Goal: Task Accomplishment & Management: Complete application form

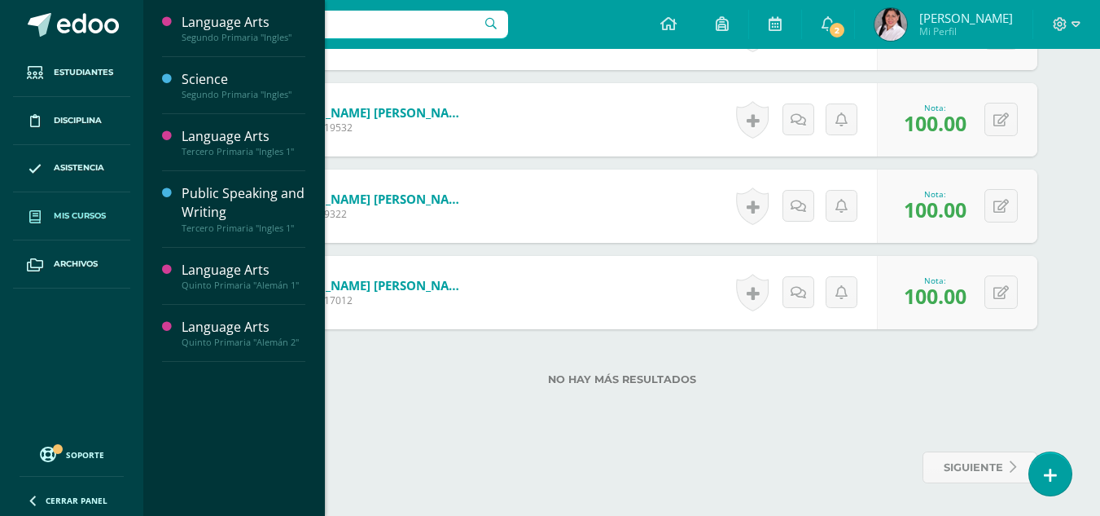
click at [77, 214] on span "Mis cursos" at bounding box center [80, 215] width 52 height 13
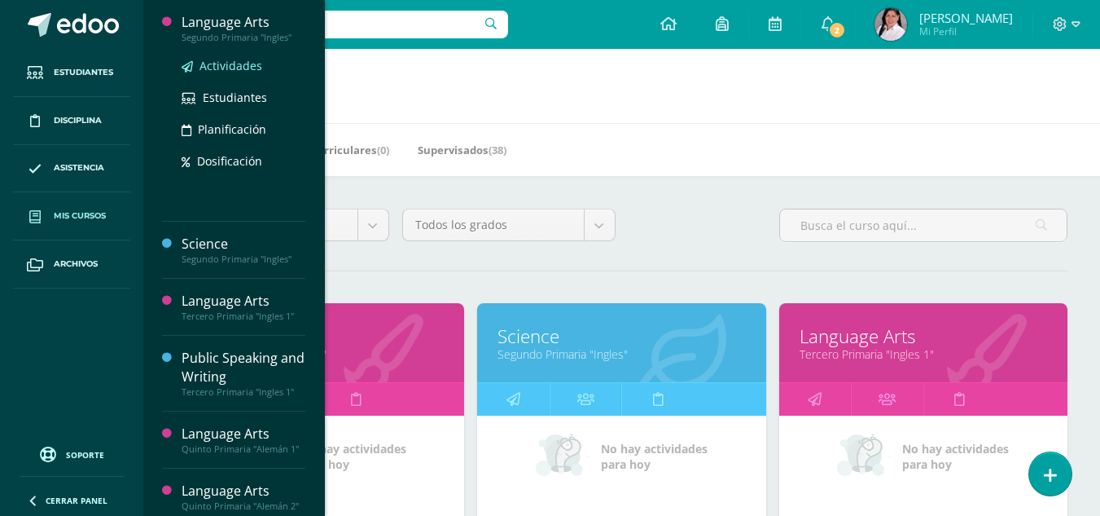
click at [237, 64] on span "Actividades" at bounding box center [231, 65] width 63 height 15
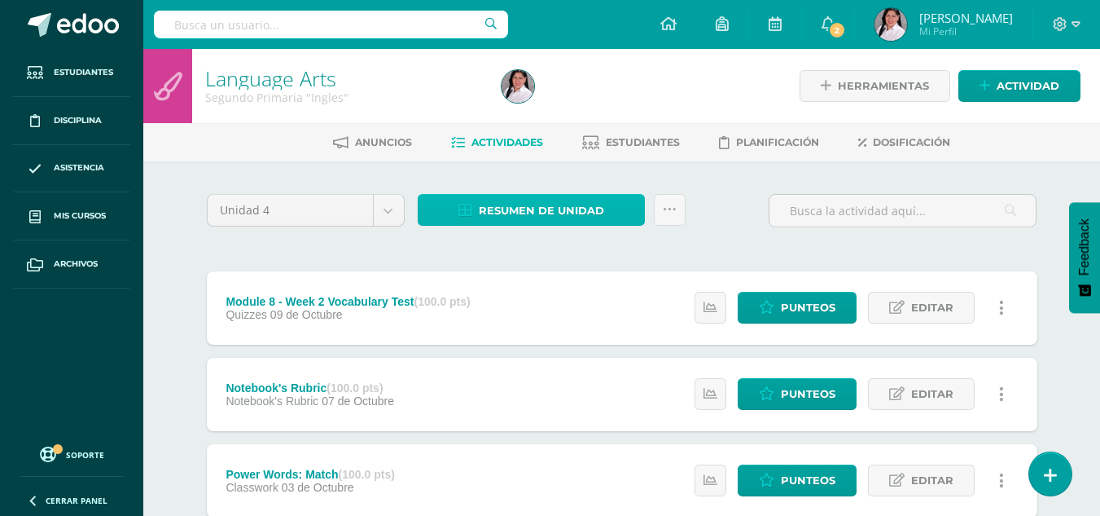
click at [585, 216] on span "Resumen de unidad" at bounding box center [541, 210] width 125 height 30
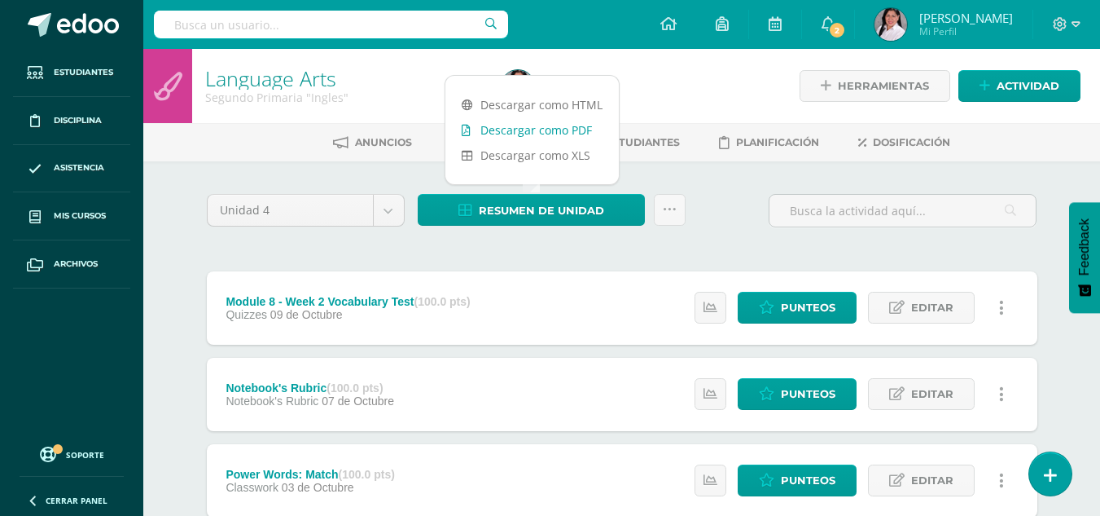
click at [541, 128] on link "Descargar como PDF" at bounding box center [532, 129] width 173 height 25
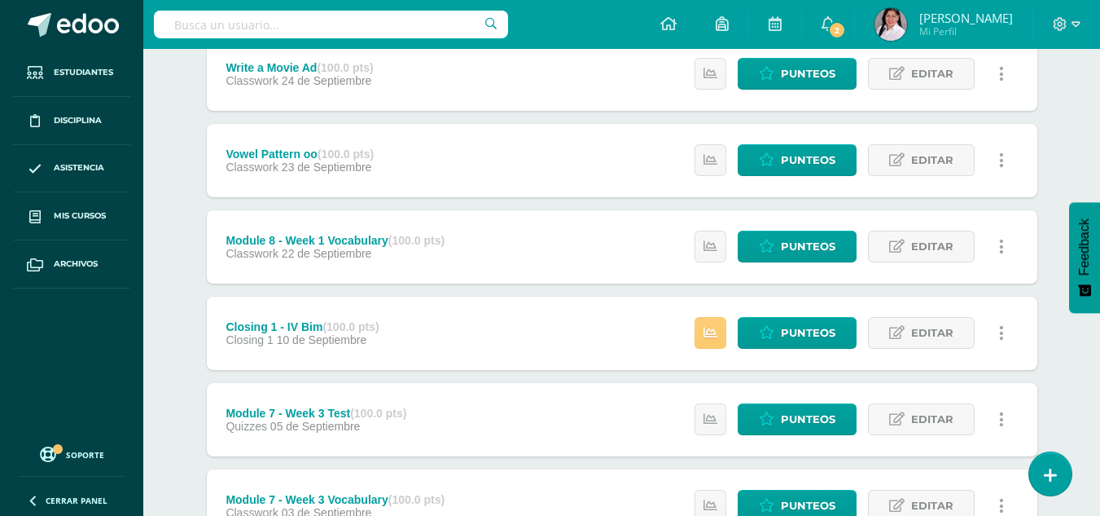
scroll to position [837, 0]
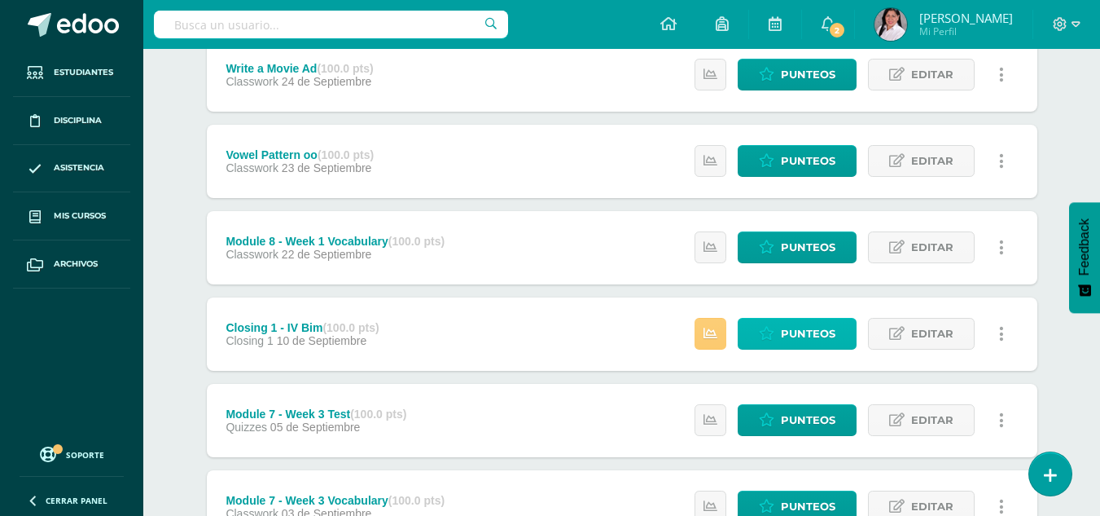
click at [780, 337] on link "Punteos" at bounding box center [797, 334] width 119 height 32
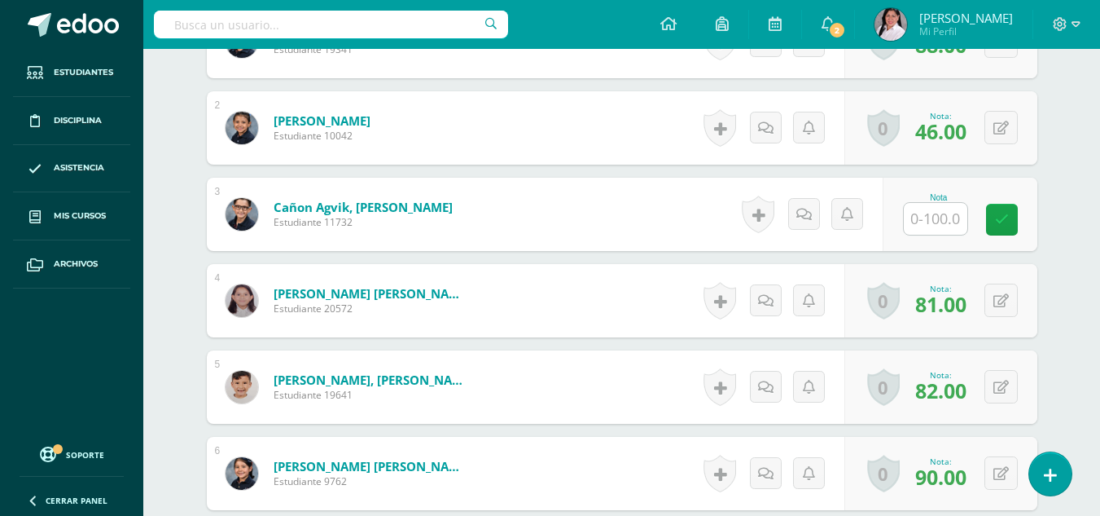
scroll to position [562, 0]
click at [948, 220] on input "text" at bounding box center [936, 218] width 64 height 32
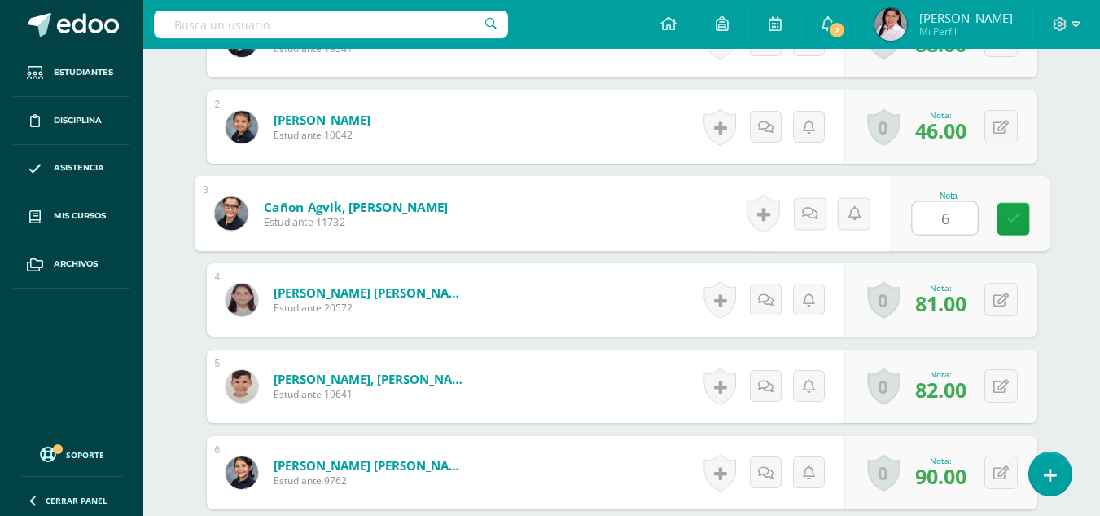
type input "65"
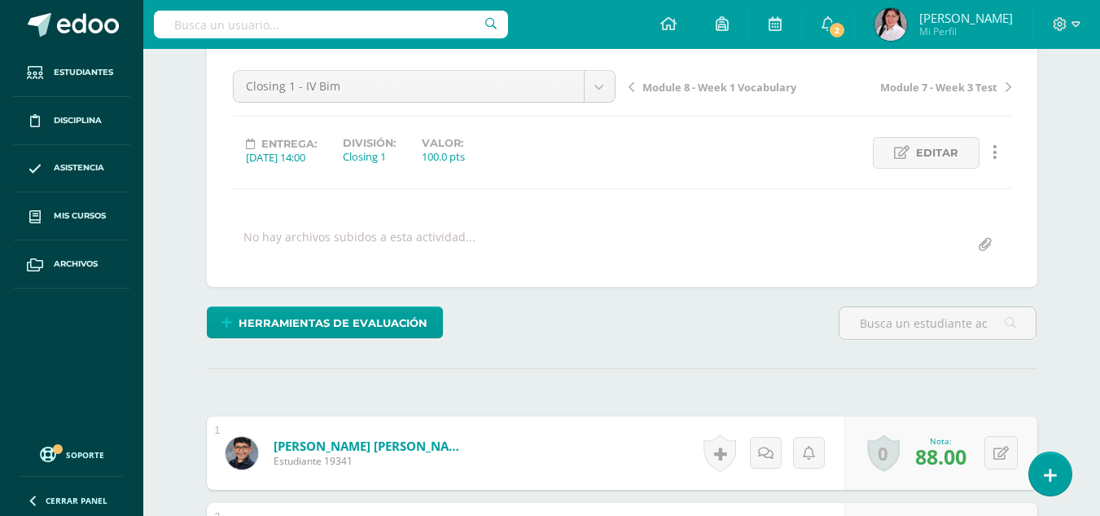
scroll to position [0, 0]
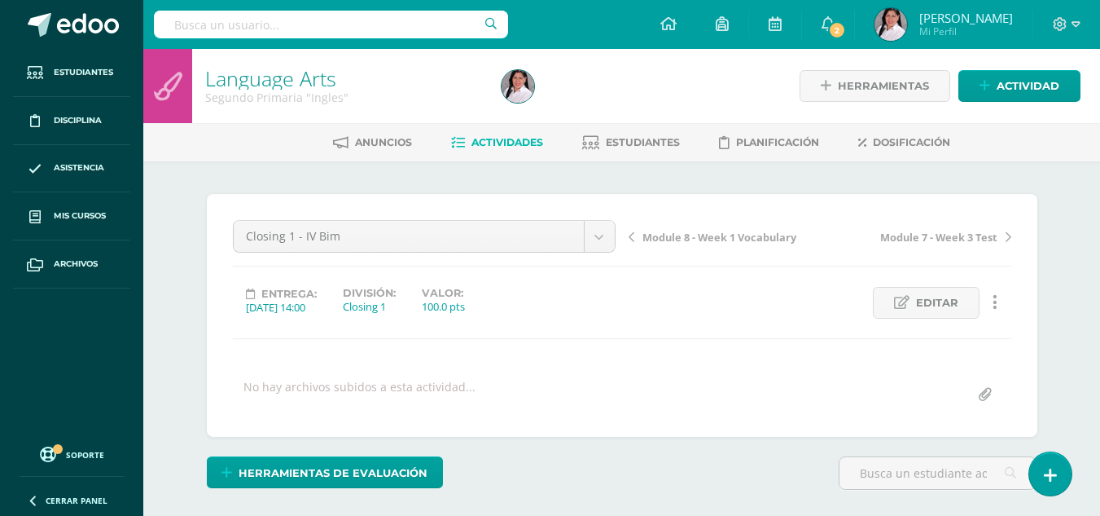
click at [500, 143] on span "Actividades" at bounding box center [508, 142] width 72 height 12
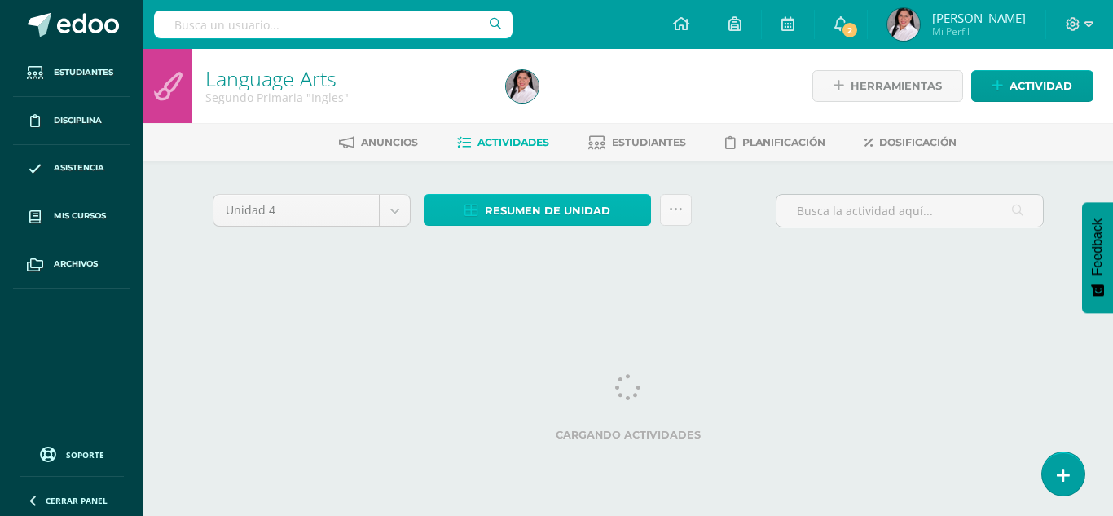
click at [533, 220] on span "Resumen de unidad" at bounding box center [547, 210] width 125 height 30
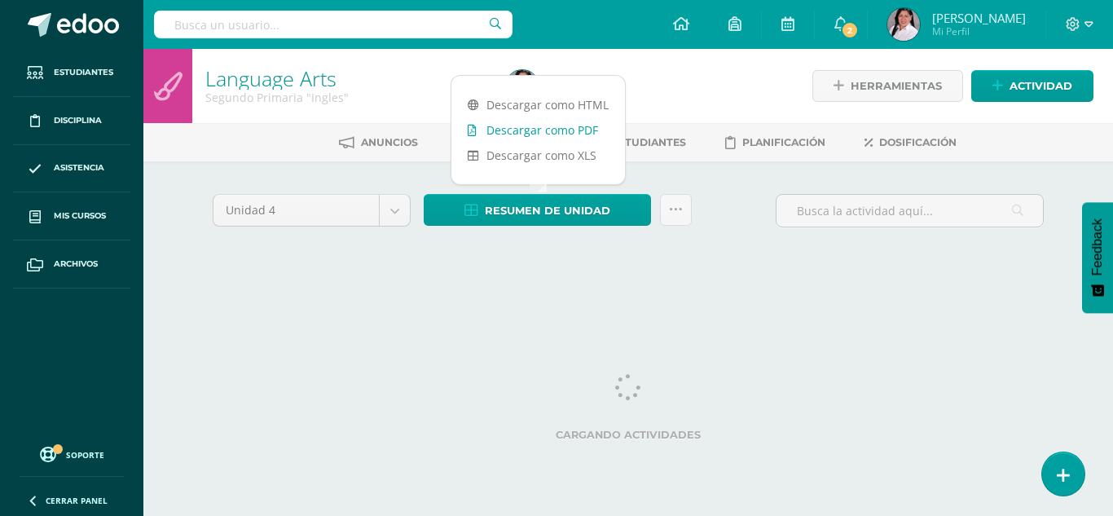
click at [515, 131] on link "Descargar como PDF" at bounding box center [537, 129] width 173 height 25
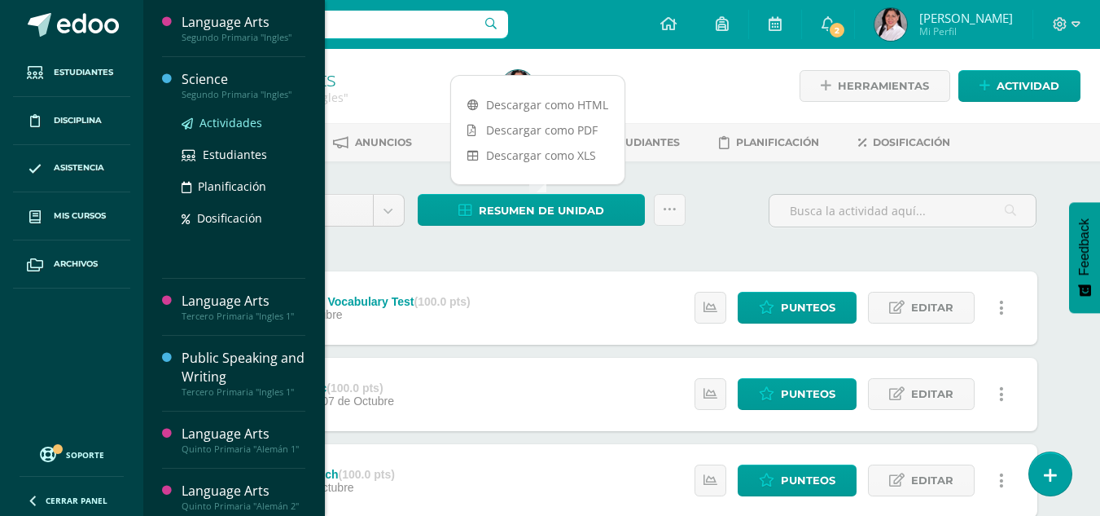
click at [210, 119] on span "Actividades" at bounding box center [231, 122] width 63 height 15
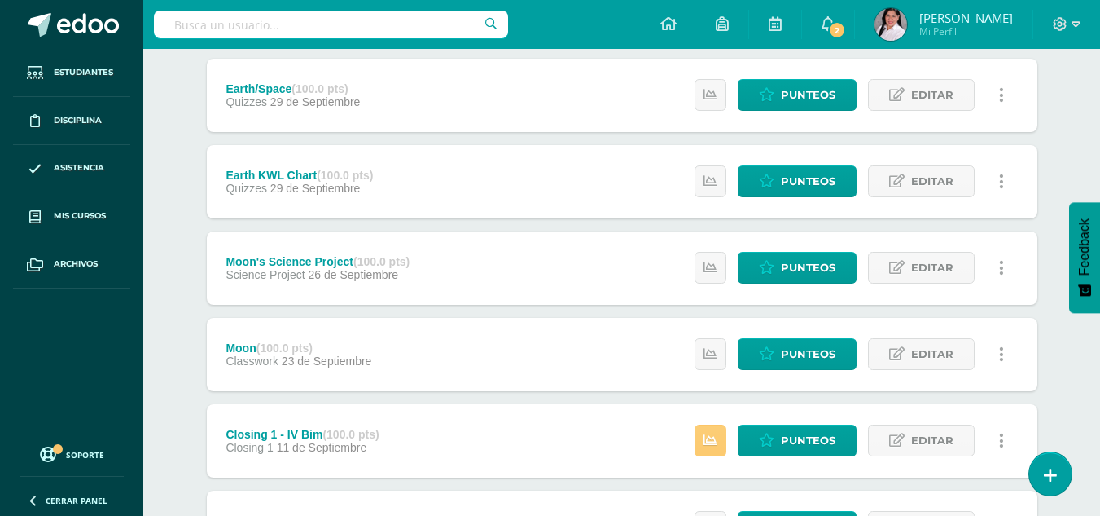
scroll to position [1007, 0]
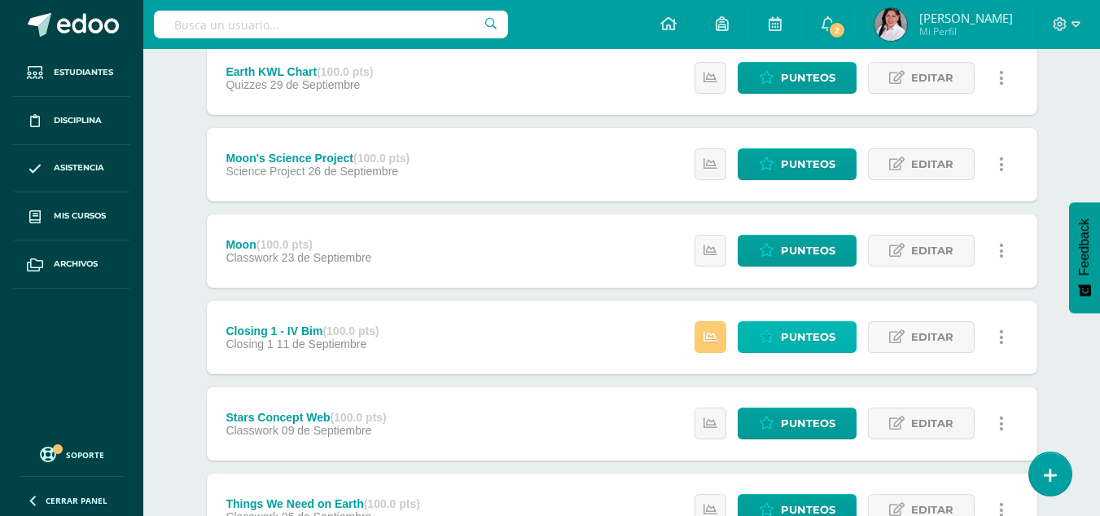
drag, startPoint x: 483, startPoint y: 372, endPoint x: 824, endPoint y: 337, distance: 343.1
click at [824, 337] on span "Punteos" at bounding box center [808, 337] width 55 height 30
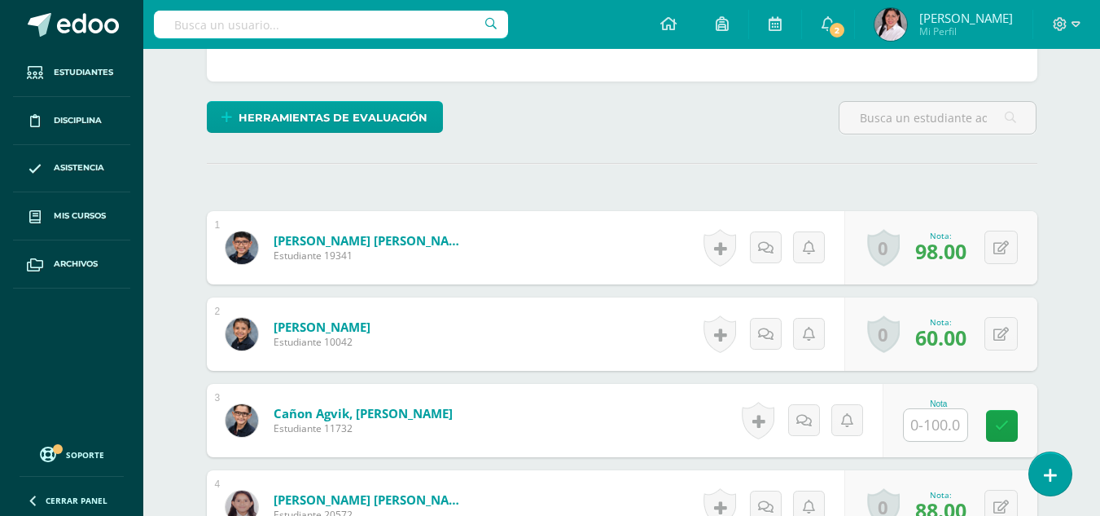
scroll to position [441, 0]
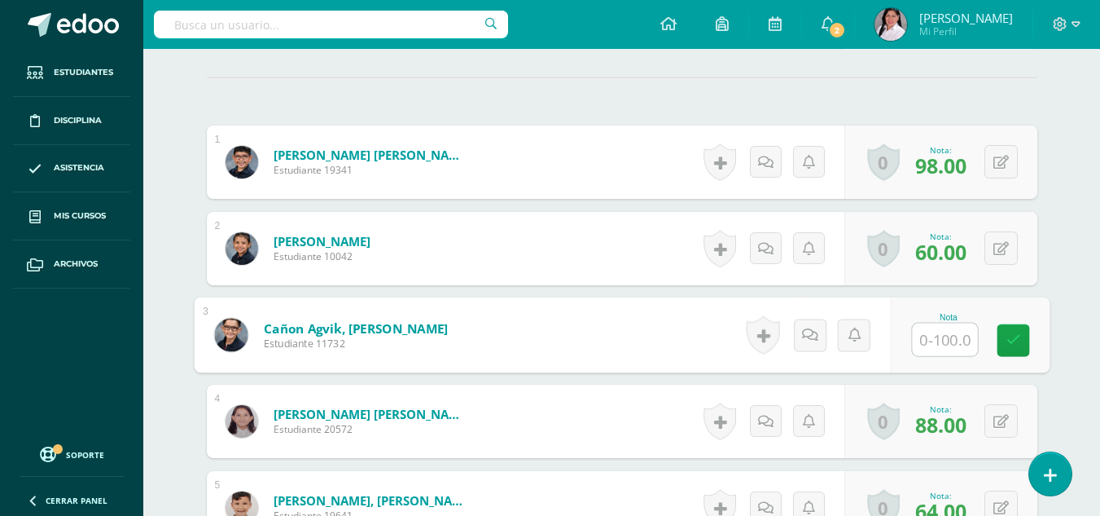
click at [948, 342] on input "text" at bounding box center [944, 339] width 65 height 33
type input "36"
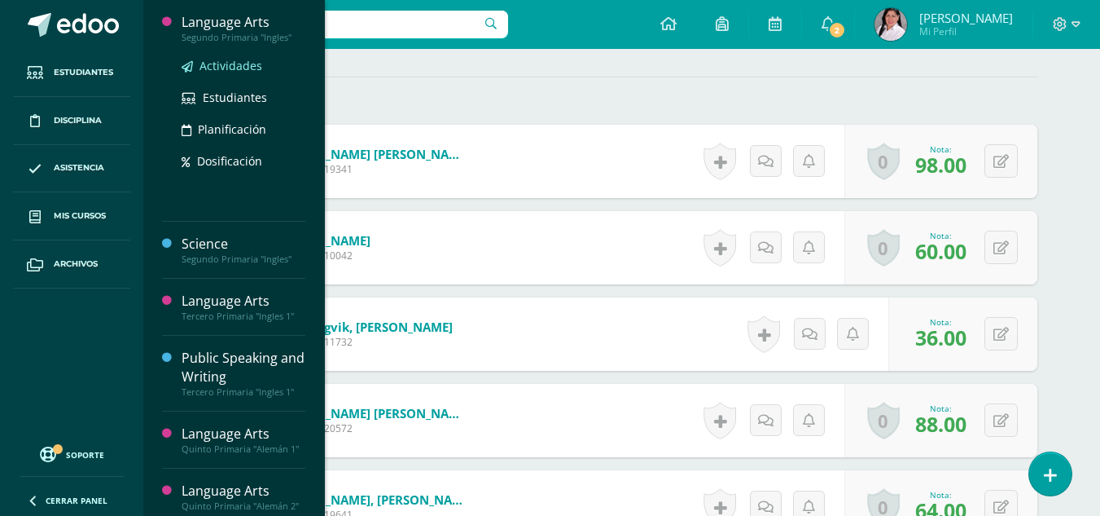
click at [239, 64] on span "Actividades" at bounding box center [231, 65] width 63 height 15
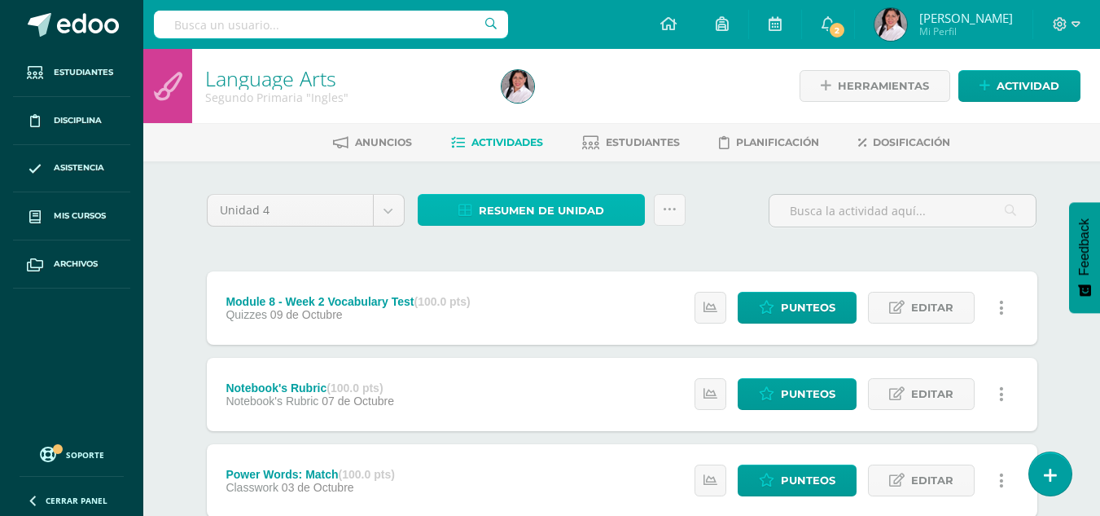
click at [514, 204] on span "Resumen de unidad" at bounding box center [541, 210] width 125 height 30
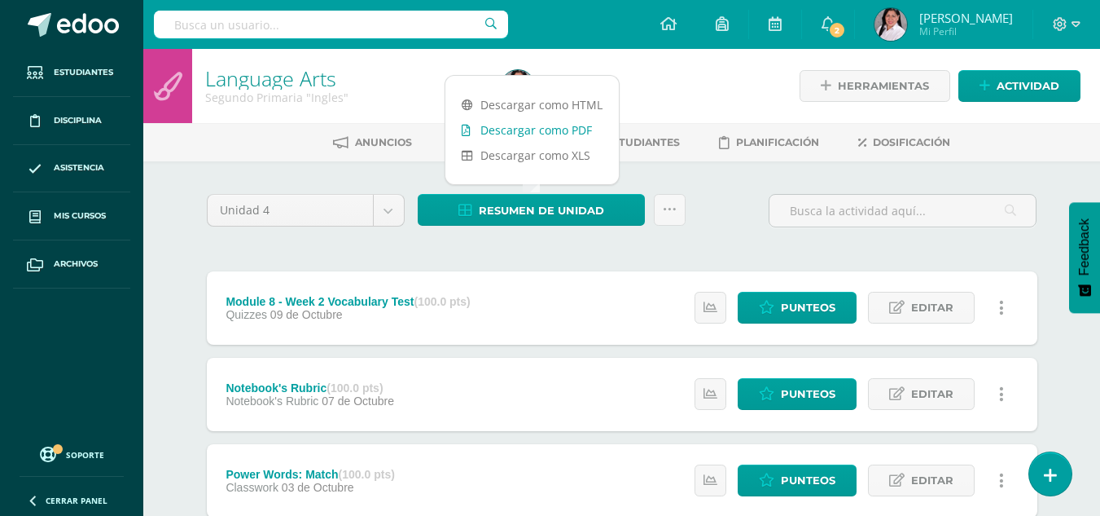
click at [553, 131] on link "Descargar como PDF" at bounding box center [532, 129] width 173 height 25
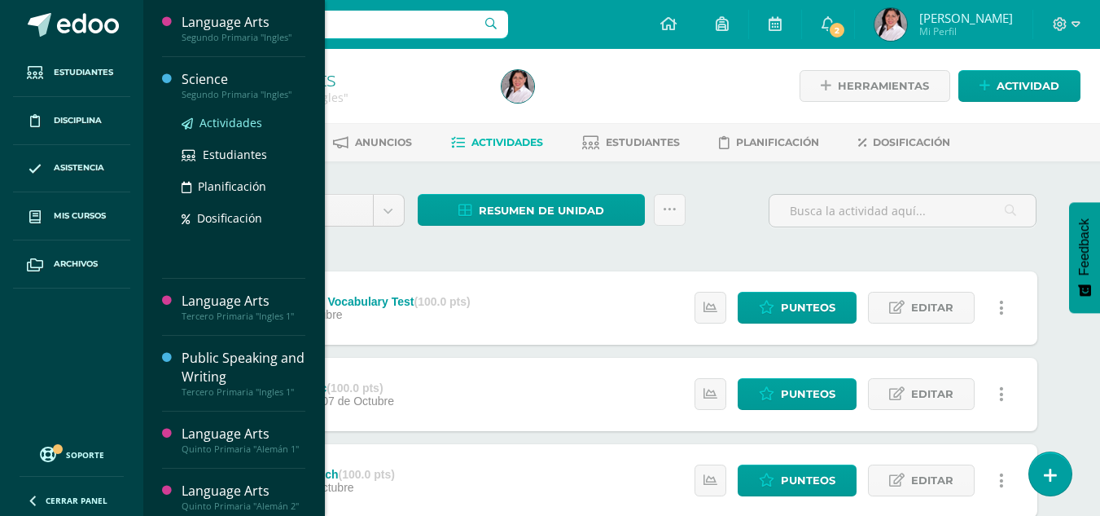
click at [232, 125] on span "Actividades" at bounding box center [231, 122] width 63 height 15
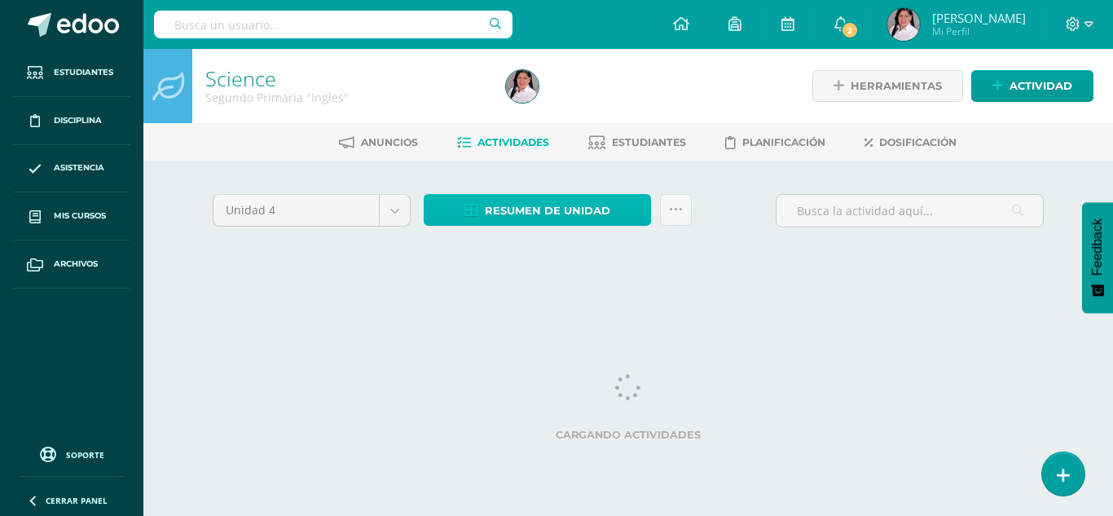
click at [515, 194] on link "Resumen de unidad" at bounding box center [537, 210] width 227 height 32
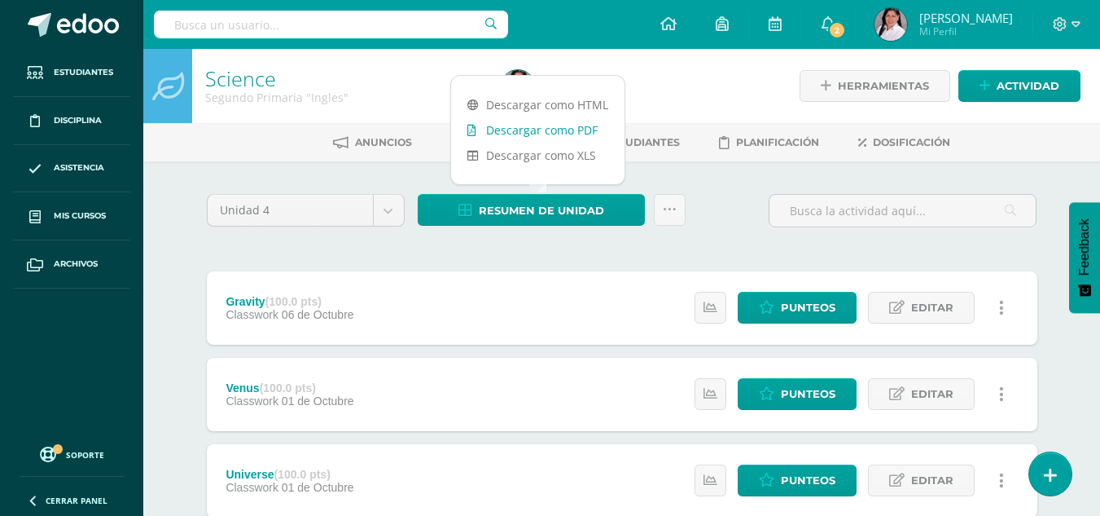
click at [535, 125] on link "Descargar como PDF" at bounding box center [537, 129] width 173 height 25
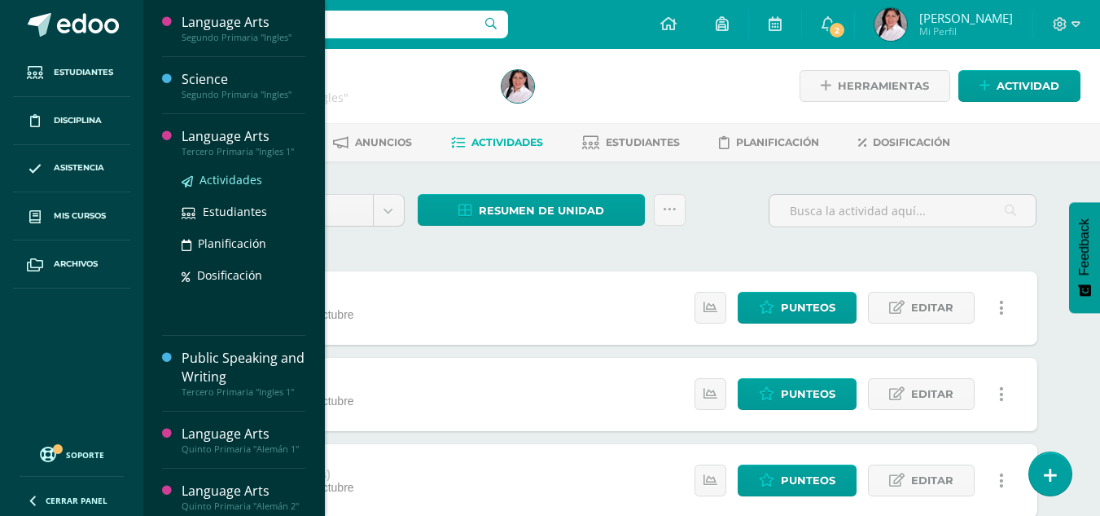
click at [217, 179] on span "Actividades" at bounding box center [231, 179] width 63 height 15
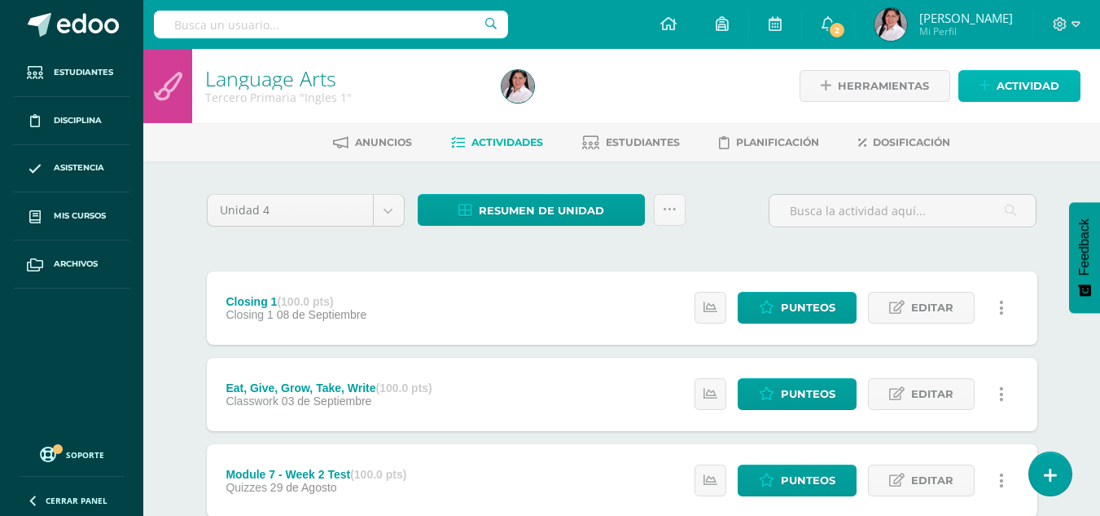
click at [1037, 72] on span "Actividad" at bounding box center [1028, 86] width 63 height 30
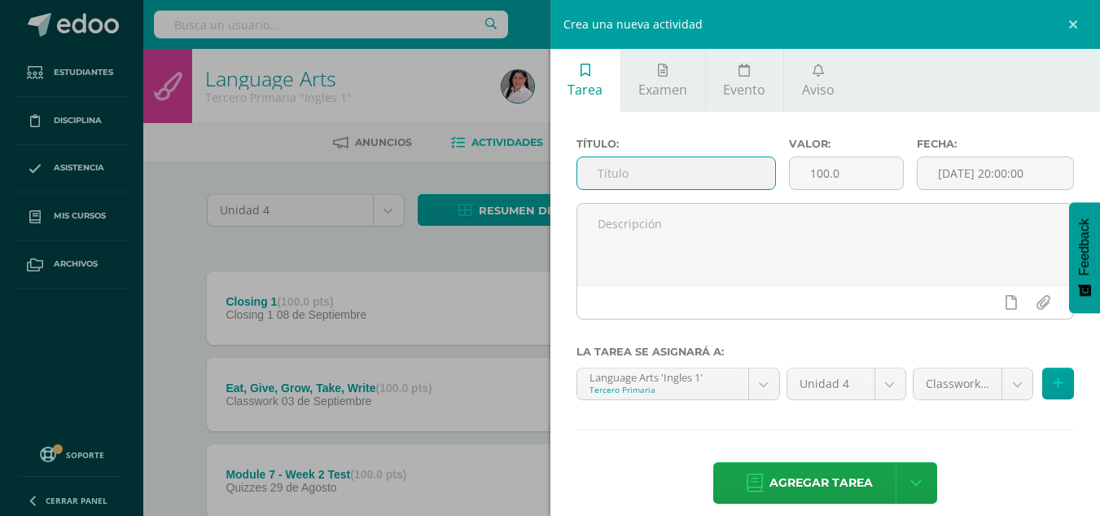
click at [698, 170] on input "text" at bounding box center [676, 173] width 198 height 32
type input "Closing 2 - IV Bim"
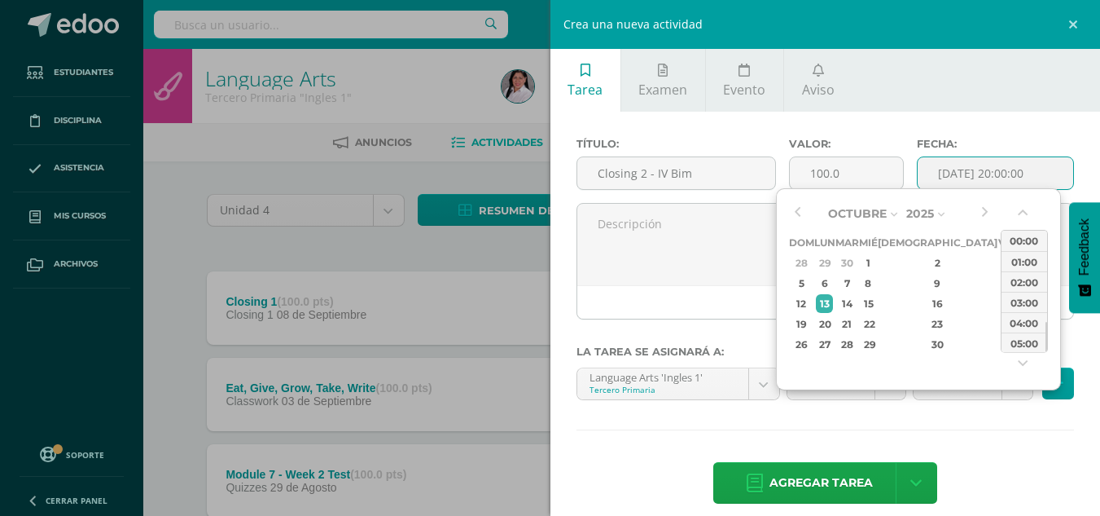
click at [942, 173] on input "[DATE] 20:00:00" at bounding box center [996, 173] width 156 height 32
click at [1025, 213] on button "button" at bounding box center [1024, 216] width 16 height 24
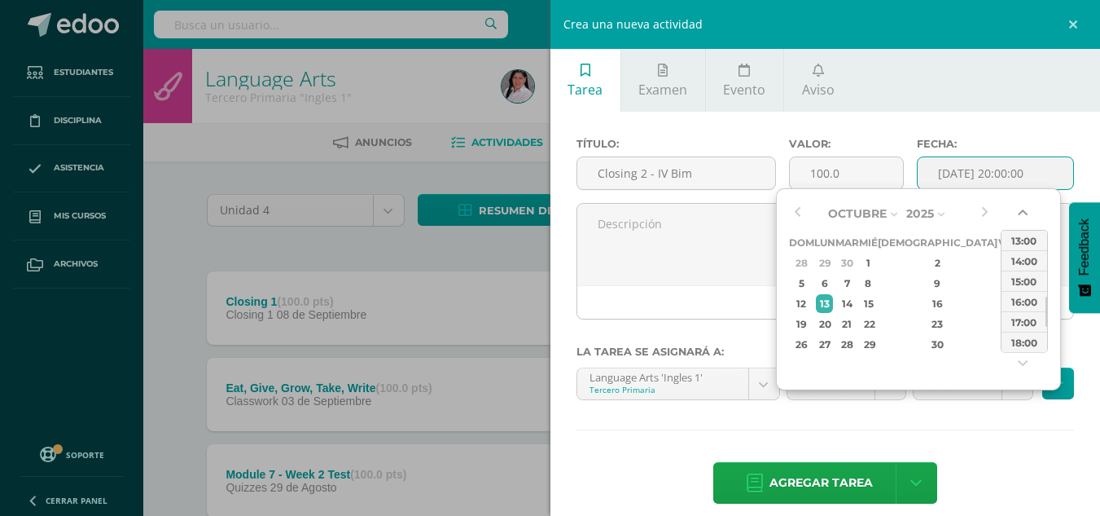
click at [1025, 213] on button "button" at bounding box center [1024, 216] width 16 height 24
click at [1024, 235] on div "12:00" at bounding box center [1025, 240] width 46 height 20
type input "2025-10-13 12:00"
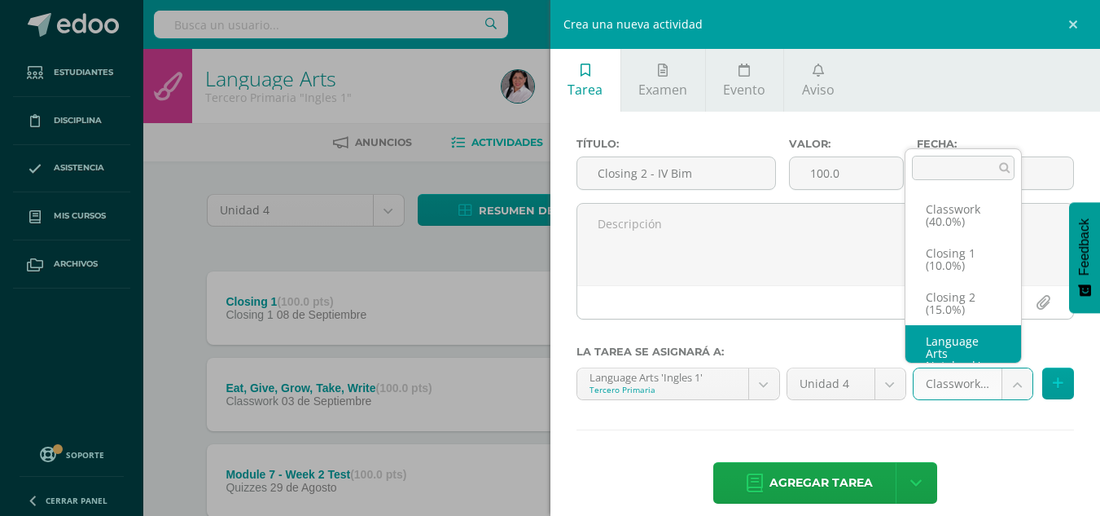
scroll to position [43, 0]
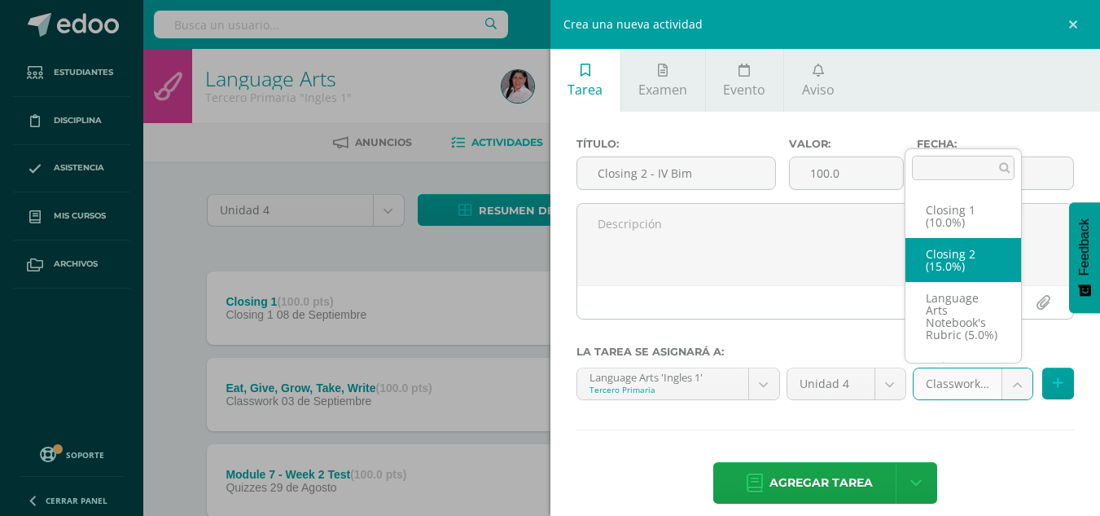
select select "235483"
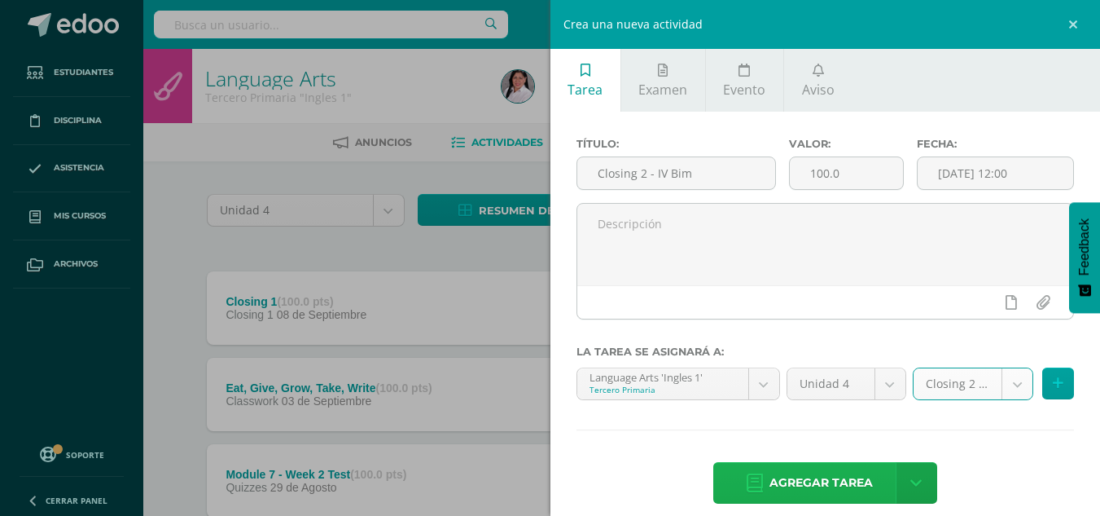
click at [851, 481] on span "Agregar tarea" at bounding box center [821, 483] width 103 height 40
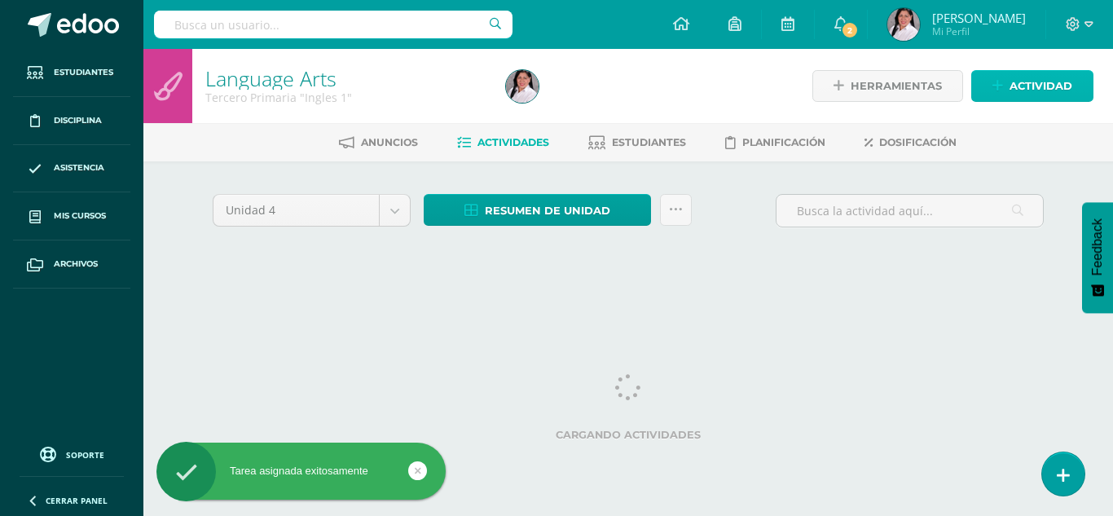
click at [1017, 98] on span "Actividad" at bounding box center [1040, 86] width 63 height 30
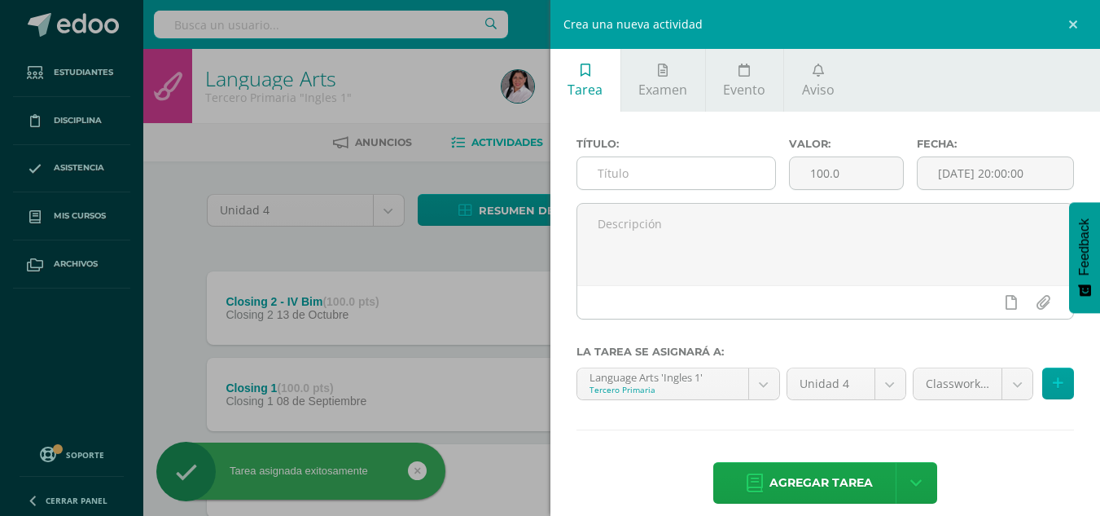
click at [667, 174] on input "text" at bounding box center [676, 173] width 198 height 32
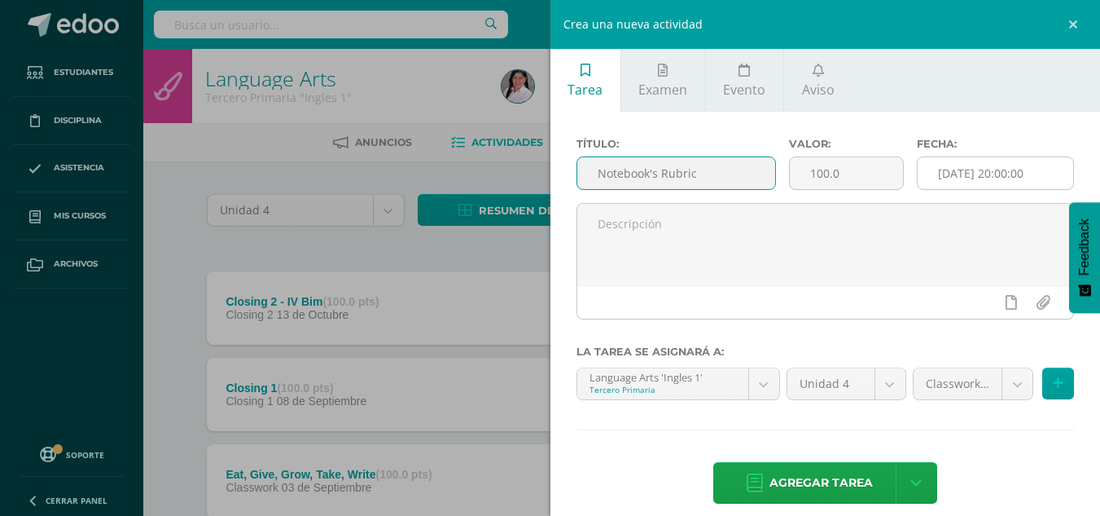
type input "Notebook's Rubric"
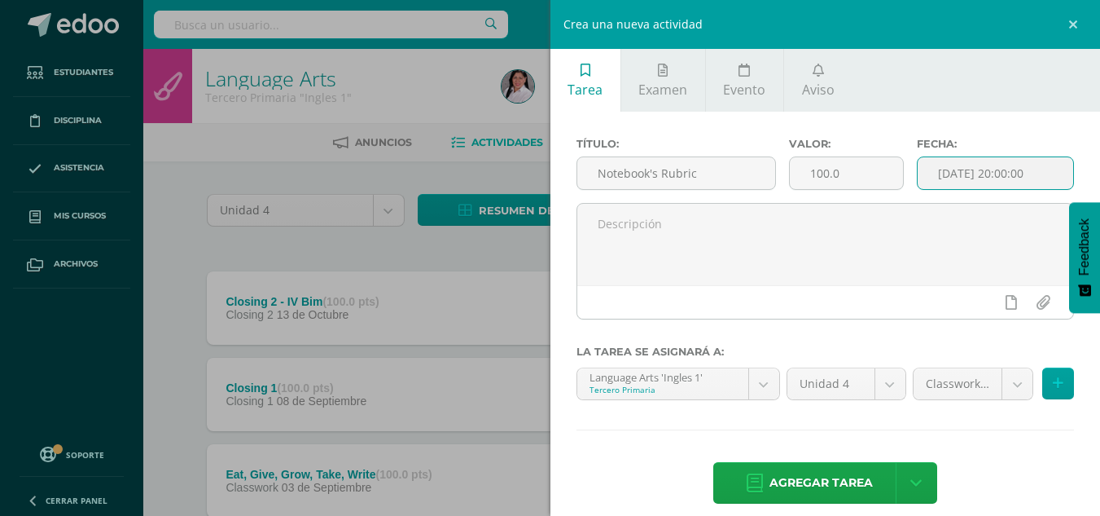
click at [936, 169] on input "[DATE] 20:00:00" at bounding box center [996, 173] width 156 height 32
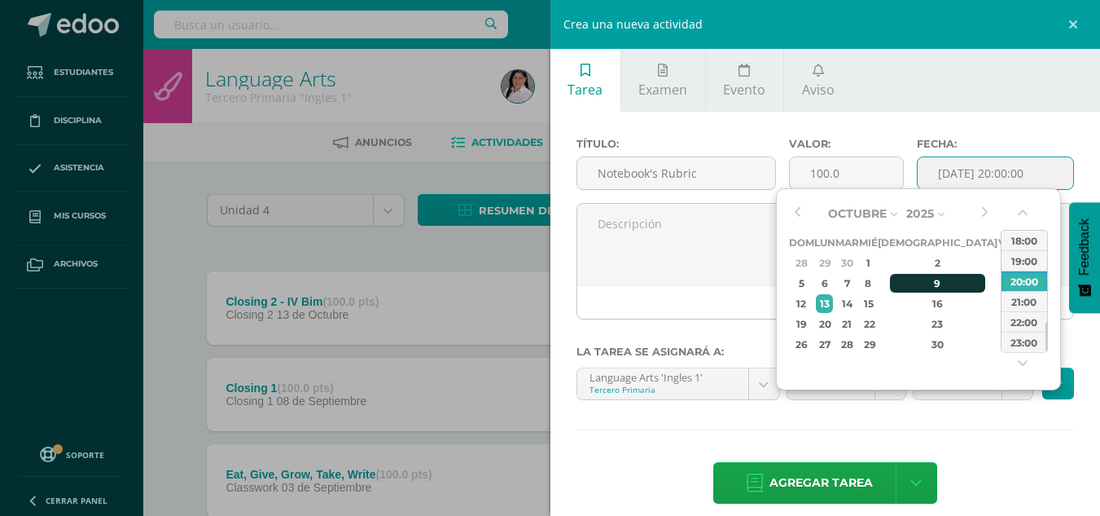
click at [927, 280] on div "9" at bounding box center [938, 283] width 96 height 19
click at [1022, 214] on button "button" at bounding box center [1024, 216] width 16 height 24
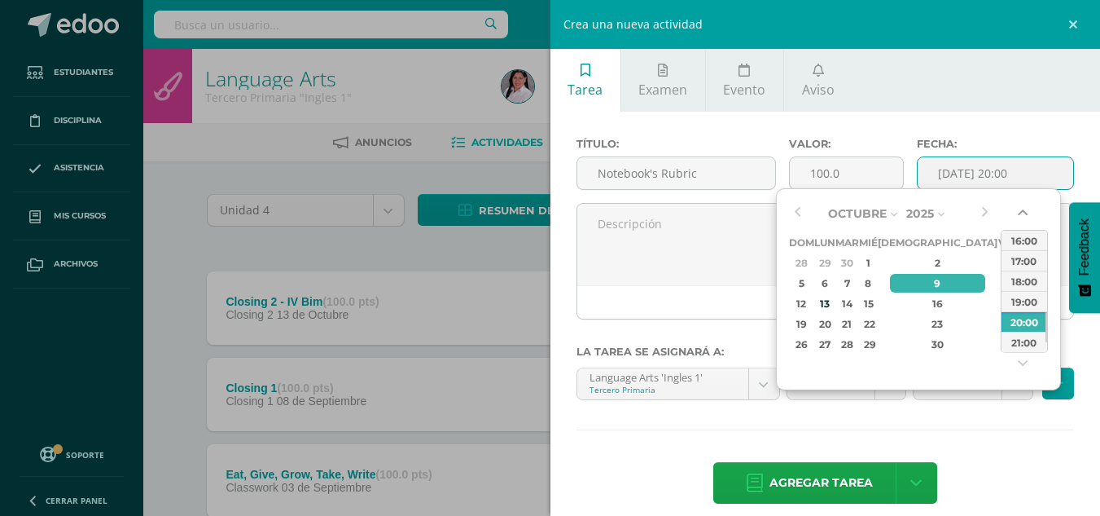
click at [1022, 214] on button "button" at bounding box center [1024, 216] width 16 height 24
click at [1021, 245] on div "14:00" at bounding box center [1025, 240] width 46 height 20
type input "2025-10-09 14:00"
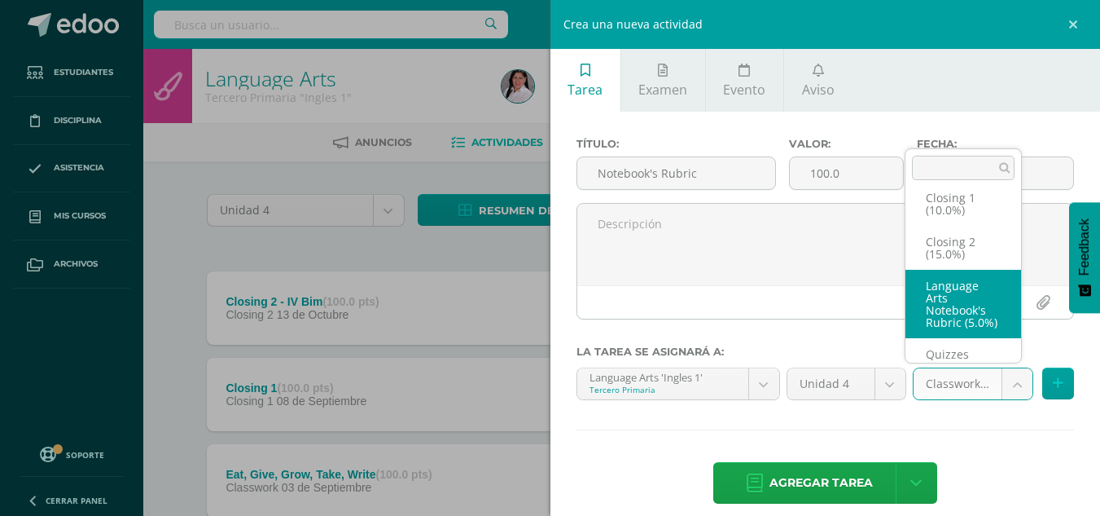
scroll to position [55, 0]
select select "235484"
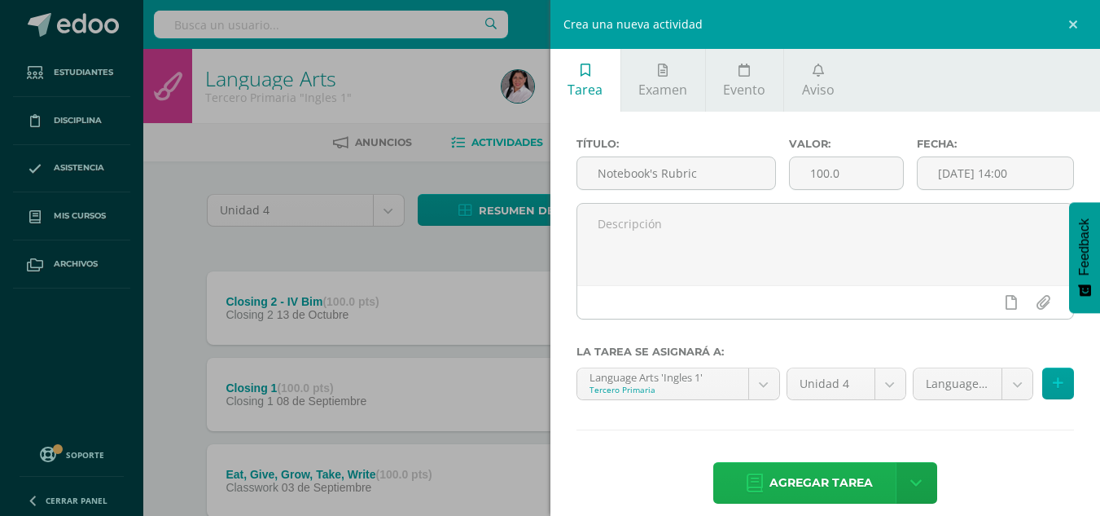
drag, startPoint x: 983, startPoint y: 323, endPoint x: 836, endPoint y: 486, distance: 219.7
click at [836, 486] on span "Agregar tarea" at bounding box center [821, 483] width 103 height 40
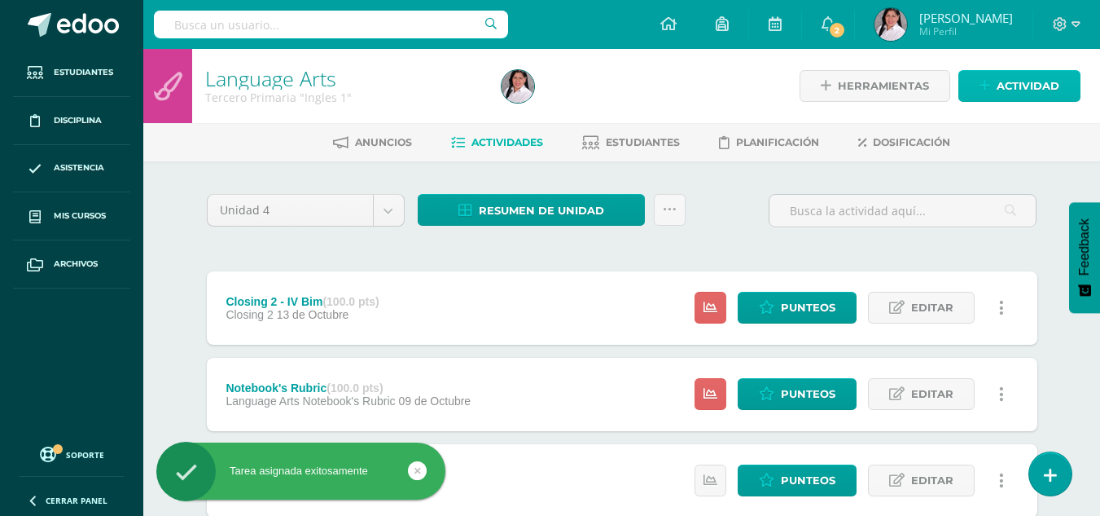
click at [1046, 86] on span "Actividad" at bounding box center [1028, 86] width 63 height 30
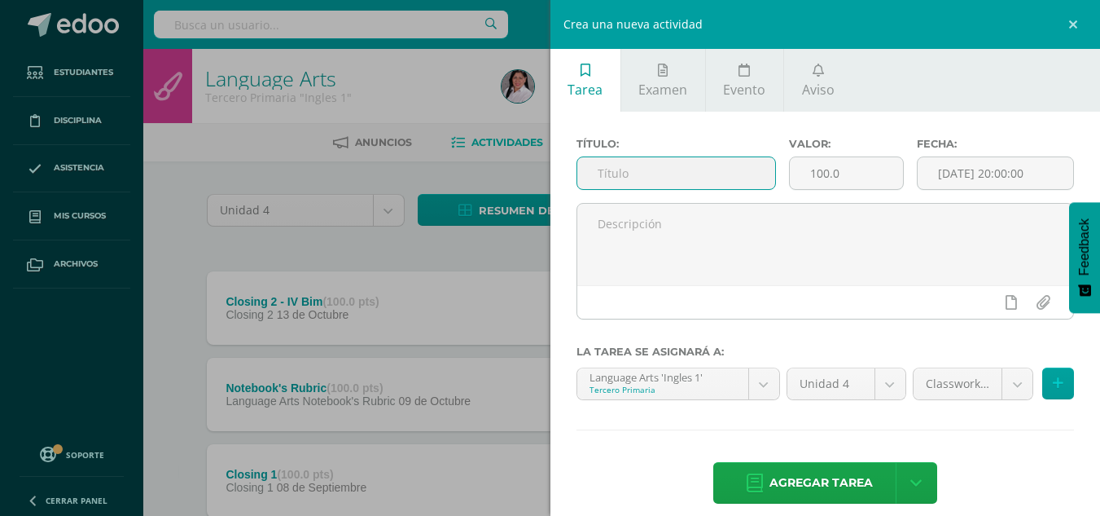
click at [717, 173] on input "text" at bounding box center [676, 173] width 198 height 32
type input "Module 7 - Week 3 Vocabulary"
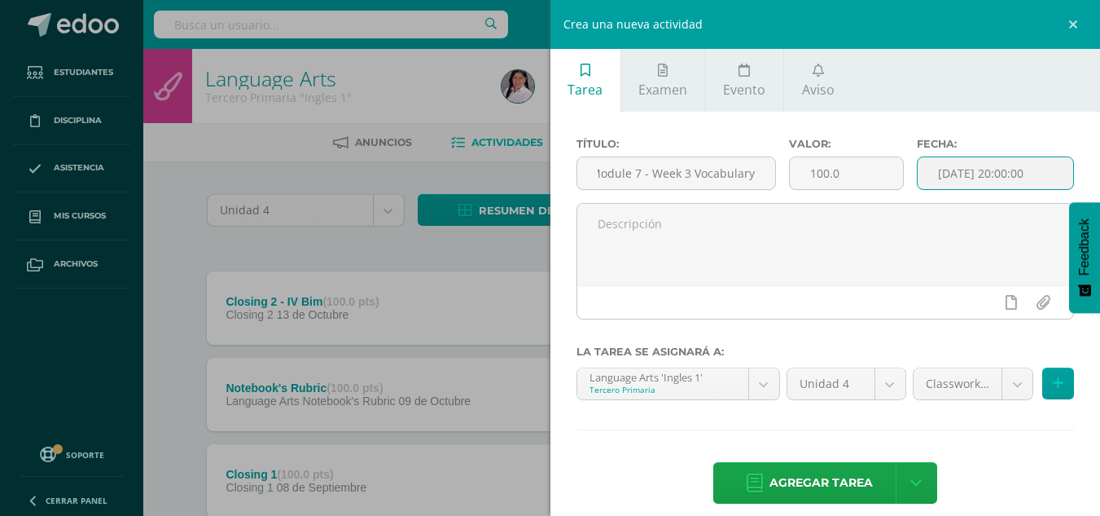
scroll to position [0, 0]
click at [1003, 176] on input "[DATE] 20:00:00" at bounding box center [996, 173] width 156 height 32
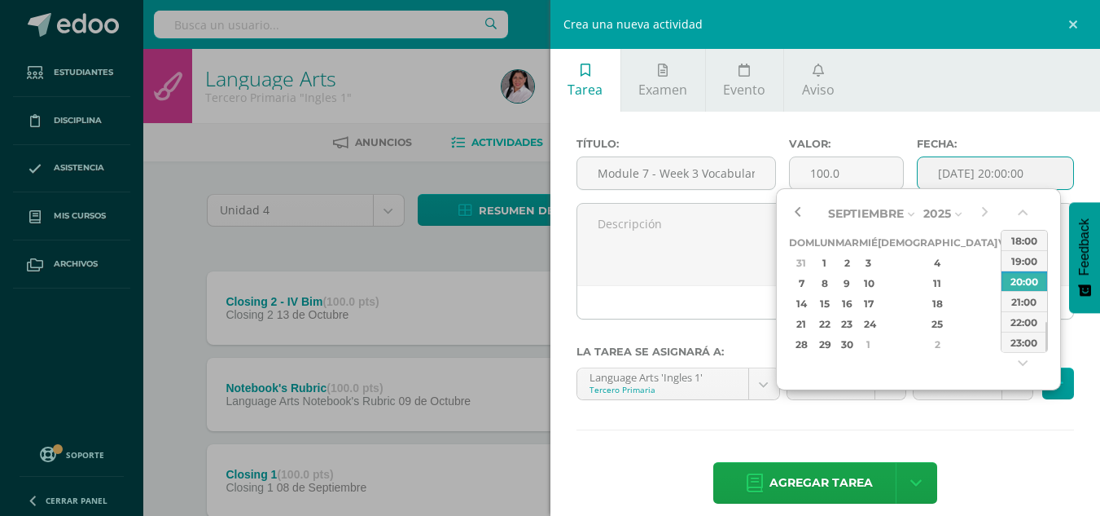
click at [799, 211] on button "button" at bounding box center [797, 213] width 16 height 24
click at [857, 326] on div "23" at bounding box center [847, 323] width 19 height 19
click at [1025, 204] on button "button" at bounding box center [1024, 216] width 16 height 24
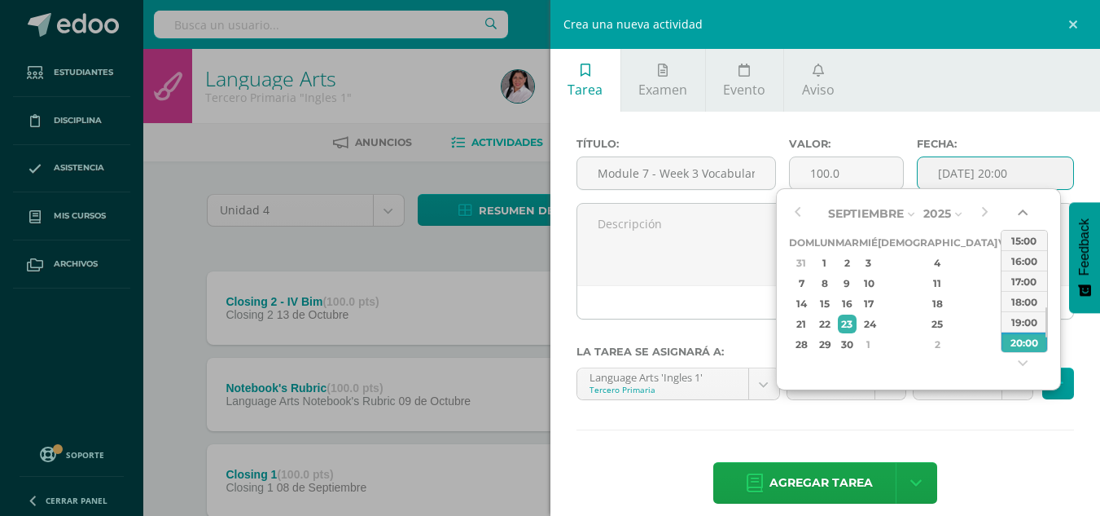
click at [1025, 204] on button "button" at bounding box center [1024, 216] width 16 height 24
click at [1021, 242] on div "14:00" at bounding box center [1025, 240] width 46 height 20
type input "[DATE] 14:00"
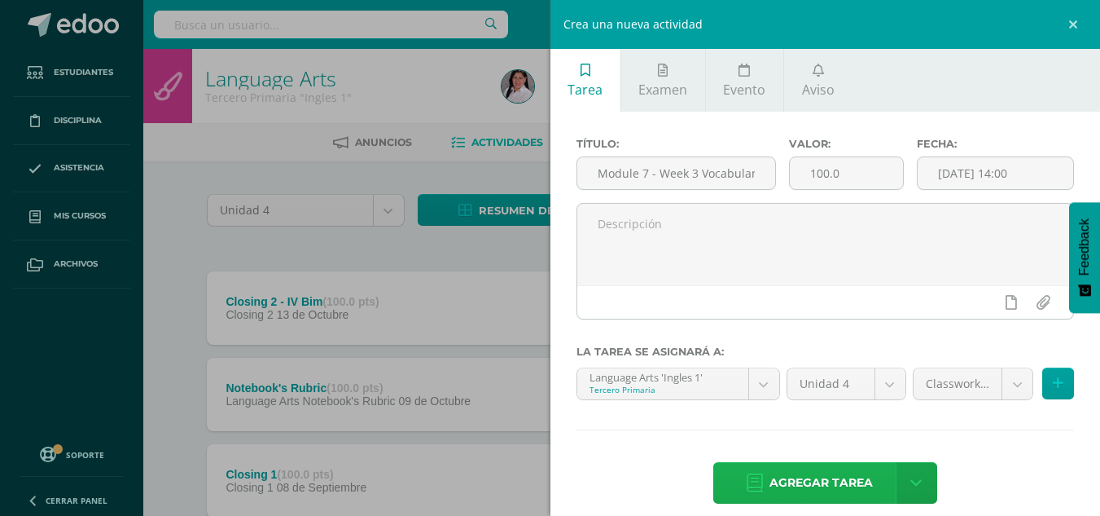
click at [823, 476] on span "Agregar tarea" at bounding box center [821, 483] width 103 height 40
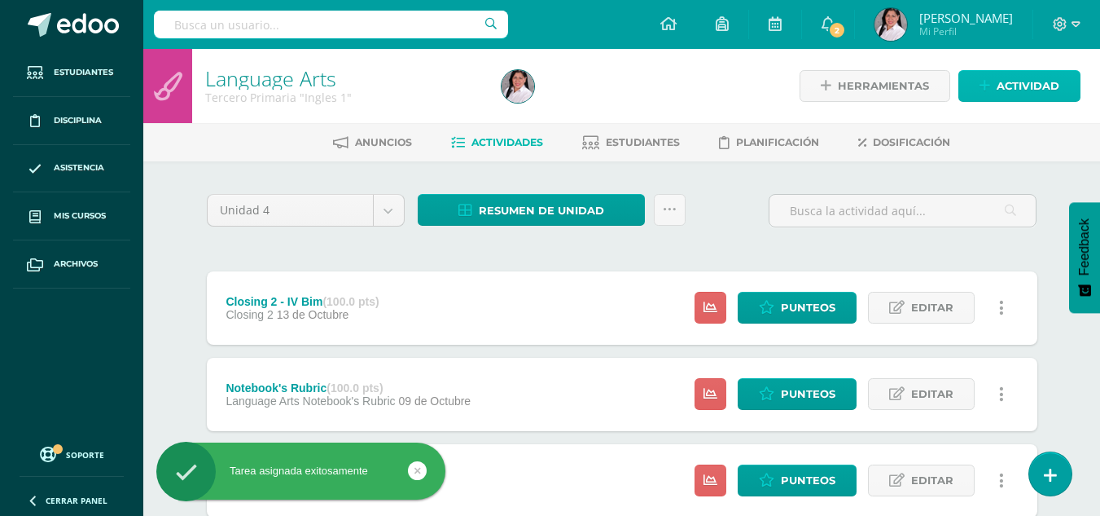
click at [1039, 81] on span "Actividad" at bounding box center [1028, 86] width 63 height 30
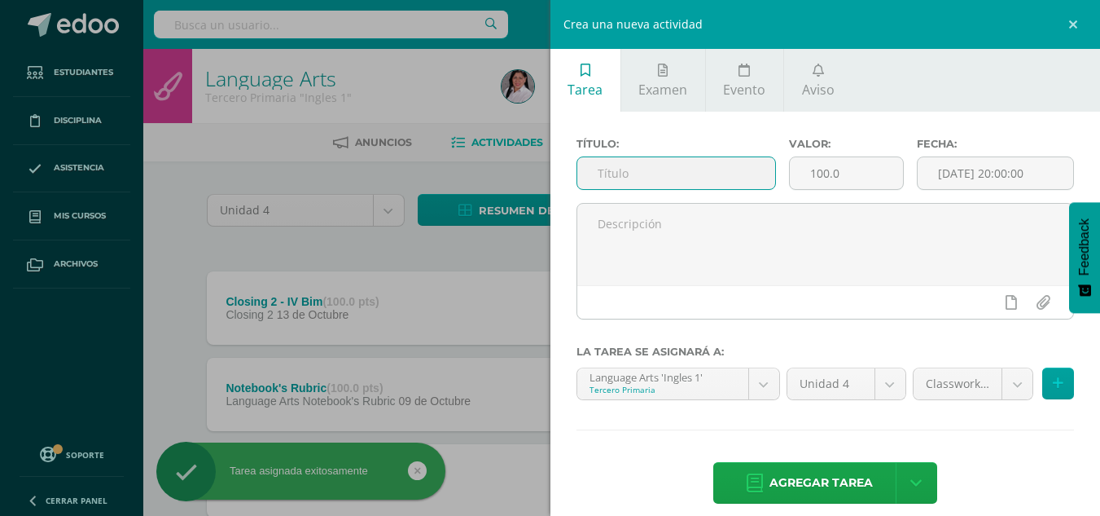
click at [642, 186] on input "text" at bounding box center [676, 173] width 198 height 32
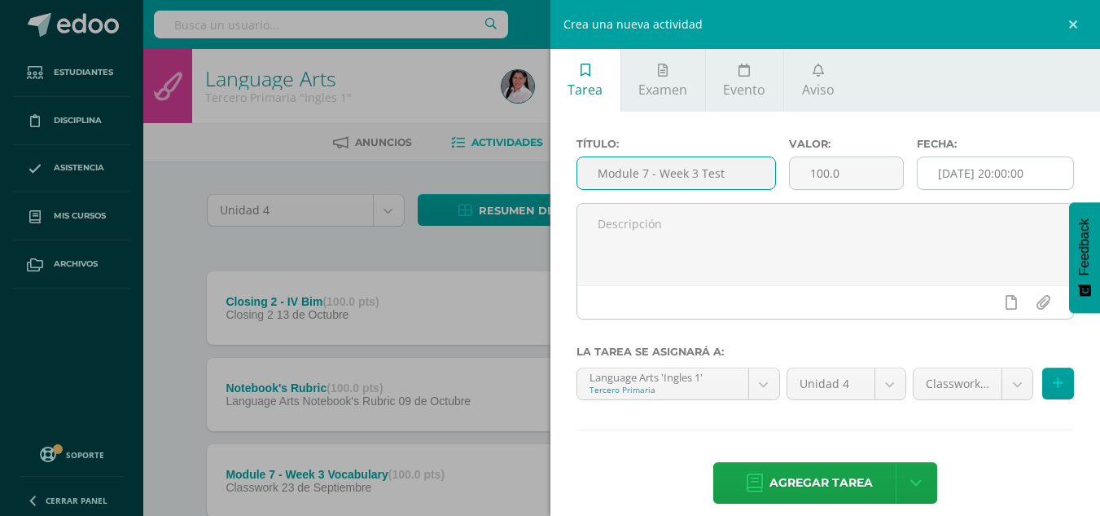
type input "Module 7 - Week 3 Test"
click at [922, 172] on input "[DATE] 20:00:00" at bounding box center [996, 173] width 156 height 32
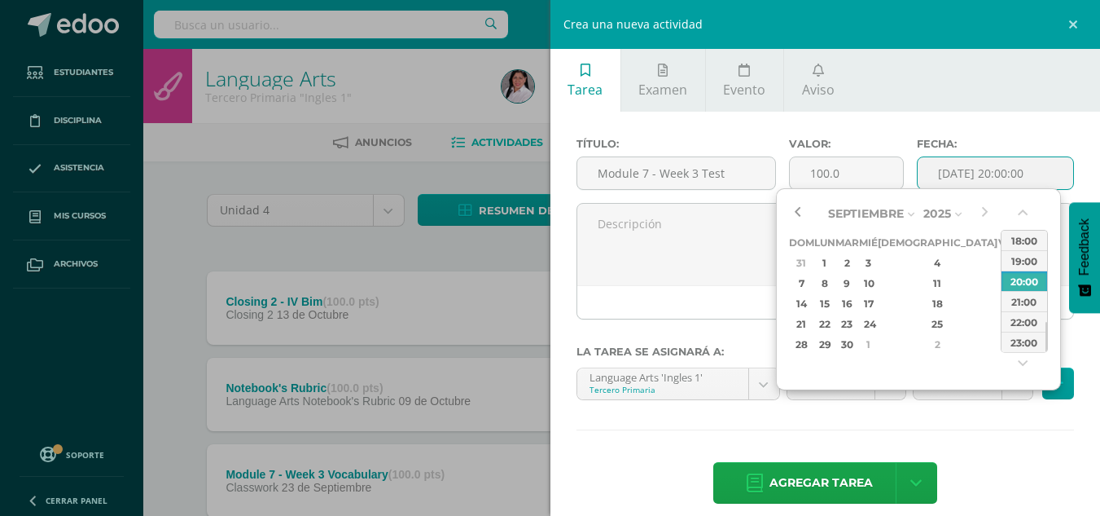
click at [797, 205] on button "button" at bounding box center [797, 213] width 16 height 24
click at [923, 323] on div "25" at bounding box center [938, 323] width 96 height 19
click at [1025, 209] on button "button" at bounding box center [1024, 216] width 16 height 24
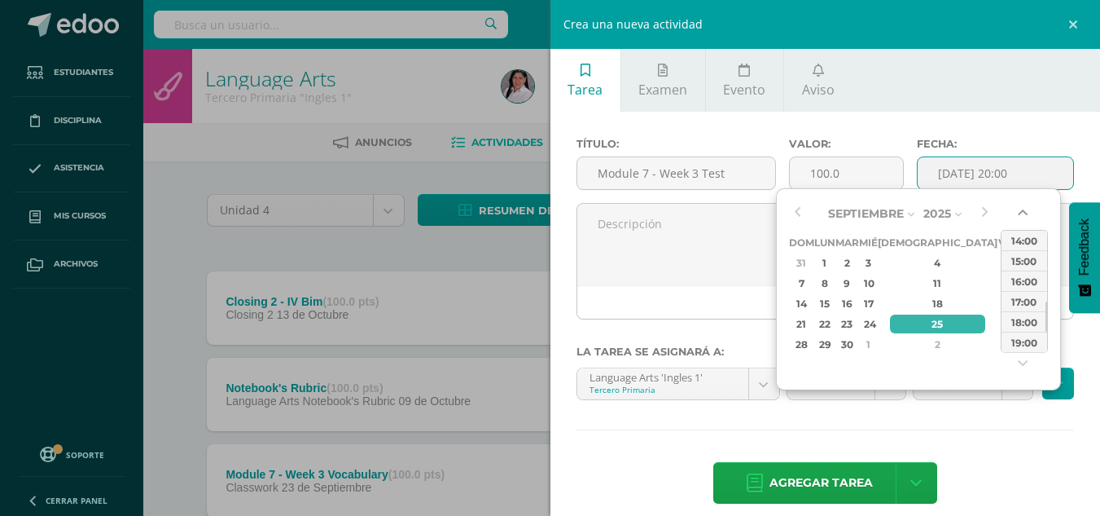
click at [1025, 209] on button "button" at bounding box center [1024, 216] width 16 height 24
click at [1020, 242] on div "14:00" at bounding box center [1025, 240] width 46 height 20
type input "2025-09-25 14:00"
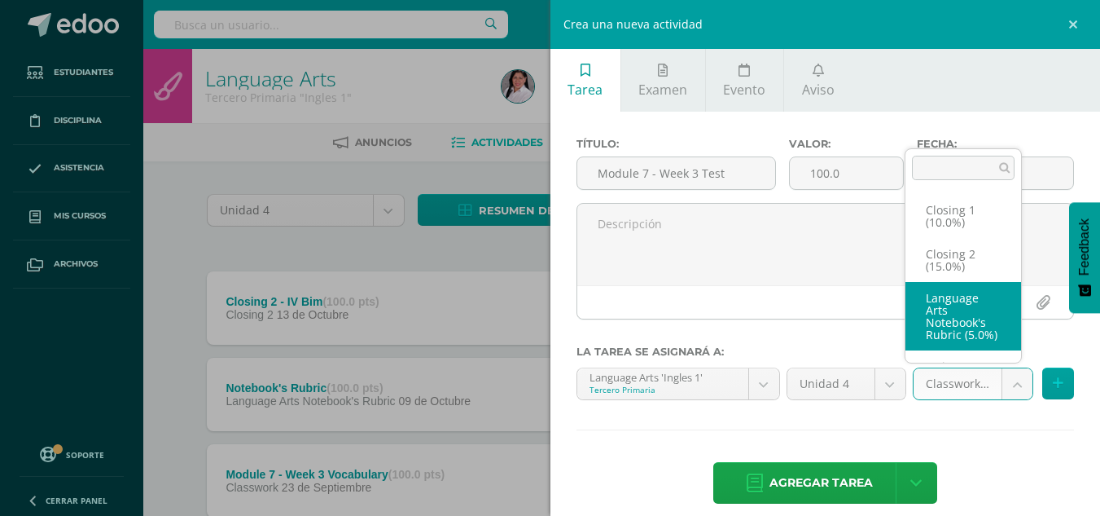
scroll to position [150, 0]
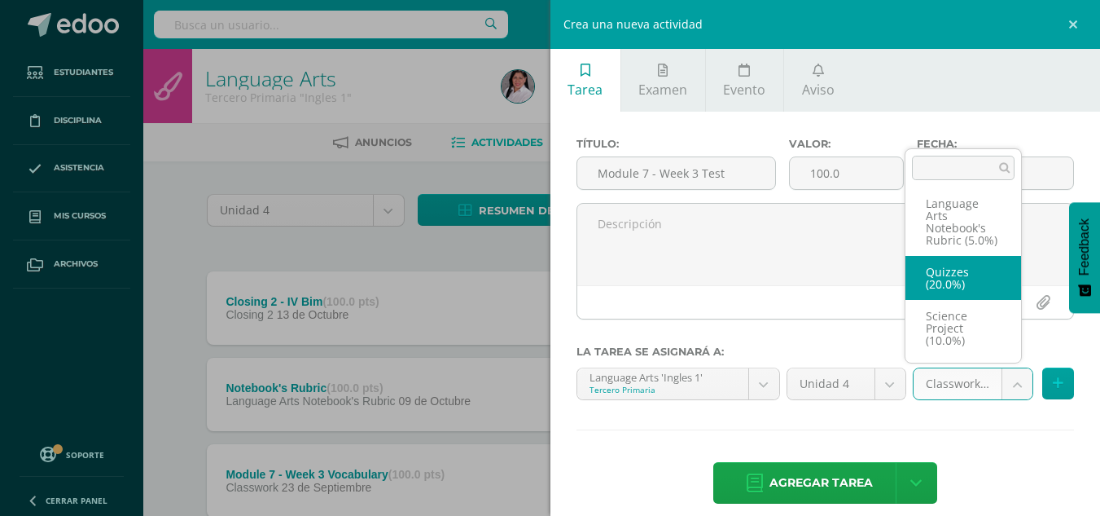
select select "235480"
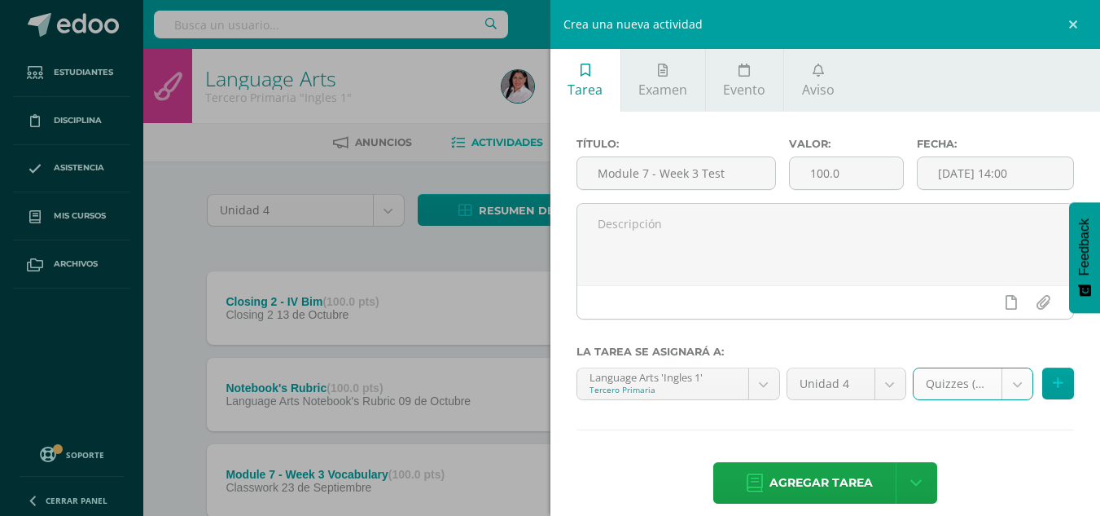
scroll to position [87, 0]
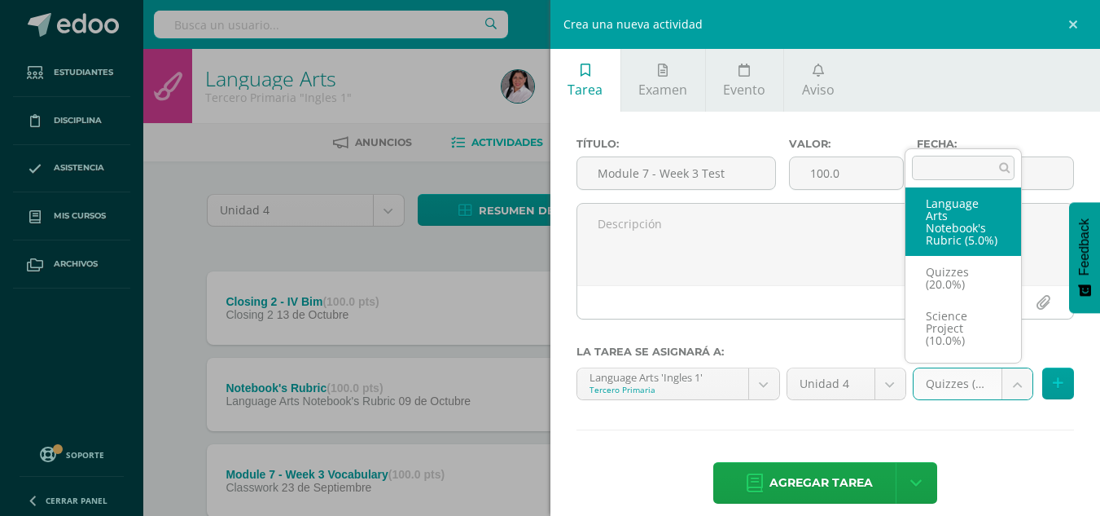
scroll to position [149, 0]
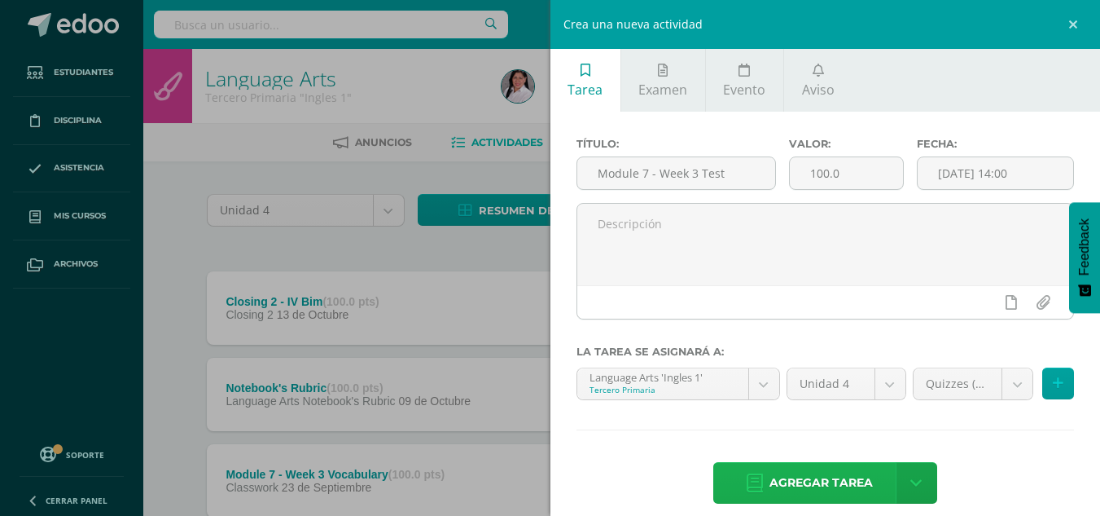
click at [824, 482] on span "Agregar tarea" at bounding box center [821, 483] width 103 height 40
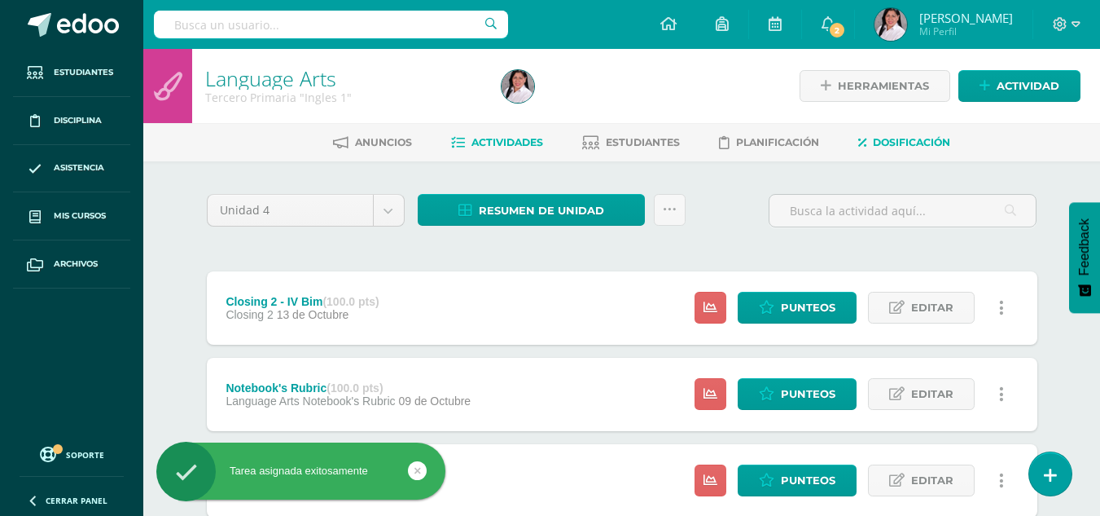
click at [923, 138] on span "Dosificación" at bounding box center [911, 142] width 77 height 12
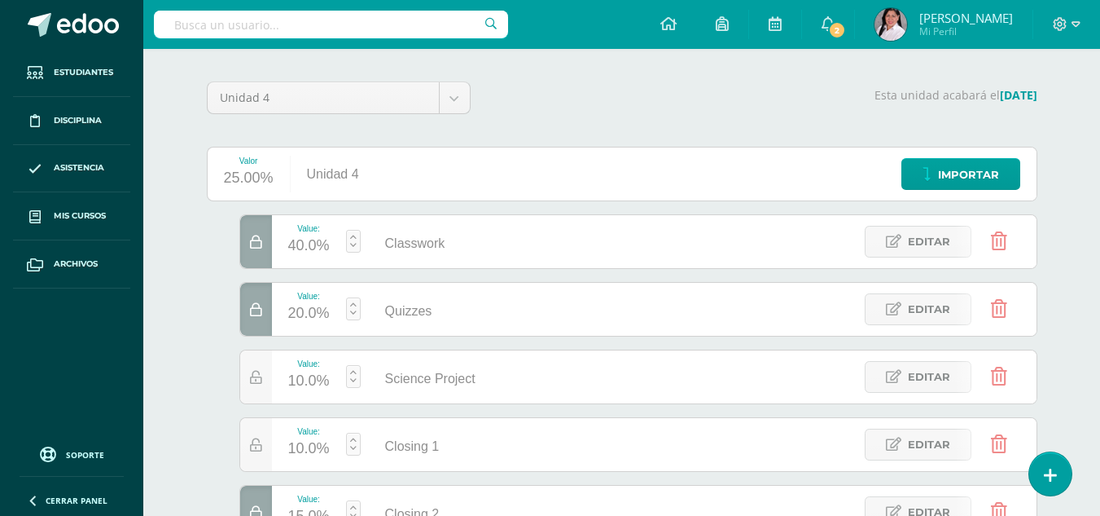
scroll to position [112, 0]
click at [906, 380] on link "Editar" at bounding box center [918, 378] width 107 height 32
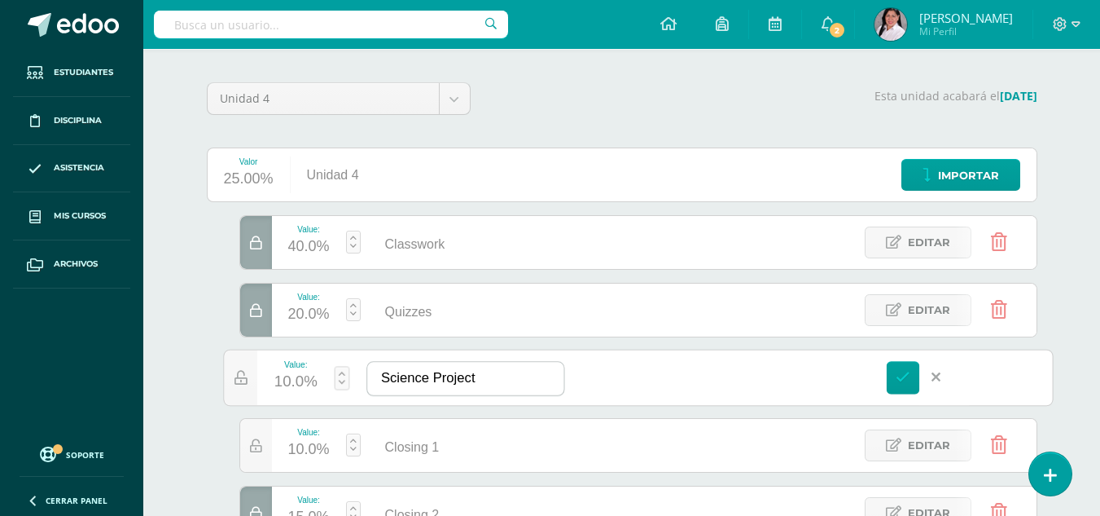
click at [431, 381] on input "Science Project" at bounding box center [465, 378] width 196 height 33
type input "Language Arts Project"
click at [912, 384] on link at bounding box center [902, 377] width 33 height 33
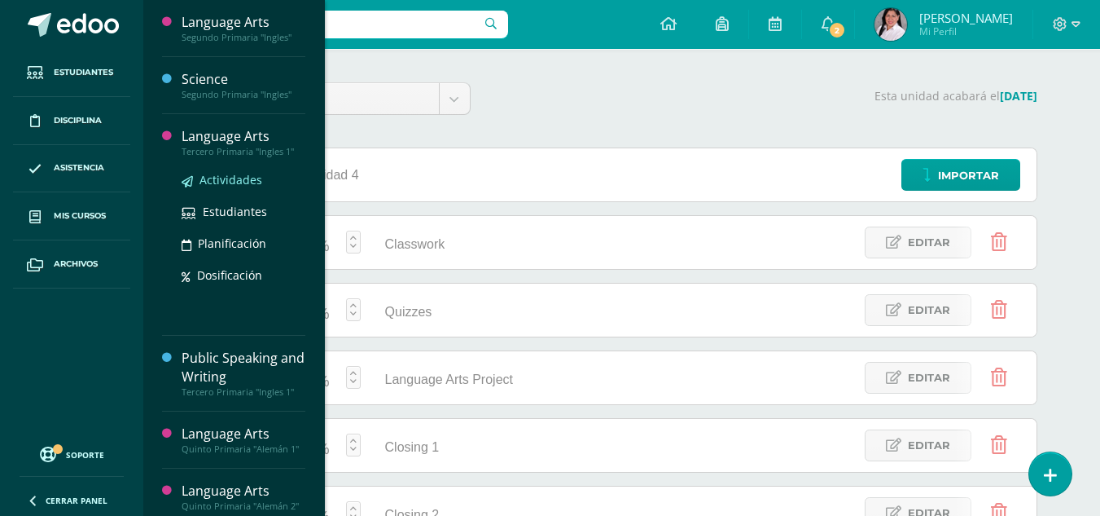
click at [246, 185] on span "Actividades" at bounding box center [231, 179] width 63 height 15
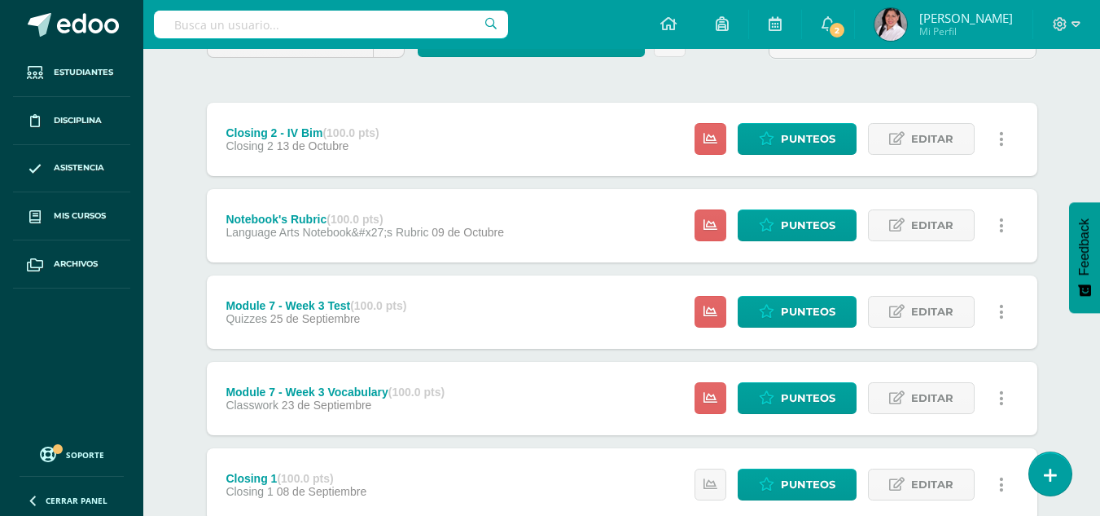
scroll to position [169, 0]
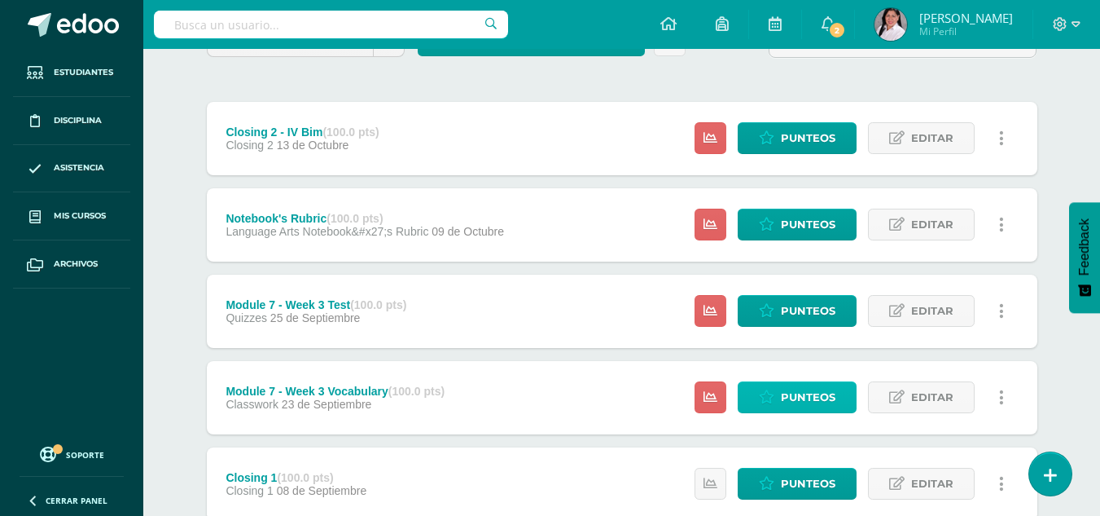
click at [790, 396] on span "Punteos" at bounding box center [808, 397] width 55 height 30
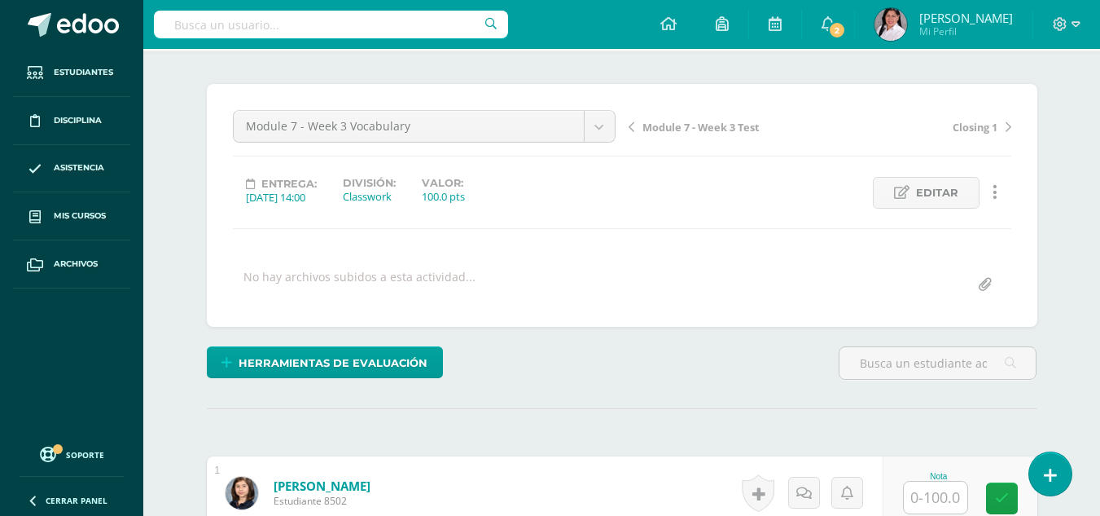
scroll to position [244, 0]
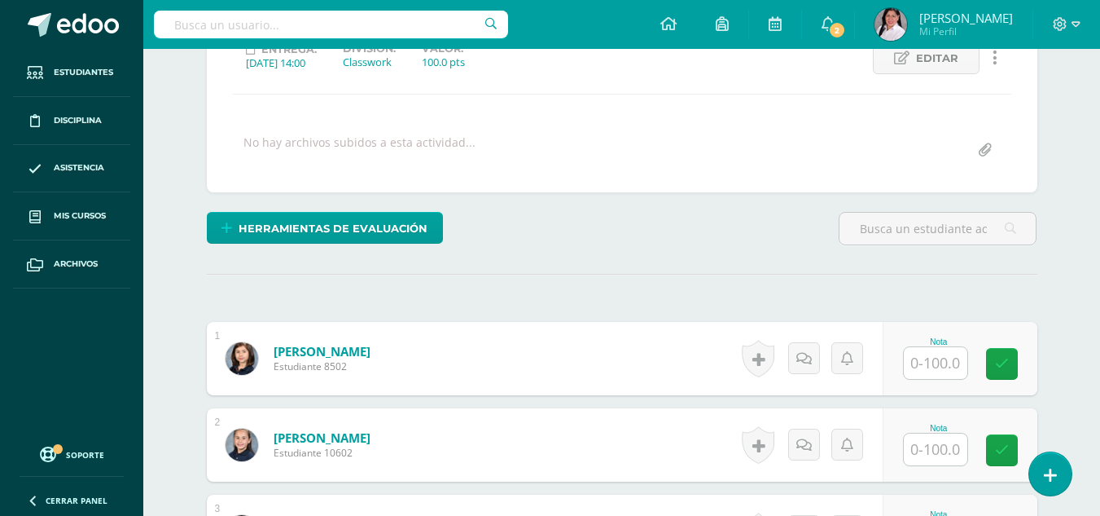
click at [936, 368] on input "text" at bounding box center [936, 363] width 64 height 32
type input "98"
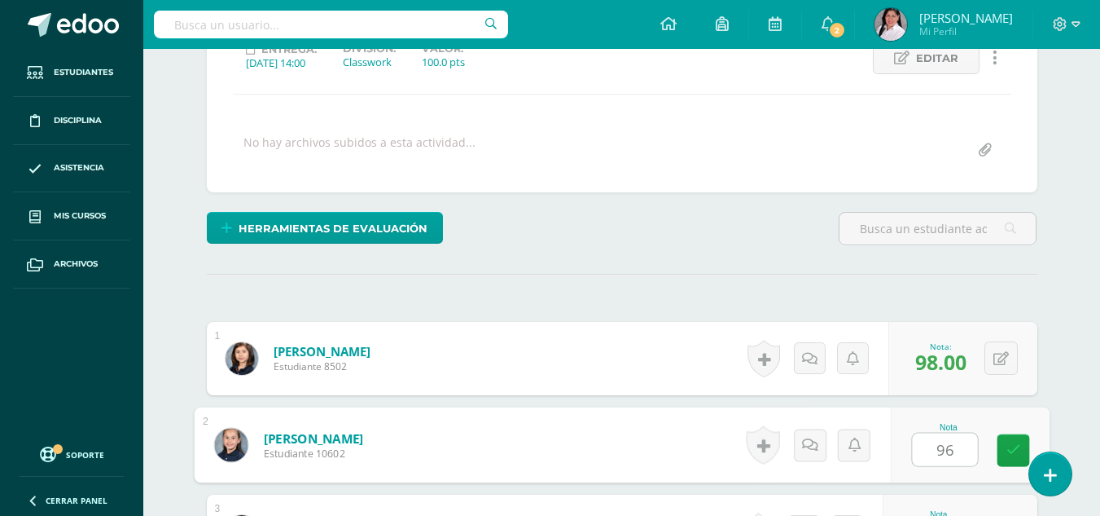
type input "96"
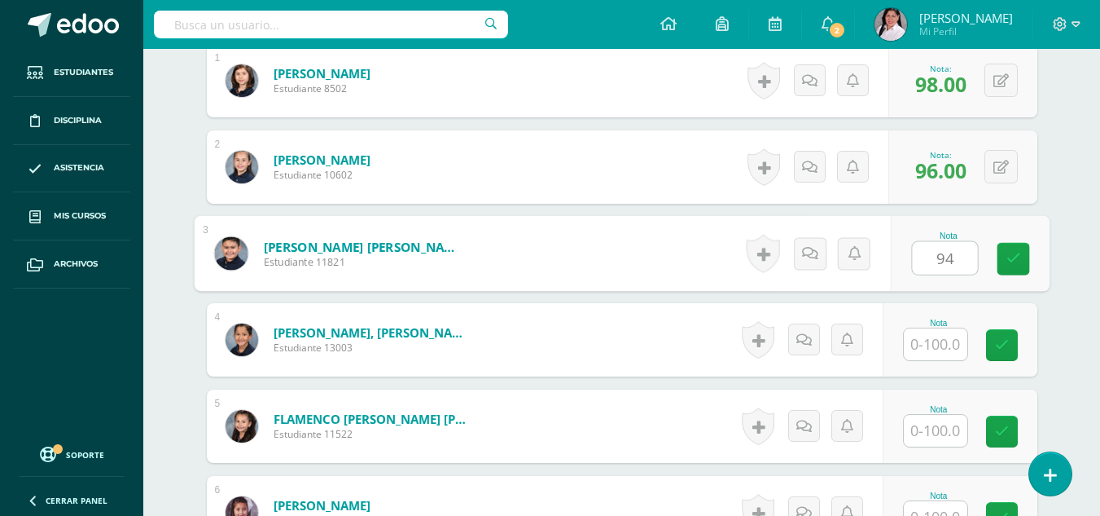
type input "94"
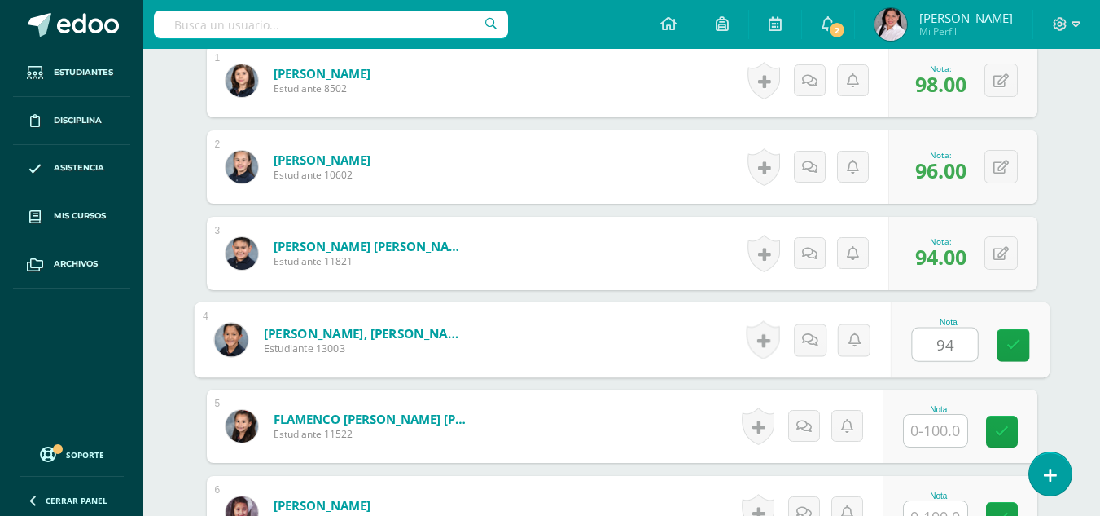
type input "94"
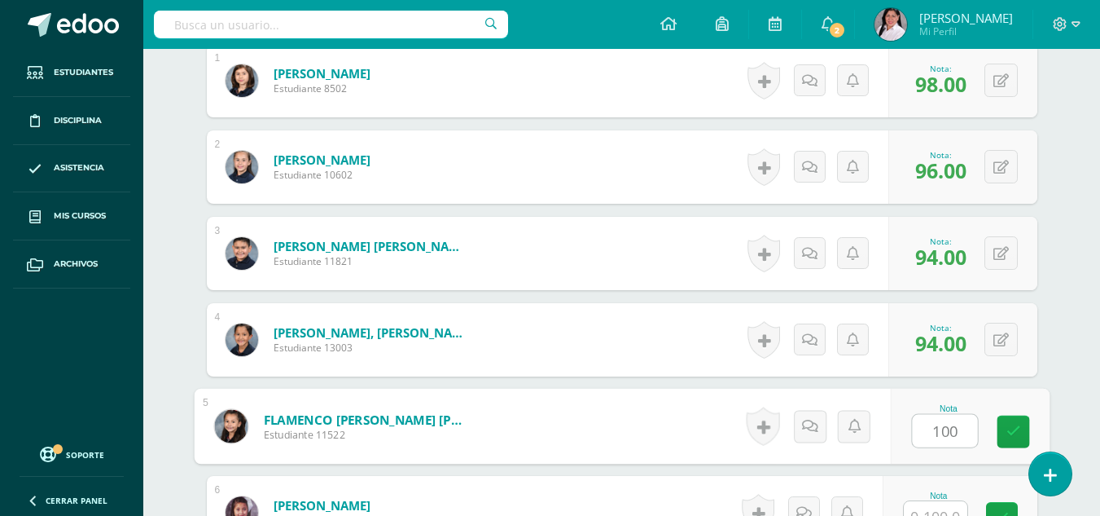
type input "100"
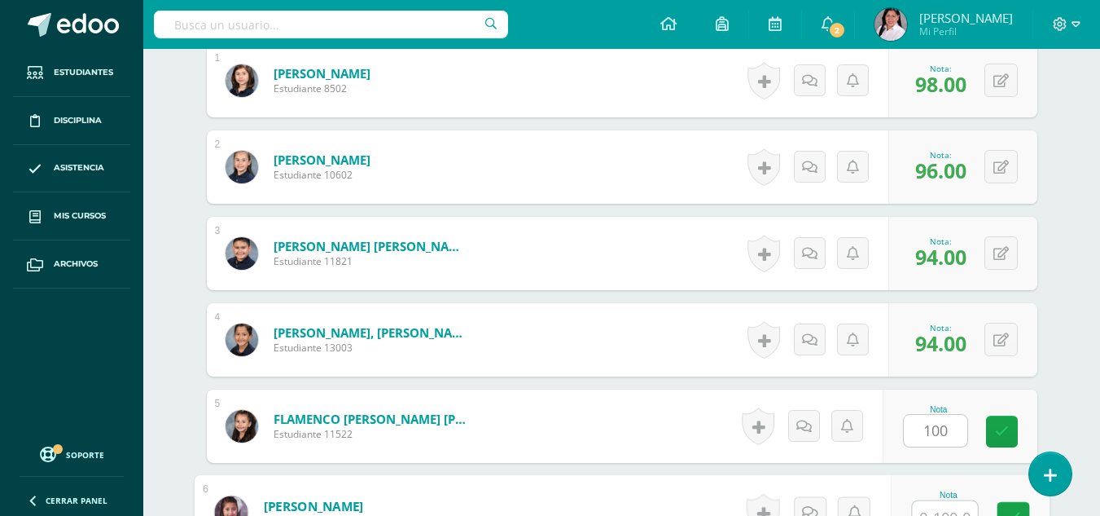
scroll to position [539, 0]
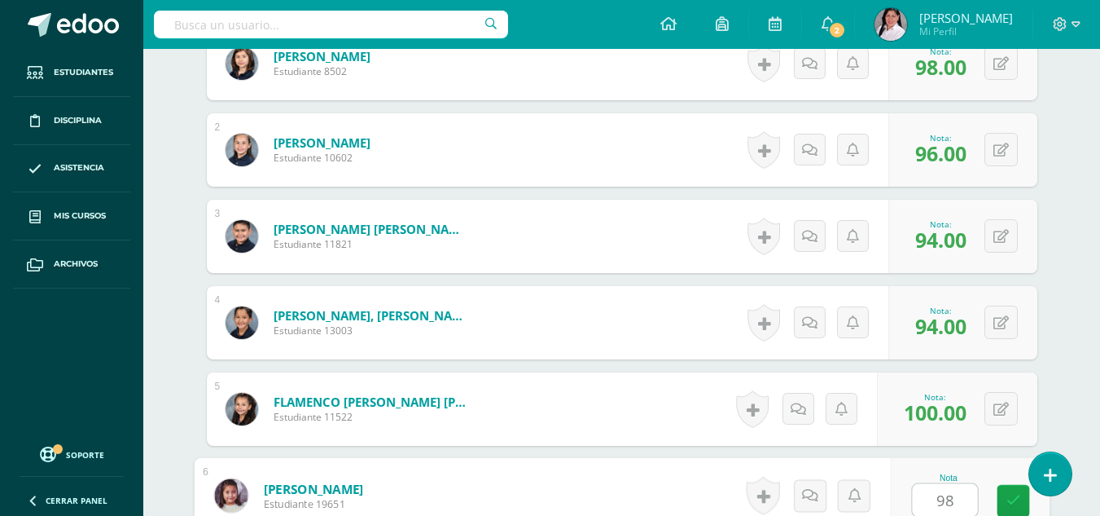
type input "98"
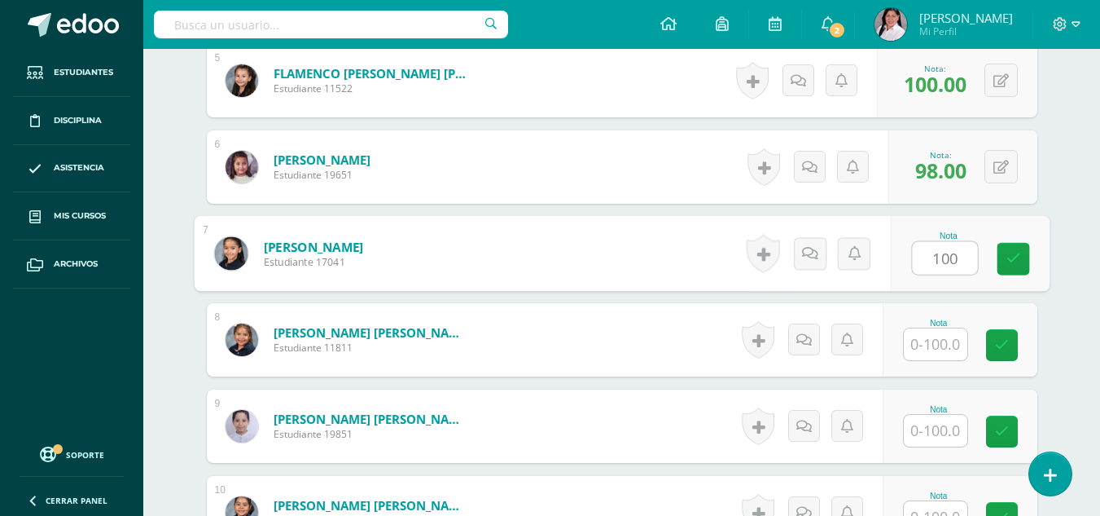
type input "100"
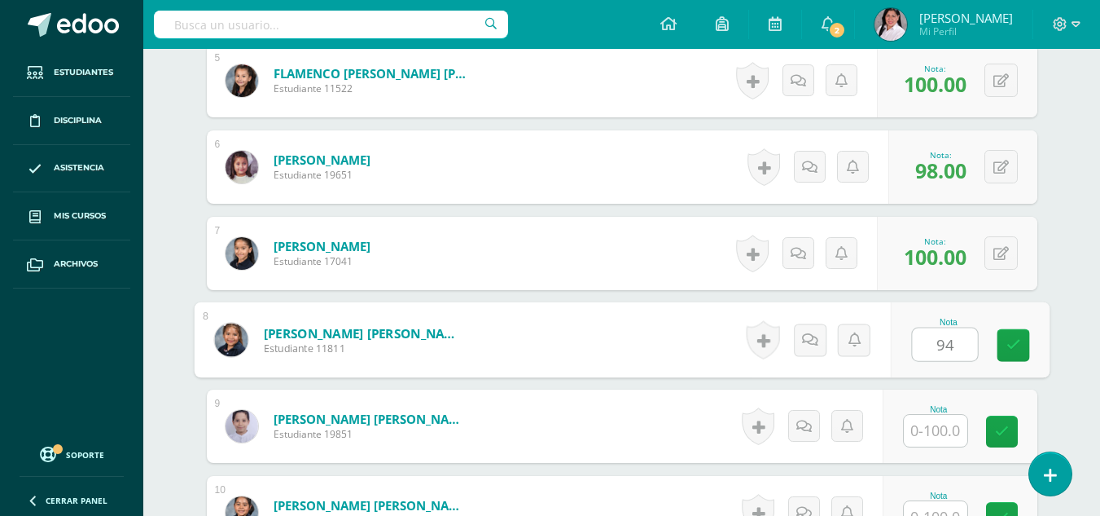
type input "94"
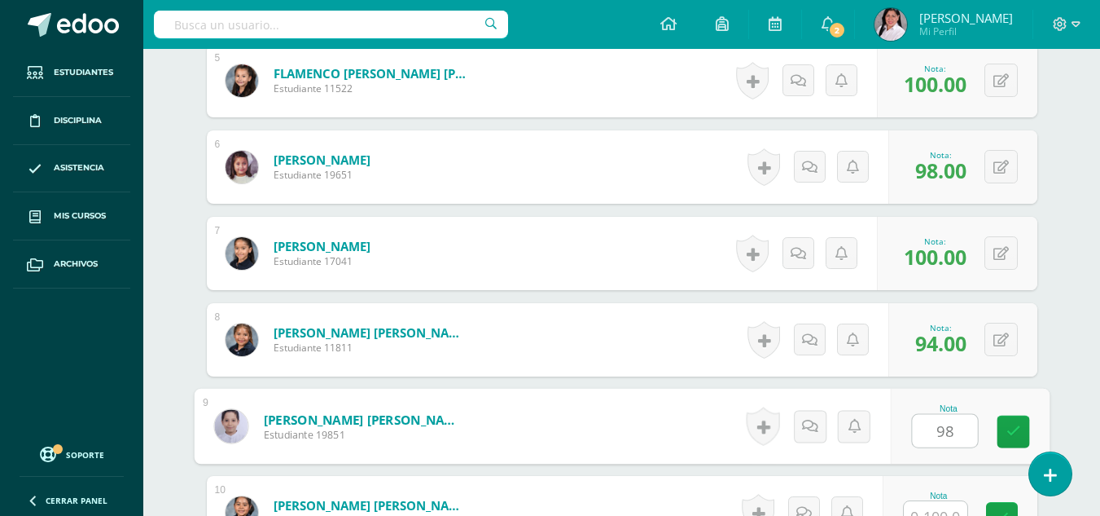
type input "98"
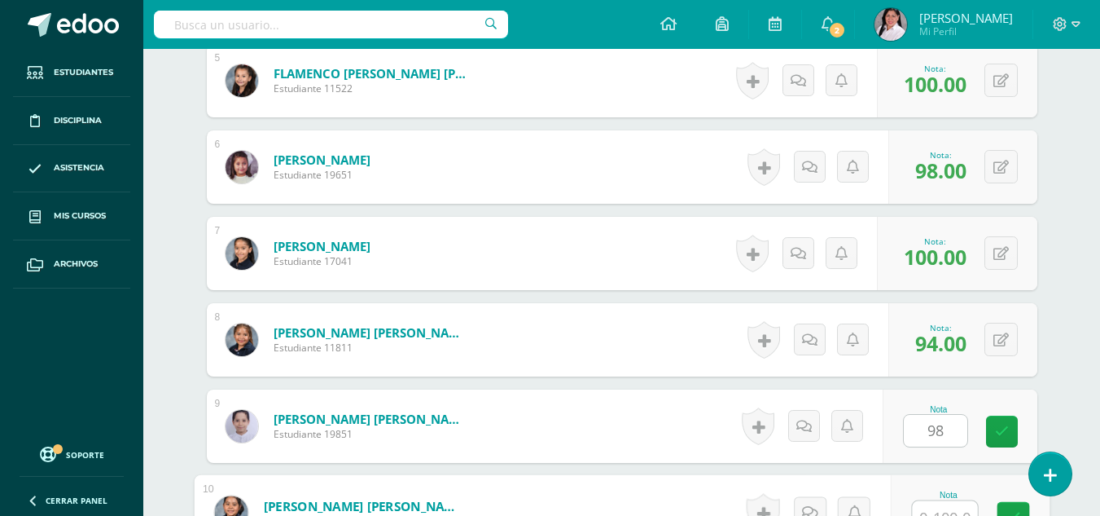
scroll to position [885, 0]
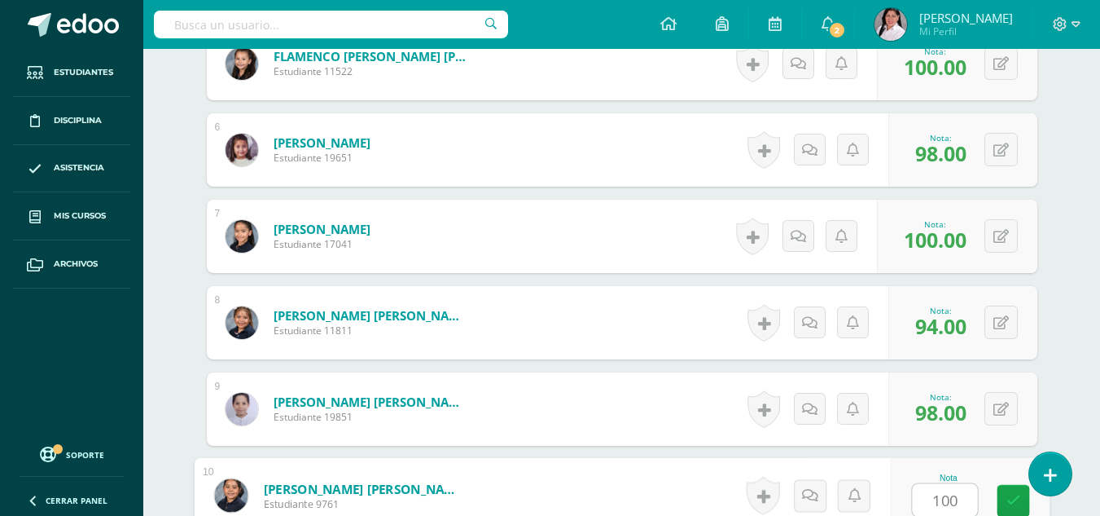
type input "100"
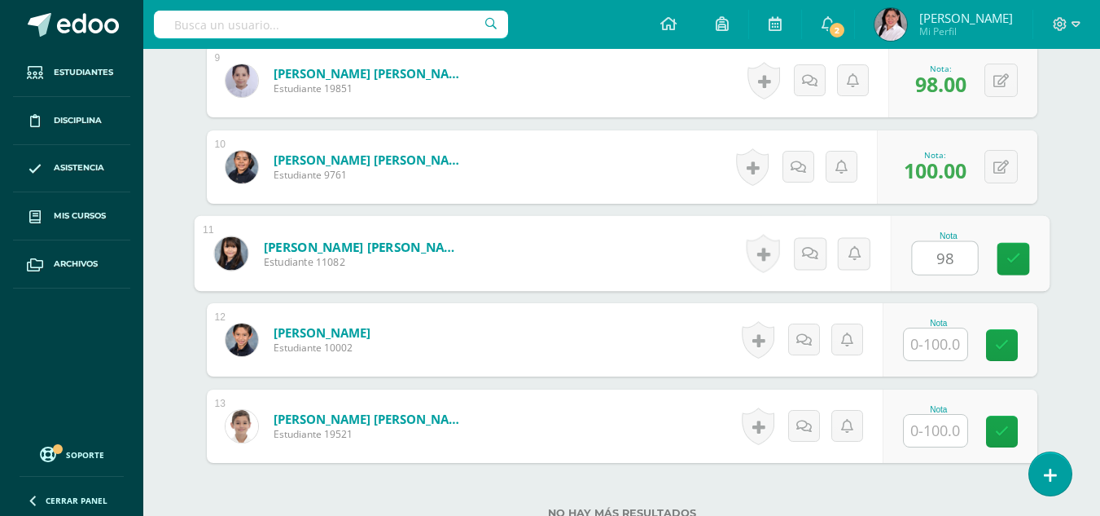
type input "98"
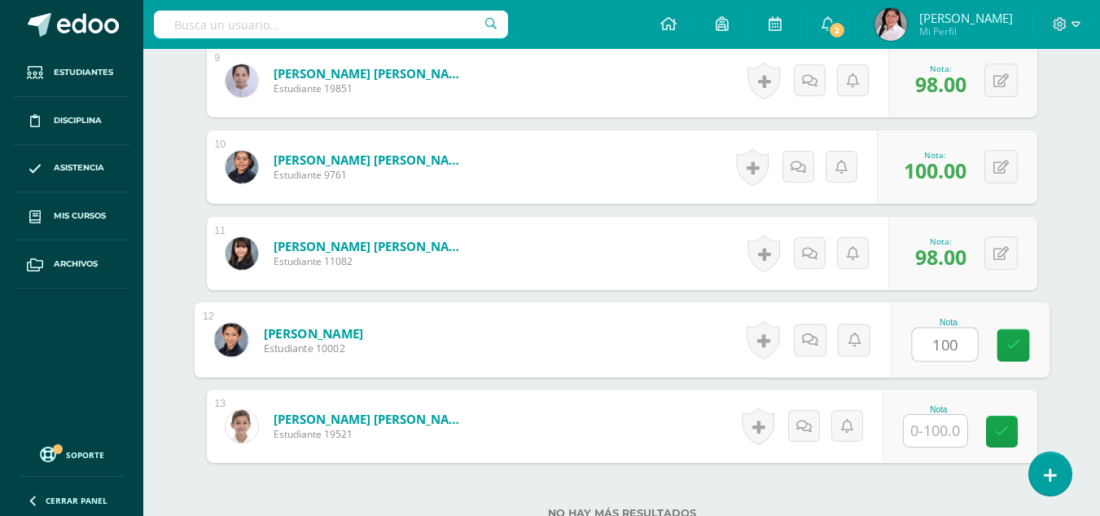
type input "100"
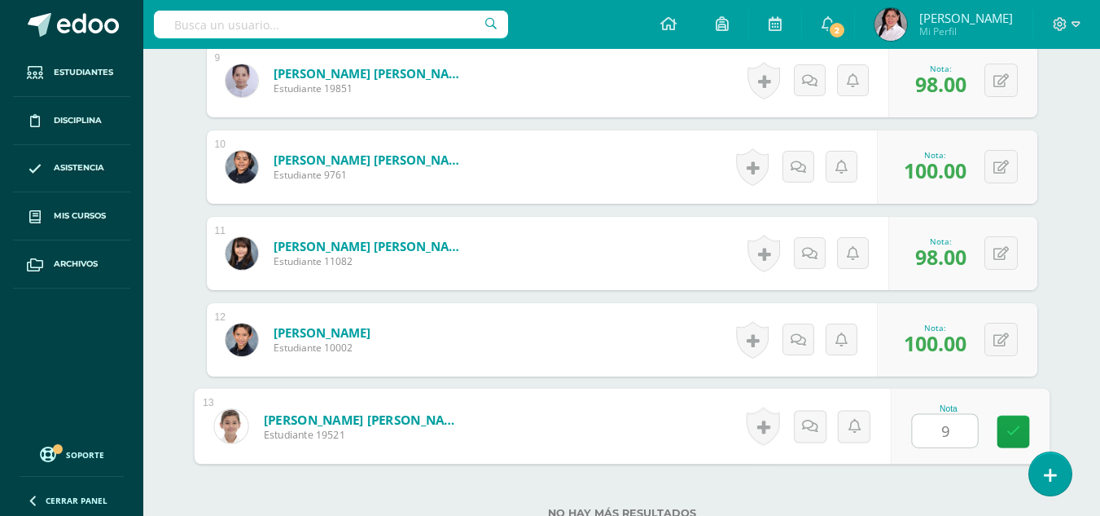
type input "98"
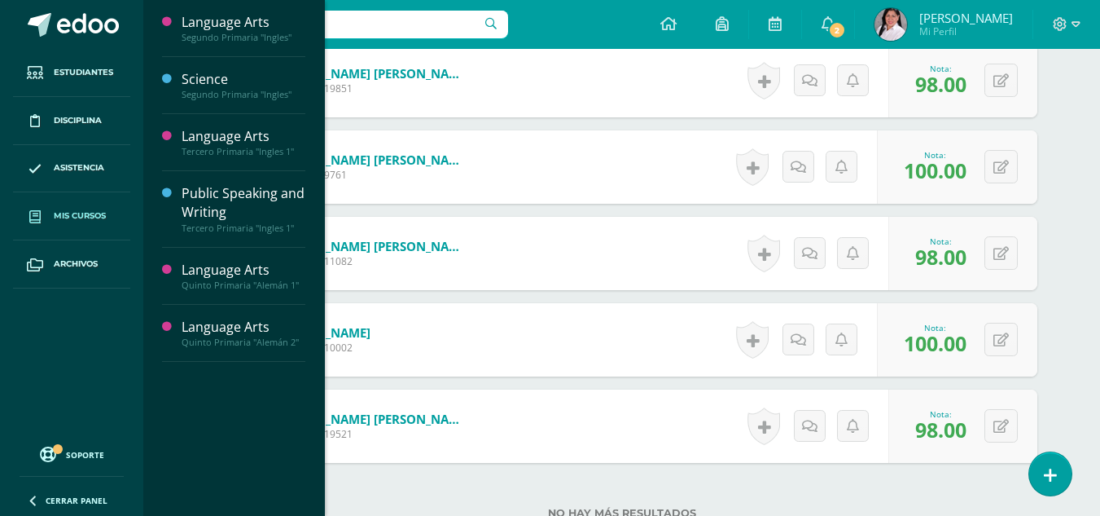
click at [101, 219] on span "Mis cursos" at bounding box center [80, 215] width 52 height 13
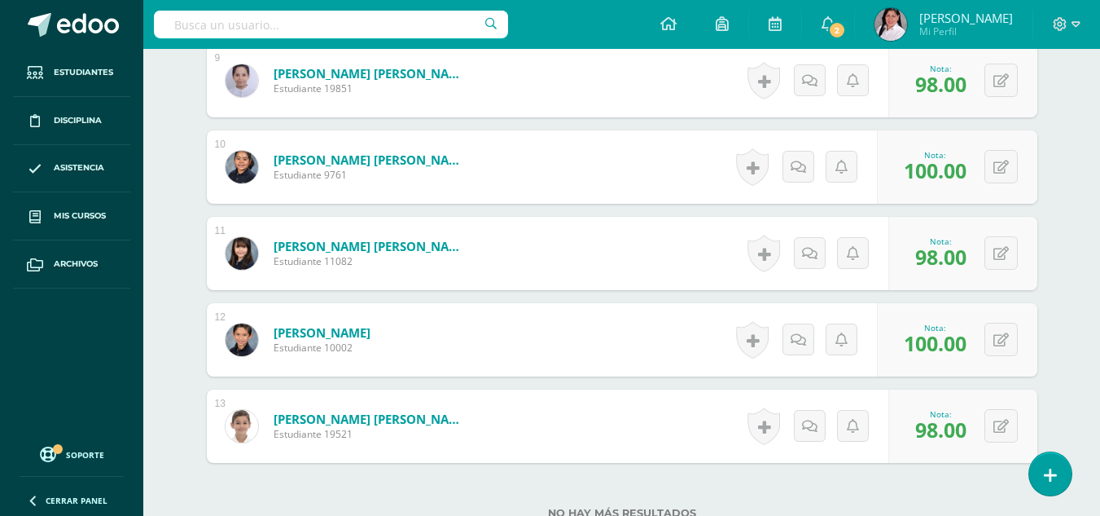
click at [578, 261] on form "Morán Alfaro, Arianna Sofía Estudiante 11082 Nota 98.00 0 Logros" at bounding box center [622, 253] width 831 height 73
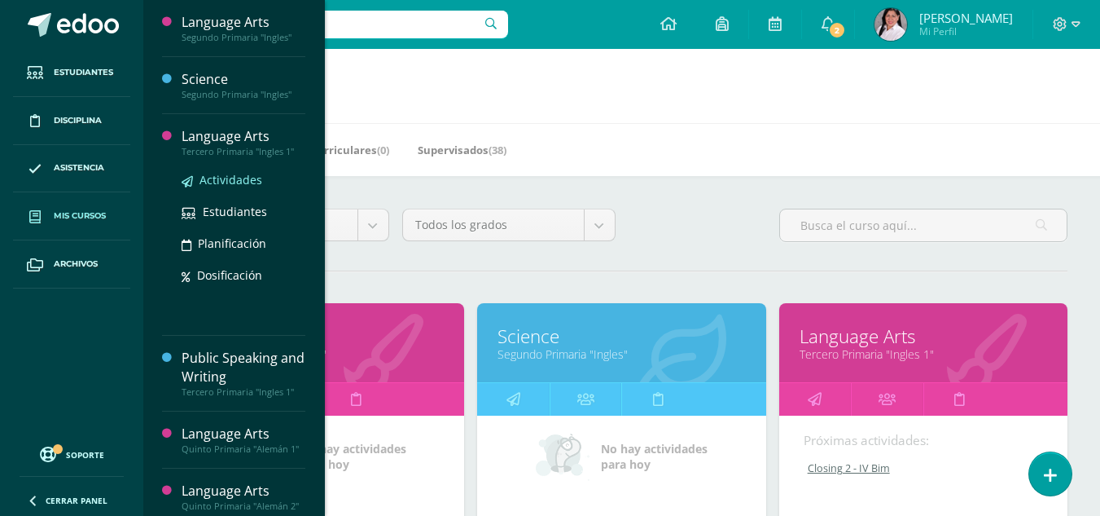
click at [227, 182] on span "Actividades" at bounding box center [231, 179] width 63 height 15
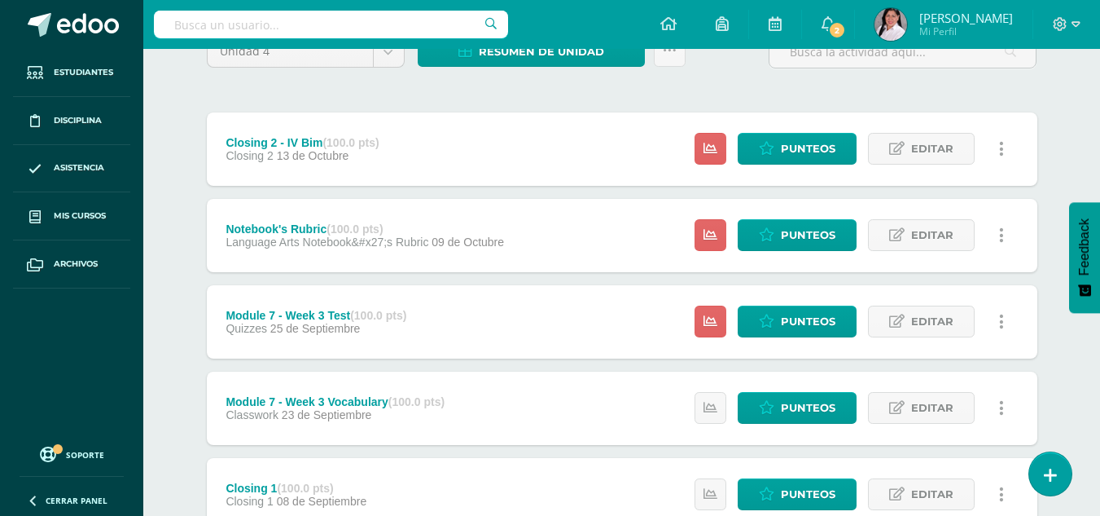
scroll to position [160, 0]
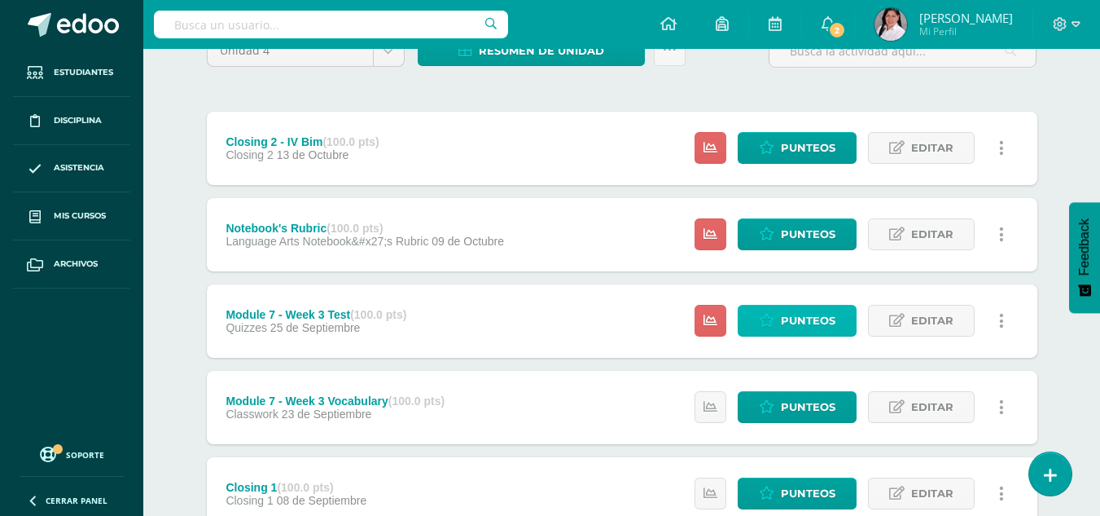
click at [777, 324] on link "Punteos" at bounding box center [797, 321] width 119 height 32
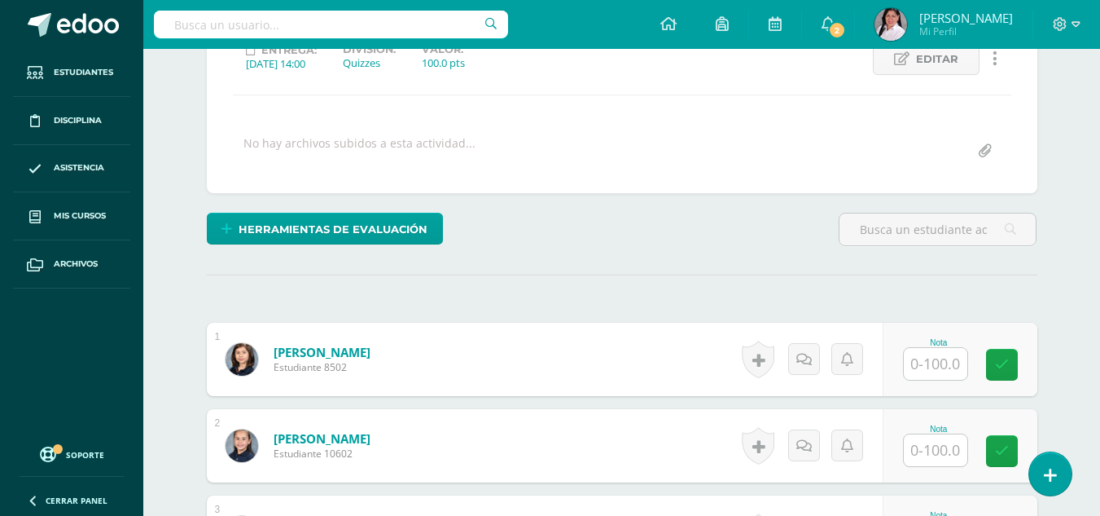
scroll to position [250, 0]
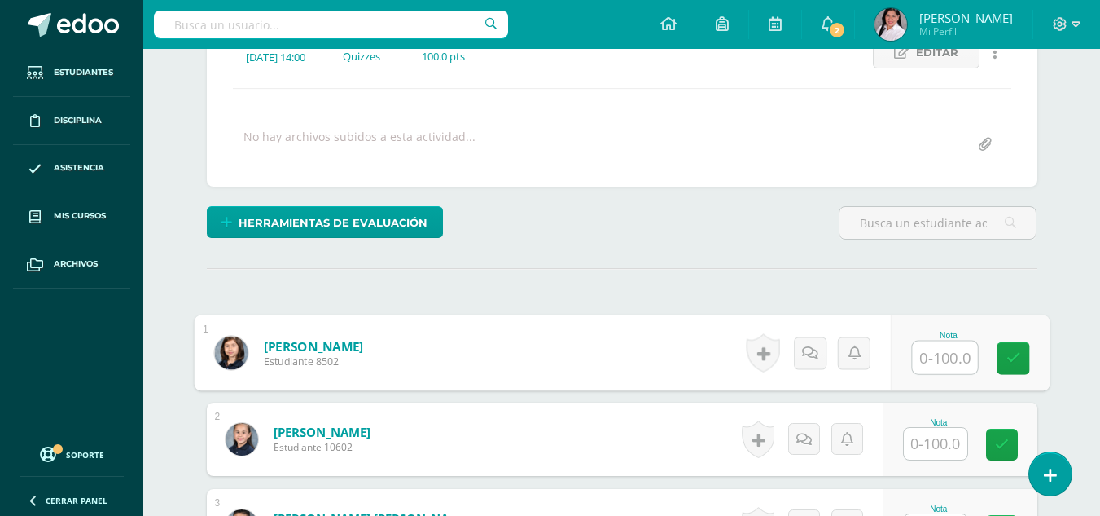
click at [923, 359] on input "text" at bounding box center [944, 357] width 65 height 33
type input "80"
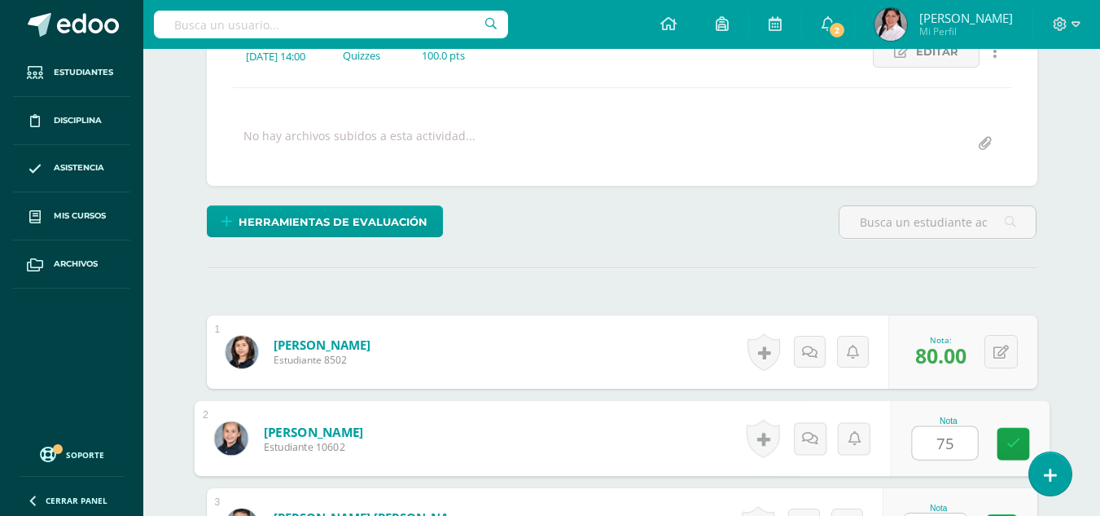
type input "75"
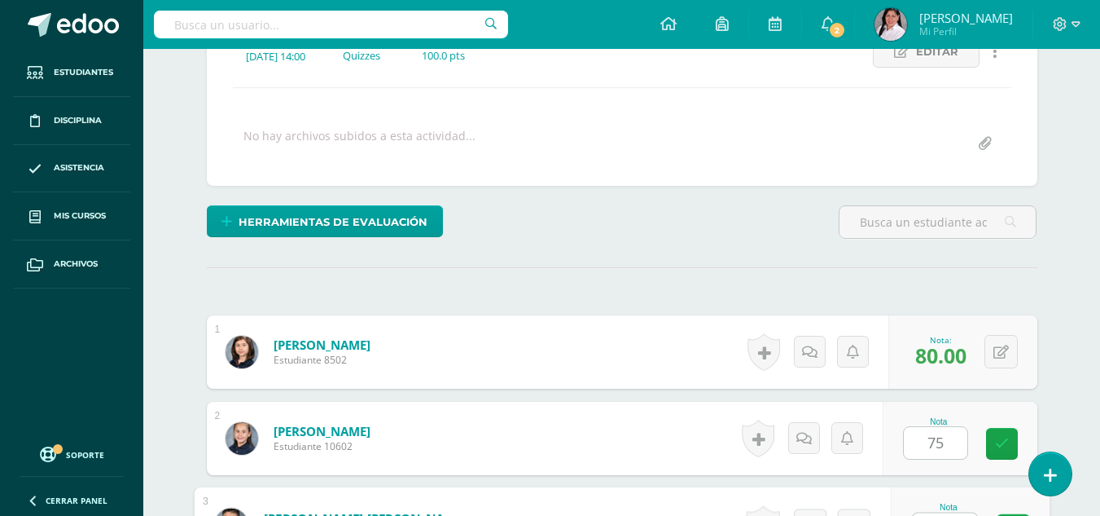
scroll to position [280, 0]
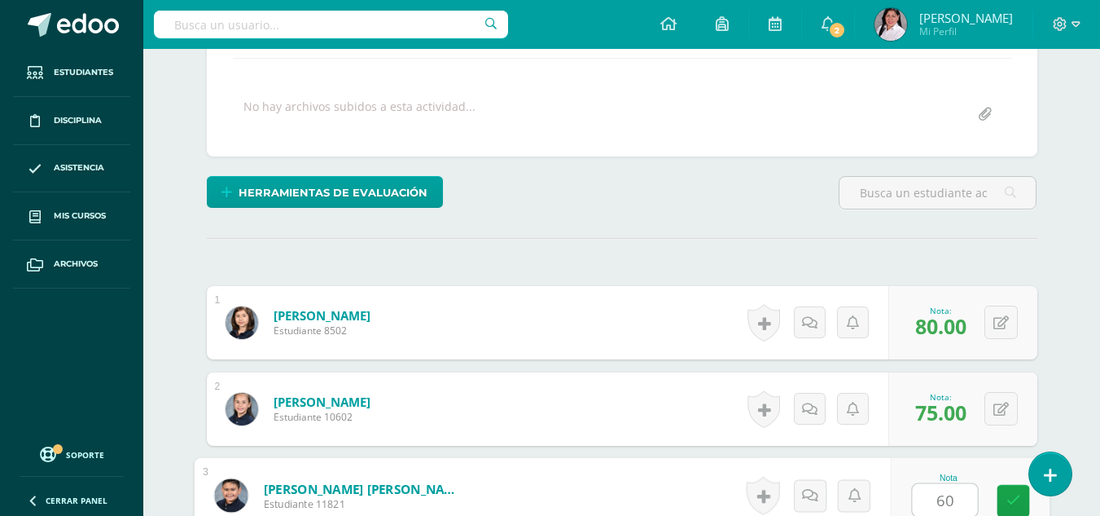
type input "60"
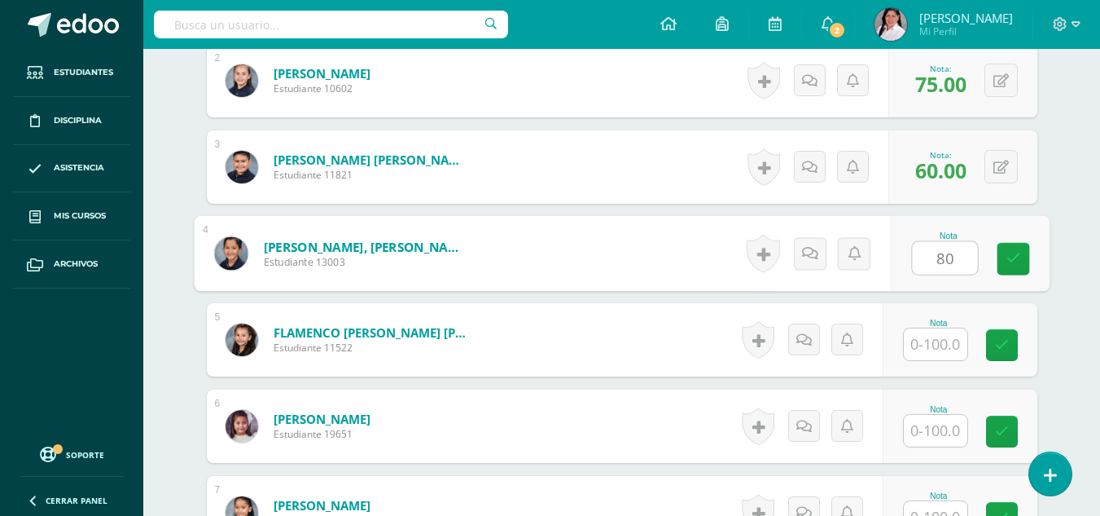
type input "80"
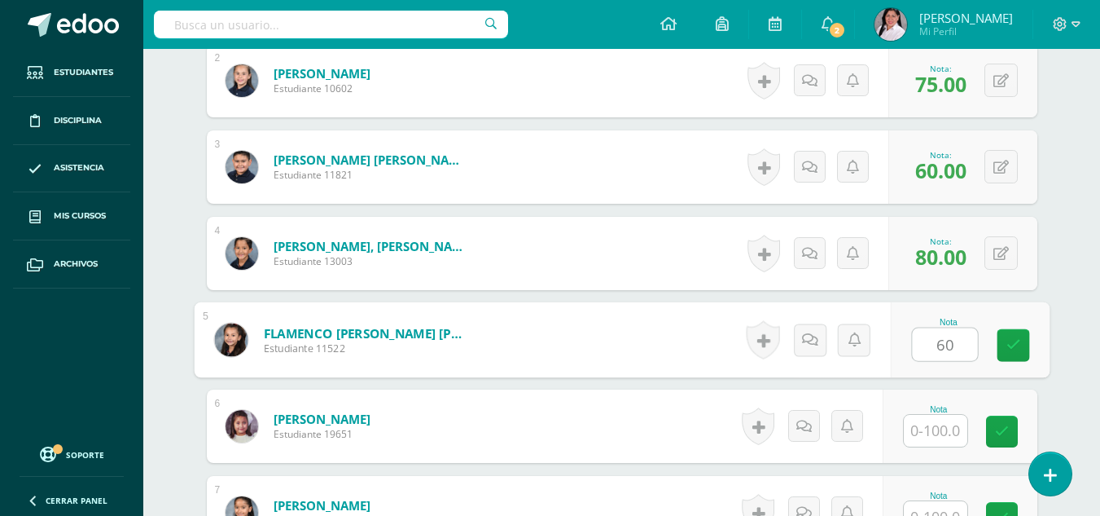
type input "60"
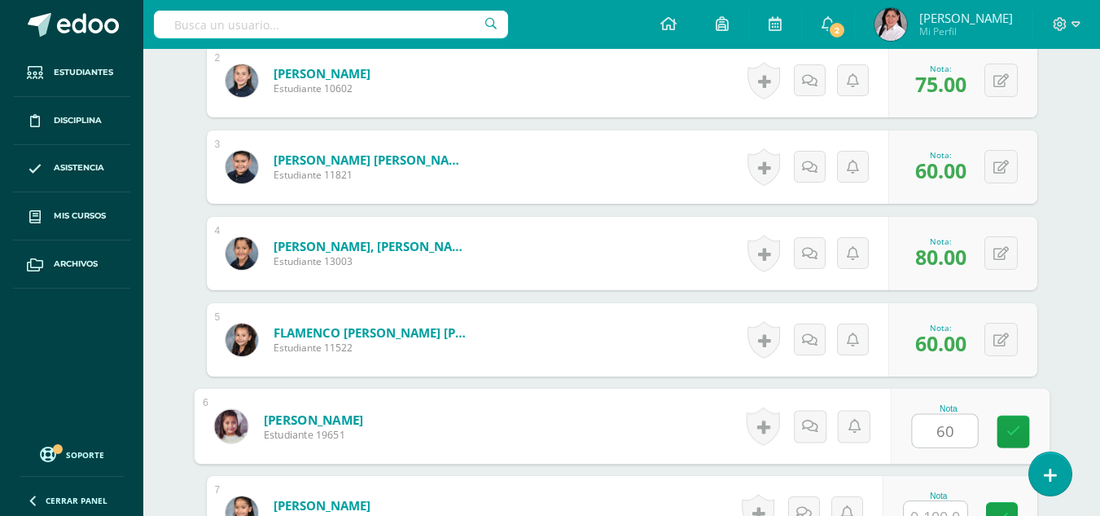
type input "60"
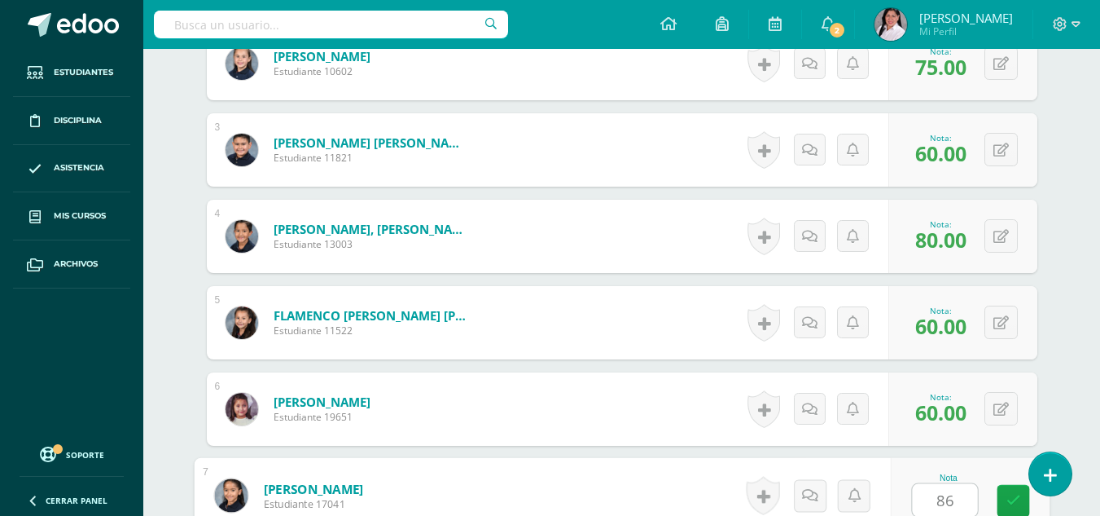
type input "86"
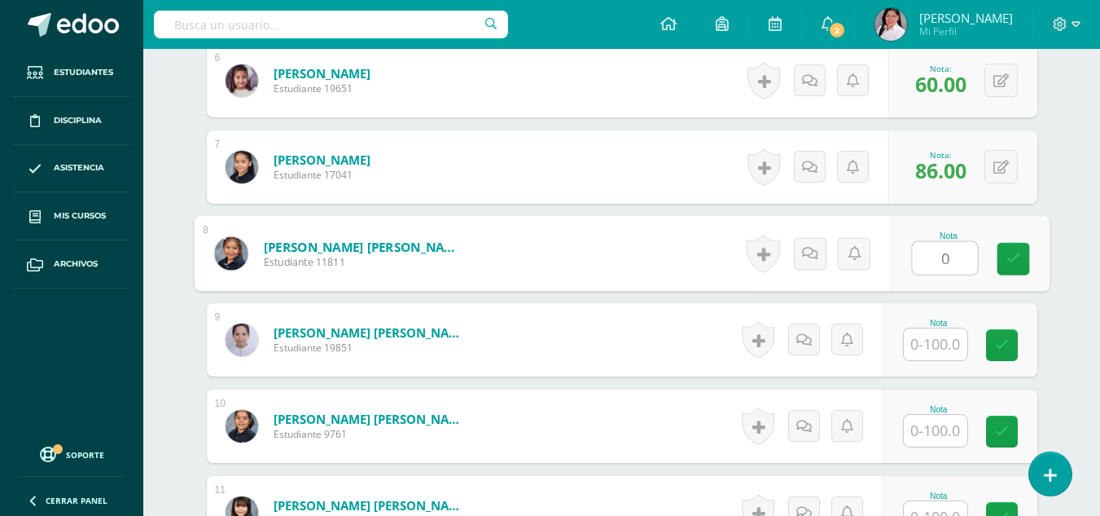
type input "0"
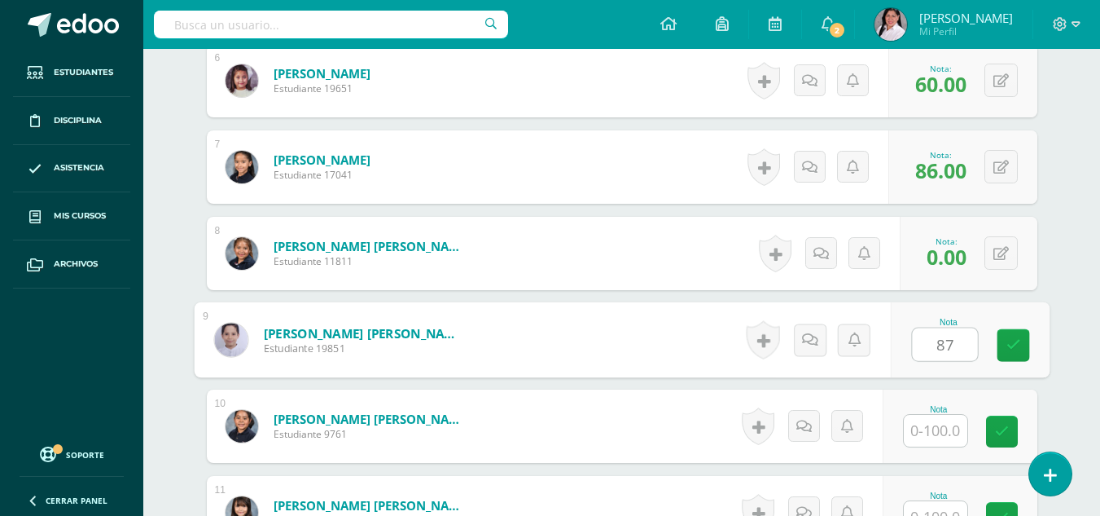
type input "87"
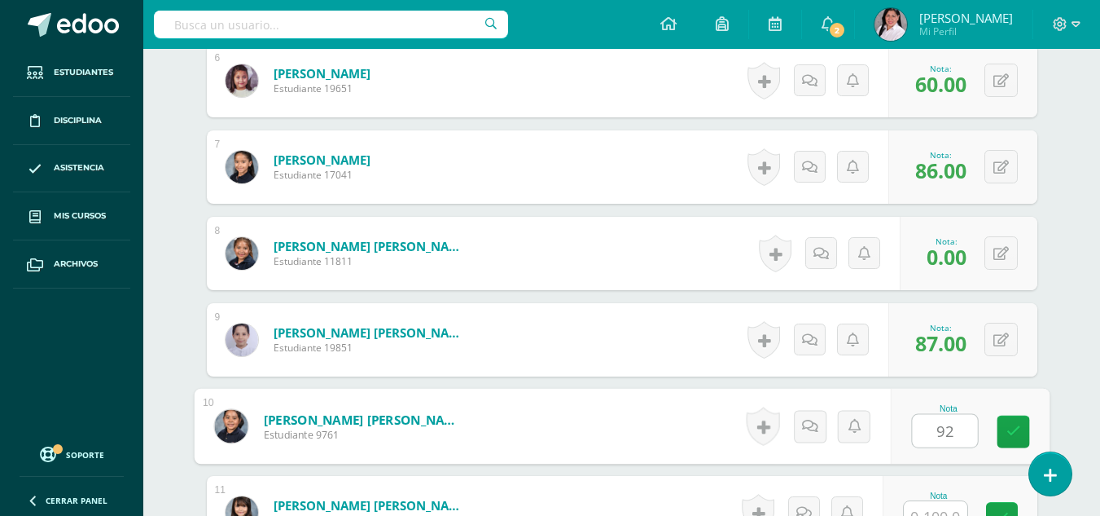
type input "92"
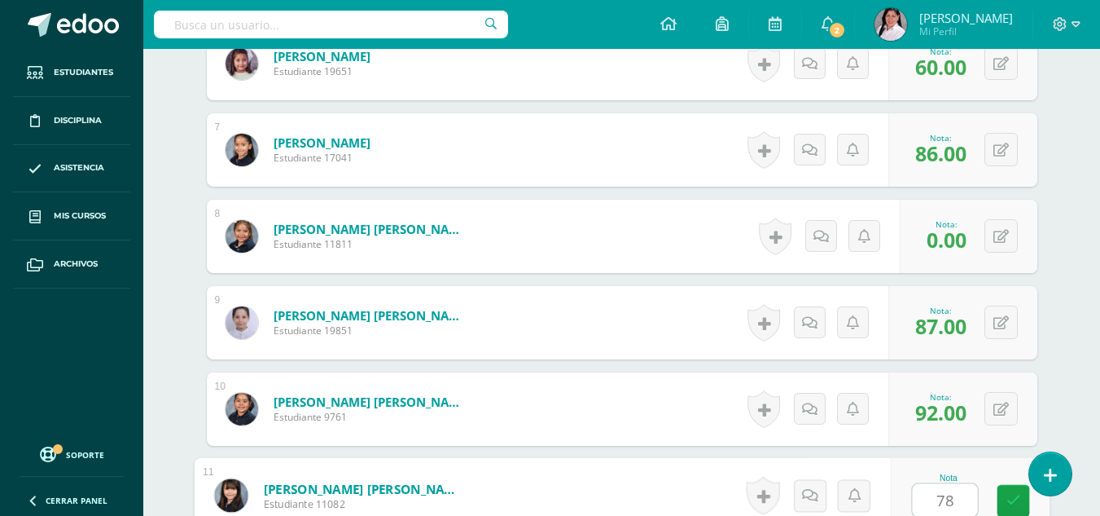
type input "78"
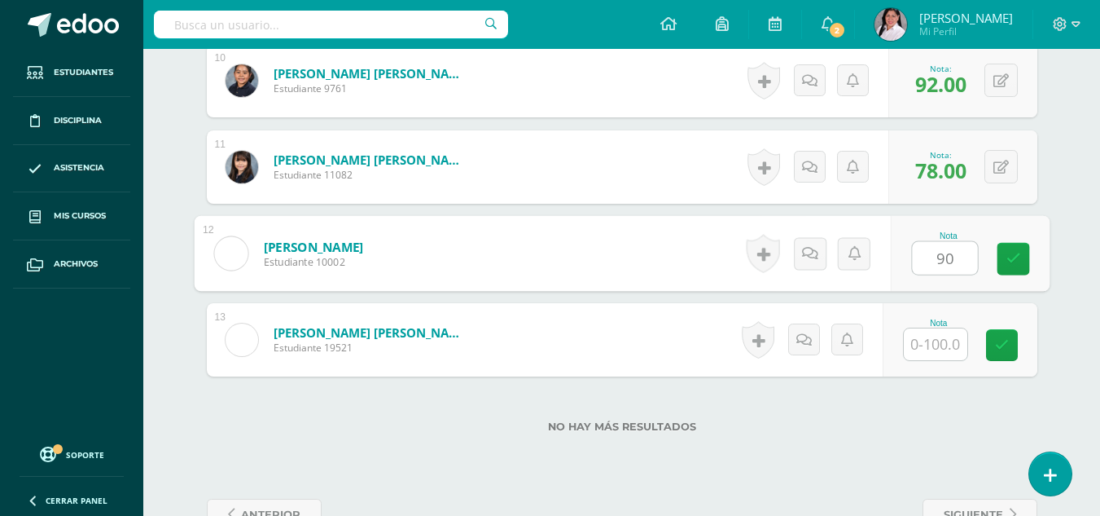
type input "90"
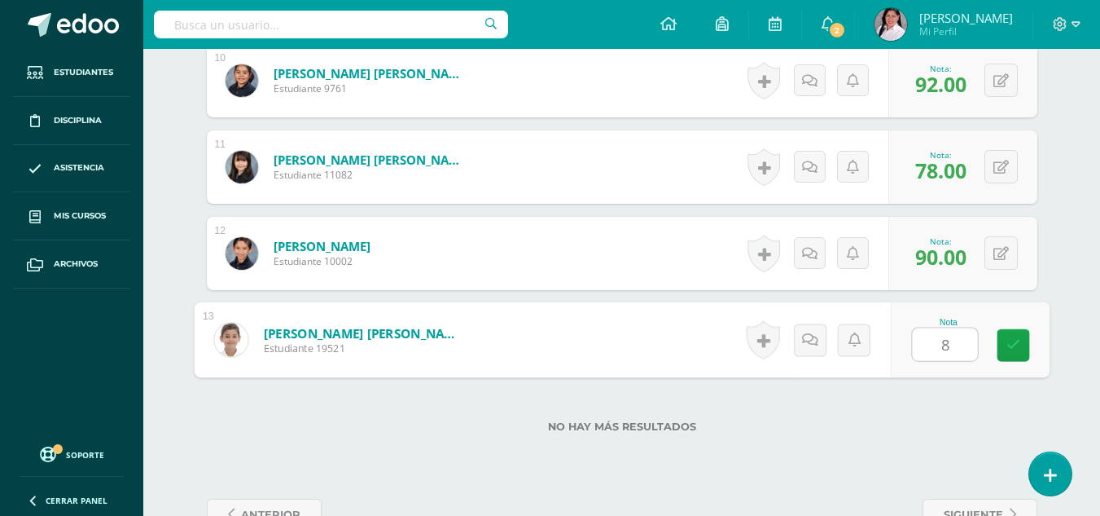
type input "83"
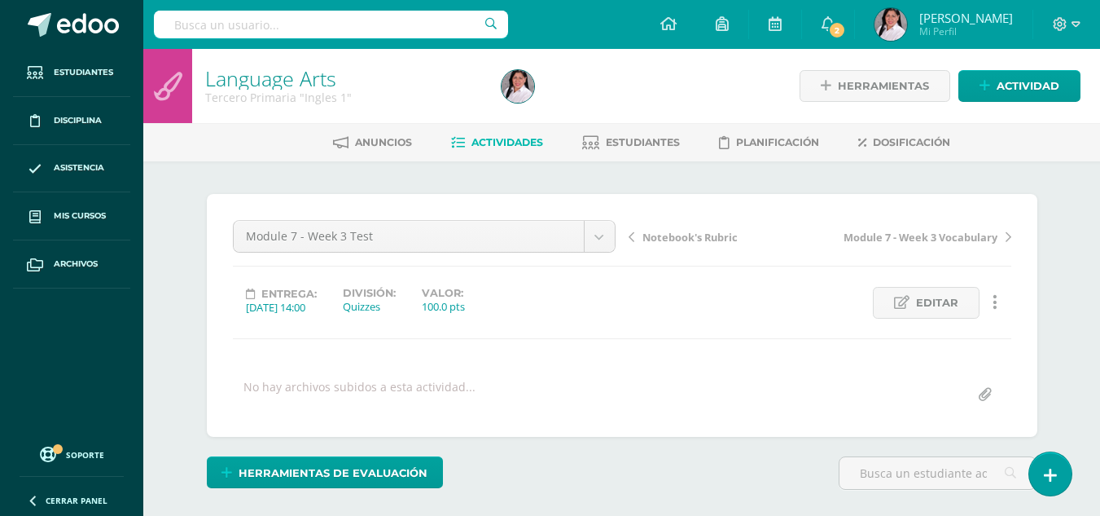
scroll to position [1, 0]
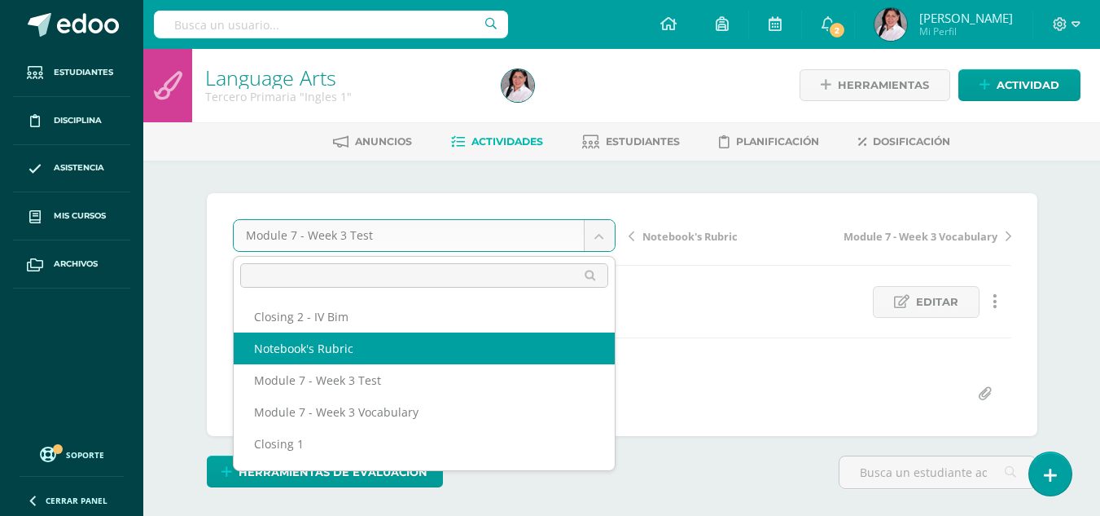
select select "/dashboard/teacher/grade-activity/238550/"
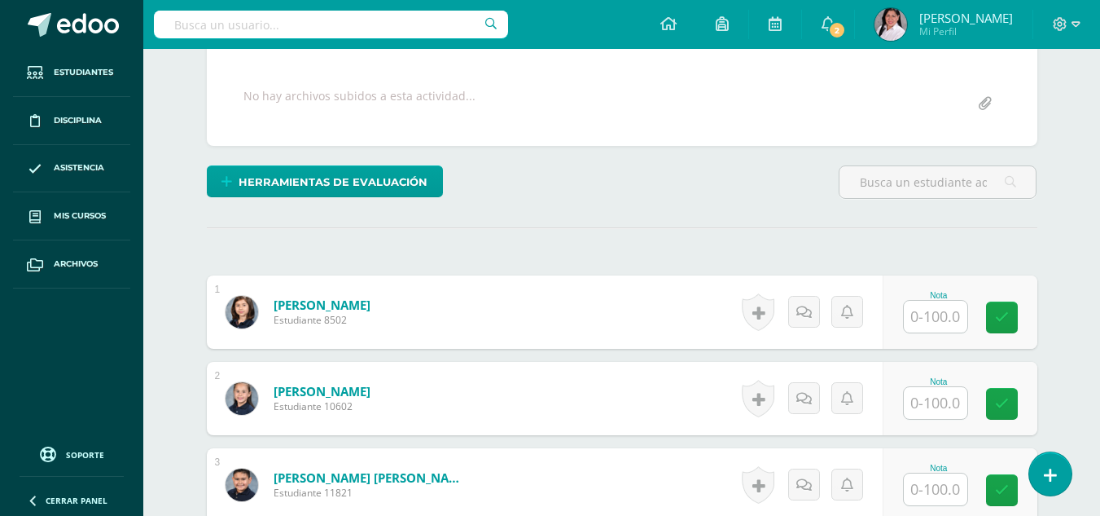
scroll to position [323, 0]
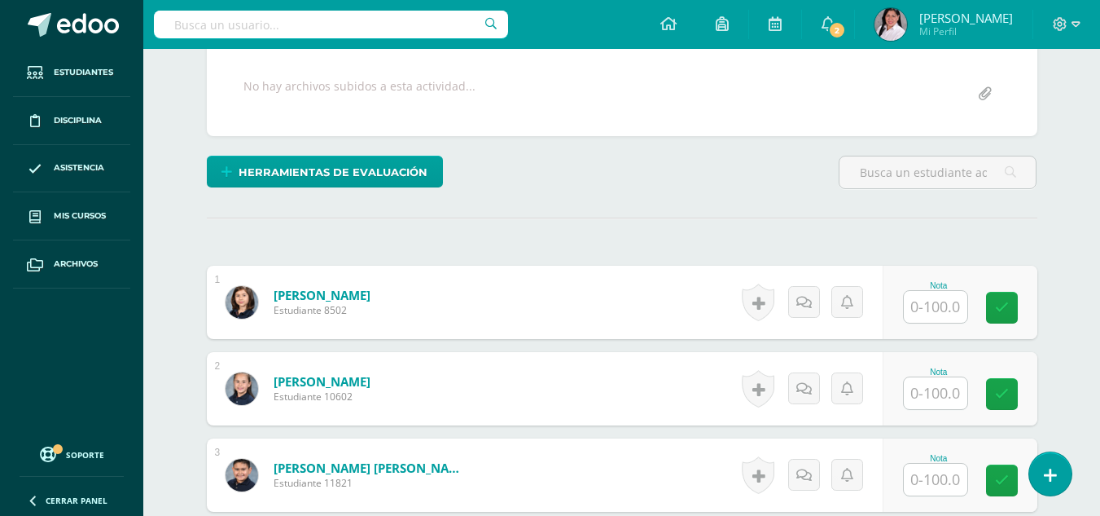
click at [950, 314] on input "text" at bounding box center [936, 307] width 64 height 32
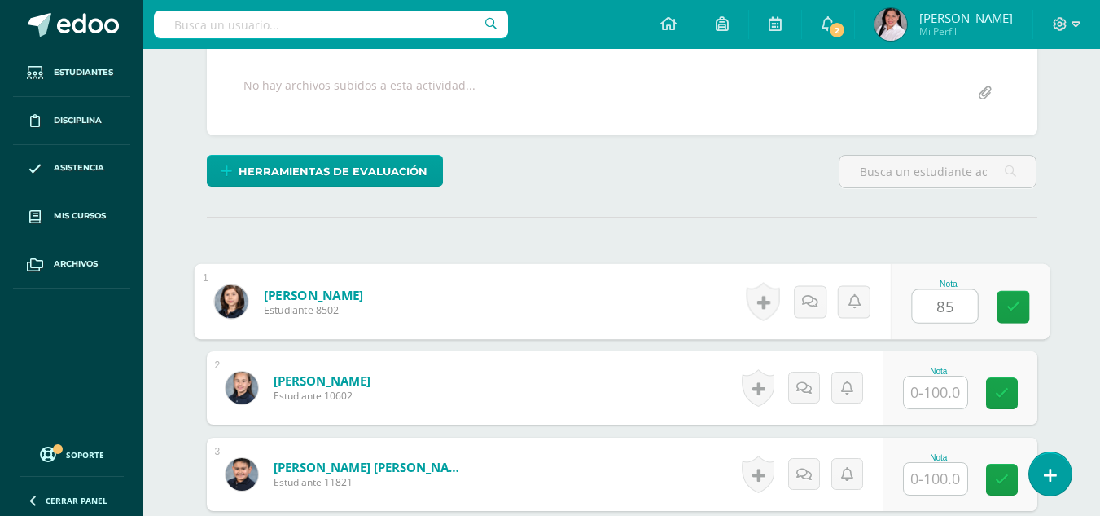
scroll to position [324, 0]
type input "85"
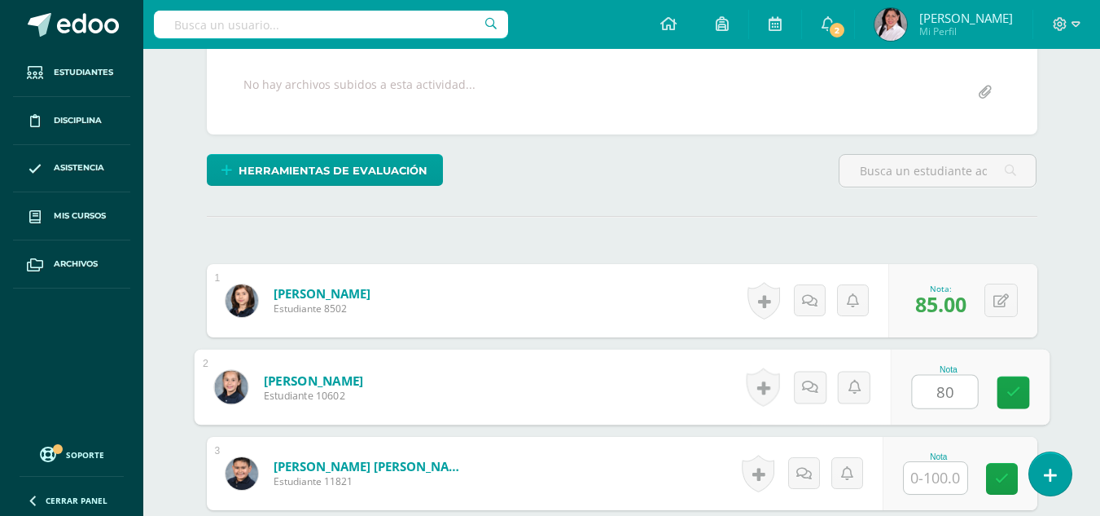
type input "80"
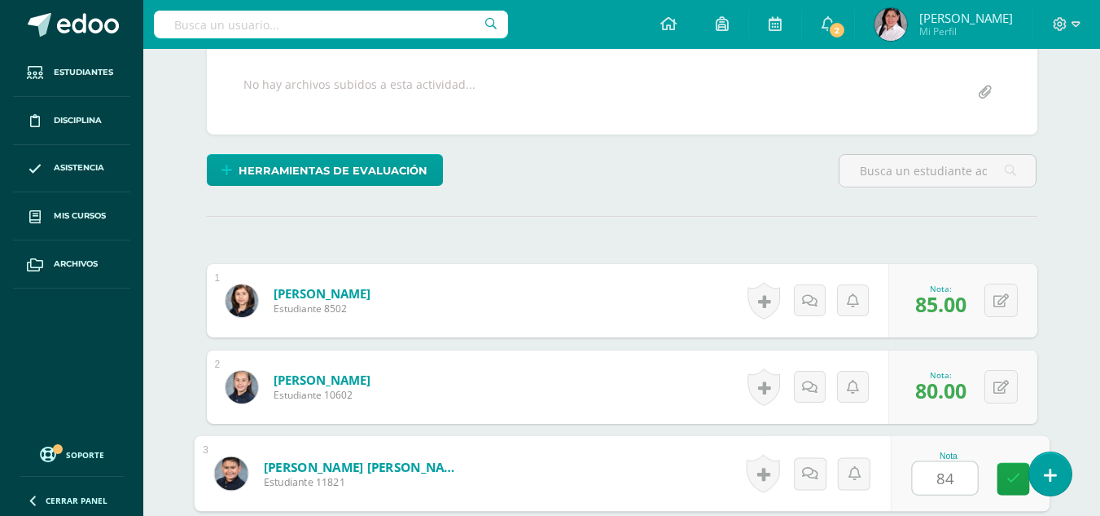
type input "84"
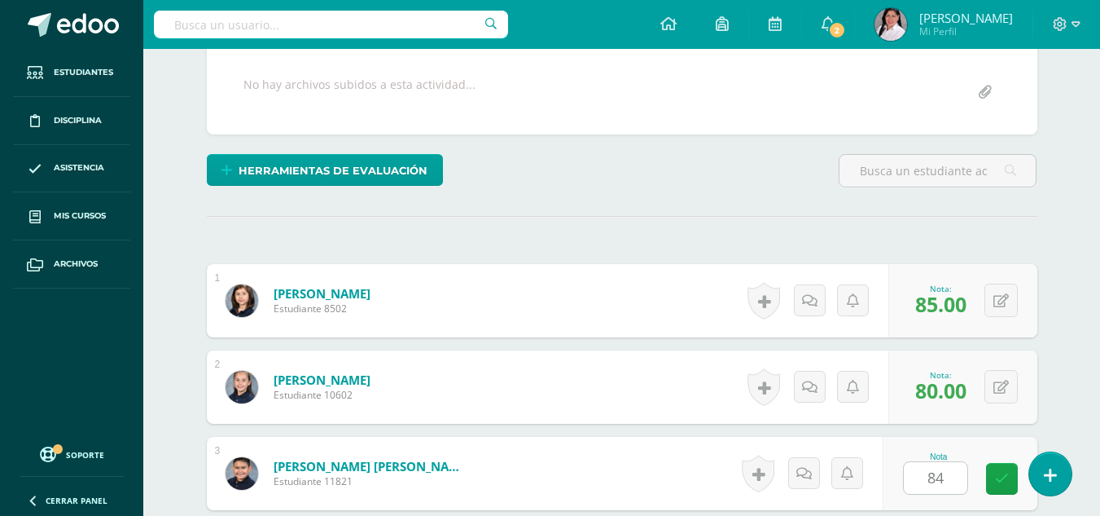
scroll to position [630, 0]
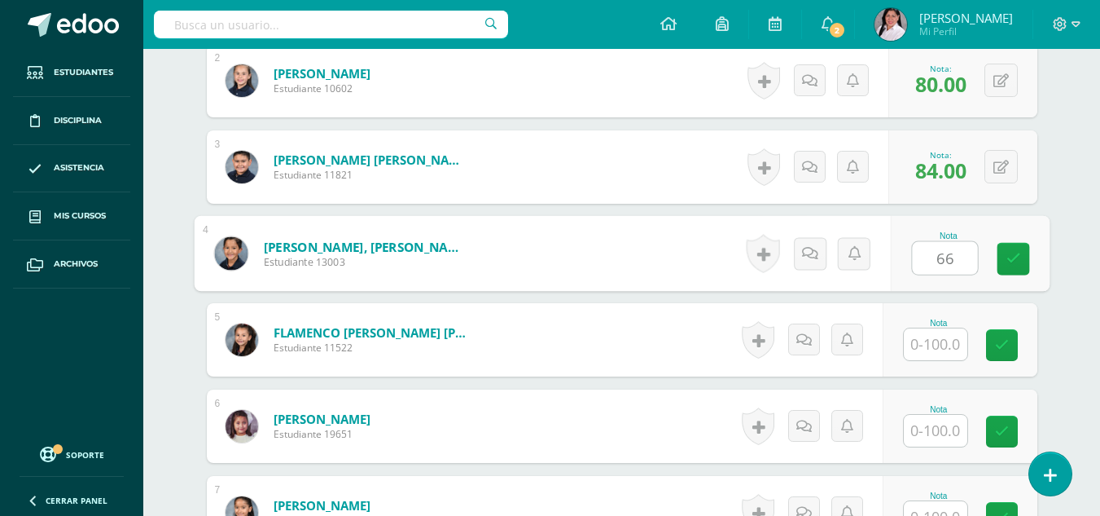
type input "66"
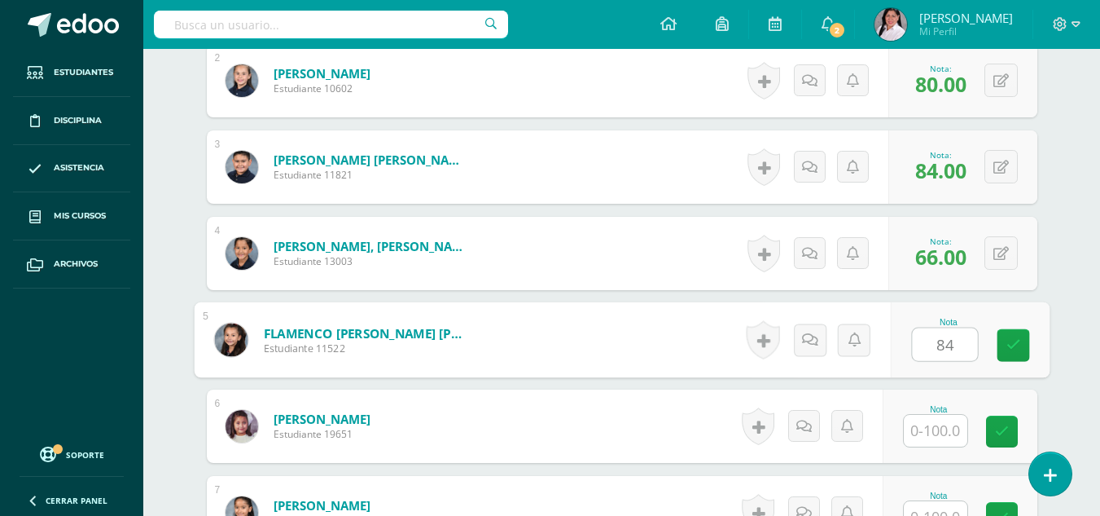
type input "84"
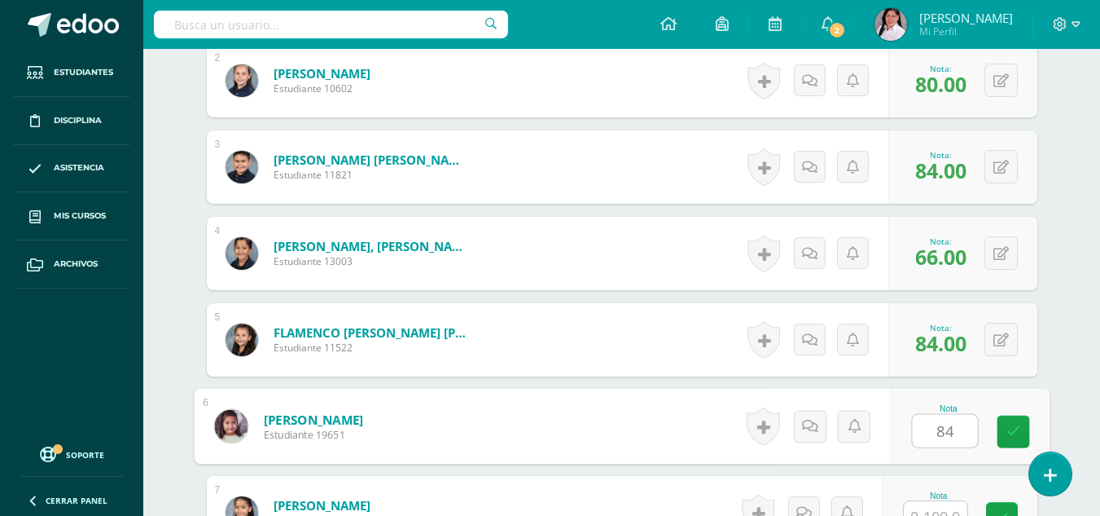
type input "84"
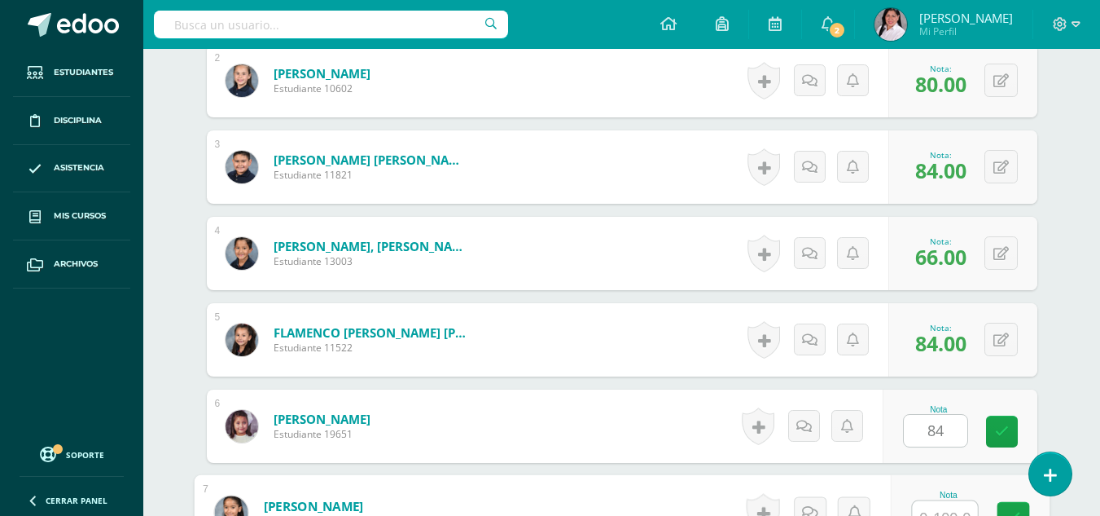
scroll to position [648, 0]
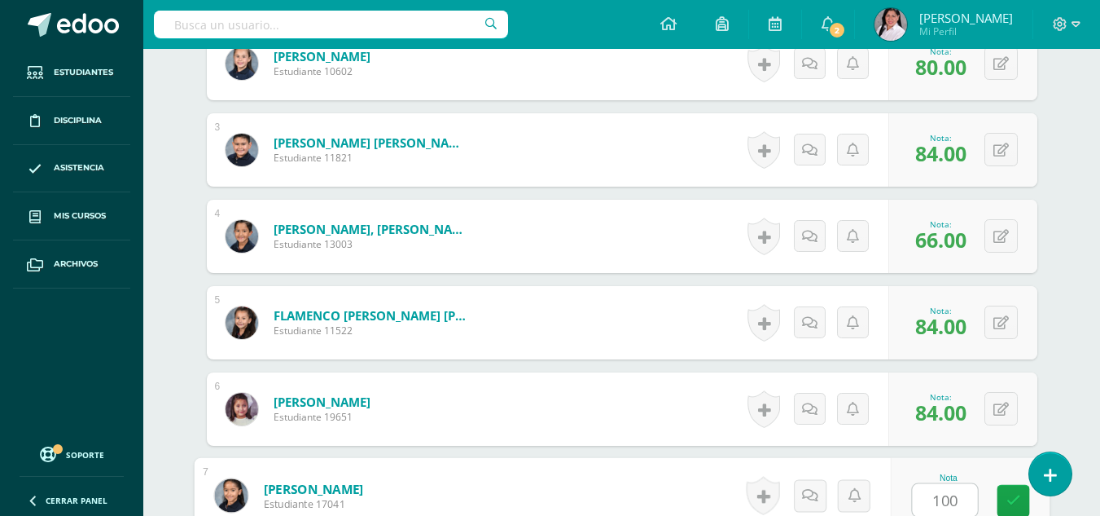
type input "100"
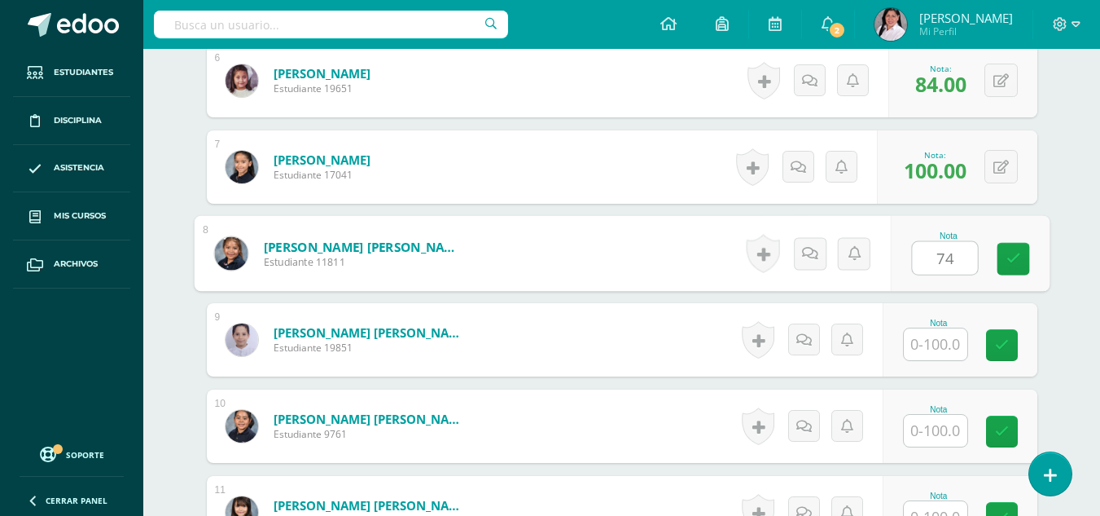
type input "74"
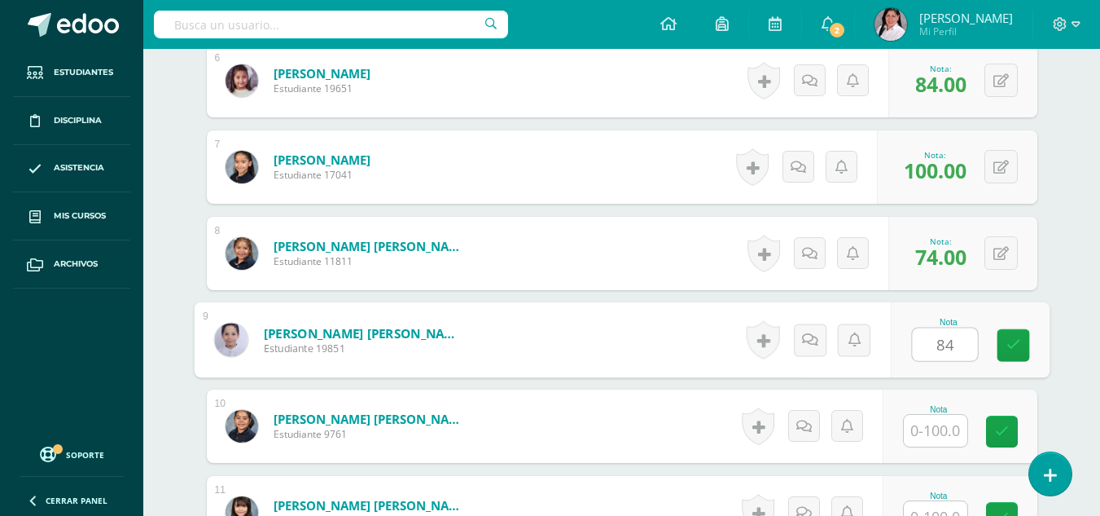
type input "84"
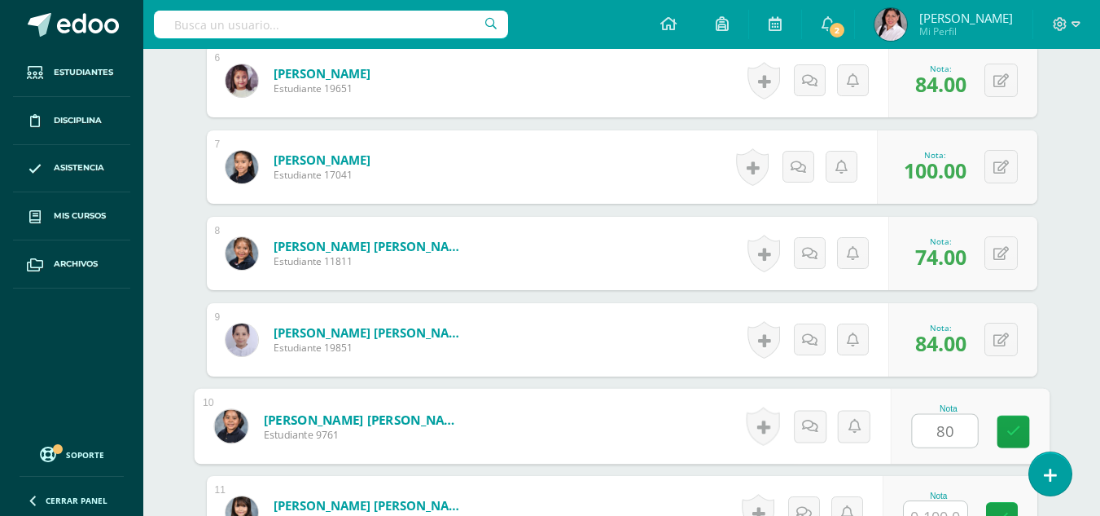
type input "80"
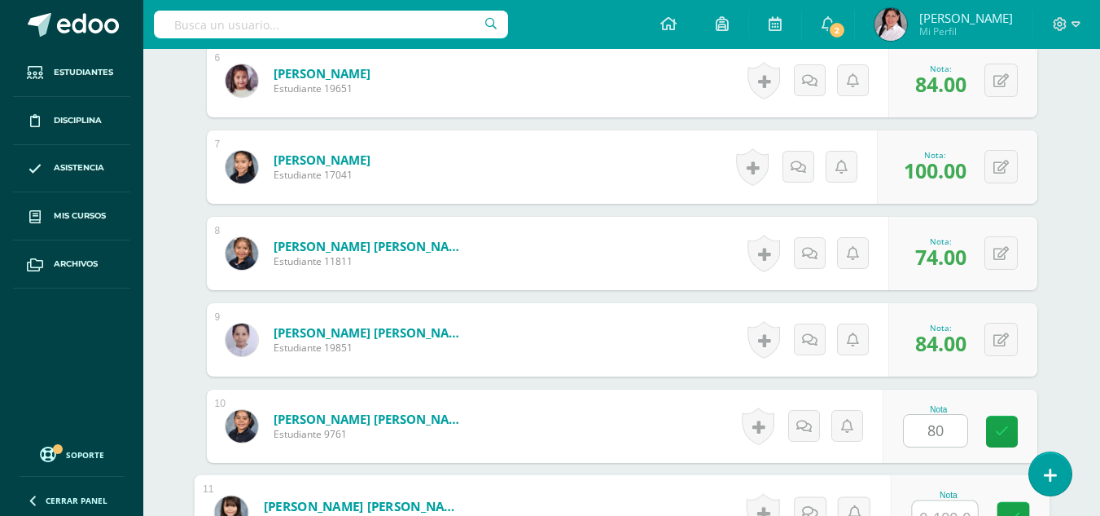
scroll to position [993, 0]
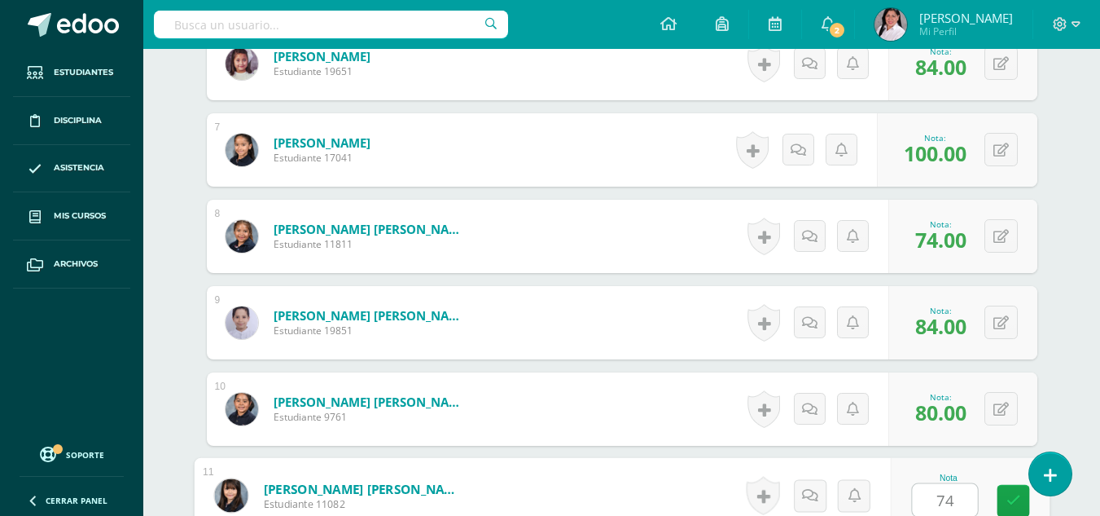
type input "74"
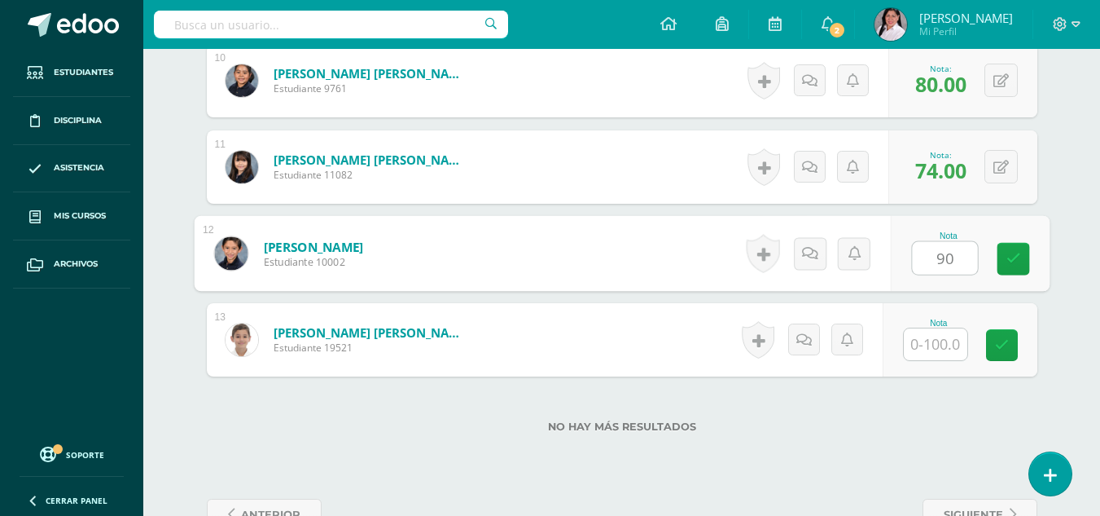
type input "90"
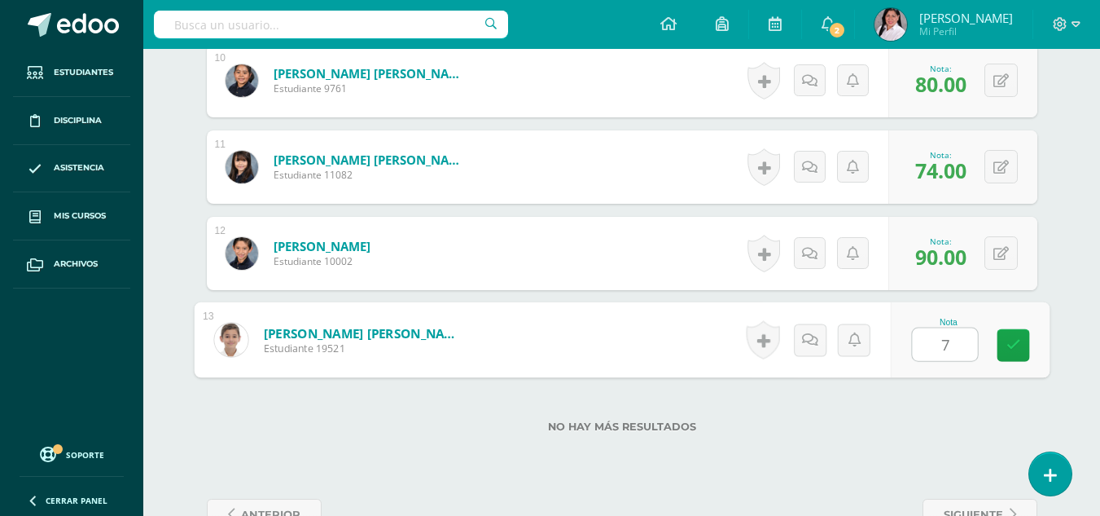
type input "74"
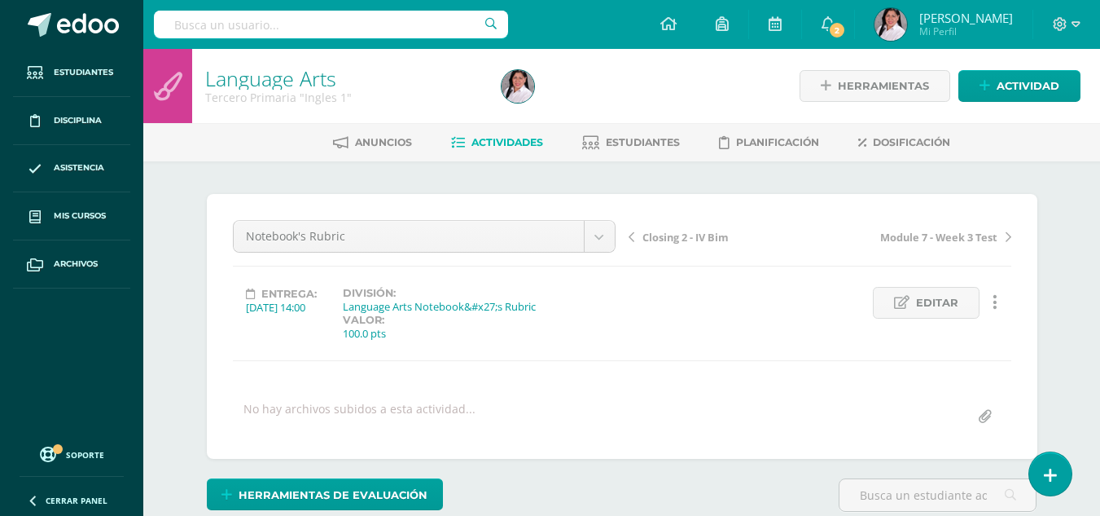
scroll to position [1, 0]
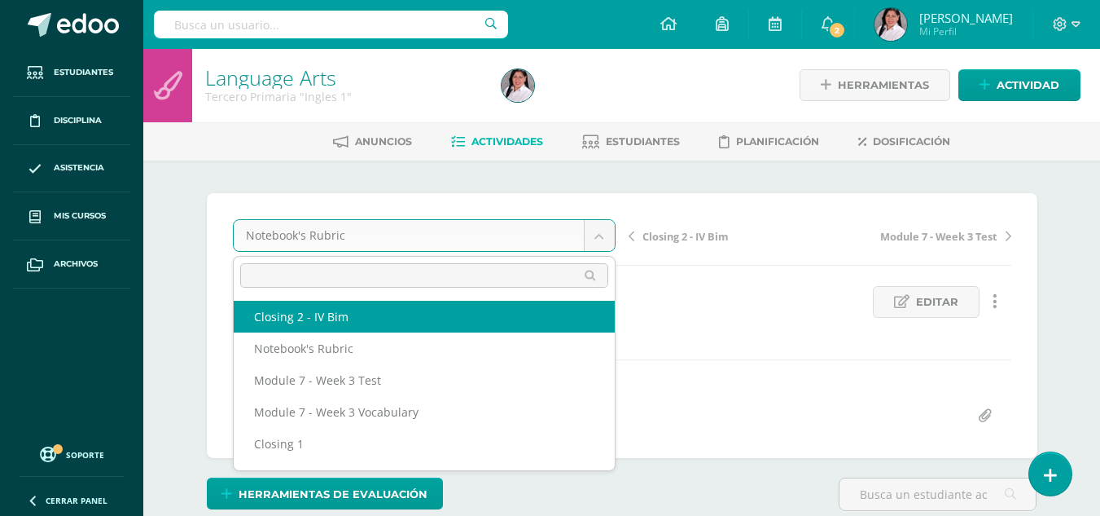
select select "/dashboard/teacher/grade-activity/238549/"
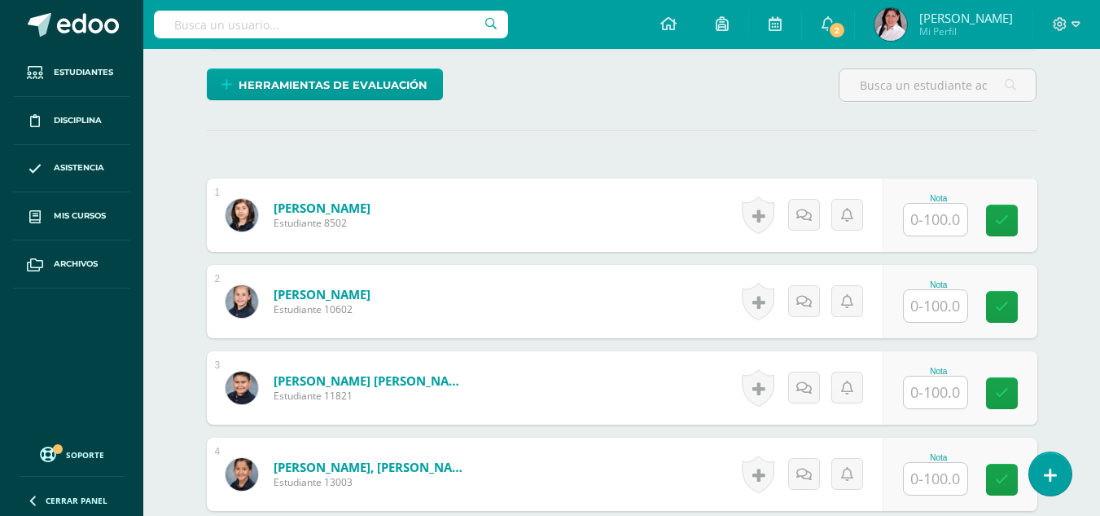
scroll to position [389, 0]
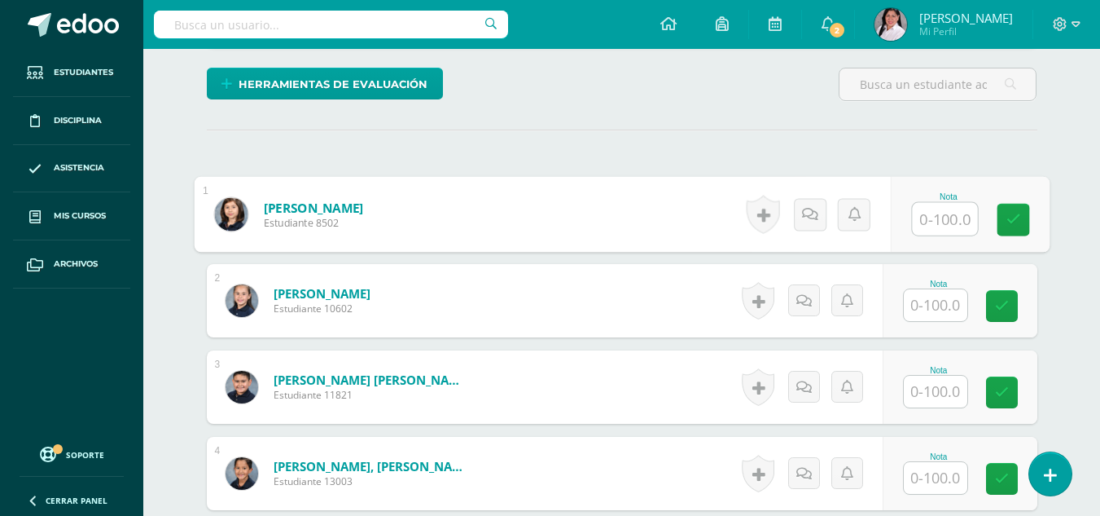
click at [951, 209] on input "text" at bounding box center [944, 219] width 65 height 33
type input "86"
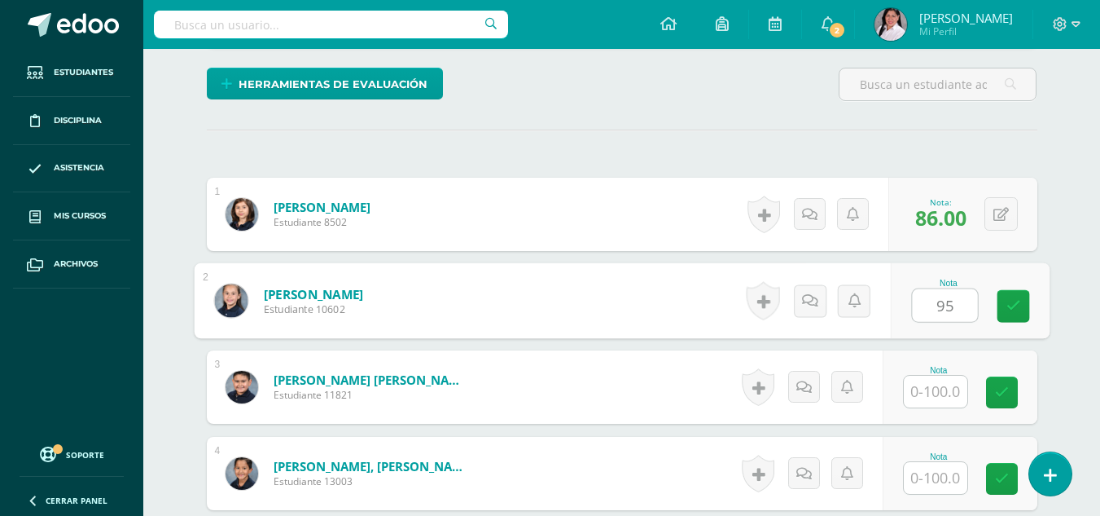
type input "95"
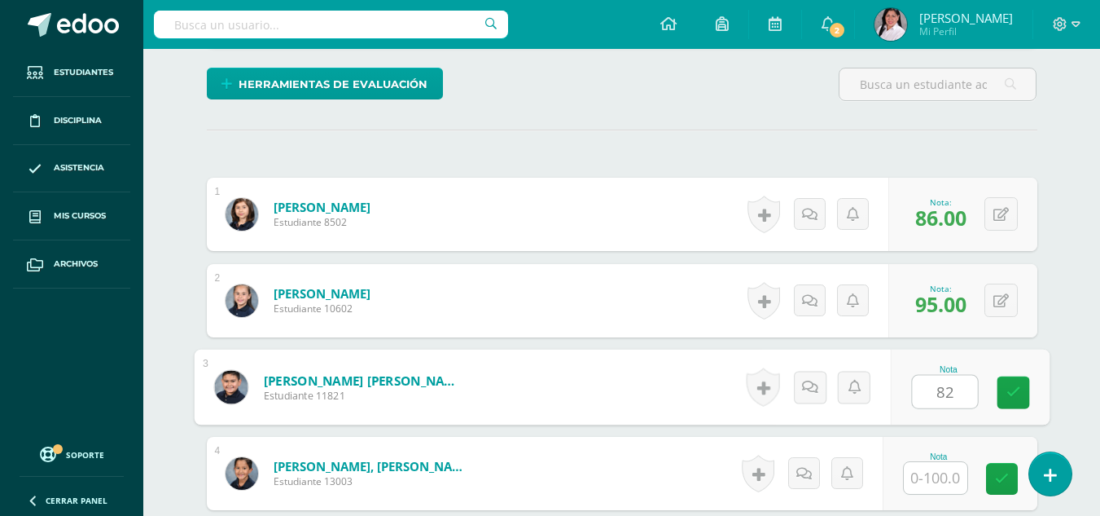
type input "82"
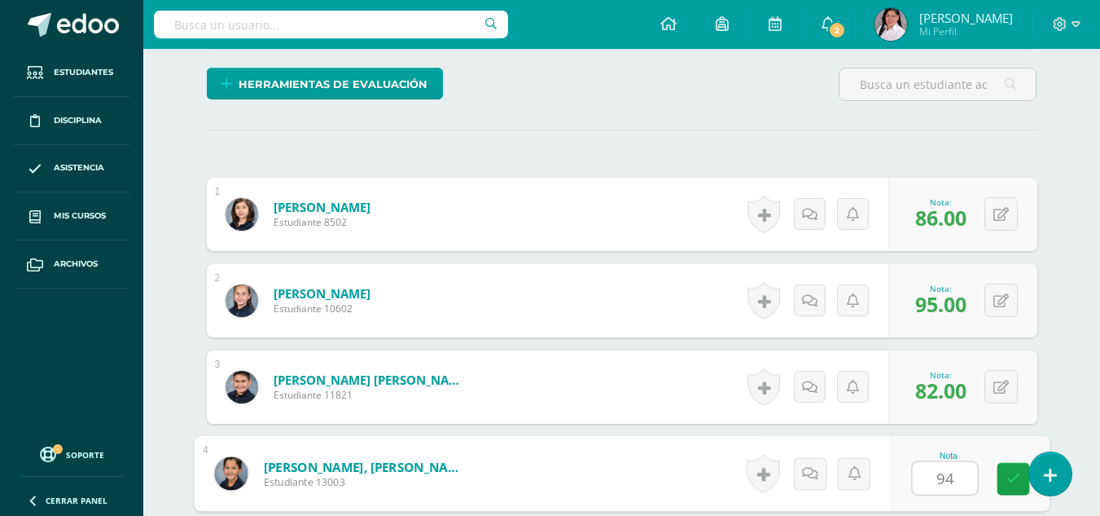
type input "94"
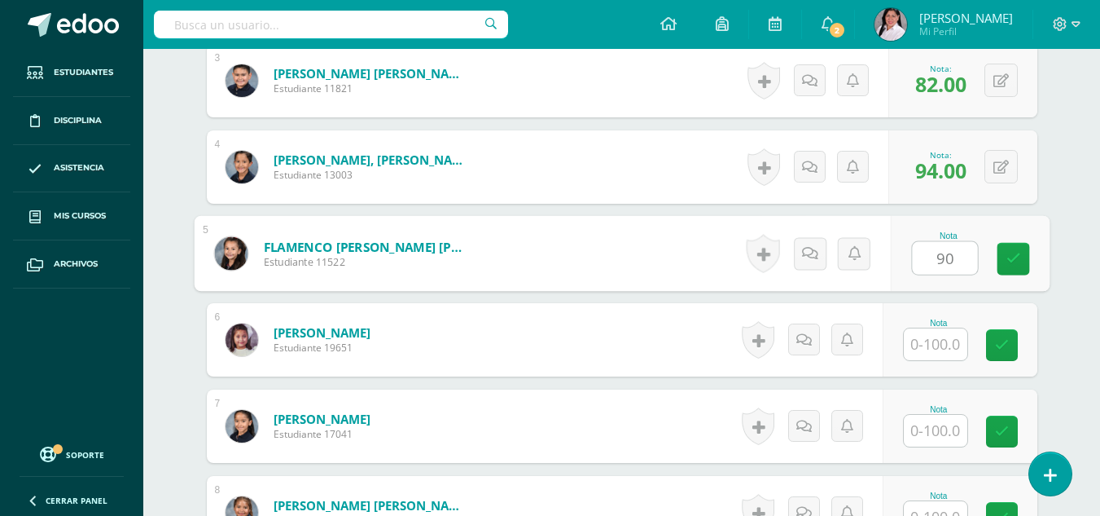
type input "90"
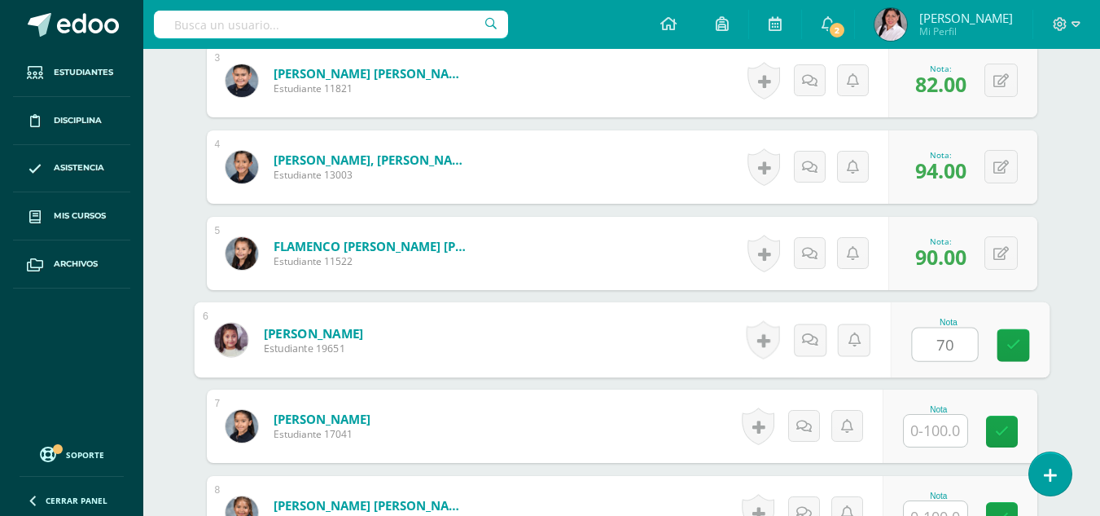
type input "70"
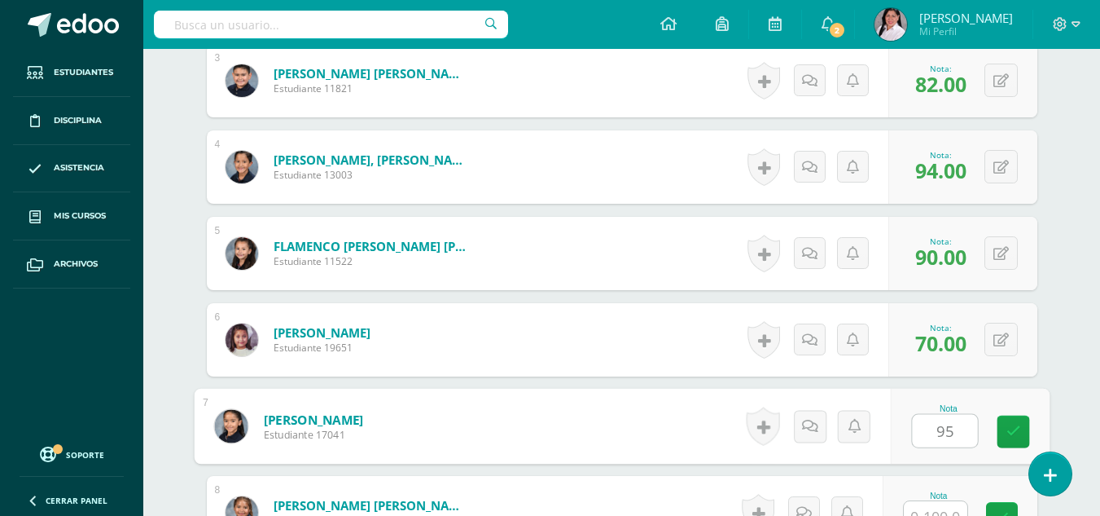
type input "95"
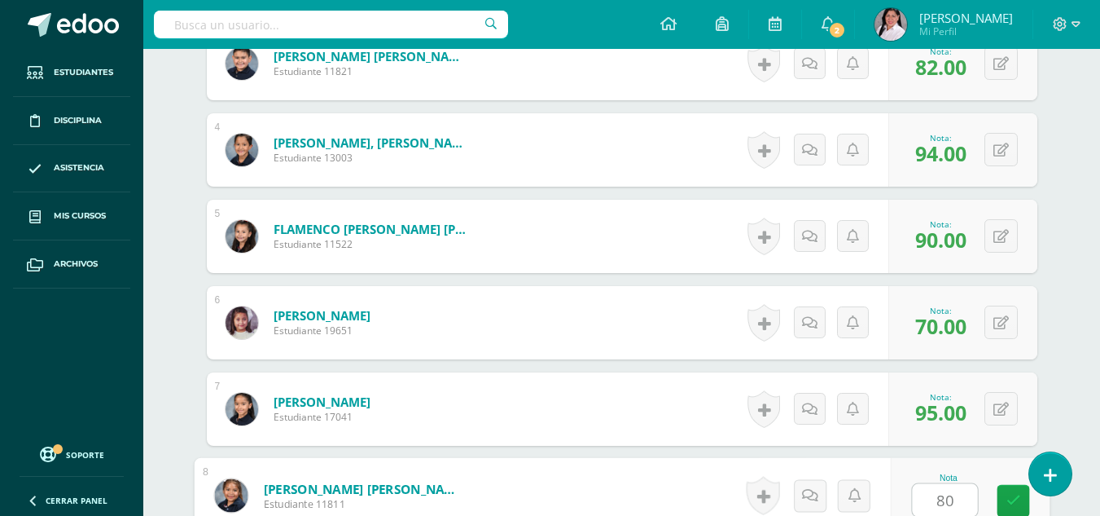
type input "80"
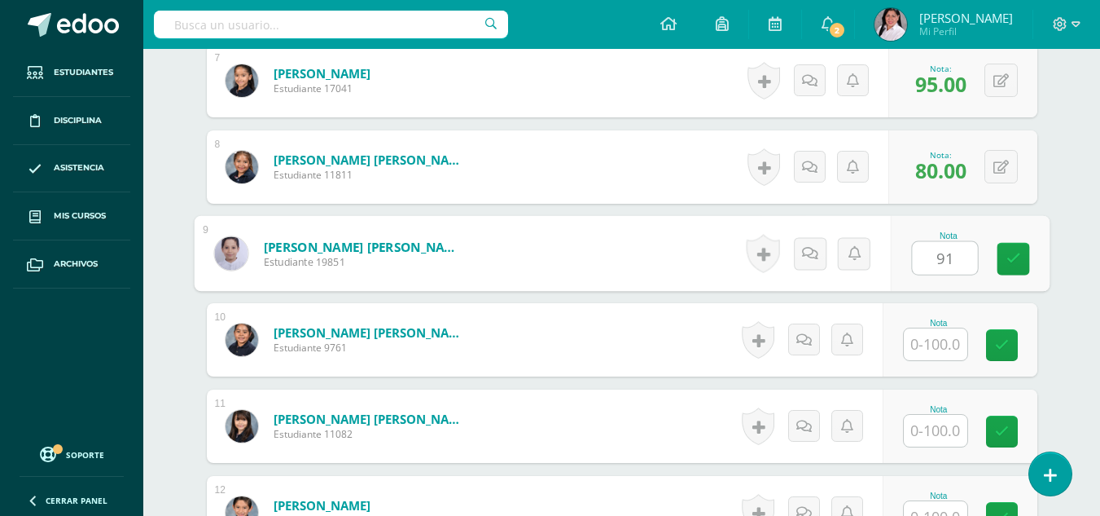
type input "91"
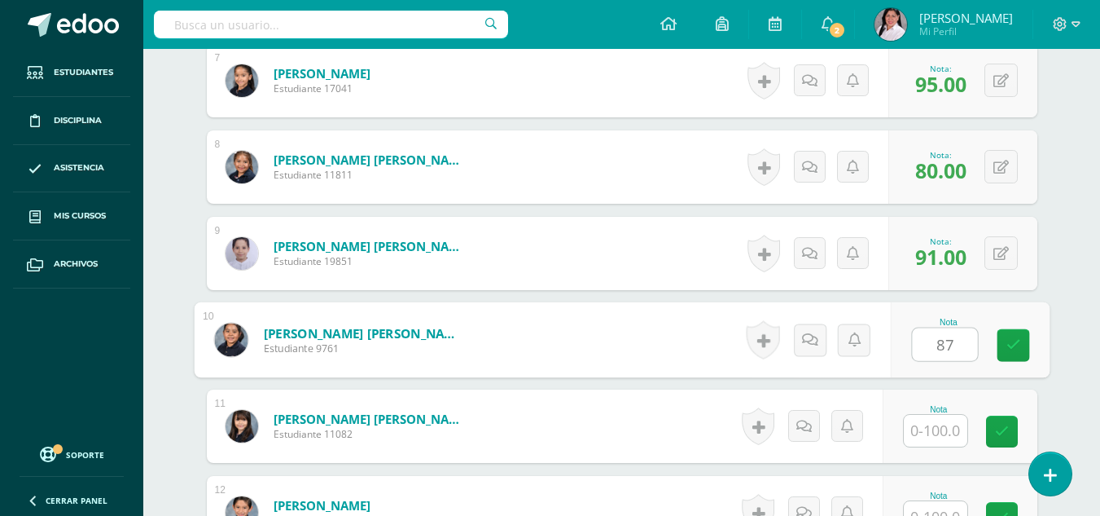
type input "87"
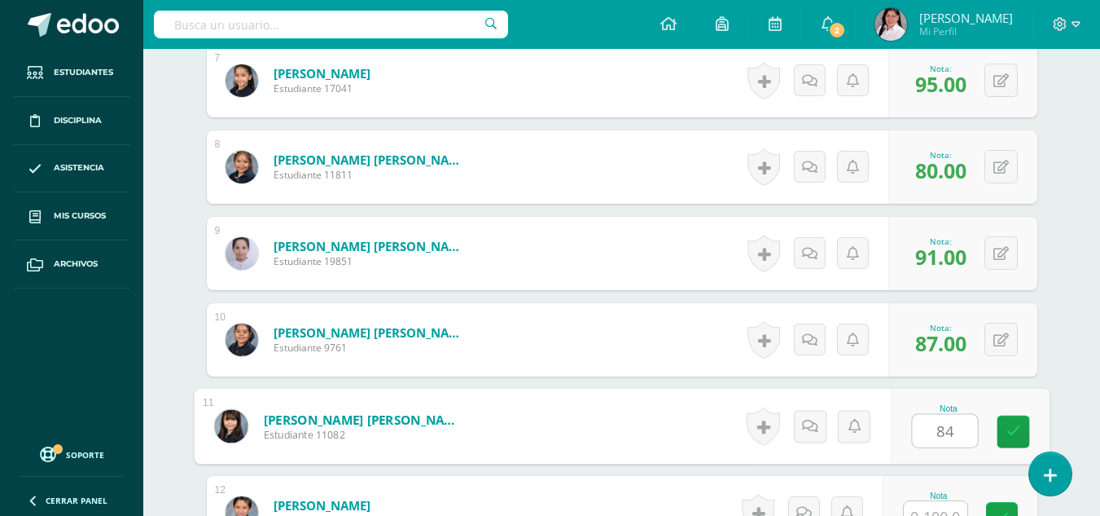
type input "84"
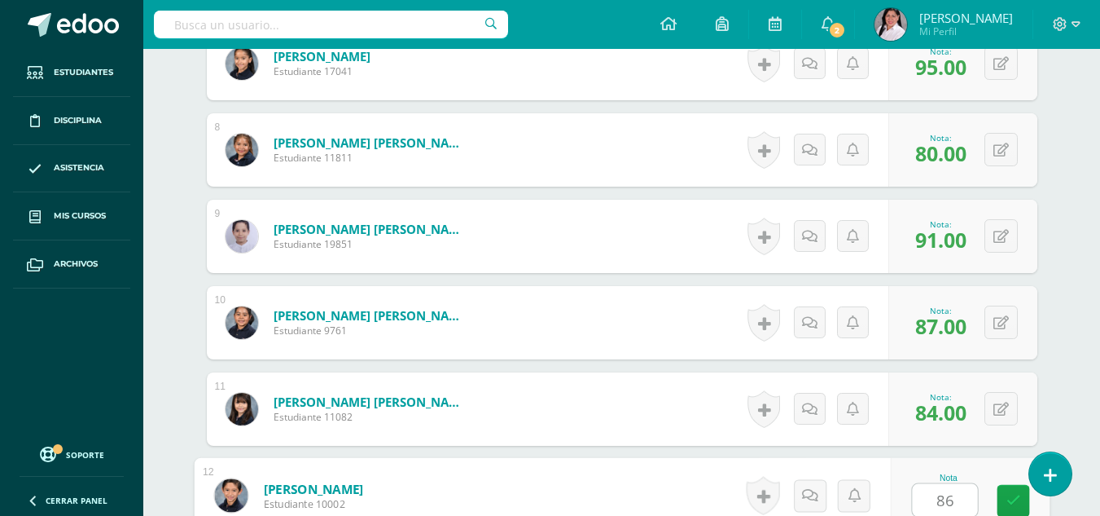
type input "86"
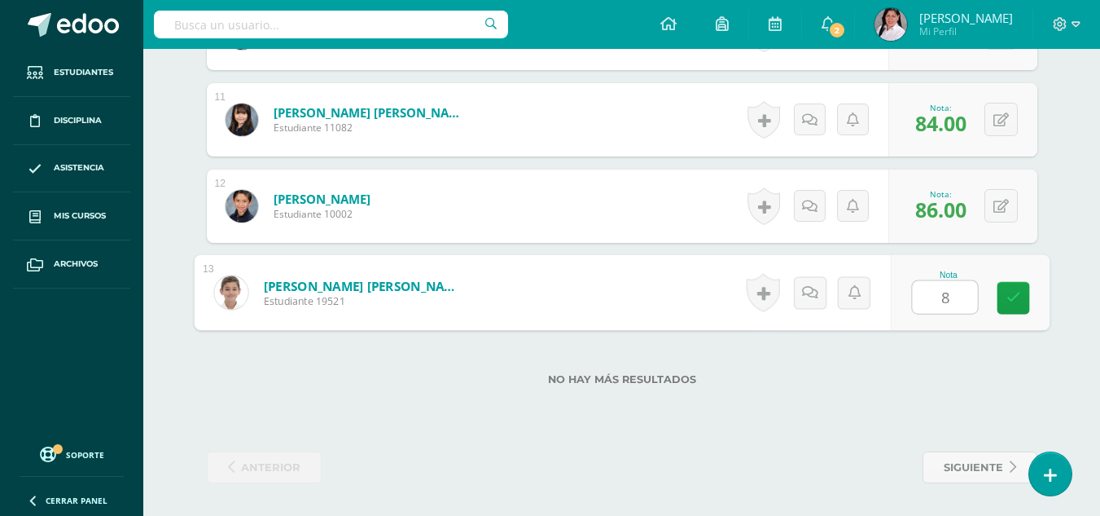
type input "87"
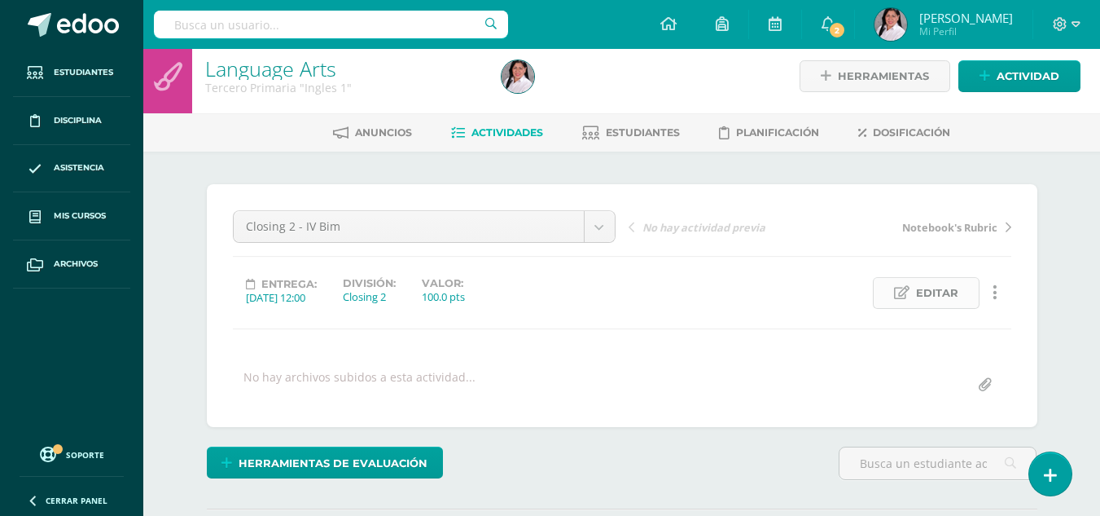
scroll to position [4, 0]
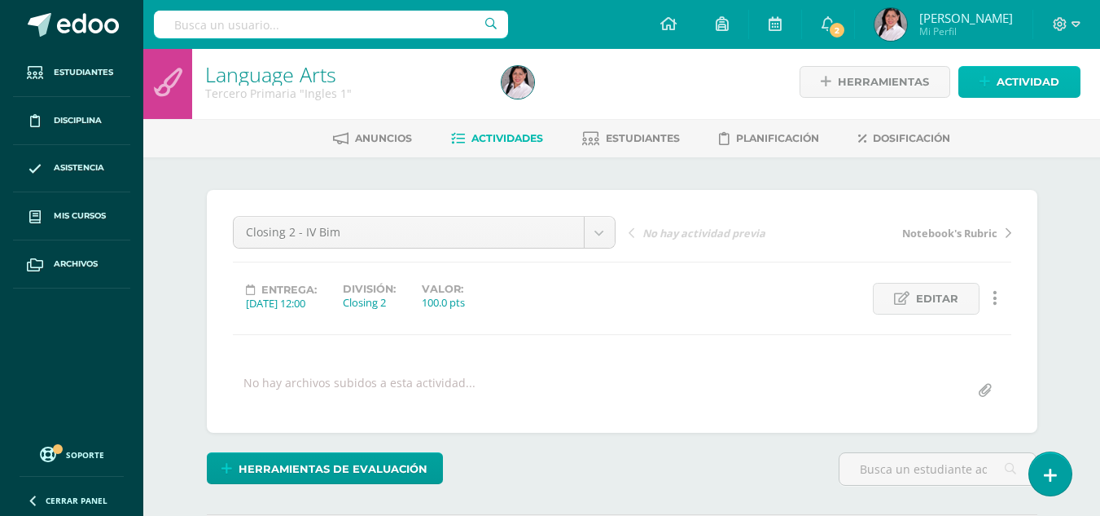
click at [1030, 86] on span "Actividad" at bounding box center [1028, 82] width 63 height 30
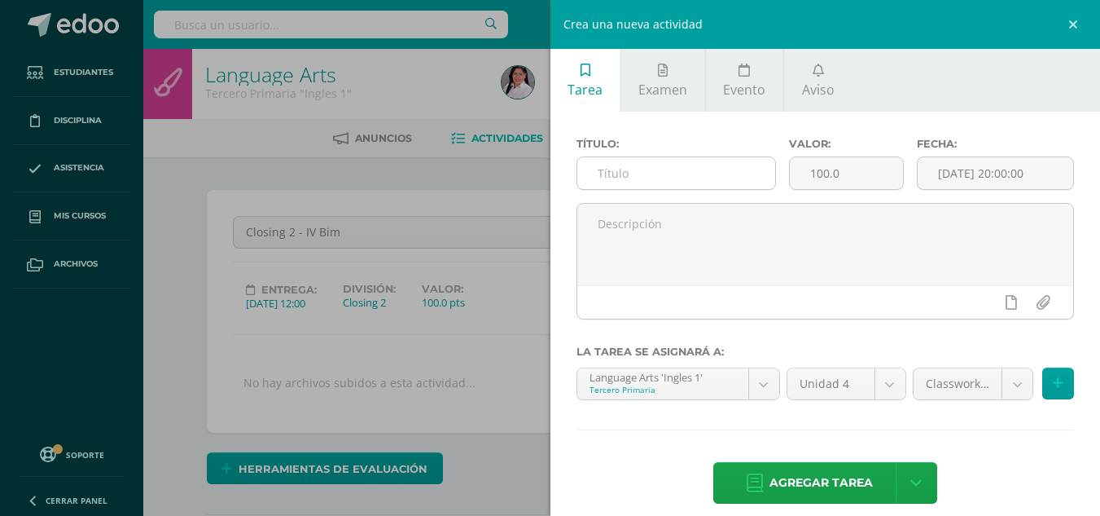
click at [748, 165] on input "text" at bounding box center [676, 173] width 198 height 32
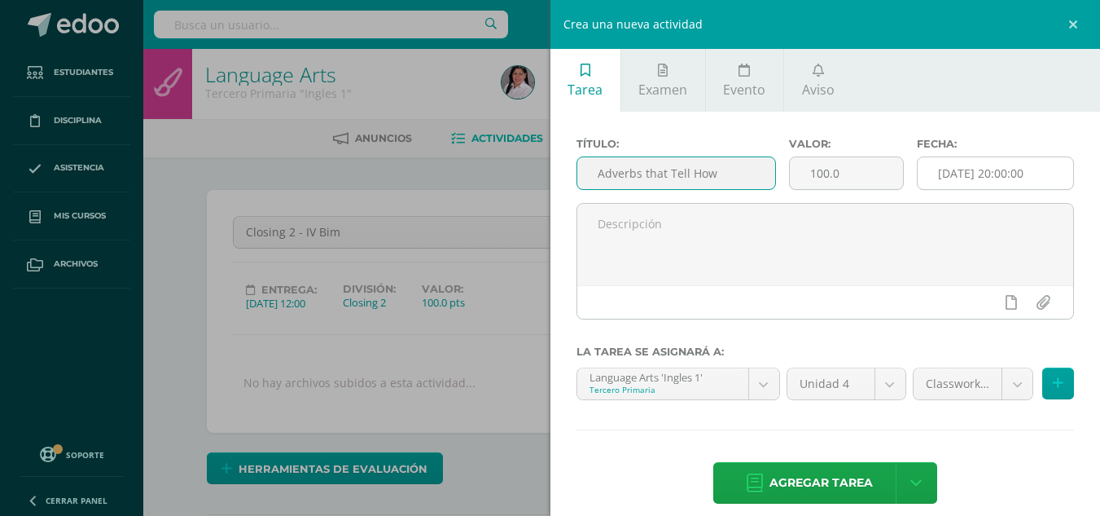
type input "Adverbs that Tell How"
click at [949, 169] on input "[DATE] 20:00:00" at bounding box center [996, 173] width 156 height 32
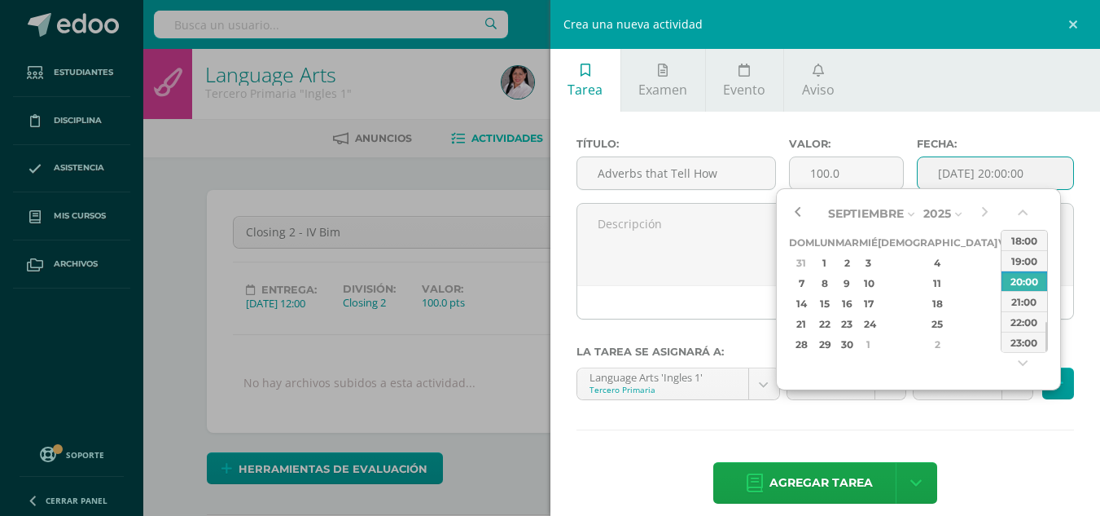
click at [799, 220] on button "button" at bounding box center [797, 213] width 16 height 24
click at [918, 324] on div "25" at bounding box center [938, 323] width 96 height 19
click at [1027, 218] on button "button" at bounding box center [1024, 216] width 16 height 24
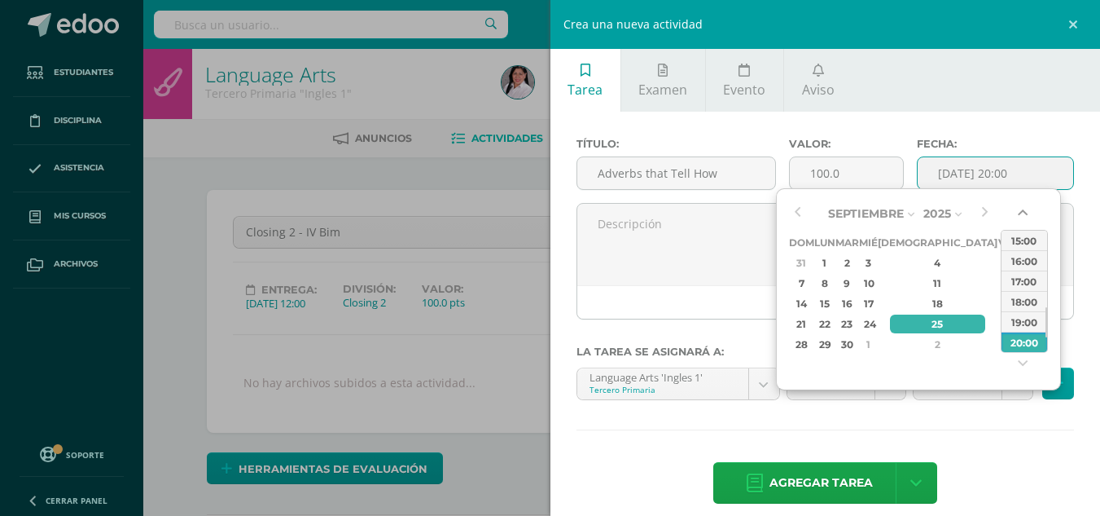
click at [1027, 218] on button "button" at bounding box center [1024, 216] width 16 height 24
click at [1023, 243] on div "14:00" at bounding box center [1025, 240] width 46 height 20
type input "2025-09-25 14:00"
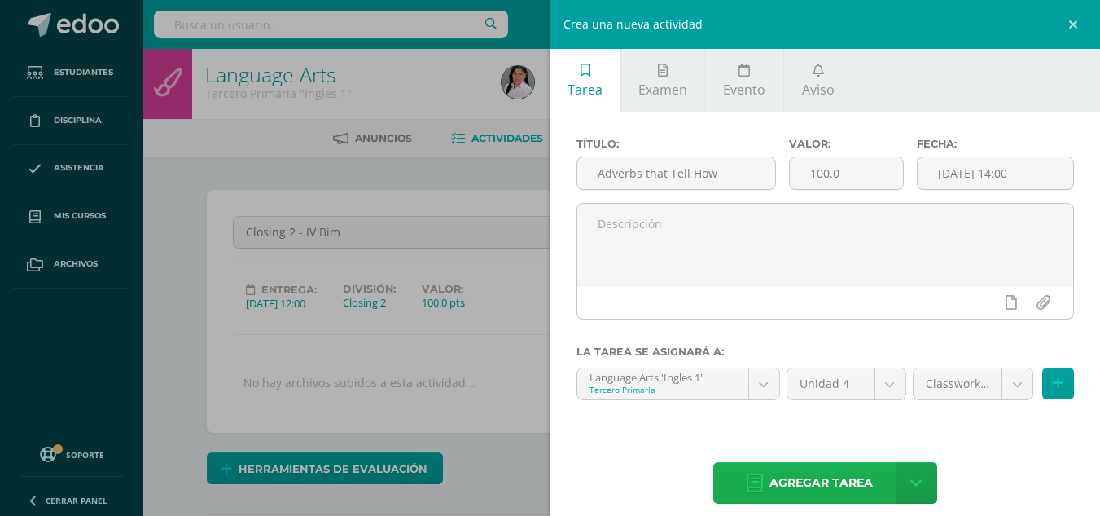
click at [850, 485] on span "Agregar tarea" at bounding box center [821, 483] width 103 height 40
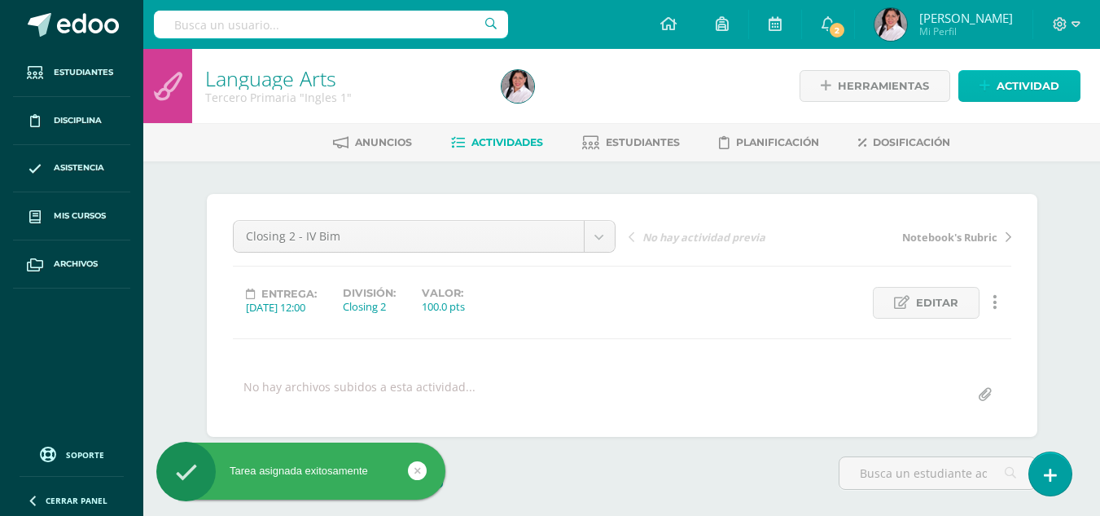
click at [1033, 92] on span "Actividad" at bounding box center [1028, 86] width 63 height 30
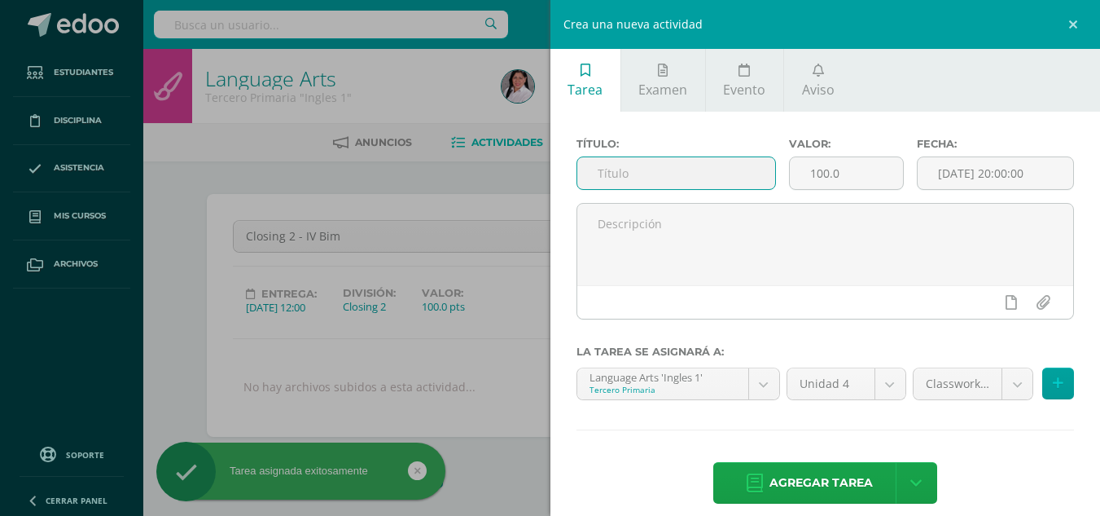
click at [700, 180] on input "text" at bounding box center [676, 173] width 198 height 32
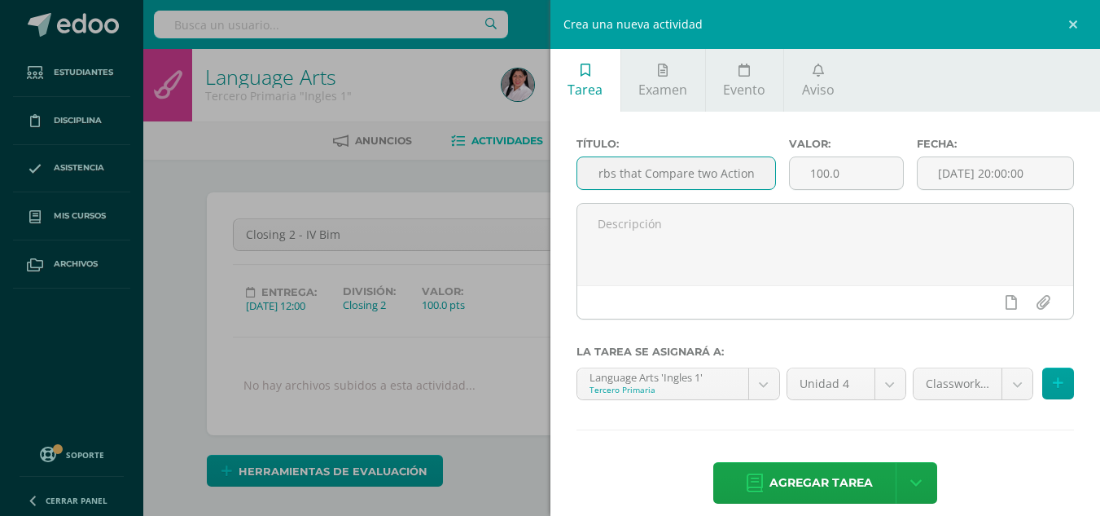
scroll to position [0, 32]
type input "Adverbs that Compare two Actions"
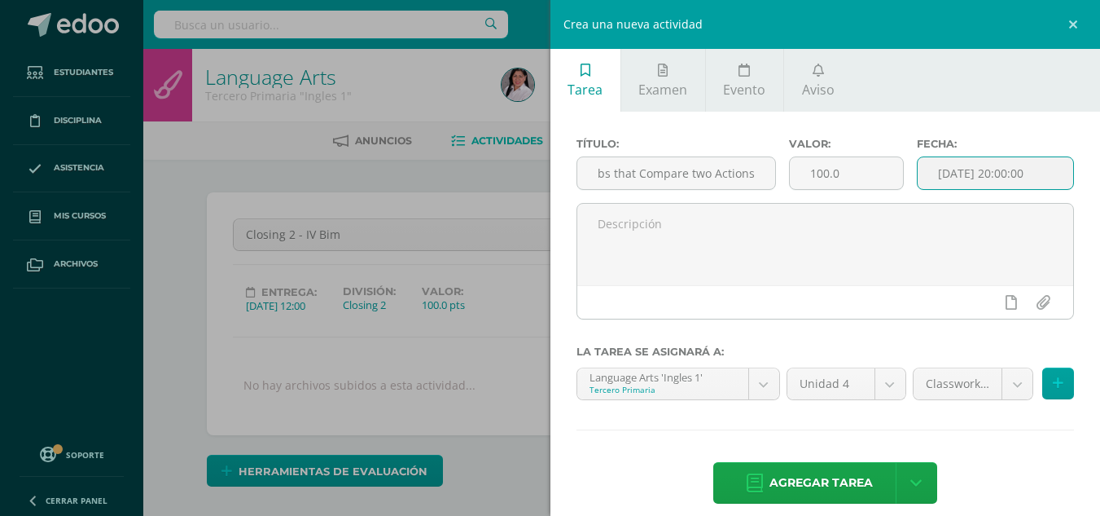
scroll to position [0, 0]
click at [942, 165] on input "[DATE] 20:00:00" at bounding box center [996, 173] width 156 height 32
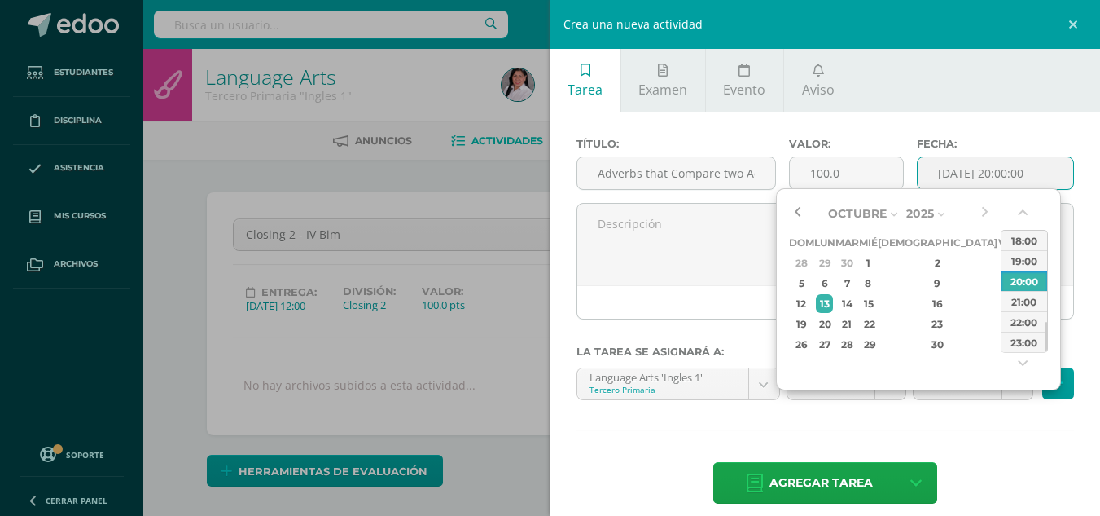
click at [793, 214] on button "button" at bounding box center [797, 213] width 16 height 24
click at [999, 320] on div "26" at bounding box center [1006, 323] width 15 height 19
click at [1022, 217] on button "button" at bounding box center [1024, 216] width 16 height 24
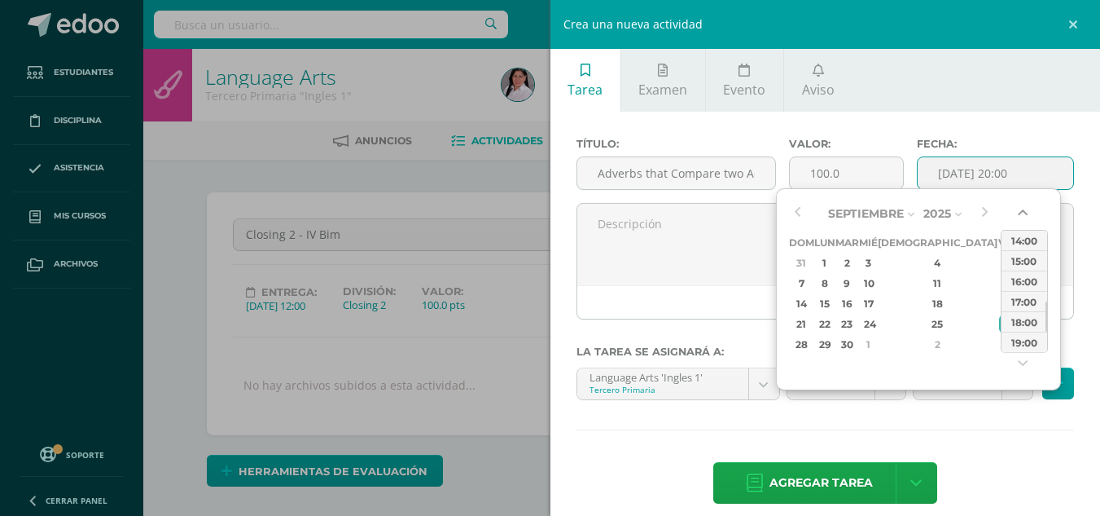
click at [1022, 217] on button "button" at bounding box center [1024, 216] width 16 height 24
click at [1021, 235] on div "14:00" at bounding box center [1025, 240] width 46 height 20
type input "2025-09-26 14:00"
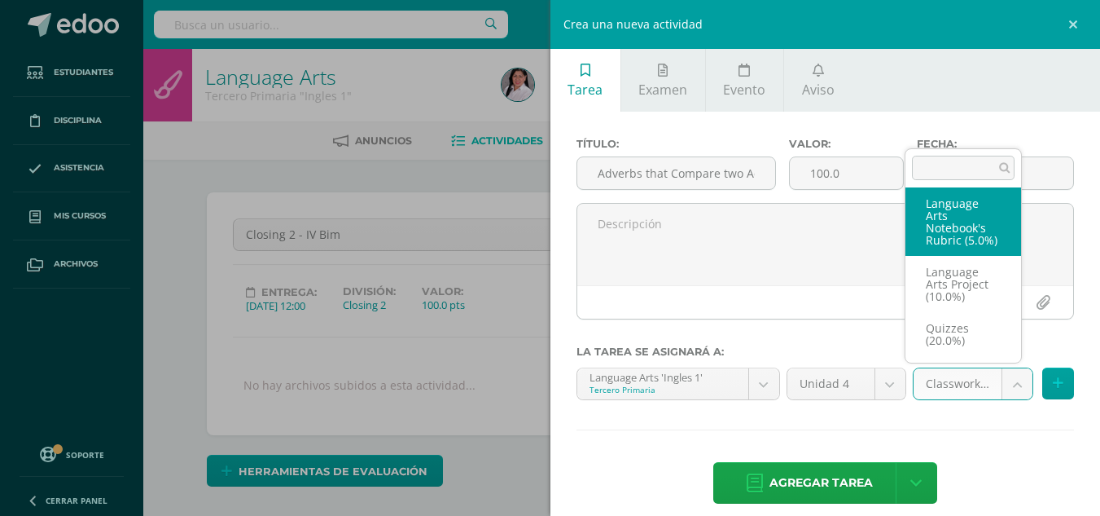
scroll to position [143, 0]
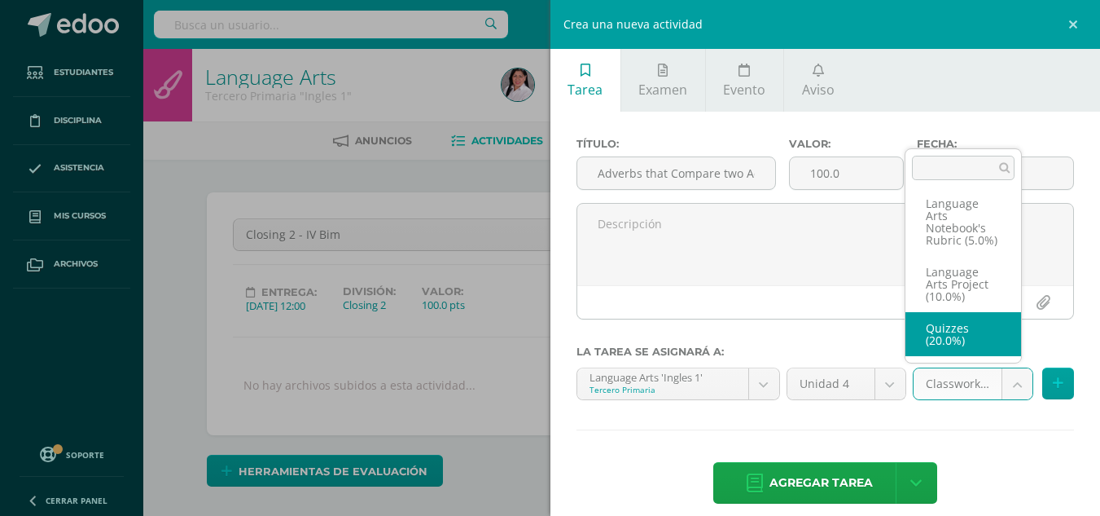
select select "235480"
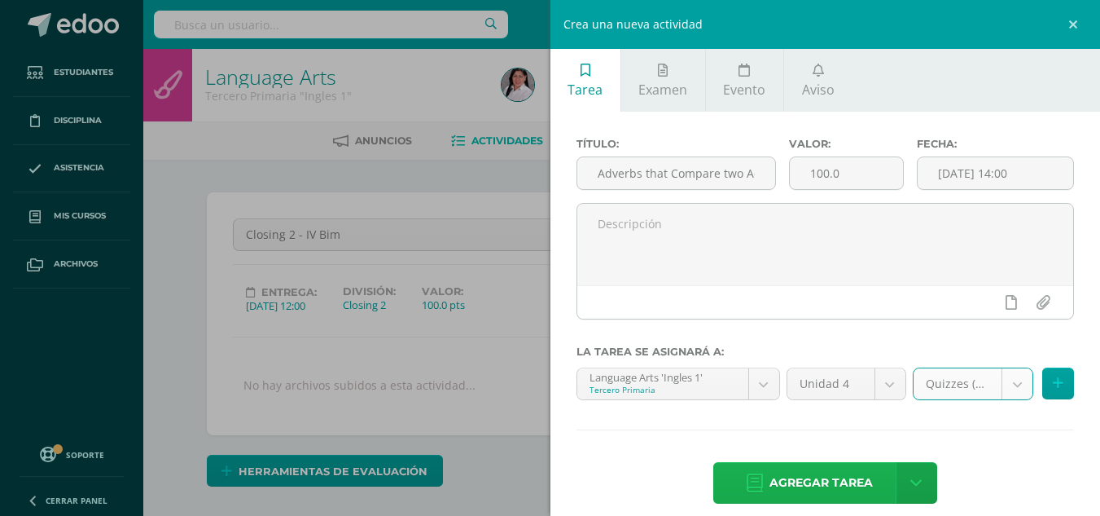
click at [805, 485] on span "Agregar tarea" at bounding box center [821, 483] width 103 height 40
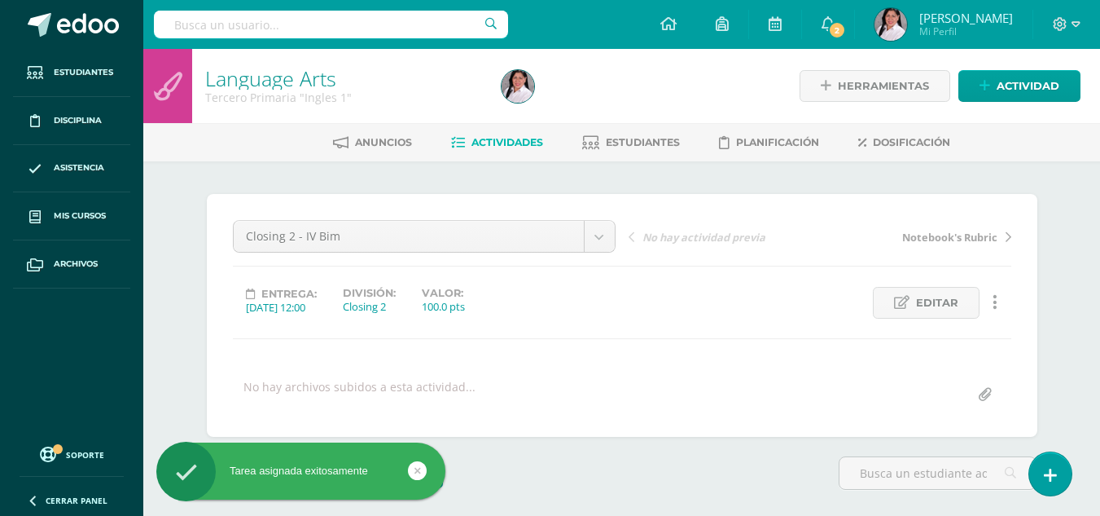
scroll to position [1, 0]
click at [986, 78] on icon at bounding box center [985, 85] width 11 height 14
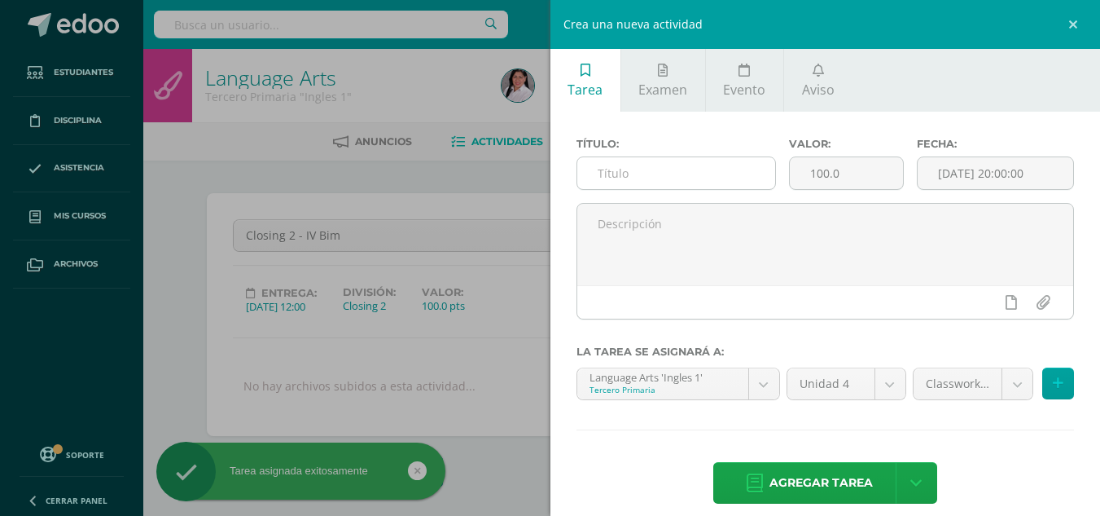
scroll to position [2, 0]
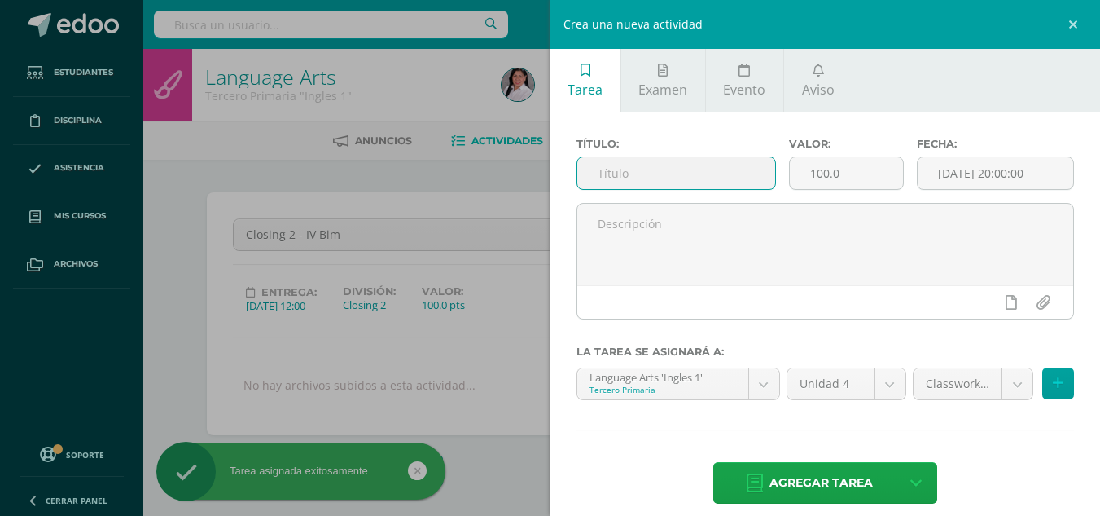
click at [728, 169] on input "text" at bounding box center [676, 173] width 198 height 32
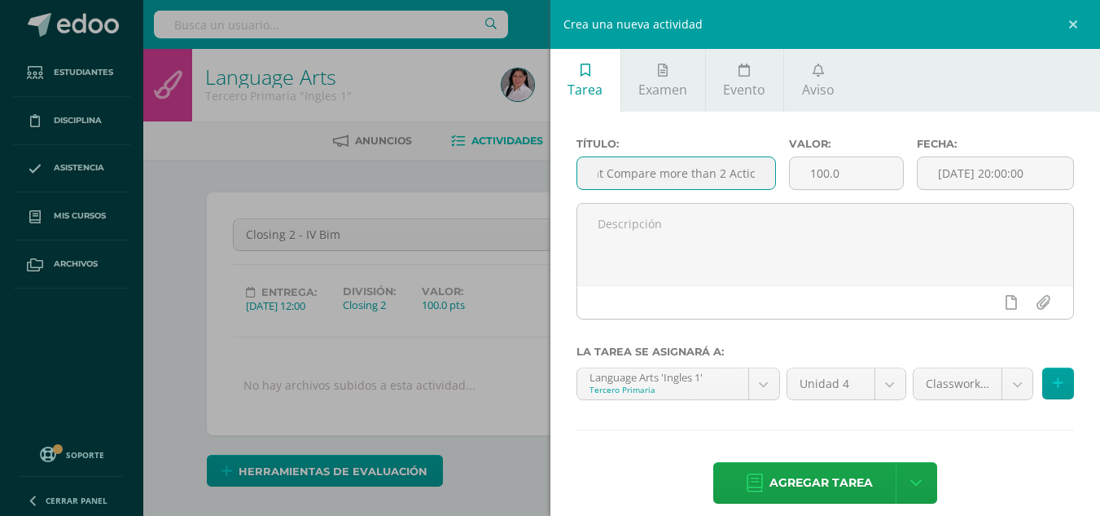
scroll to position [0, 77]
type input "Adverbs that Compare more than 2 Actions"
click at [952, 175] on input "[DATE] 20:00:00" at bounding box center [996, 173] width 156 height 32
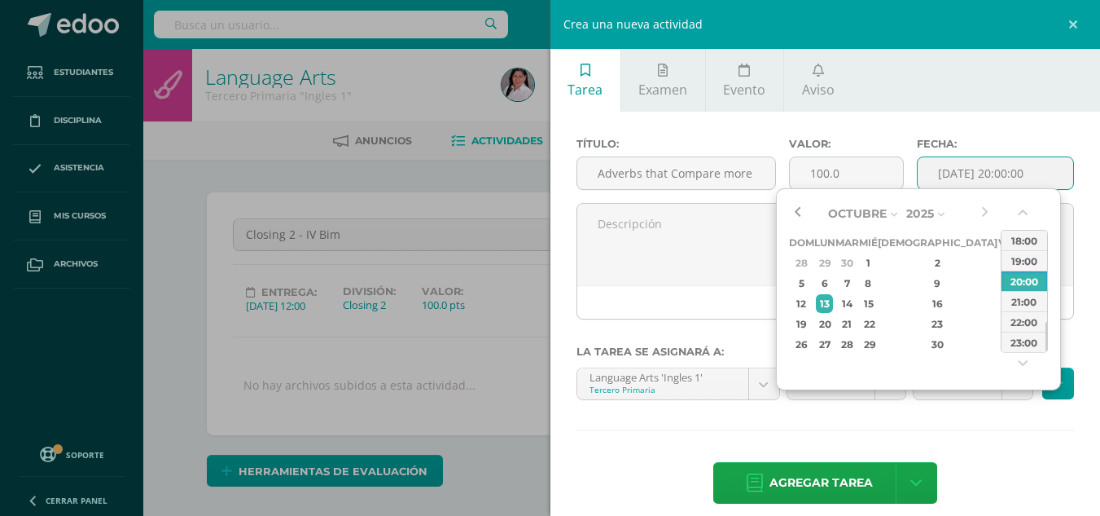
click at [801, 210] on button "button" at bounding box center [797, 213] width 16 height 24
click at [999, 324] on div "26" at bounding box center [1006, 323] width 15 height 19
click at [1021, 216] on button "button" at bounding box center [1024, 216] width 16 height 24
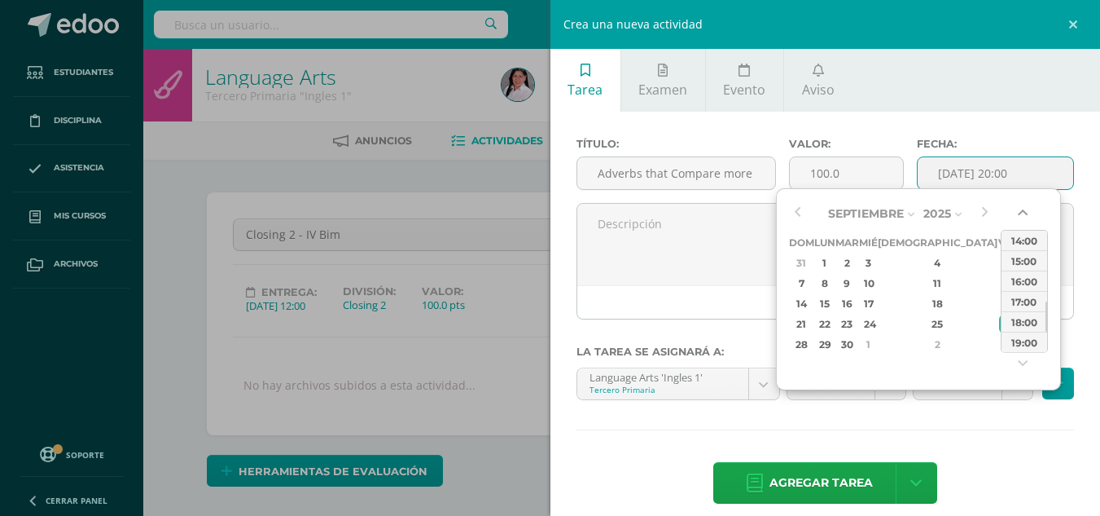
click at [1021, 216] on button "button" at bounding box center [1024, 216] width 16 height 24
click at [1021, 238] on div "14:00" at bounding box center [1025, 240] width 46 height 20
type input "2025-09-26 14:00"
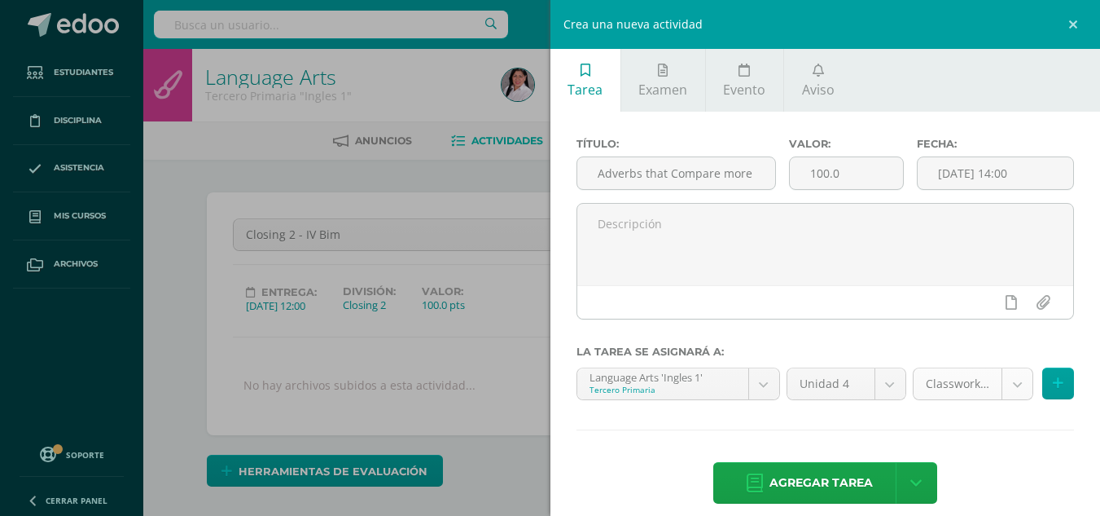
click at [1010, 367] on div "Classwork (40.0%)" at bounding box center [973, 383] width 121 height 33
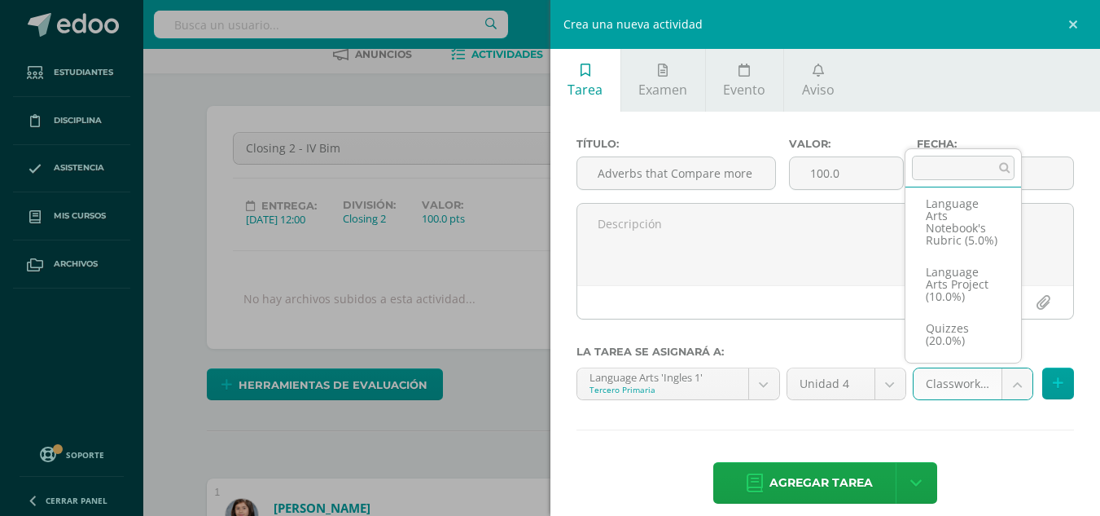
scroll to position [146, 0]
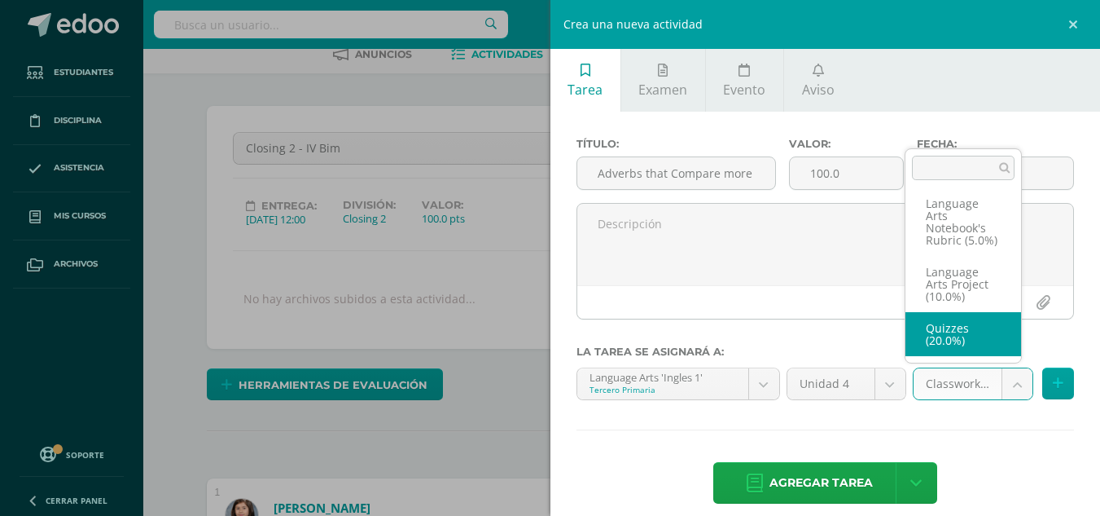
select select "235480"
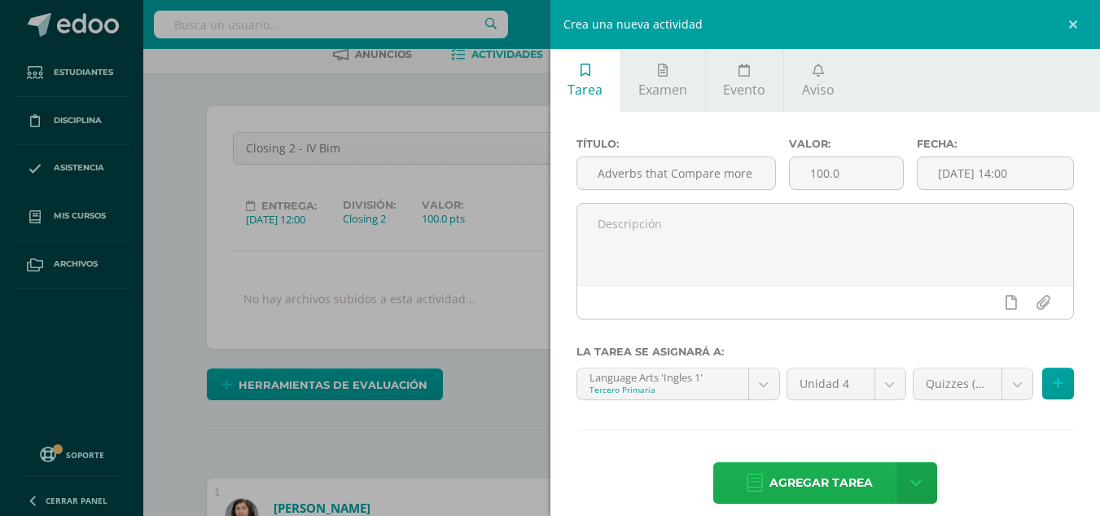
click at [820, 481] on span "Agregar tarea" at bounding box center [821, 483] width 103 height 40
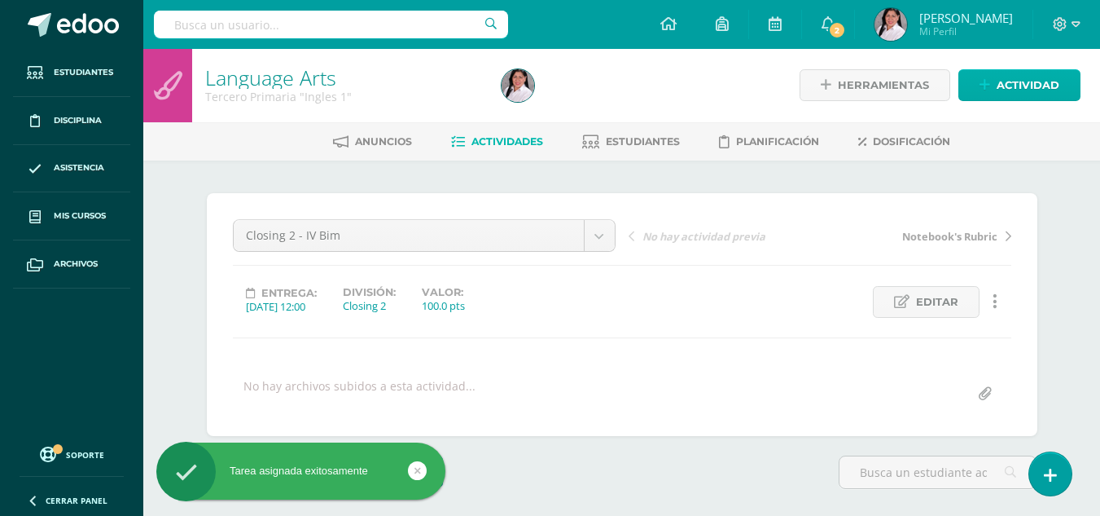
scroll to position [2, 0]
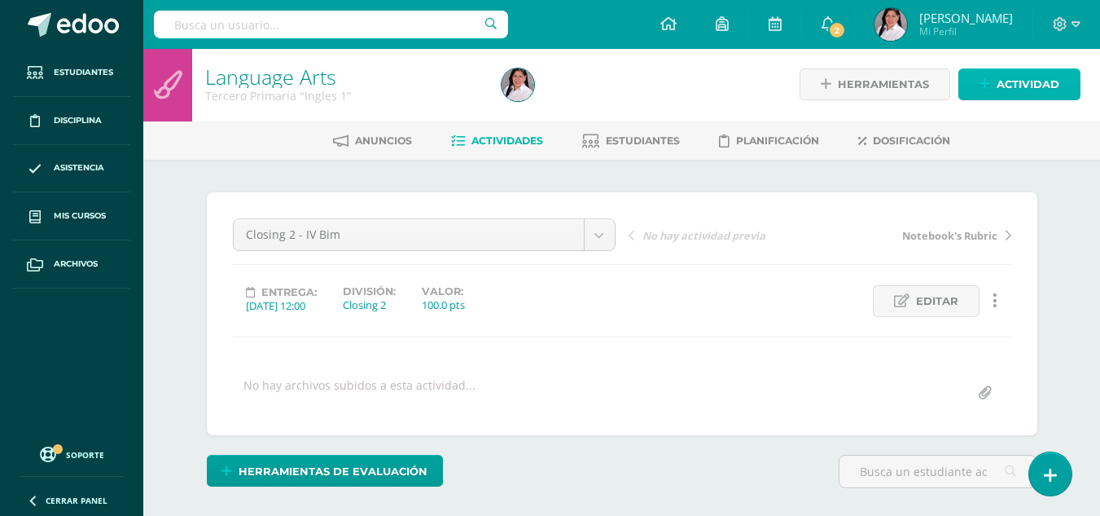
click at [994, 88] on link "Actividad" at bounding box center [1020, 84] width 122 height 32
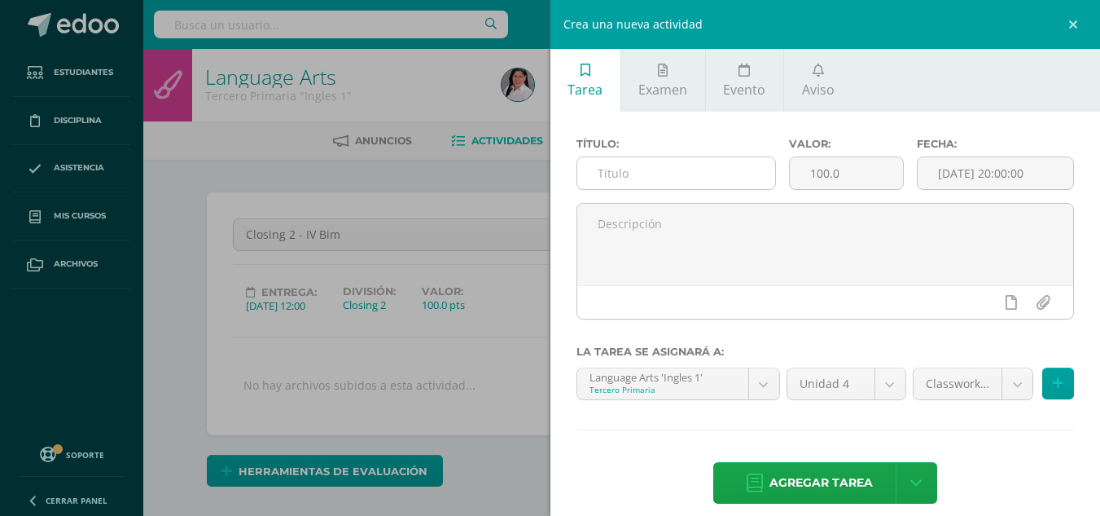
click at [735, 173] on input "text" at bounding box center [676, 173] width 198 height 32
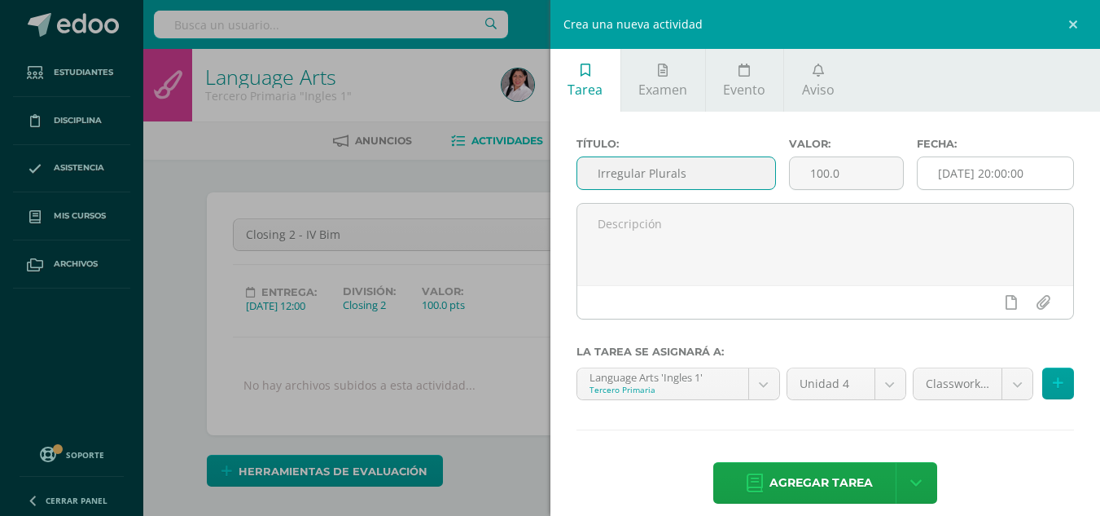
type input "Irregular Plurals"
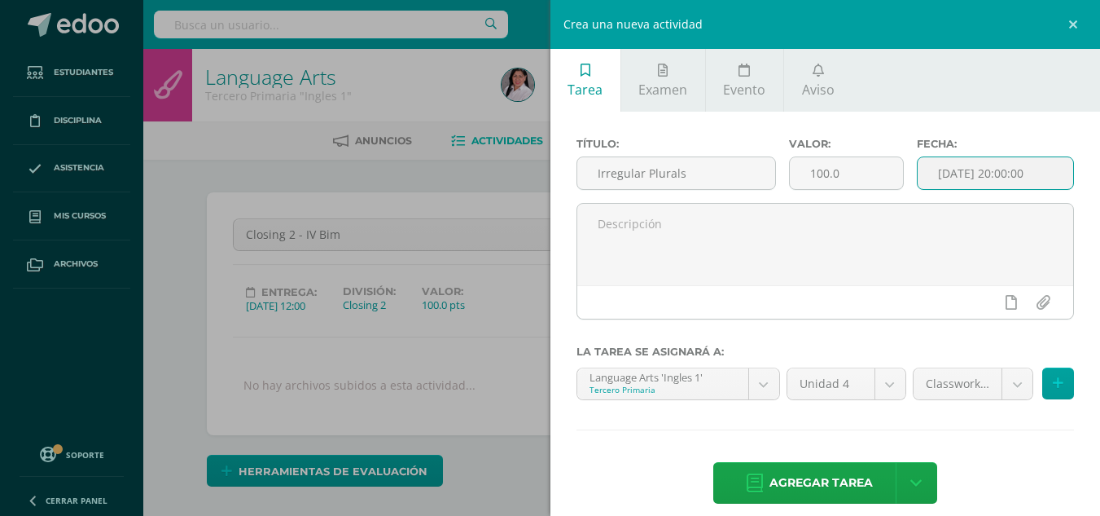
click at [1000, 174] on input "[DATE] 20:00:00" at bounding box center [996, 173] width 156 height 32
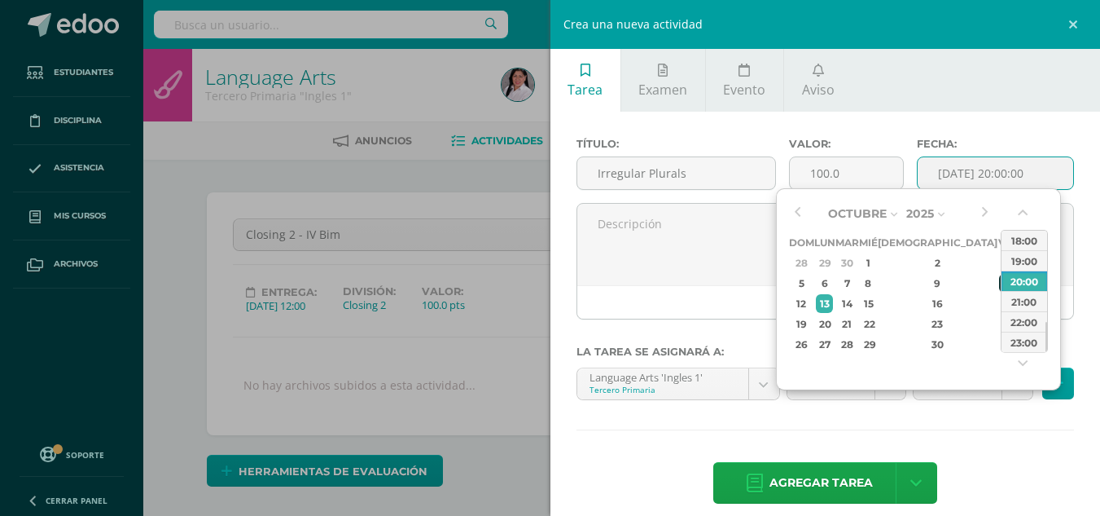
click at [999, 284] on div "10" at bounding box center [1006, 283] width 15 height 19
click at [1024, 218] on button "button" at bounding box center [1024, 216] width 16 height 24
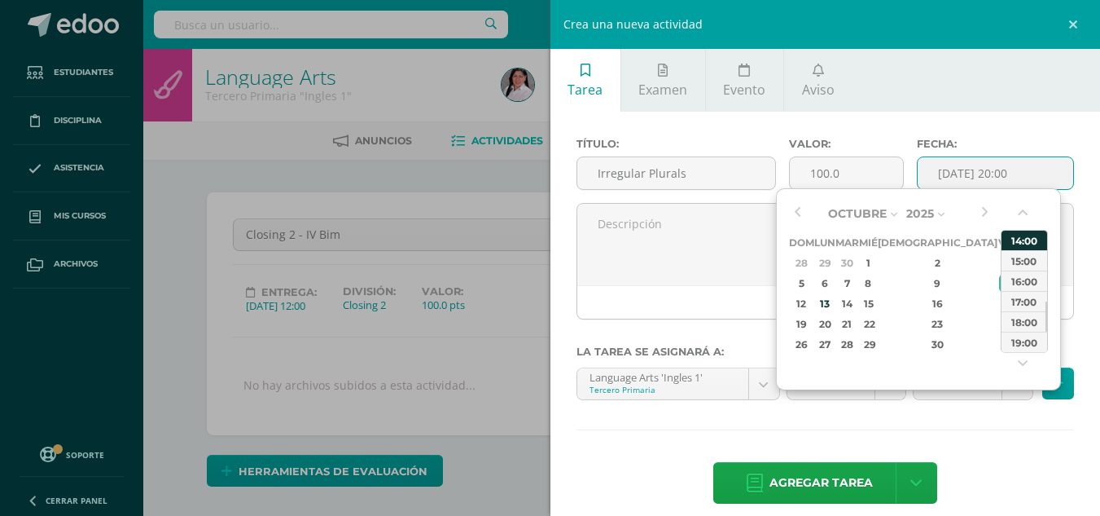
click at [1026, 246] on div "14:00" at bounding box center [1025, 240] width 46 height 20
type input "2025-10-10 14:00"
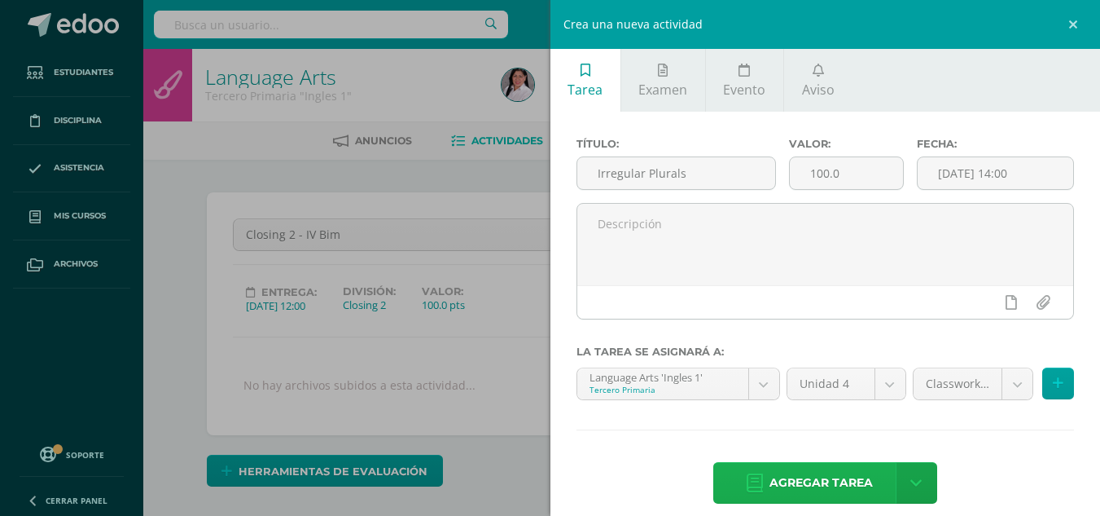
click at [809, 473] on span "Agregar tarea" at bounding box center [821, 483] width 103 height 40
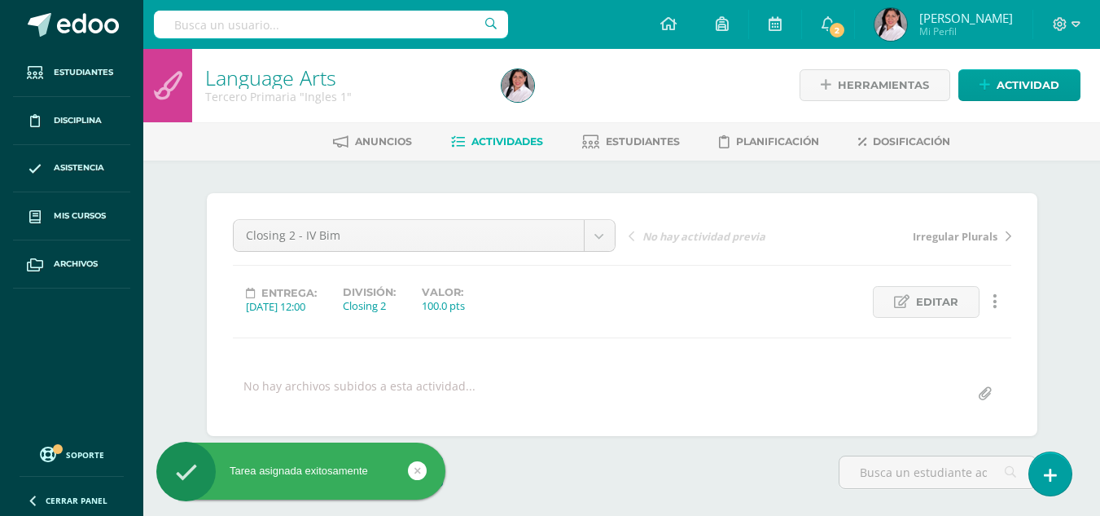
scroll to position [2, 0]
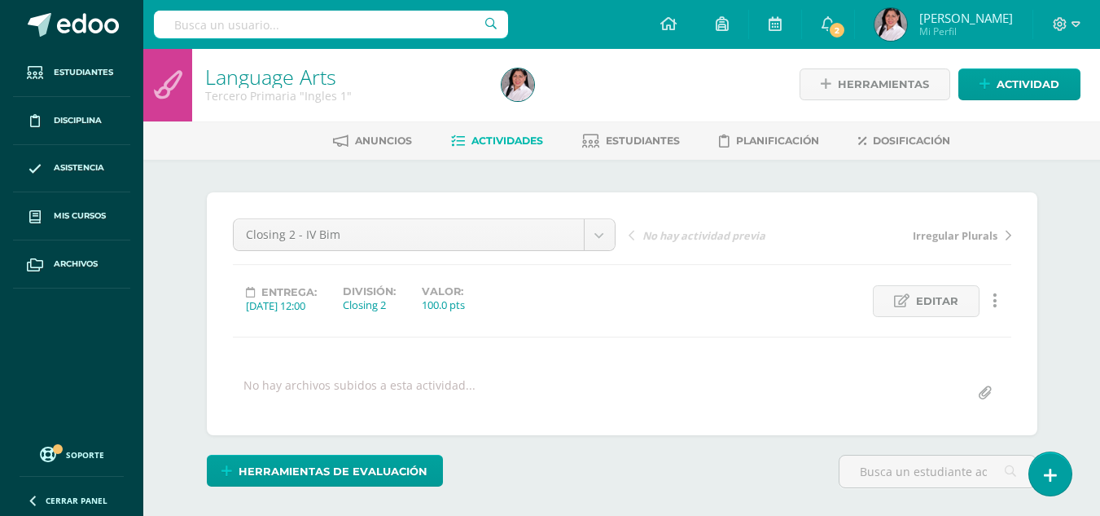
click at [809, 473] on div "Herramientas de evaluación Lista de cotejo Escala de valoración Puntos Extra Su…" at bounding box center [622, 477] width 844 height 46
click at [1040, 73] on span "Actividad" at bounding box center [1028, 84] width 63 height 30
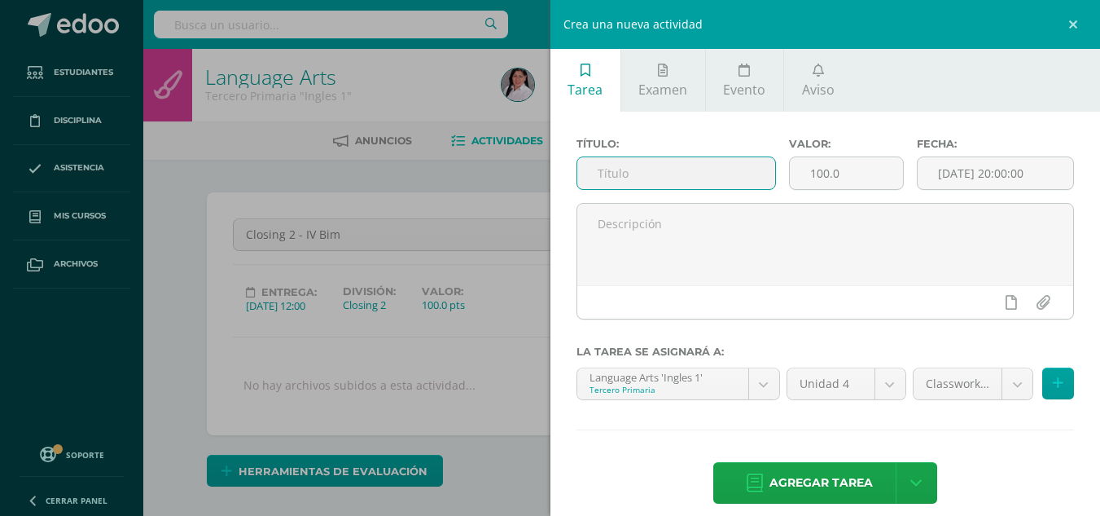
click at [679, 169] on input "text" at bounding box center [676, 173] width 198 height 32
type input "Using the Verbs Be and Have"
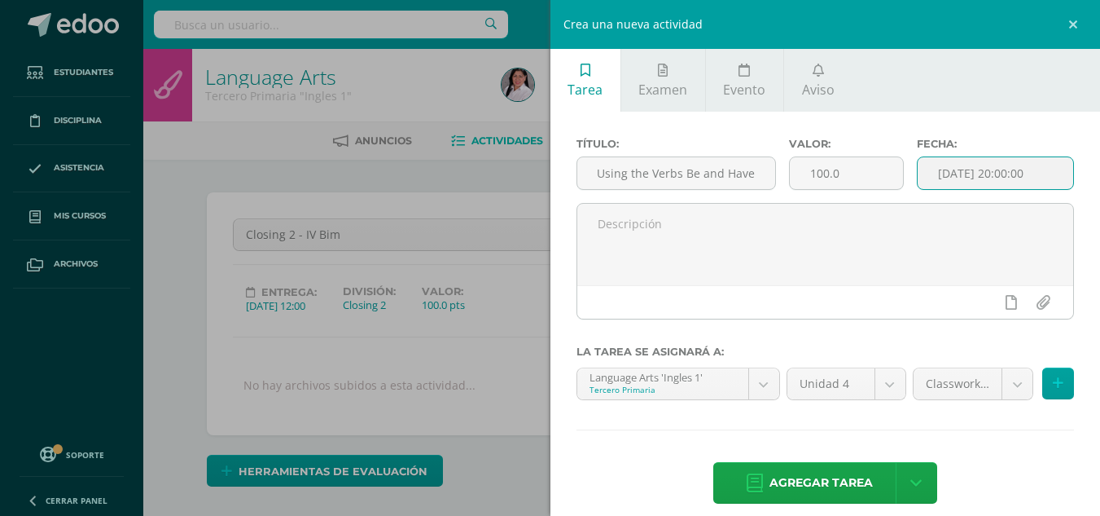
scroll to position [0, 0]
click at [942, 169] on input "[DATE] 20:00:00" at bounding box center [996, 173] width 156 height 32
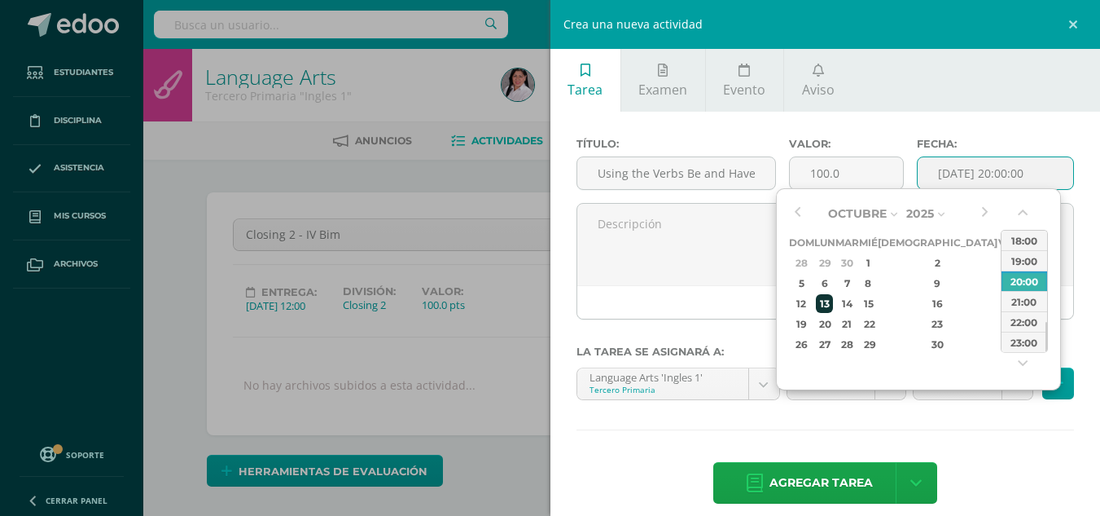
click at [833, 301] on div "13" at bounding box center [824, 303] width 17 height 19
click at [1024, 207] on button "button" at bounding box center [1024, 216] width 16 height 24
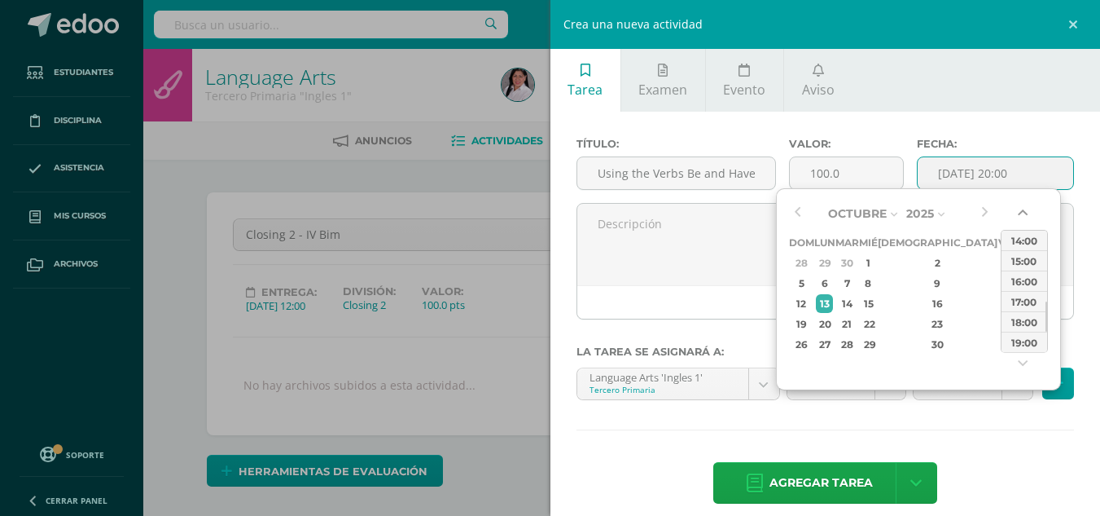
click at [1024, 207] on button "button" at bounding box center [1024, 216] width 16 height 24
click at [1026, 264] on div "14:00" at bounding box center [1025, 260] width 46 height 20
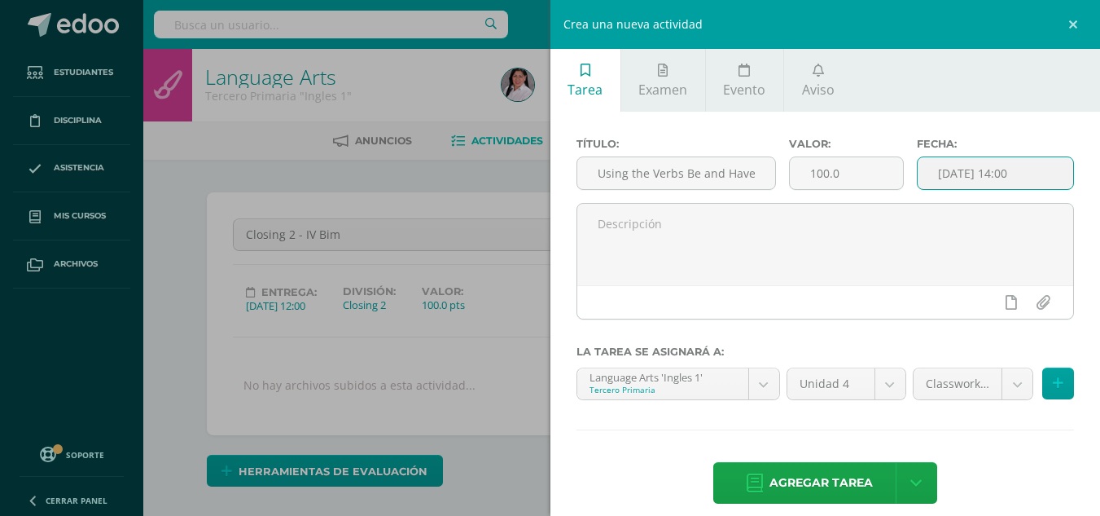
click at [975, 178] on input "2025-10-13 14:00" at bounding box center [996, 173] width 156 height 32
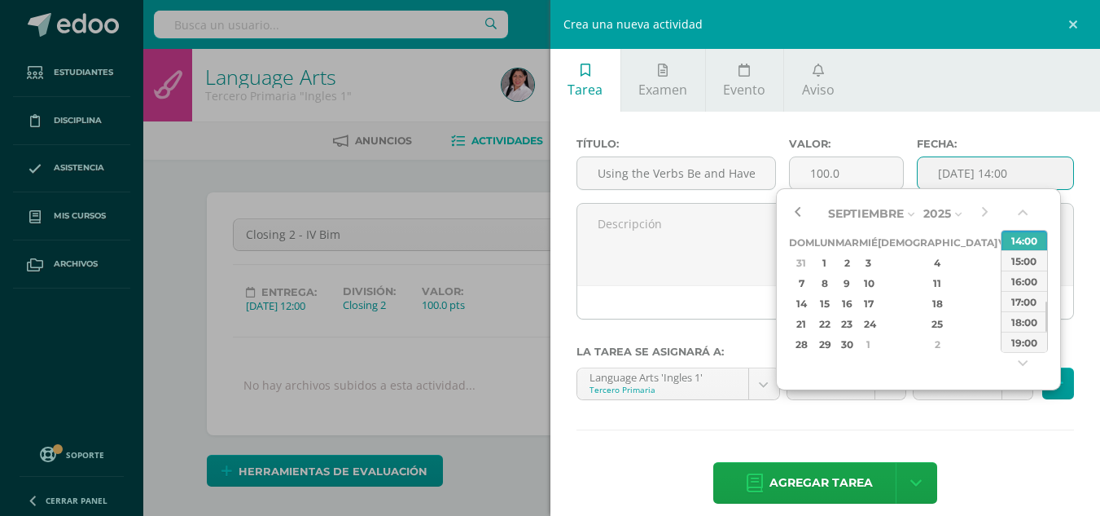
click at [795, 208] on button "button" at bounding box center [797, 213] width 16 height 24
click at [876, 310] on div "13" at bounding box center [868, 303] width 15 height 19
type input "2025-08-13 14:00"
click at [1024, 213] on button "button" at bounding box center [1024, 216] width 16 height 24
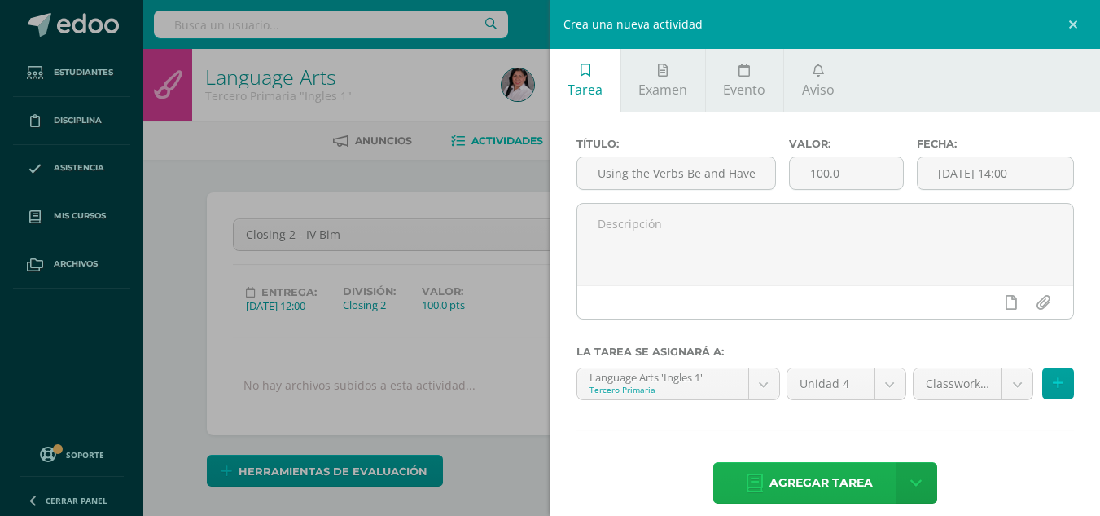
click at [828, 482] on span "Agregar tarea" at bounding box center [821, 483] width 103 height 40
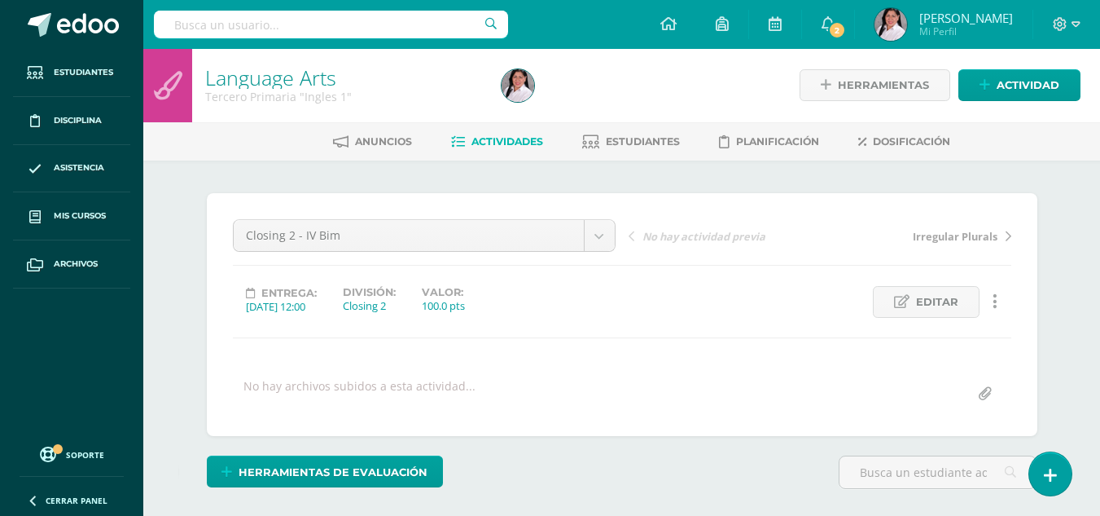
scroll to position [2, 0]
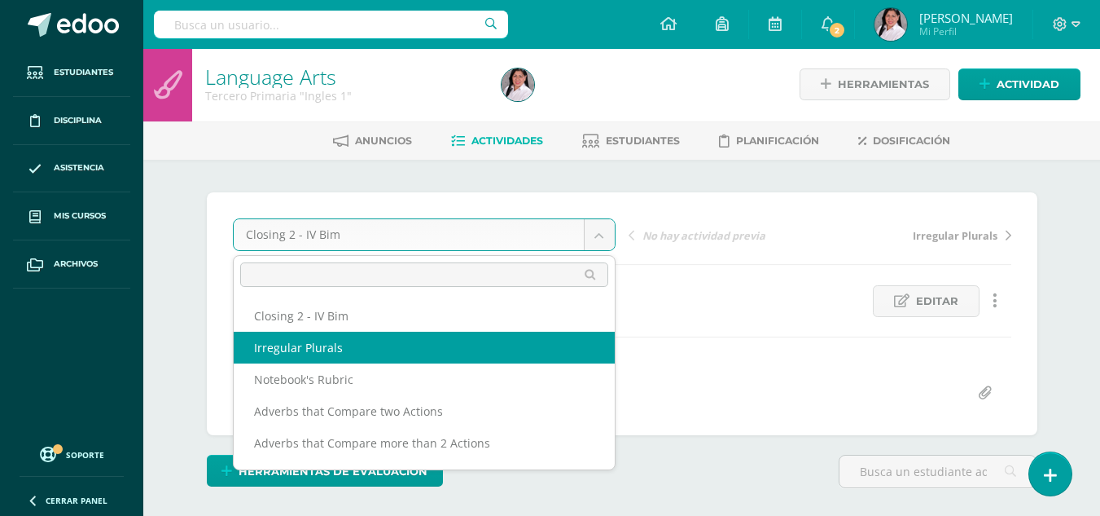
select select "/dashboard/teacher/grade-activity/238559/"
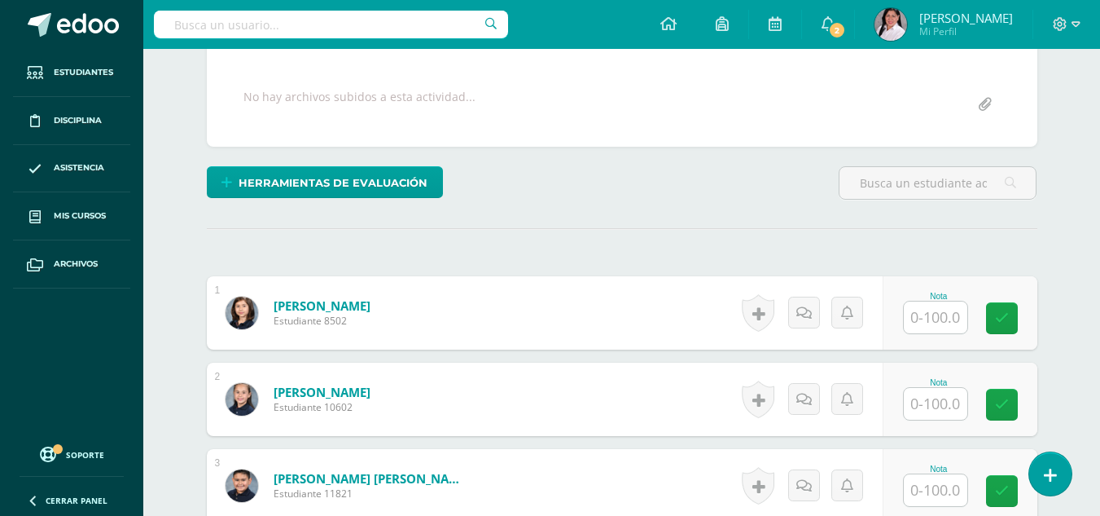
scroll to position [310, 0]
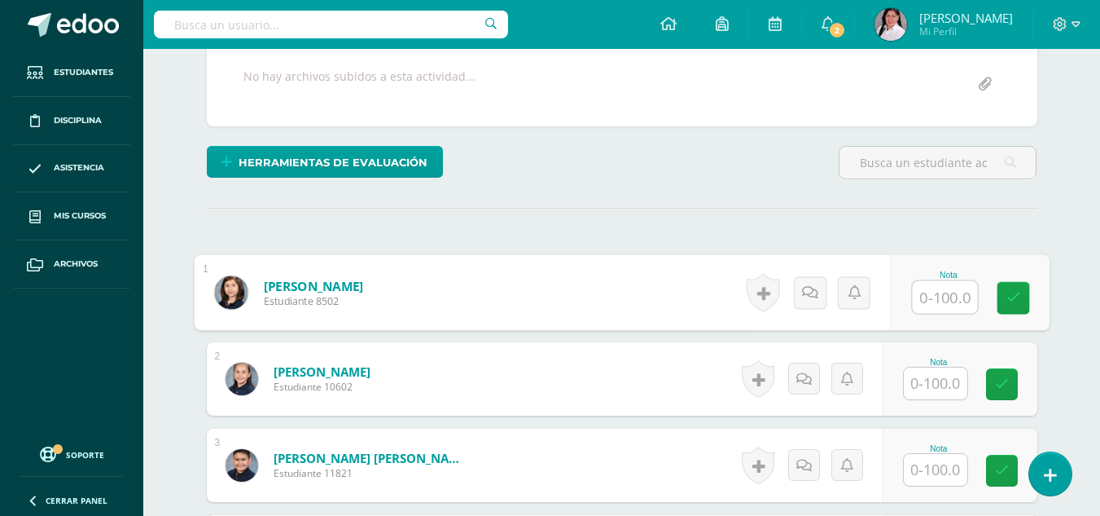
click at [939, 299] on input "text" at bounding box center [944, 297] width 65 height 33
type input "76"
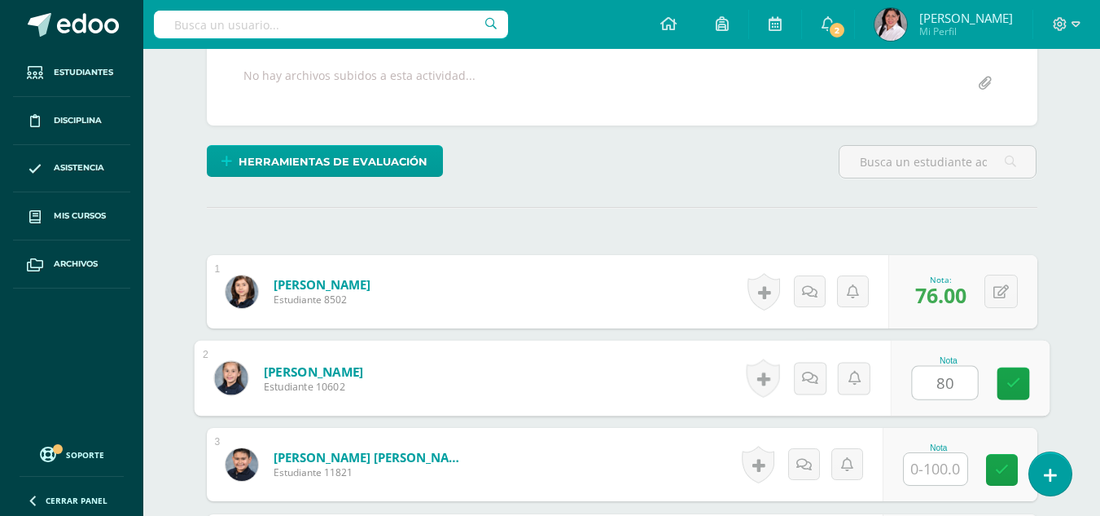
type input "80"
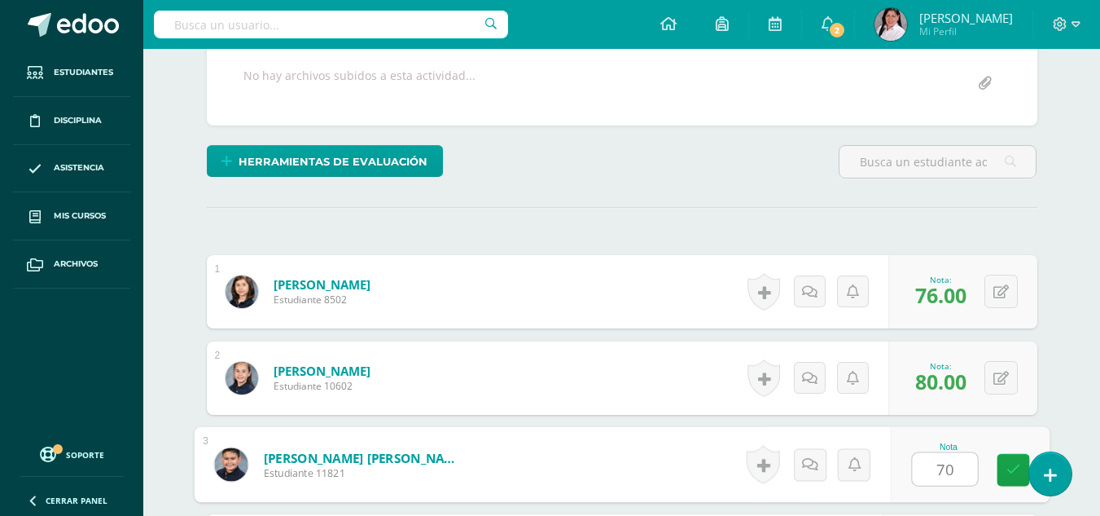
type input "70"
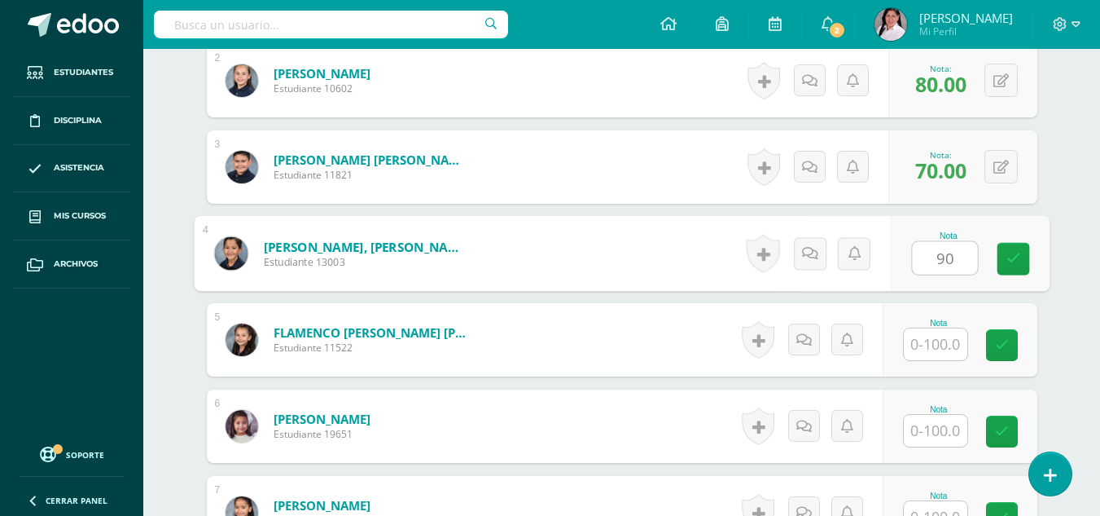
type input "90"
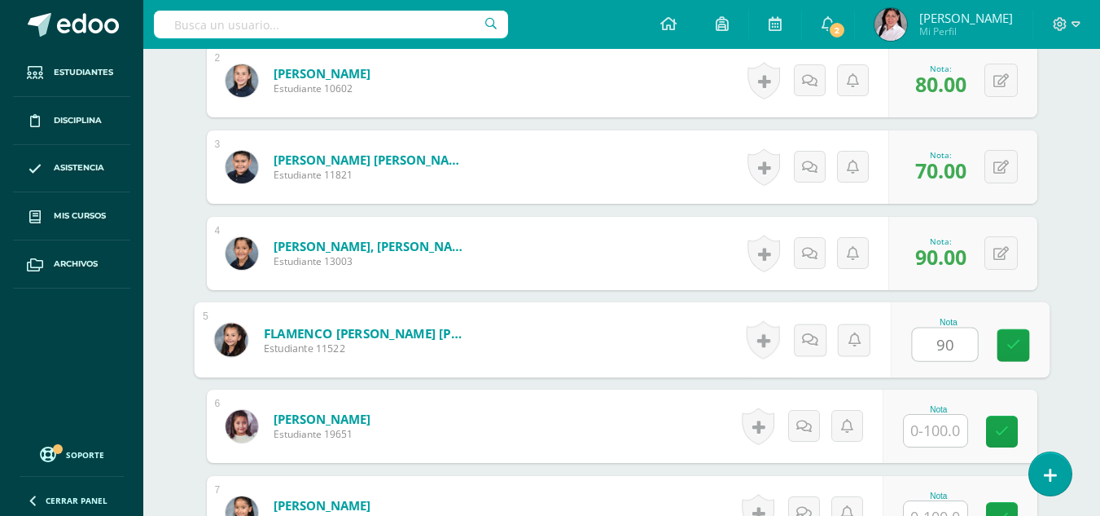
type input "90"
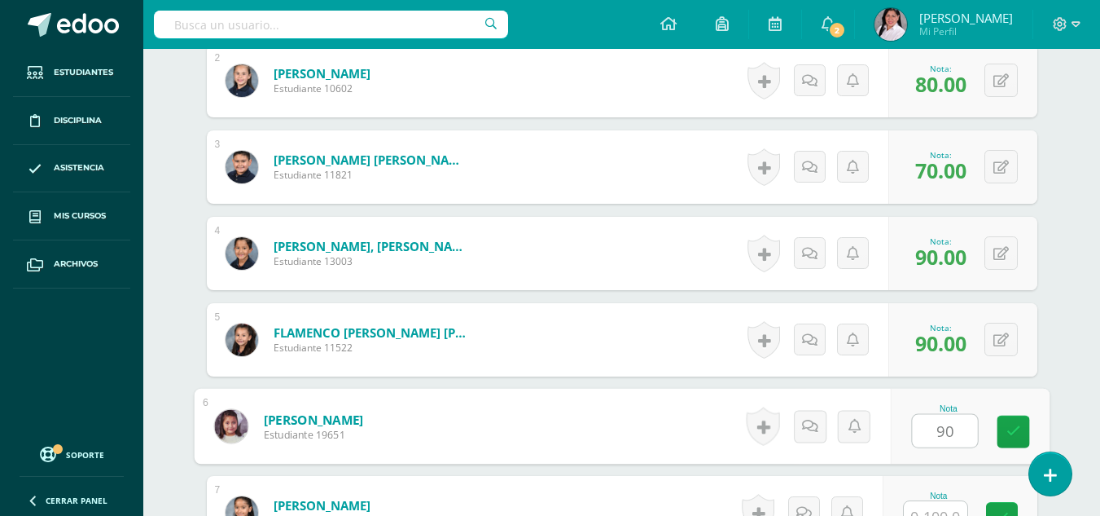
type input "90"
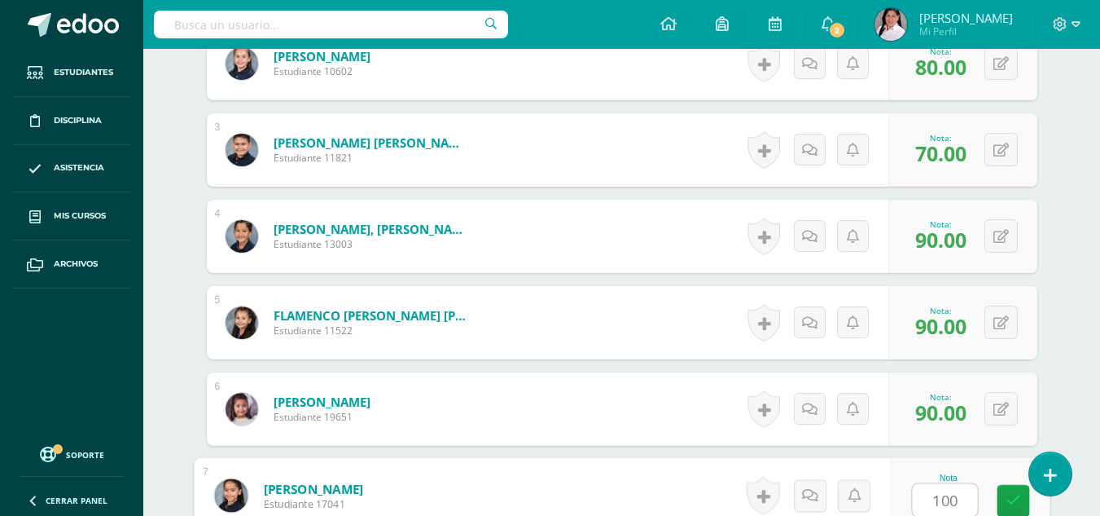
type input "100"
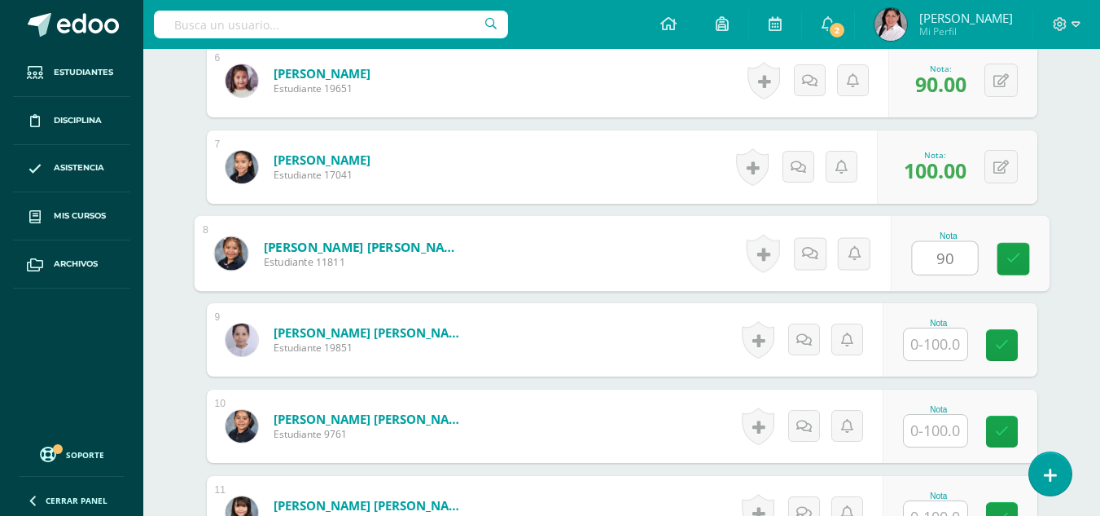
type input "90"
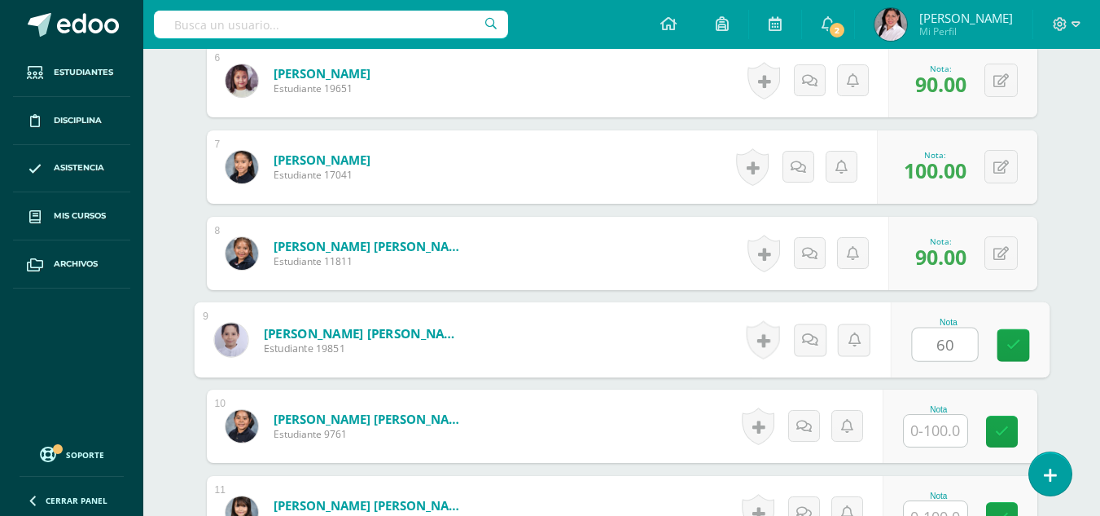
type input "60"
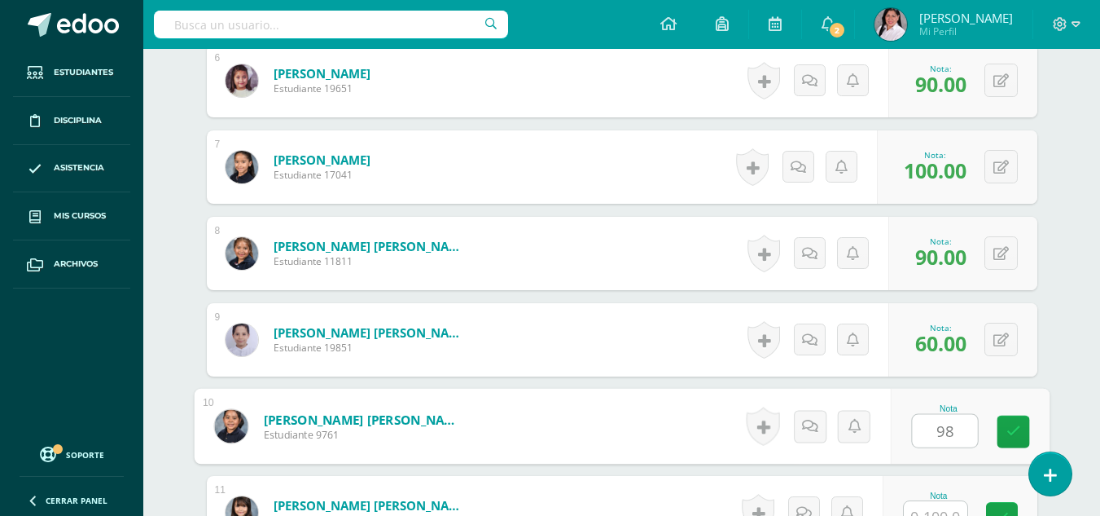
type input "98"
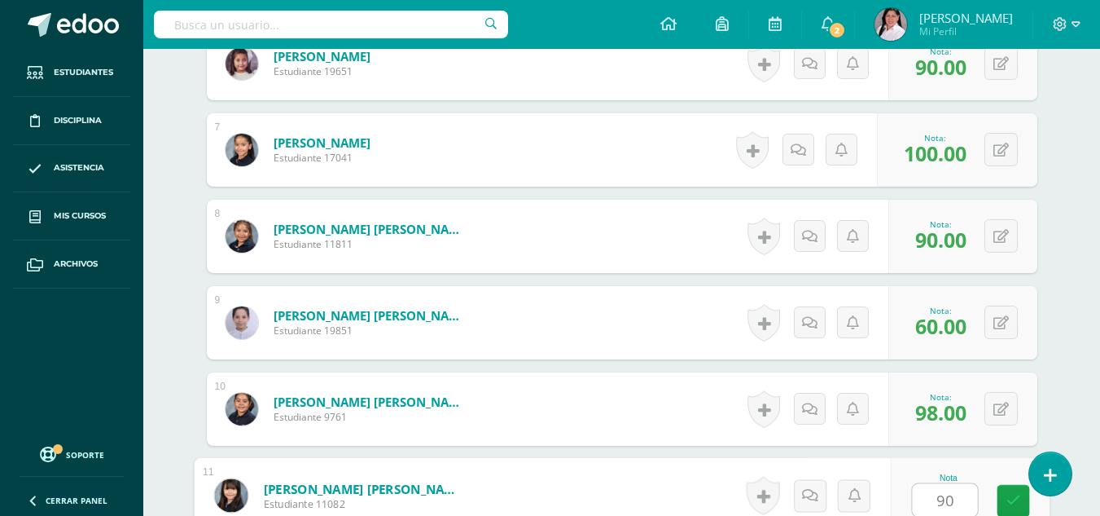
type input "90"
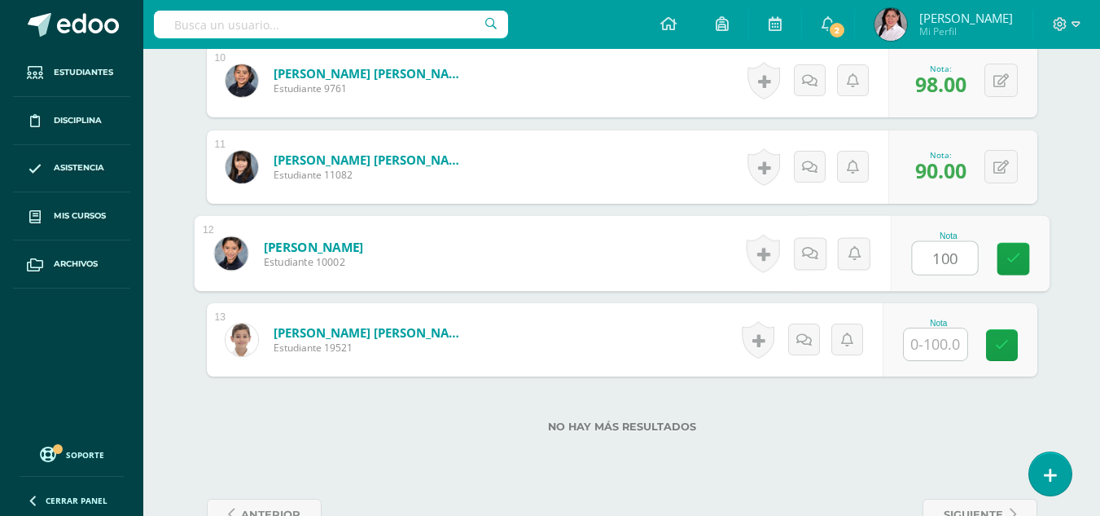
type input "100"
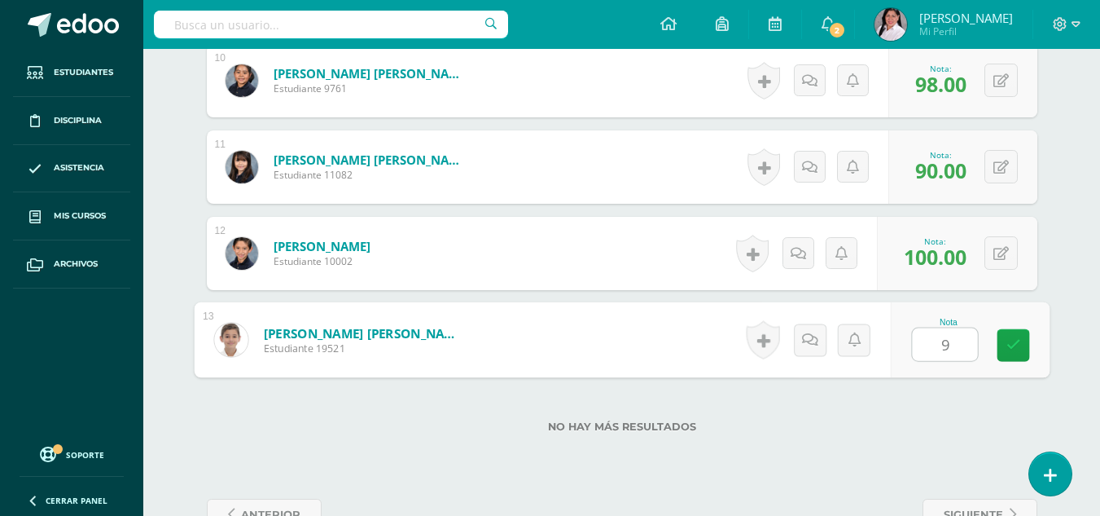
type input "90"
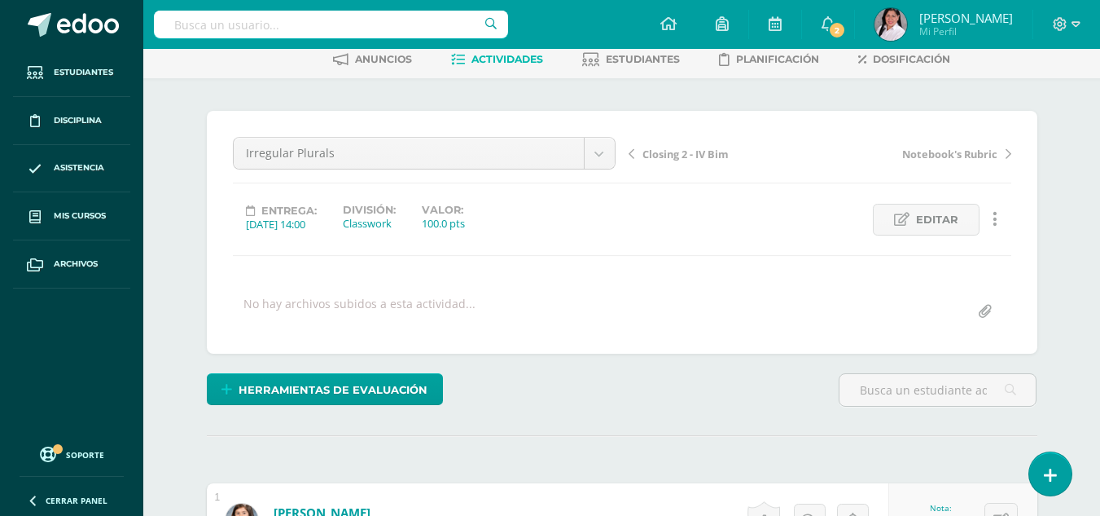
scroll to position [0, 0]
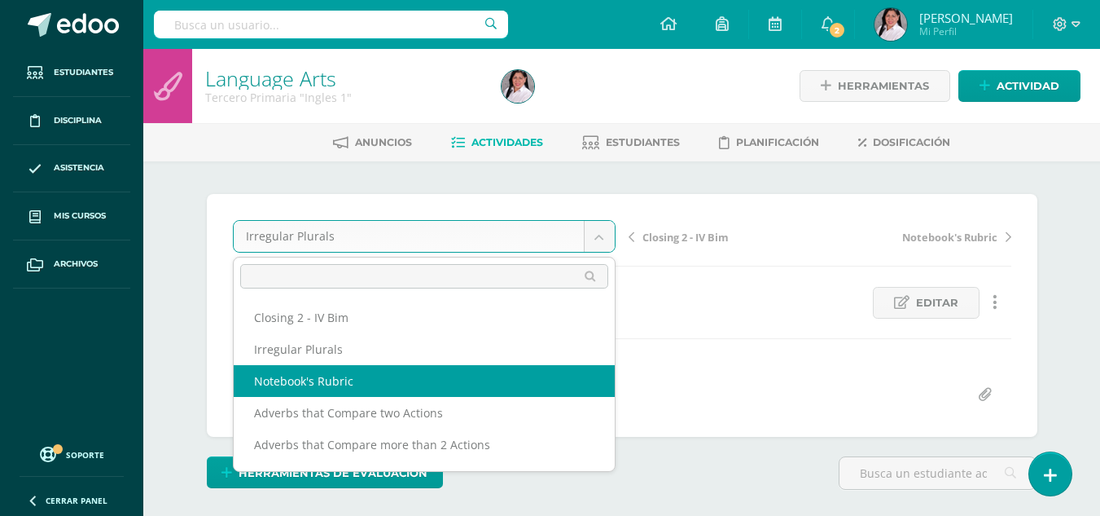
select select "/dashboard/teacher/grade-activity/238550/"
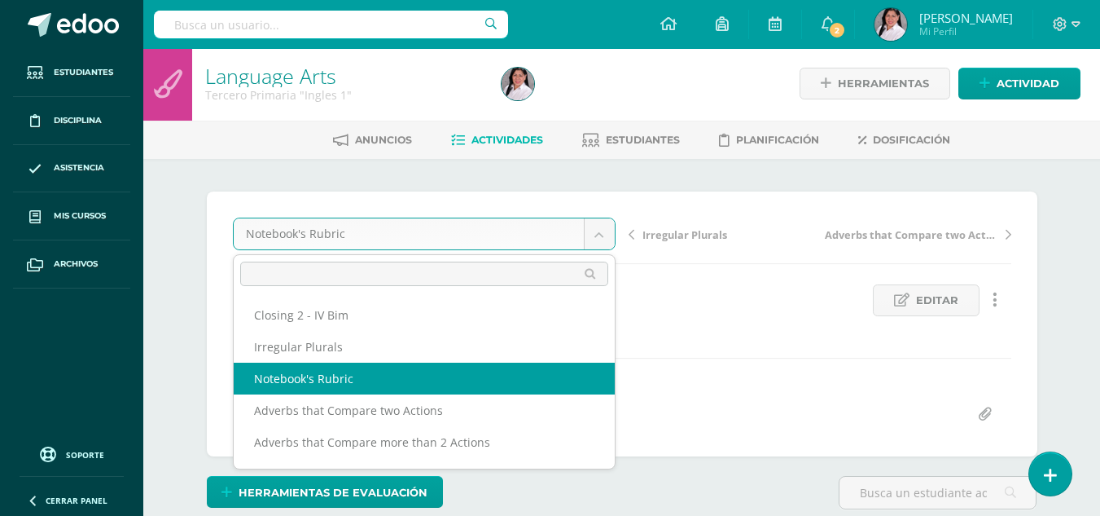
click at [588, 240] on body "Estudiantes Disciplina Asistencia Mis cursos Archivos Soporte Ayuda Reportar un…" at bounding box center [550, 331] width 1100 height 667
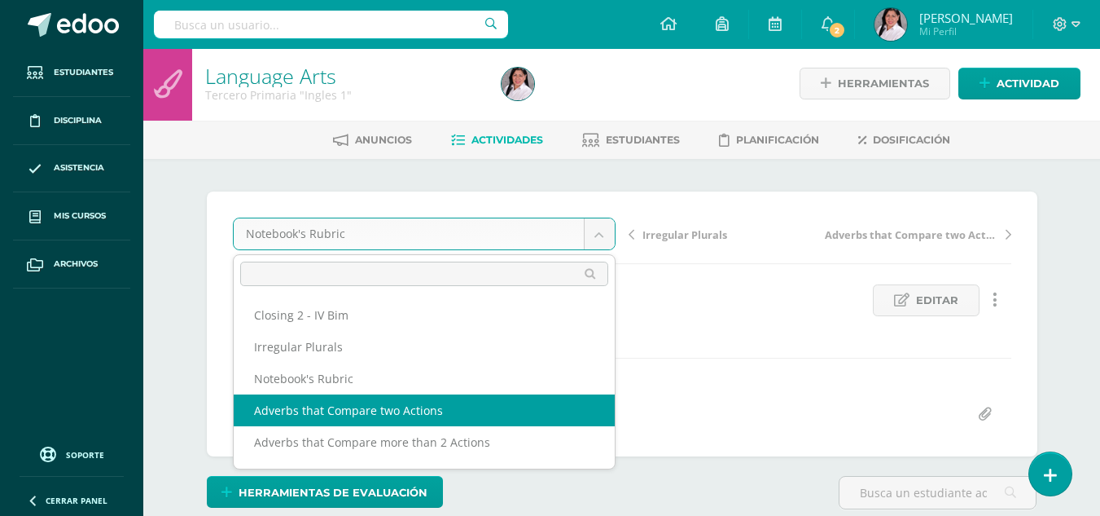
select select "/dashboard/teacher/grade-activity/238555/"
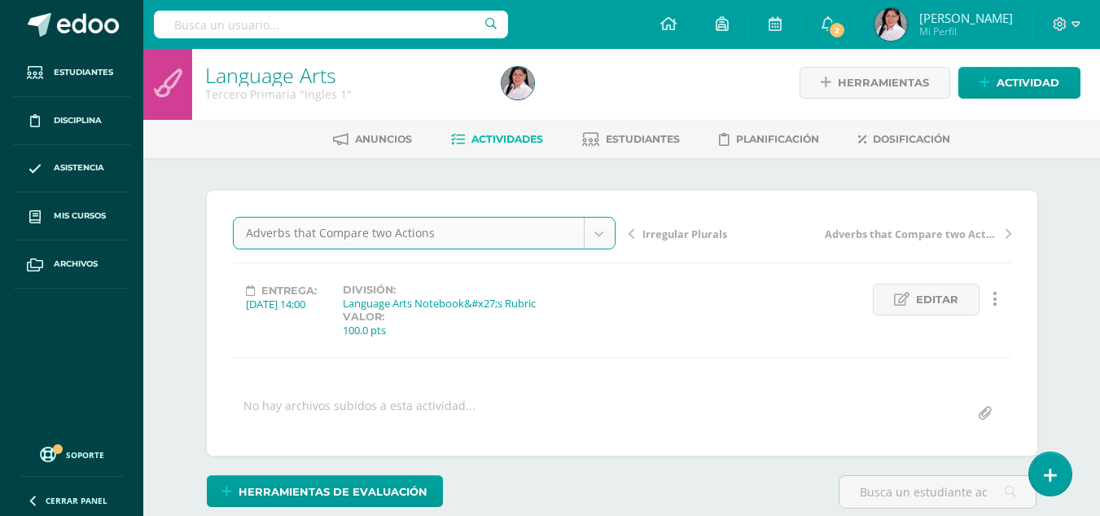
scroll to position [4, 0]
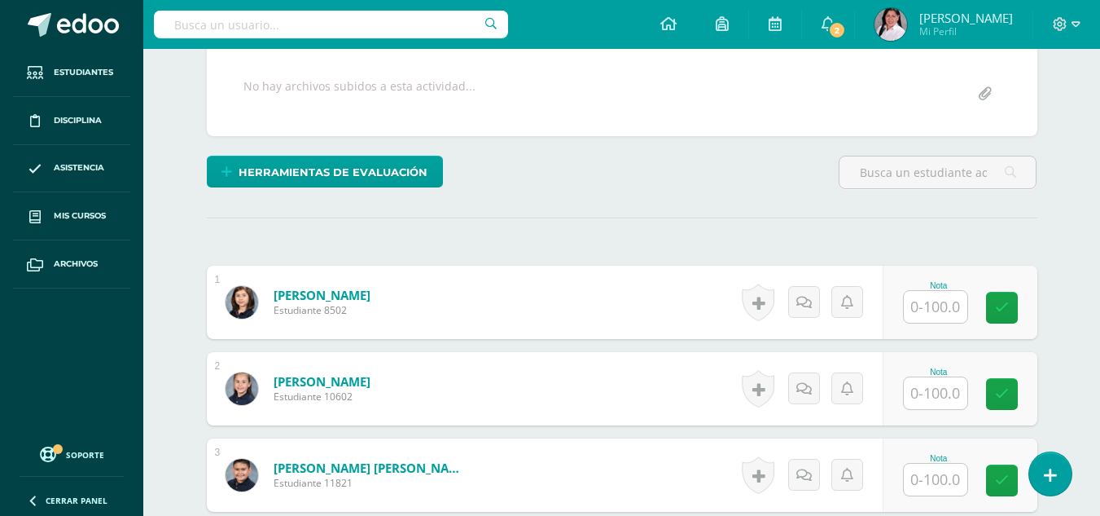
scroll to position [301, 0]
click at [930, 312] on input "text" at bounding box center [936, 306] width 64 height 32
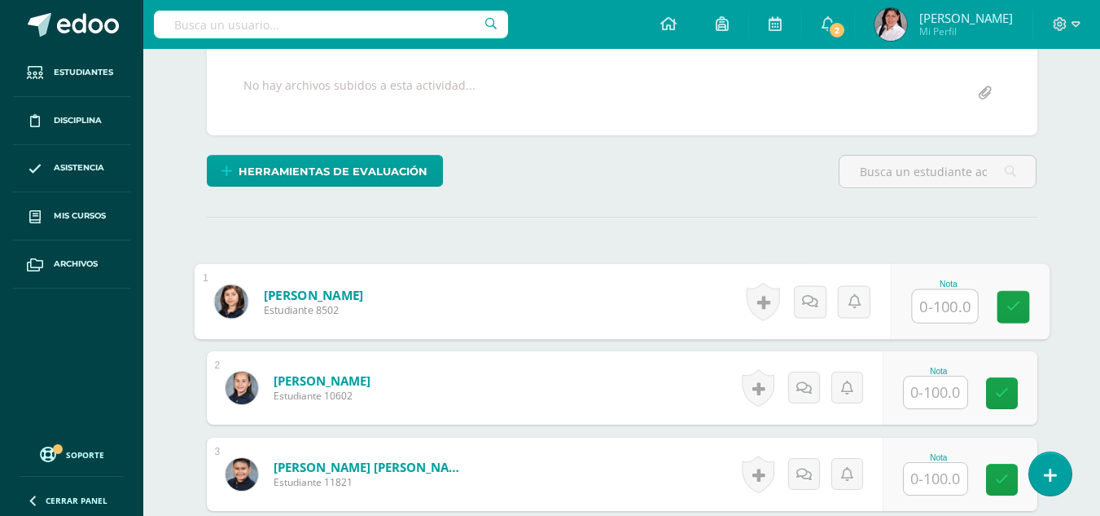
scroll to position [302, 0]
type input "60"
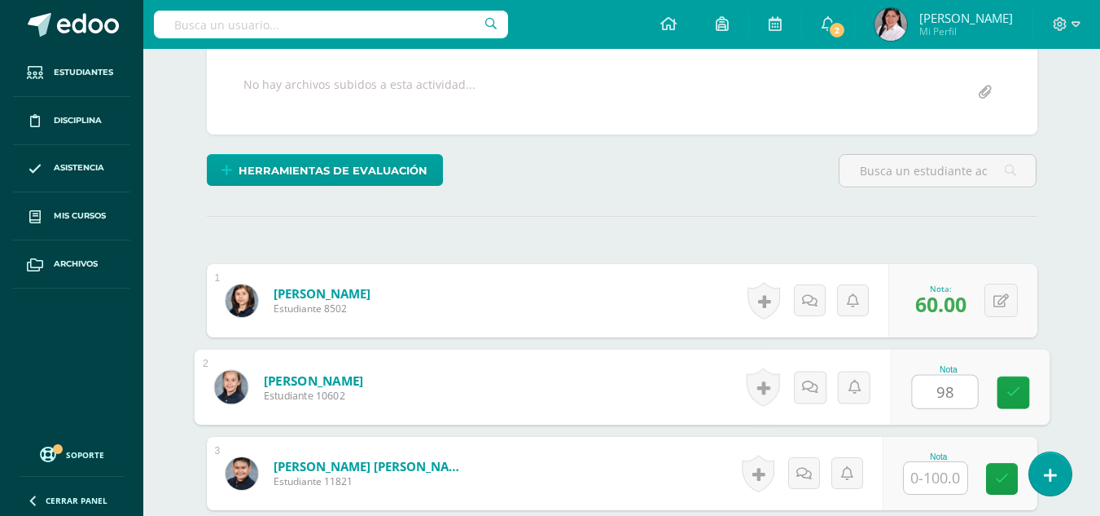
type input "98"
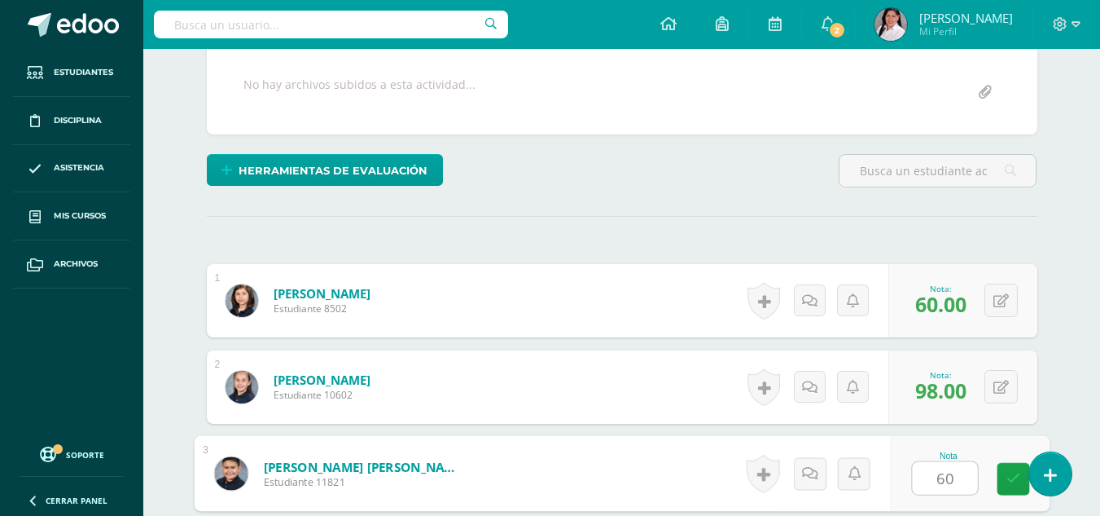
type input "60"
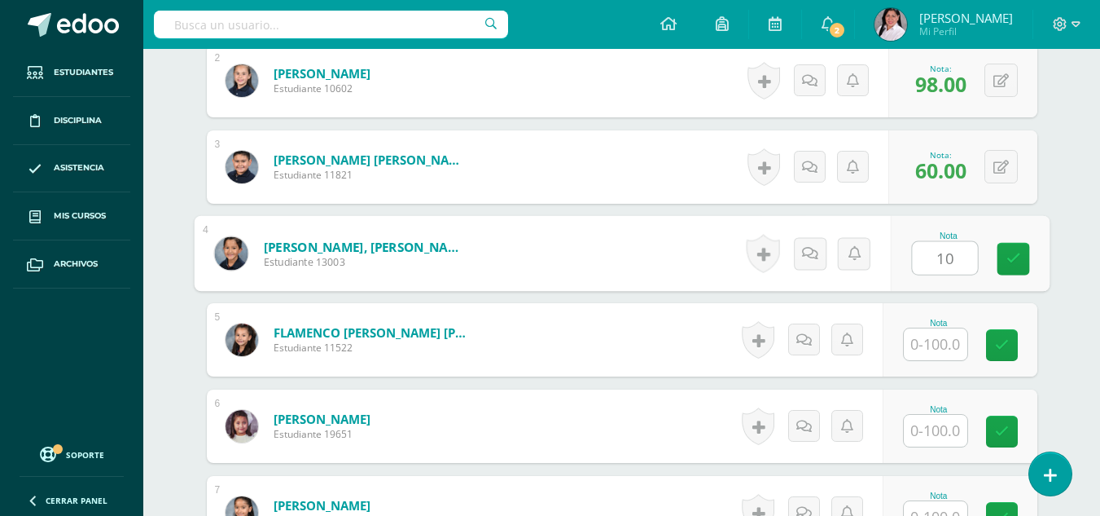
type input "1"
type input "60"
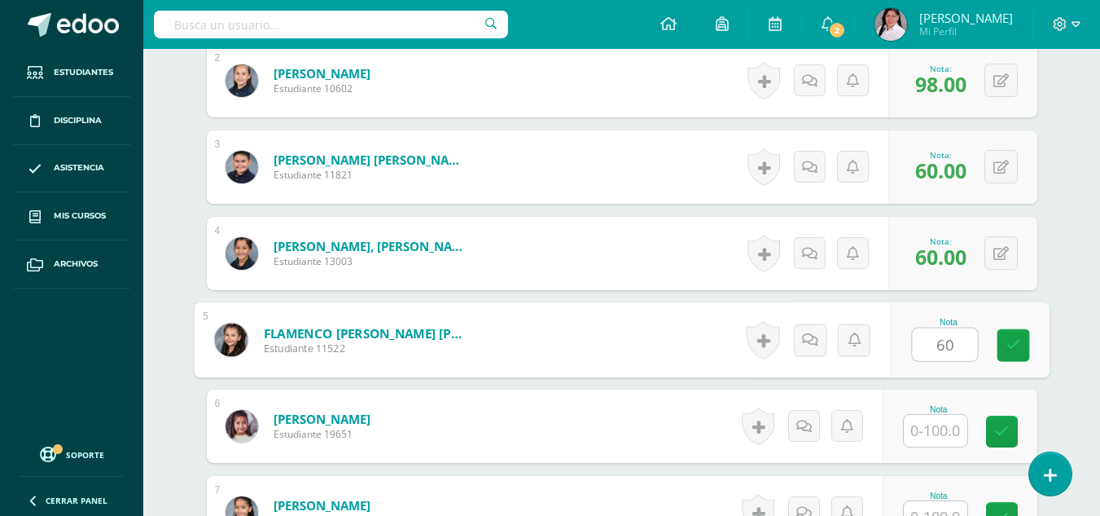
type input "60"
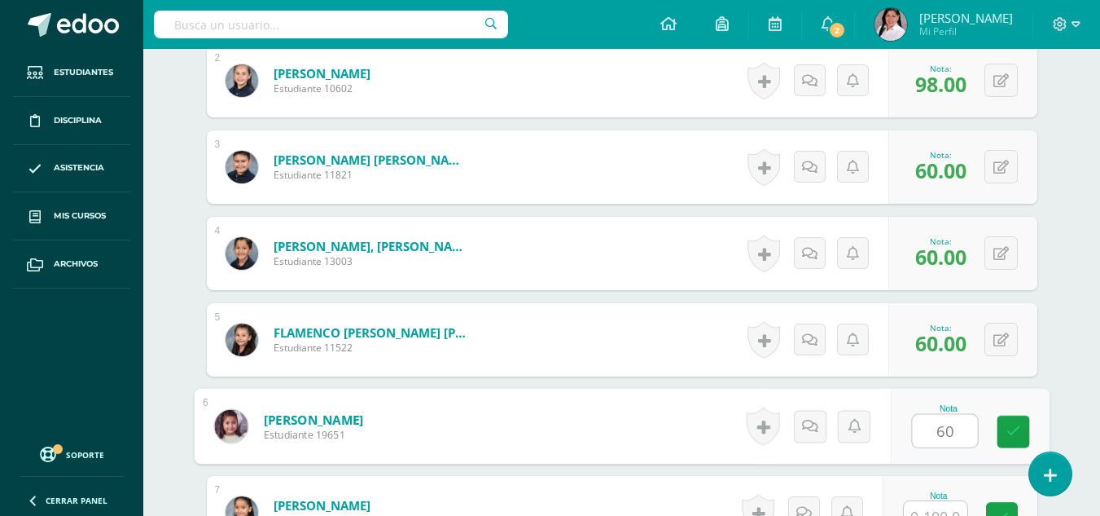
type input "60"
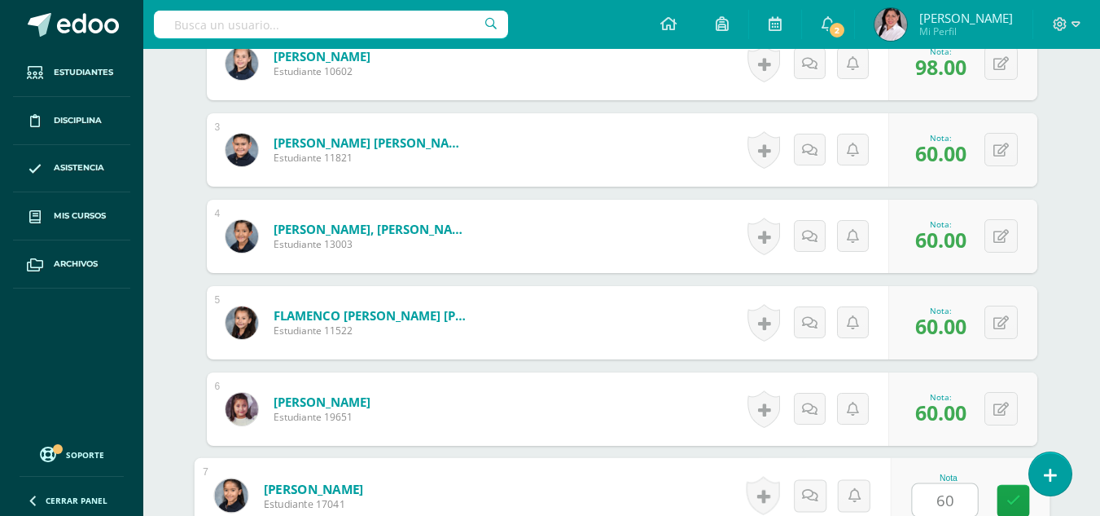
type input "60"
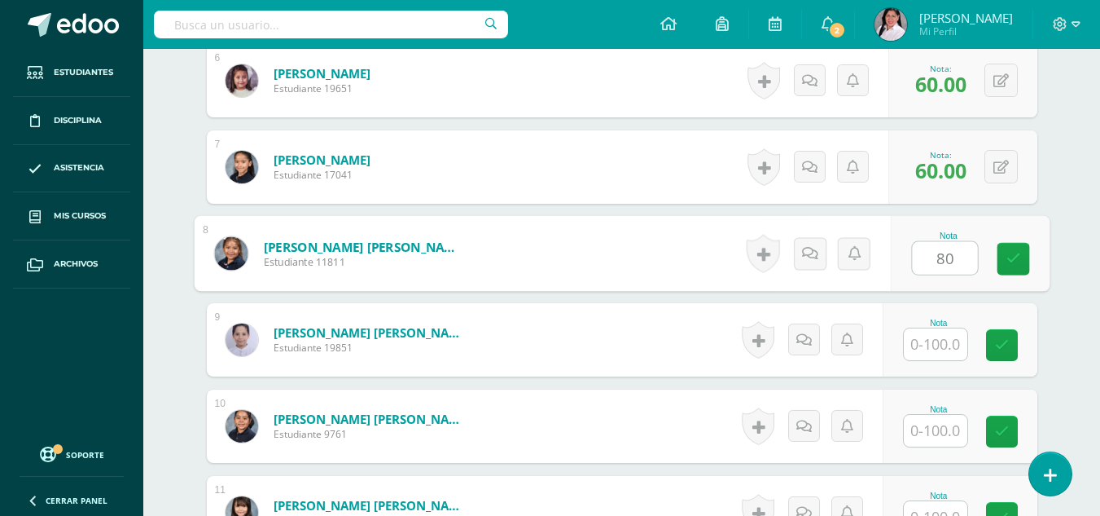
type input "80"
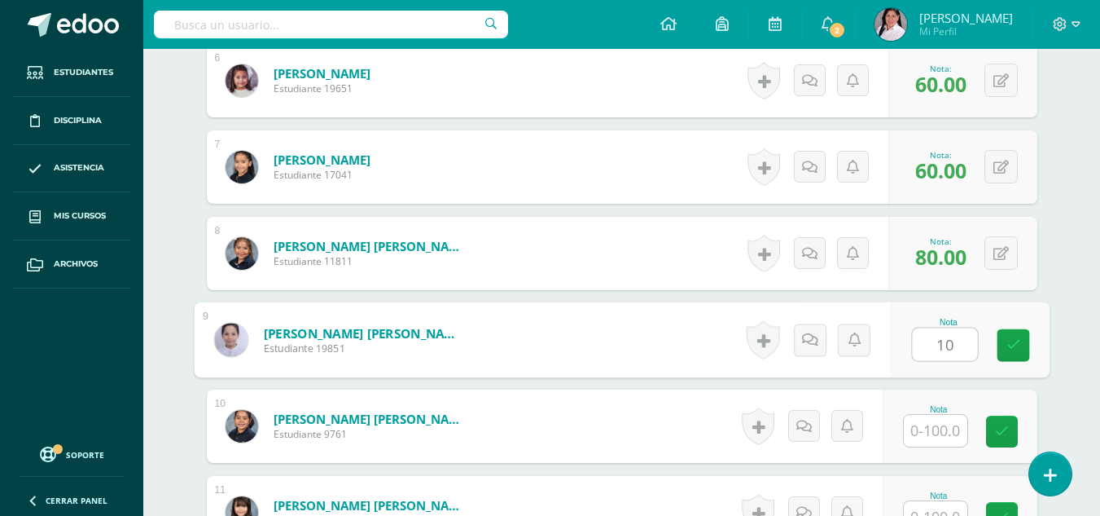
type input "1"
type input "60"
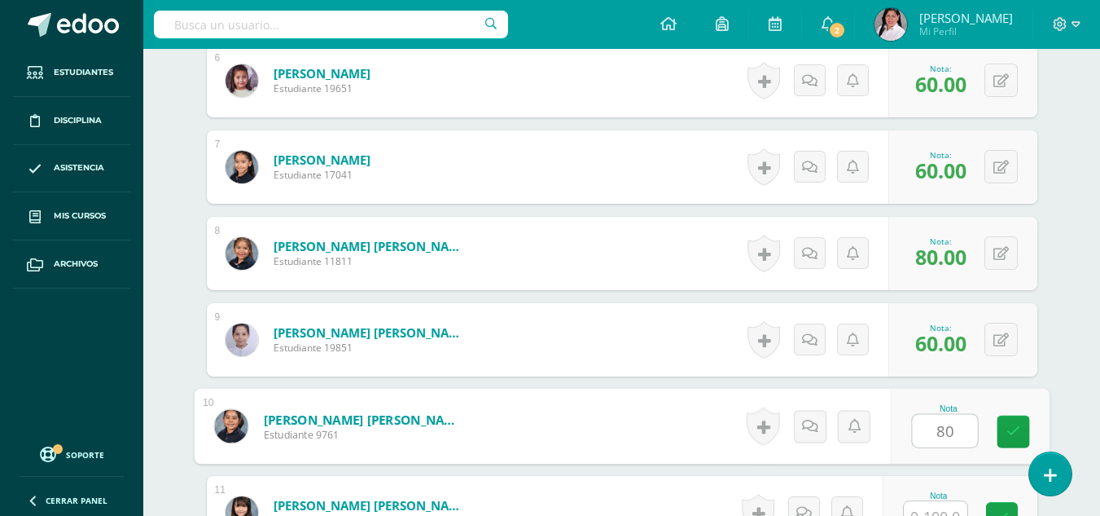
type input "80"
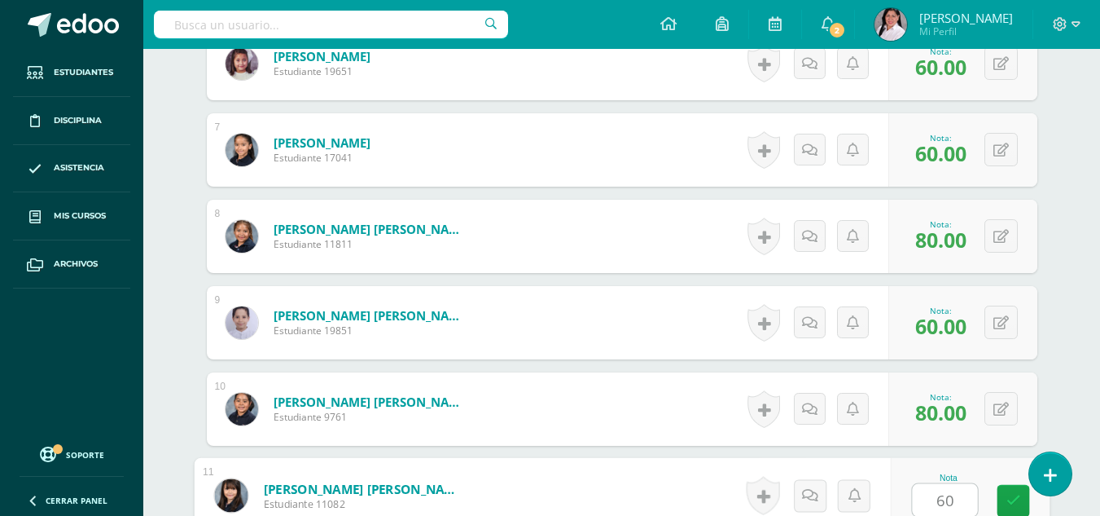
type input "60"
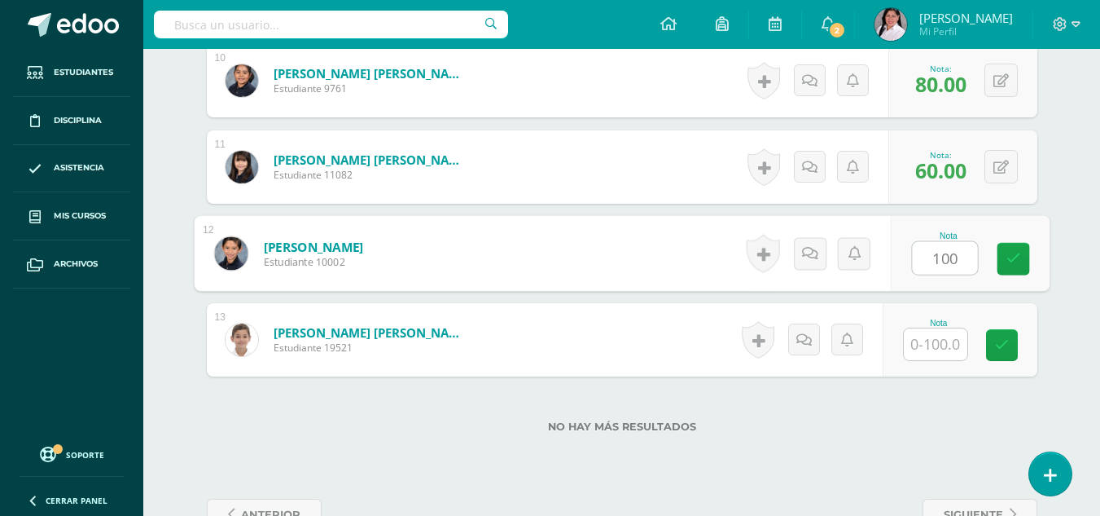
type input "100"
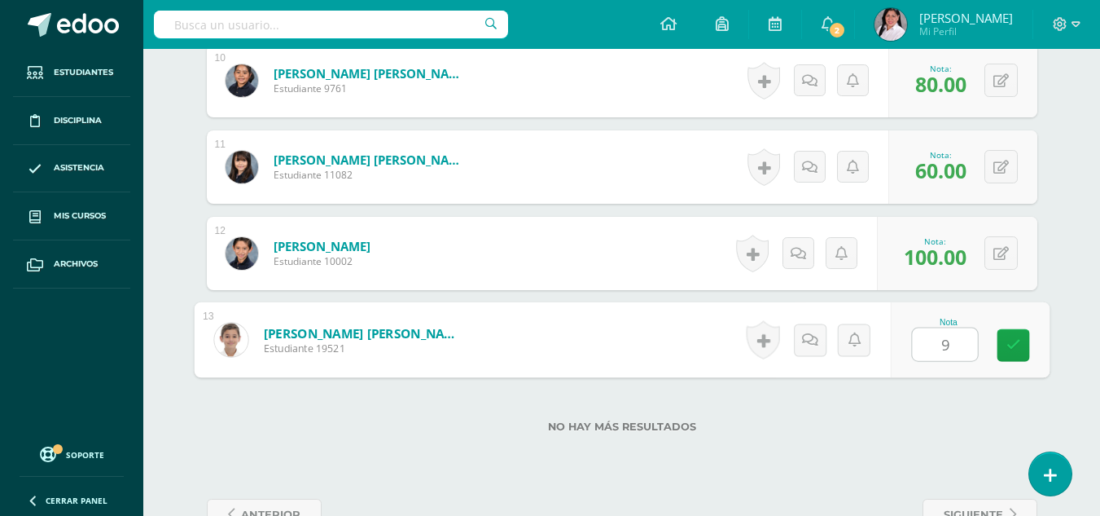
type input "98"
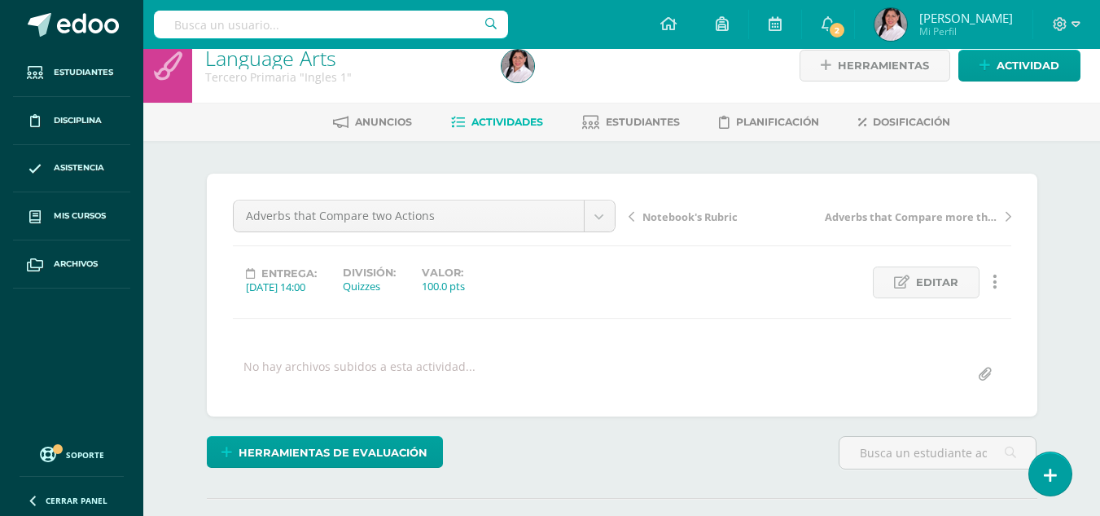
scroll to position [0, 0]
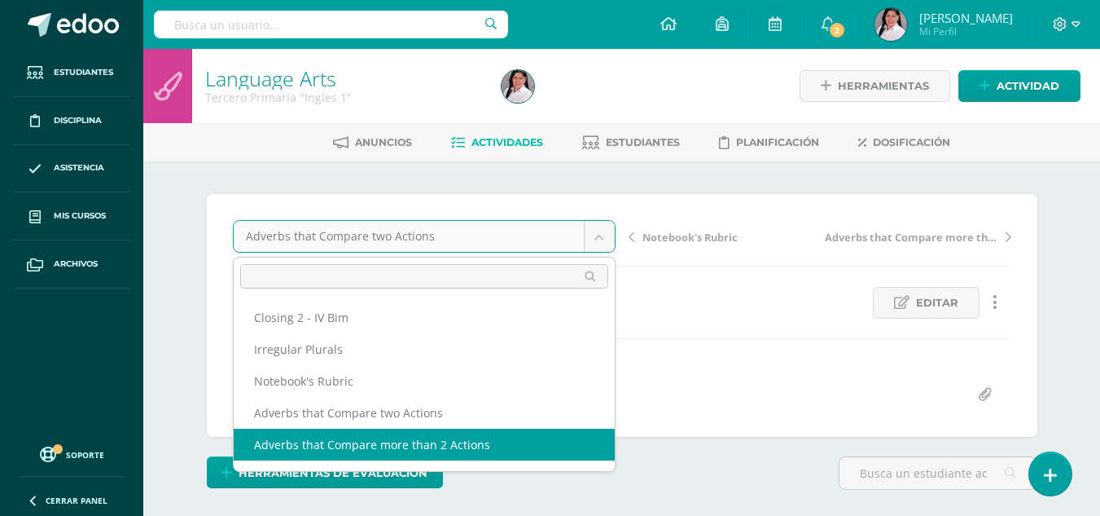
select select "/dashboard/teacher/grade-activity/238556/"
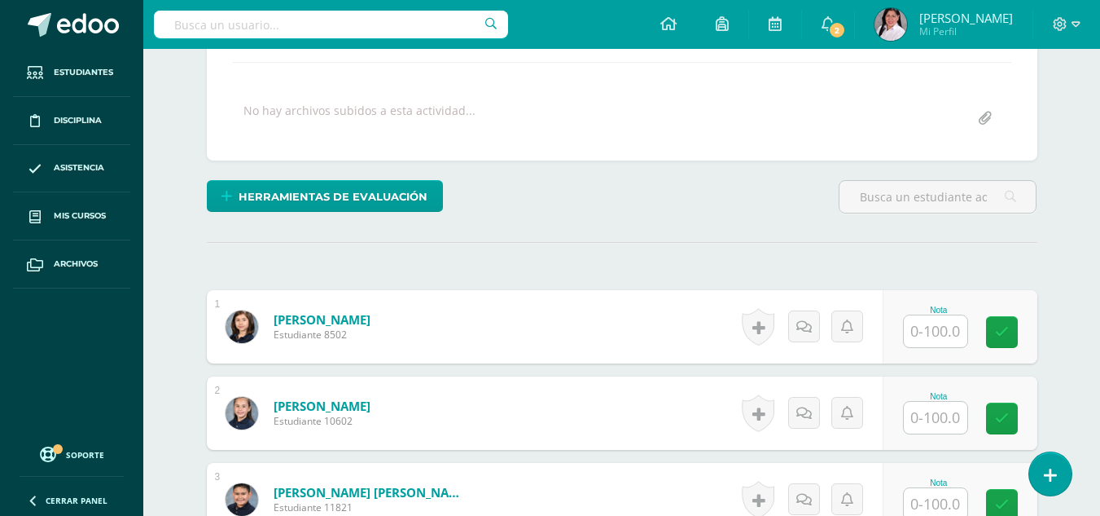
scroll to position [277, 0]
click at [951, 336] on input "text" at bounding box center [936, 330] width 64 height 32
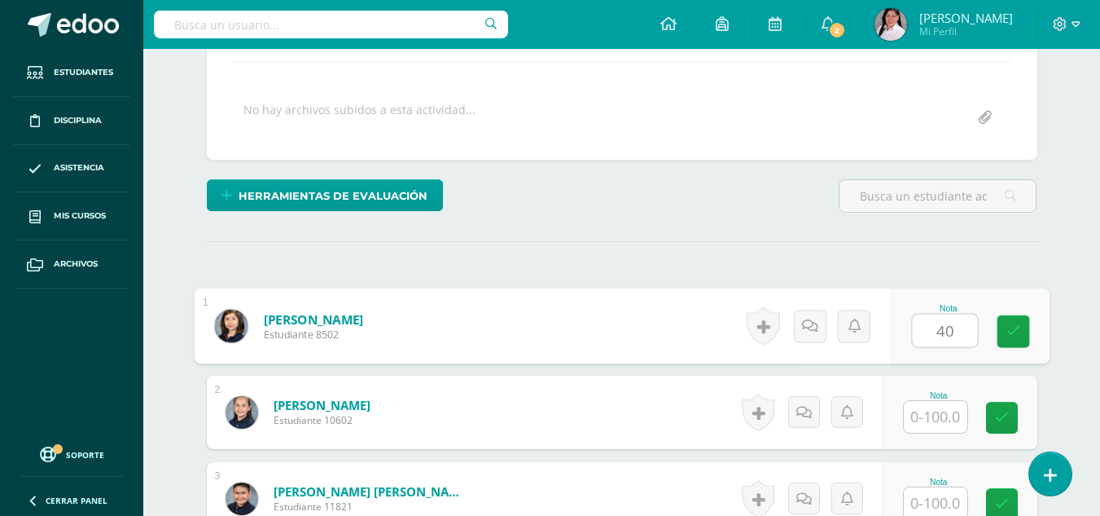
scroll to position [278, 0]
type input "40"
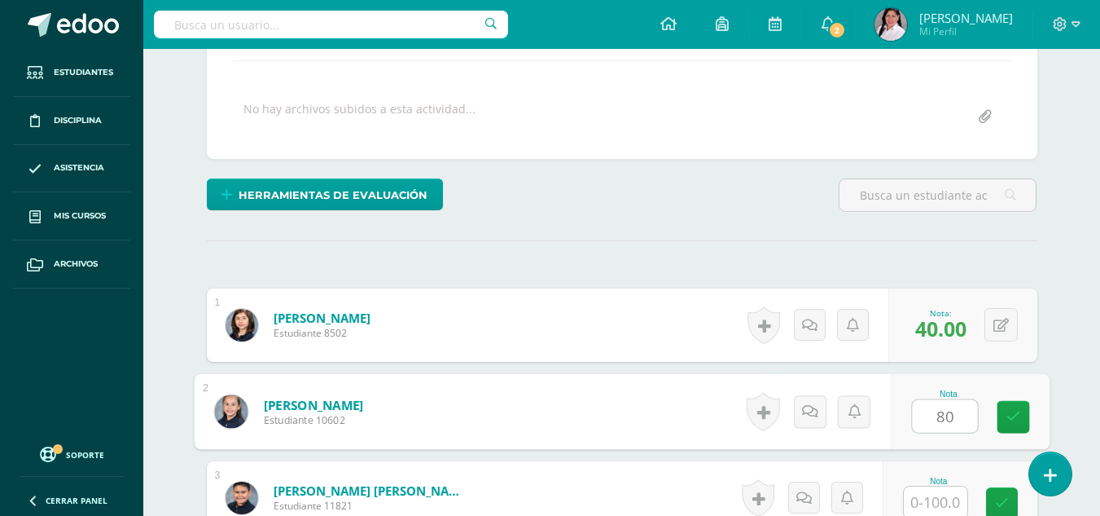
type input "80"
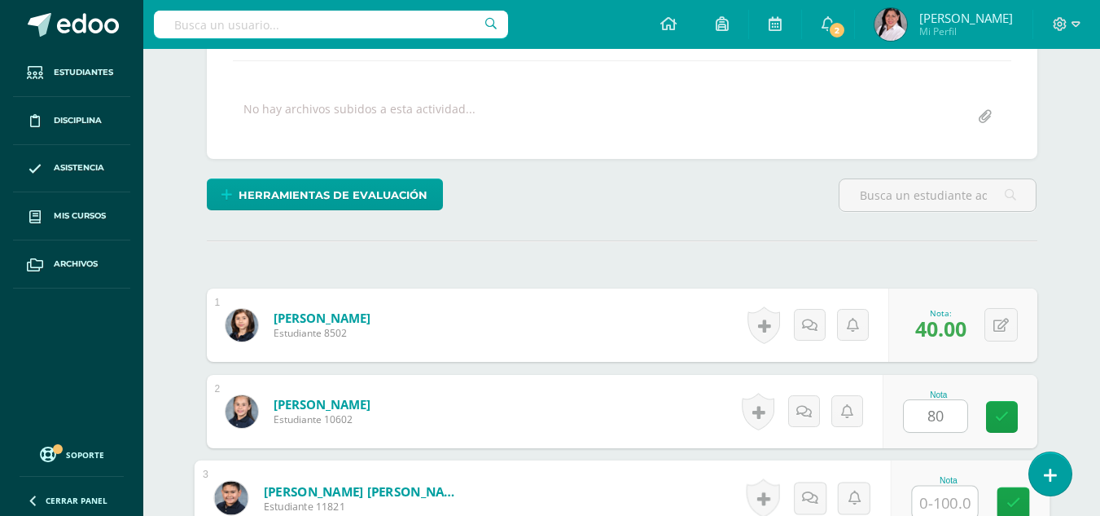
scroll to position [280, 0]
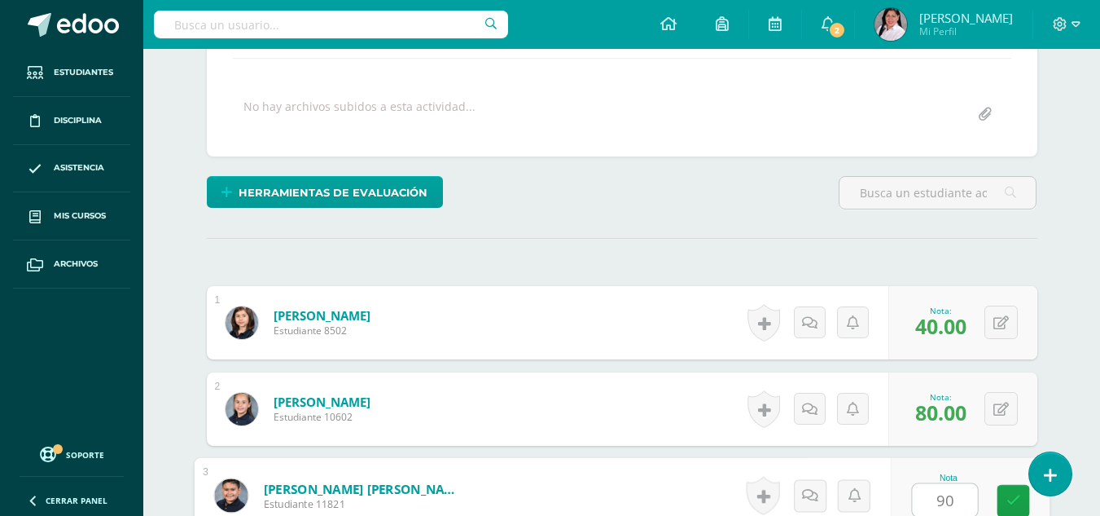
type input "90"
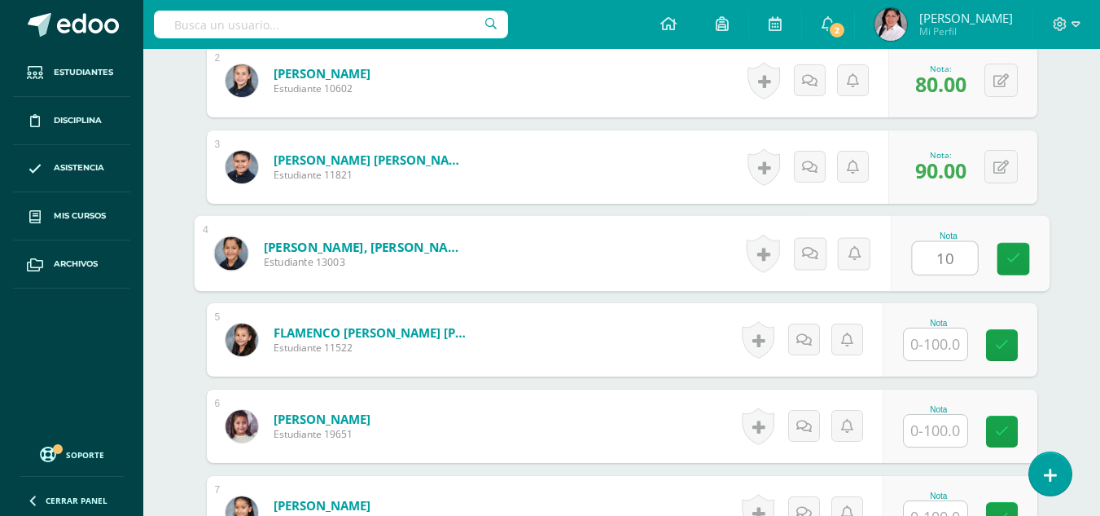
type input "10"
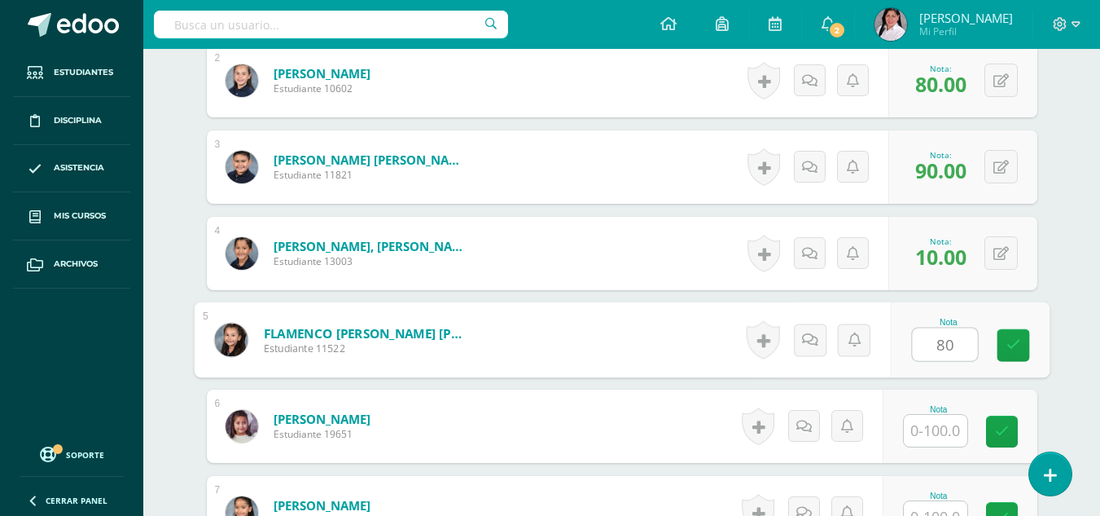
type input "80"
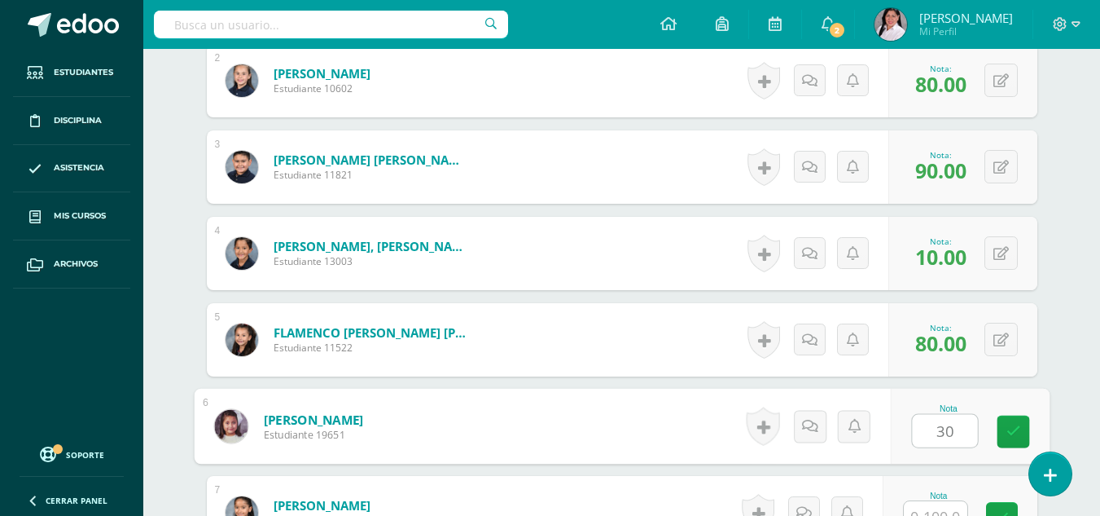
type input "30"
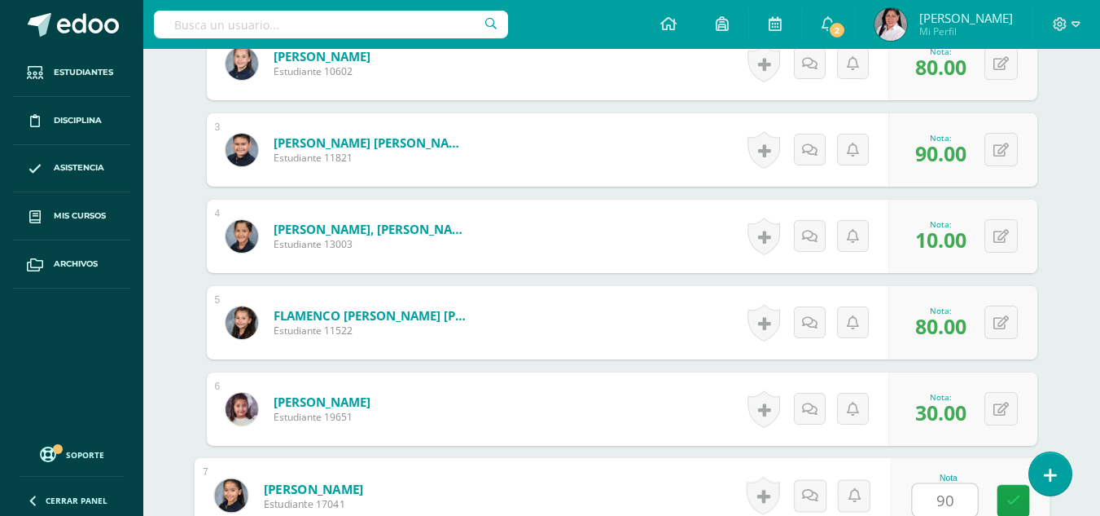
type input "90"
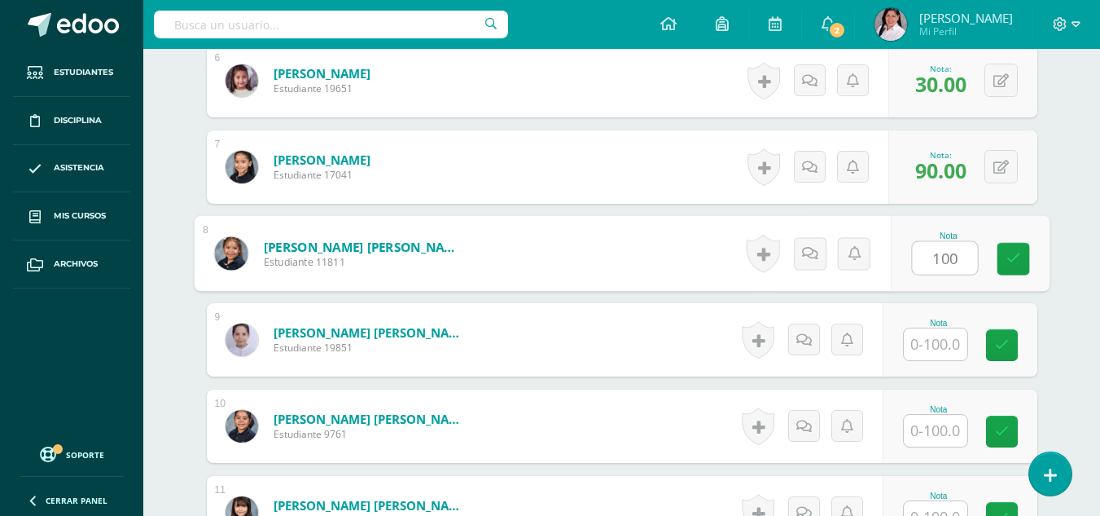
type input "100"
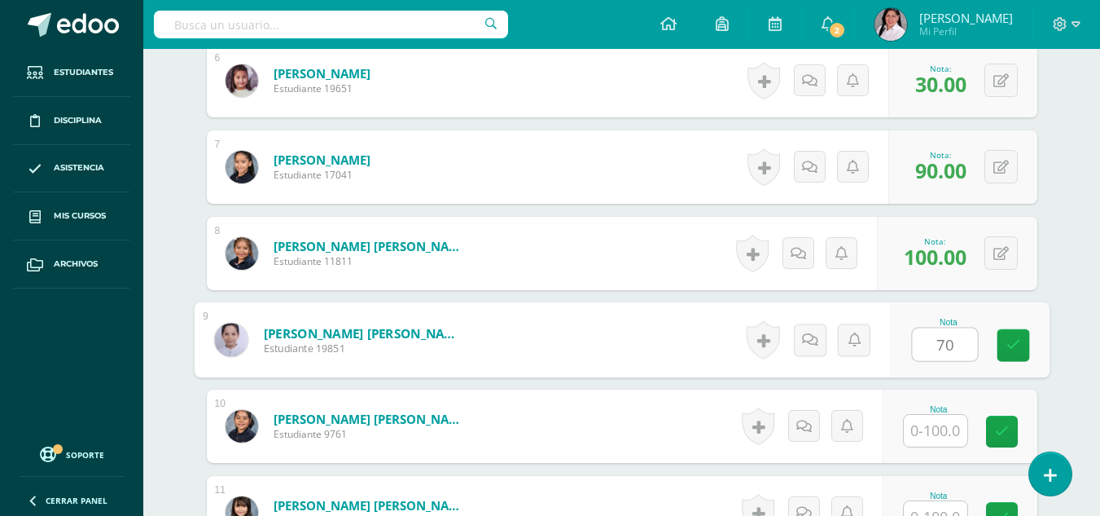
type input "70"
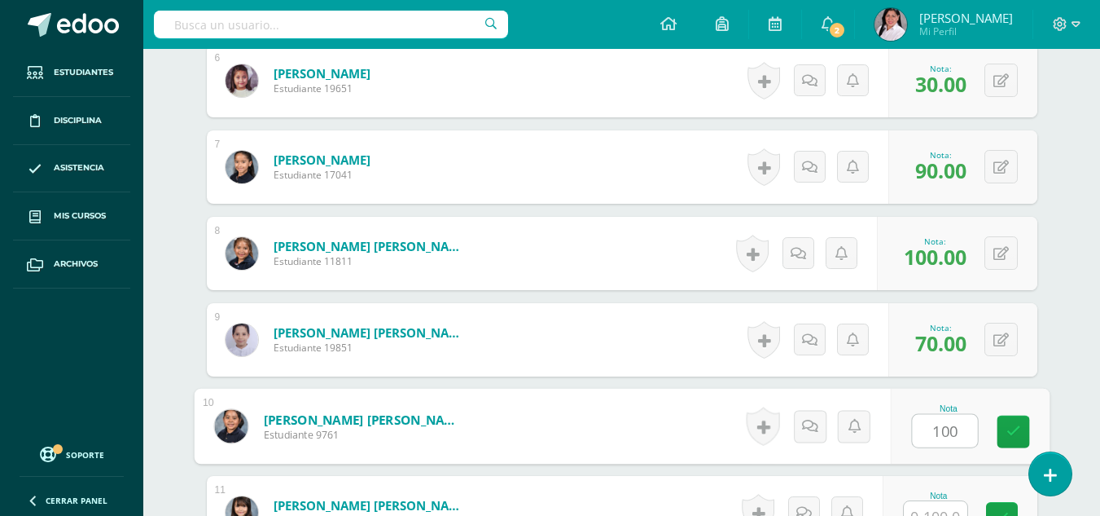
type input "100"
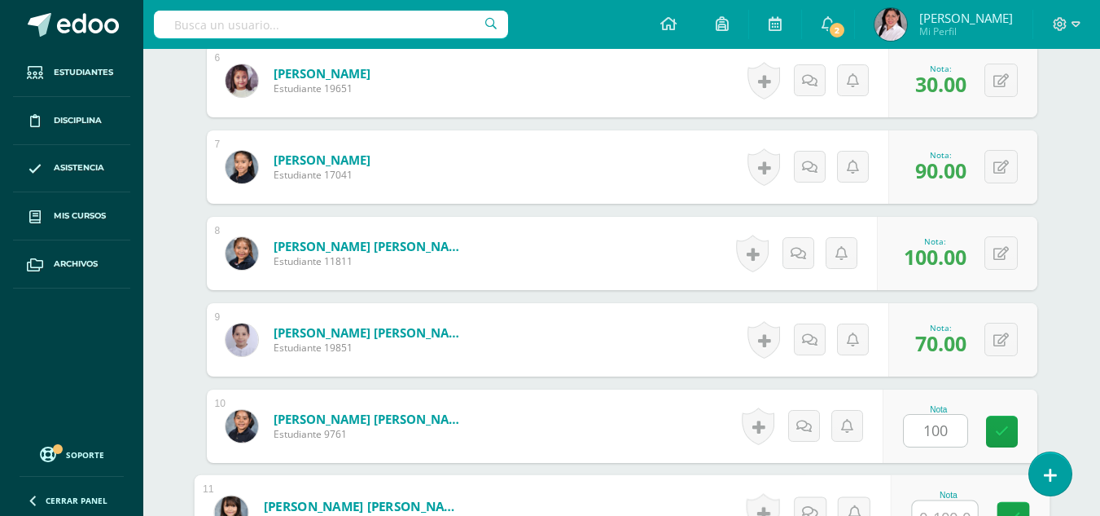
scroll to position [971, 0]
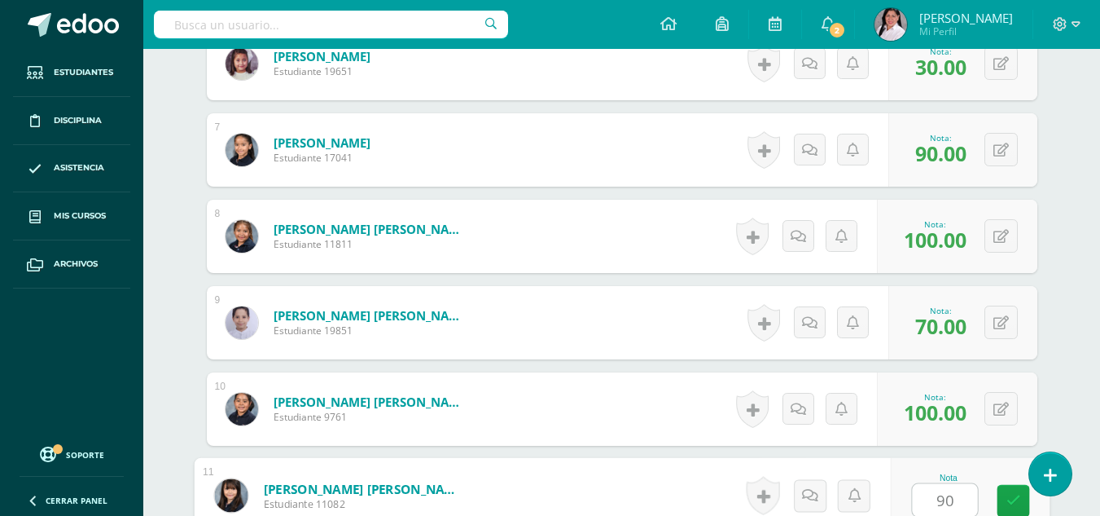
type input "90"
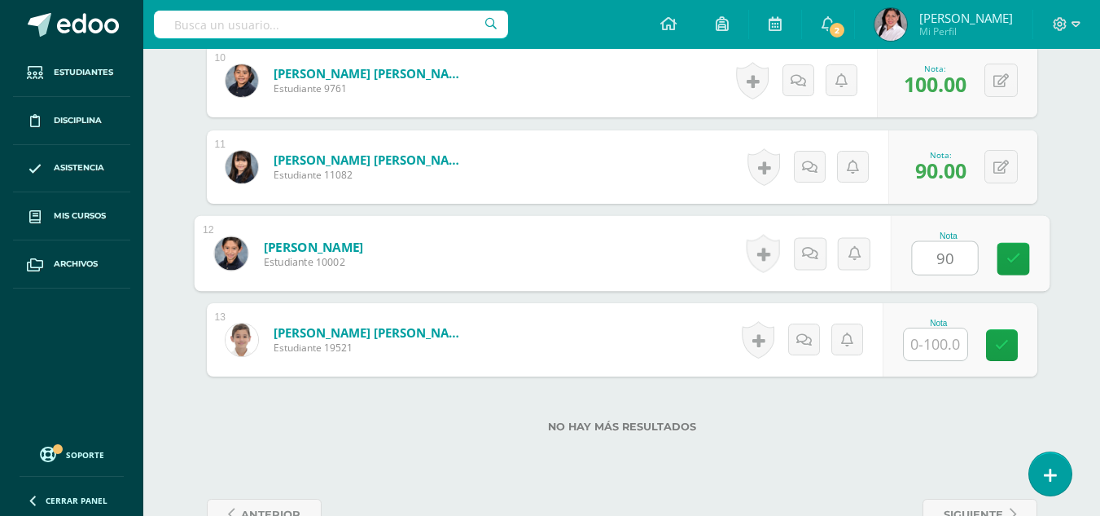
type input "90"
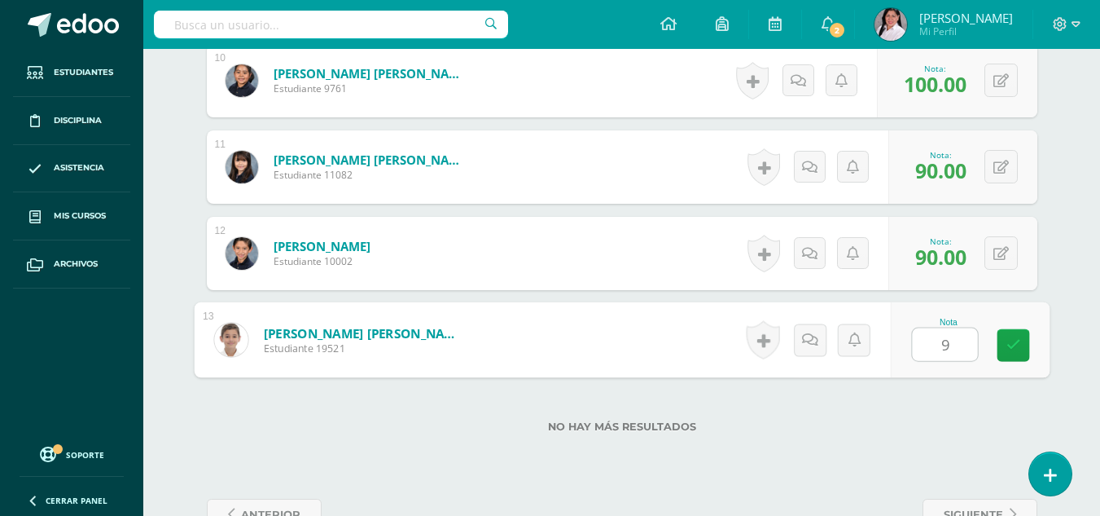
type input "90"
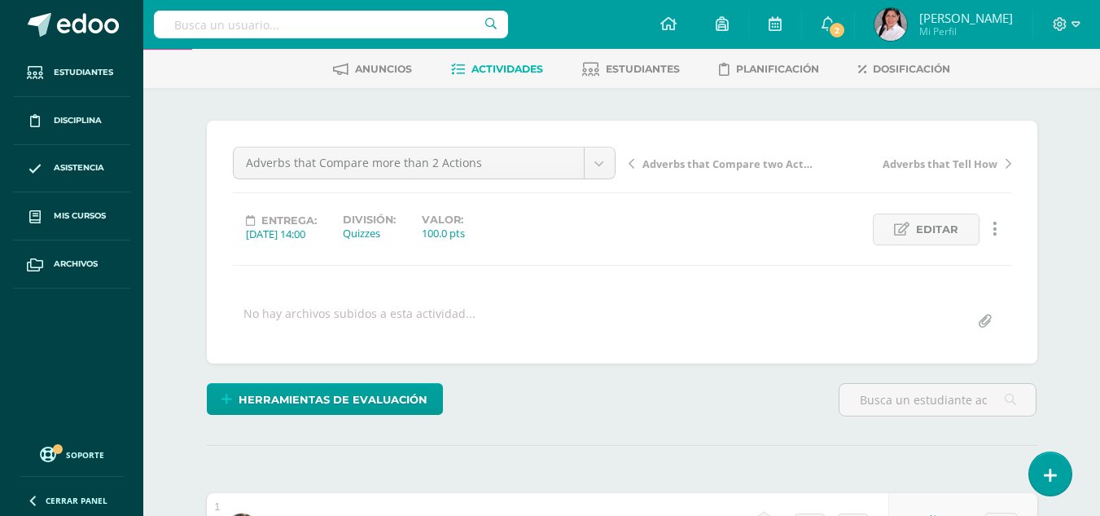
scroll to position [54, 0]
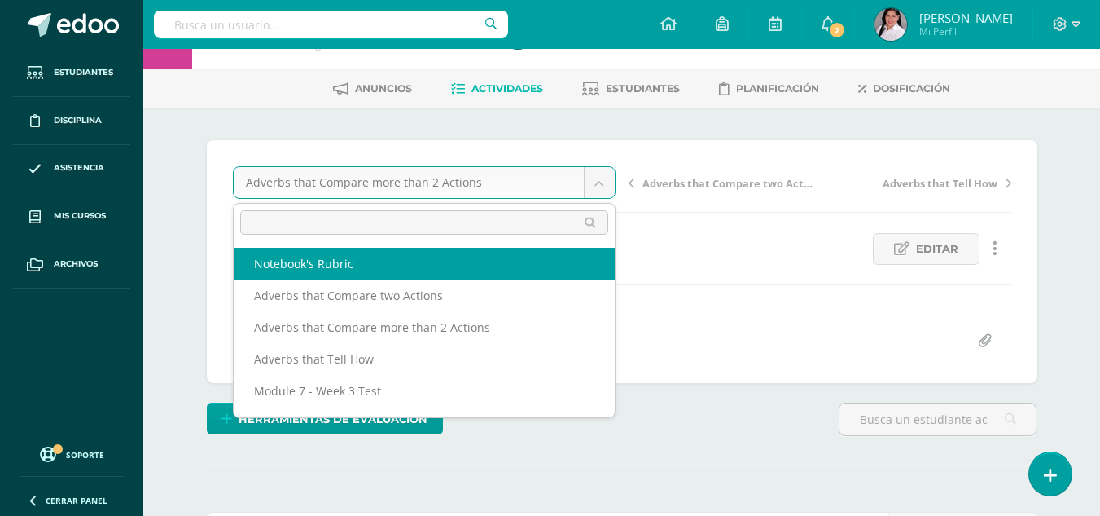
scroll to position [77, 0]
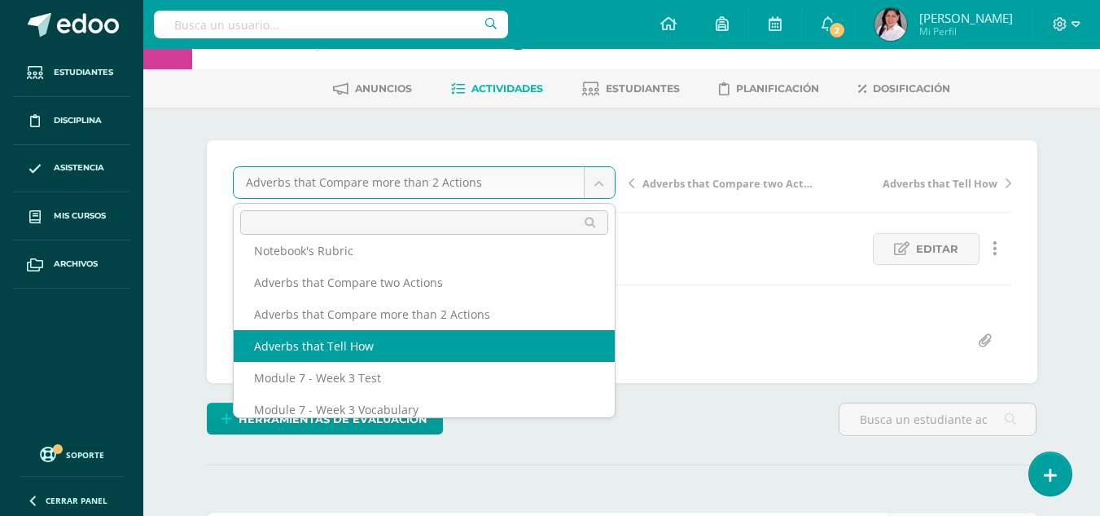
select select "/dashboard/teacher/grade-activity/238554/"
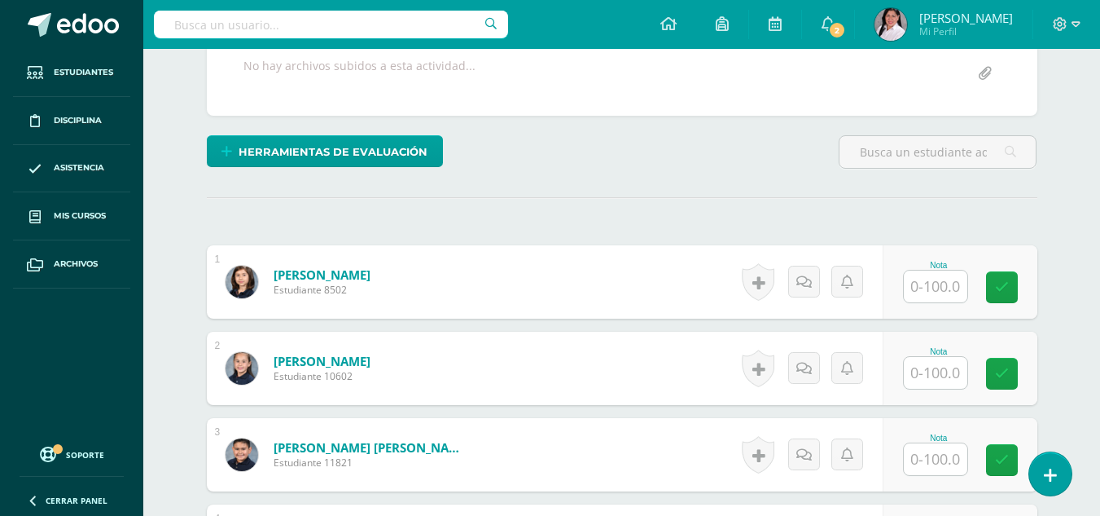
scroll to position [322, 0]
click at [949, 281] on input "text" at bounding box center [936, 286] width 64 height 32
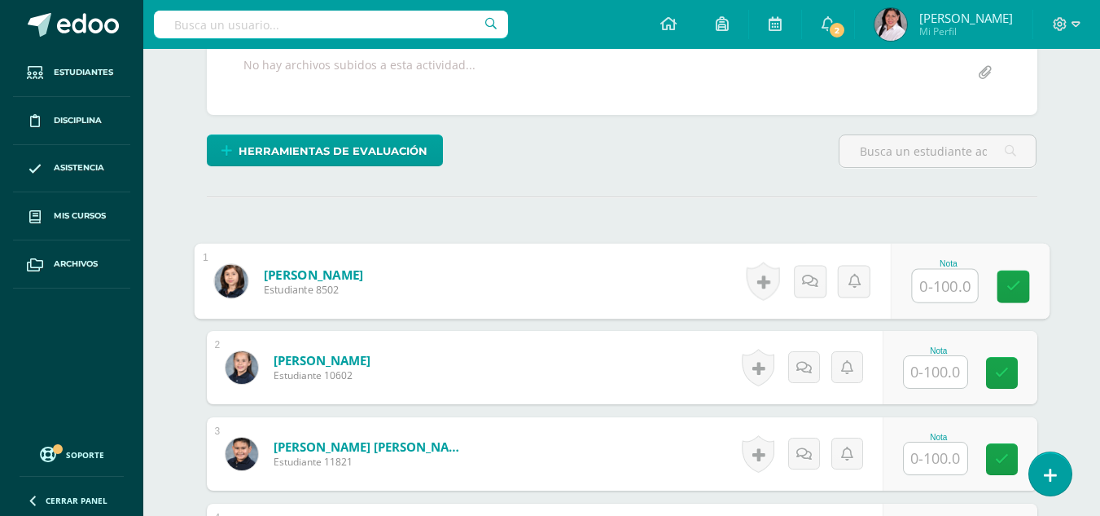
scroll to position [323, 0]
type input "99"
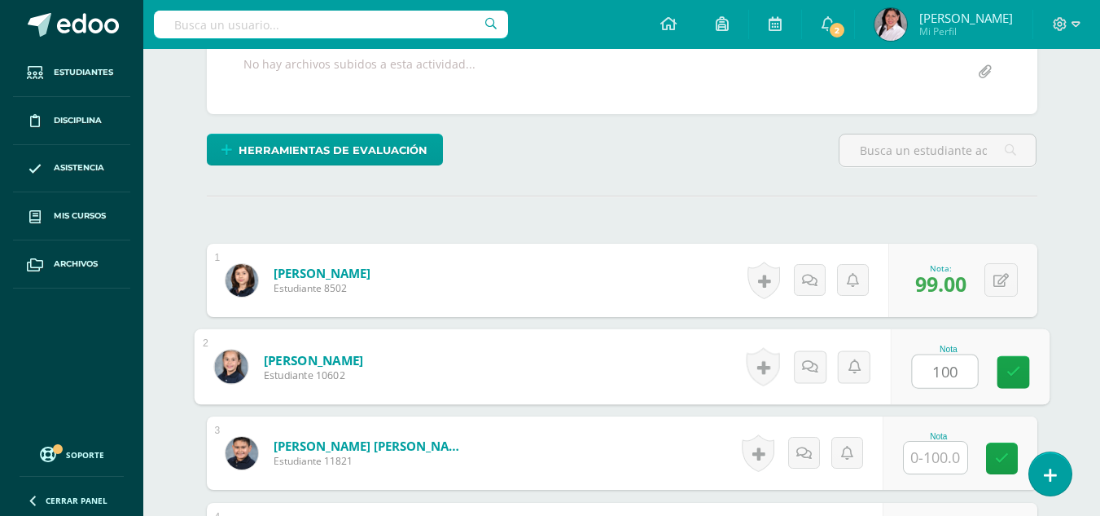
type input "100"
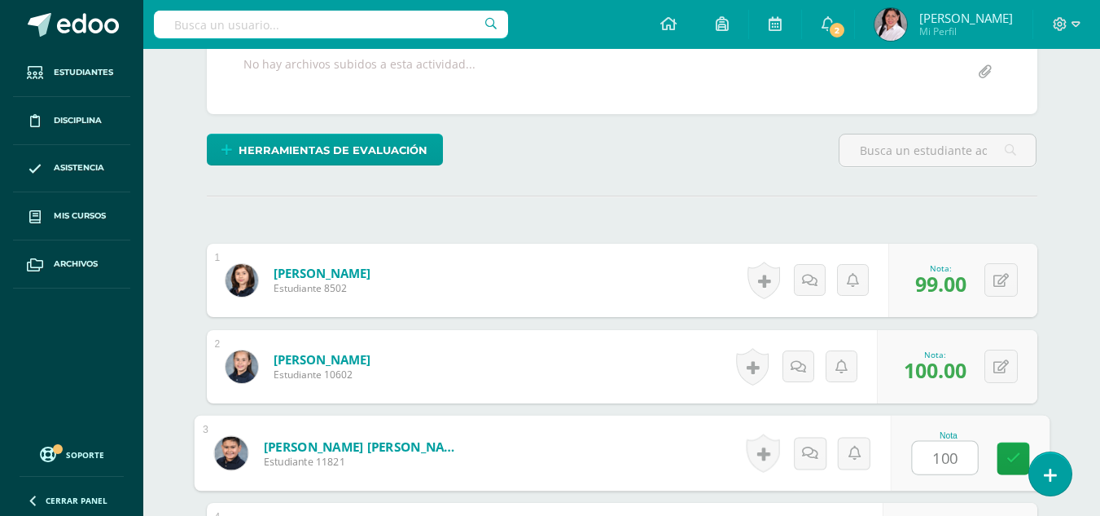
type input "100"
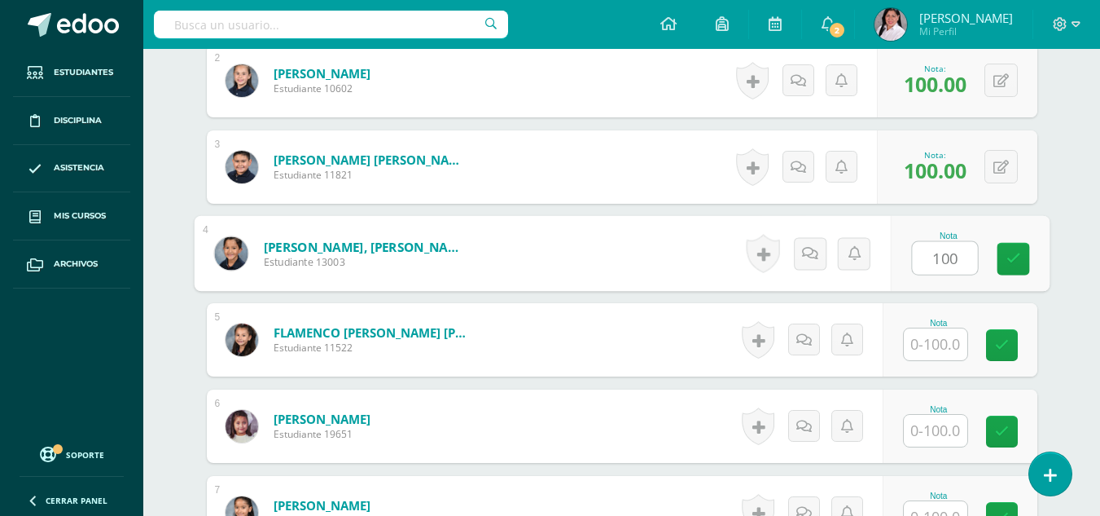
type input "100"
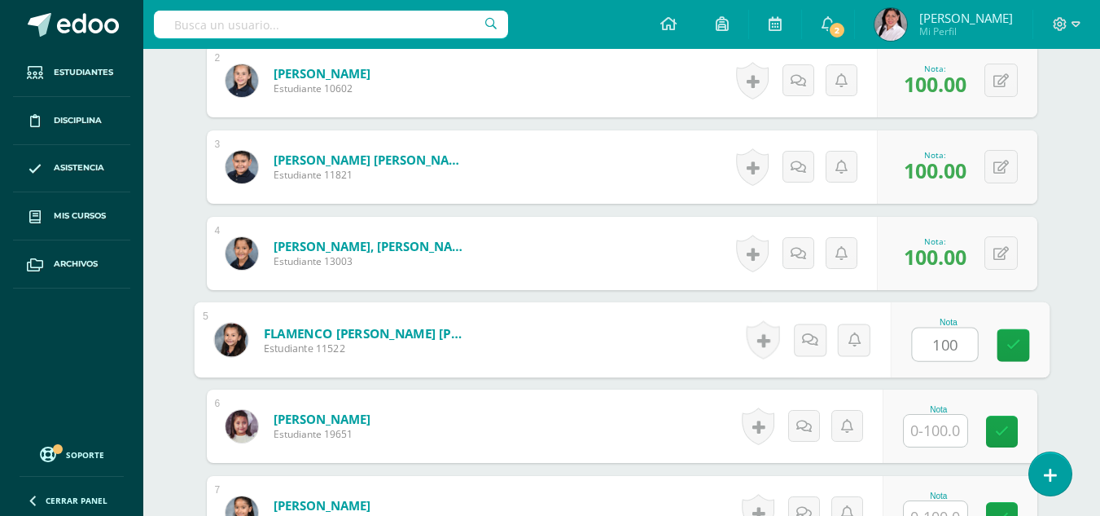
type input "100"
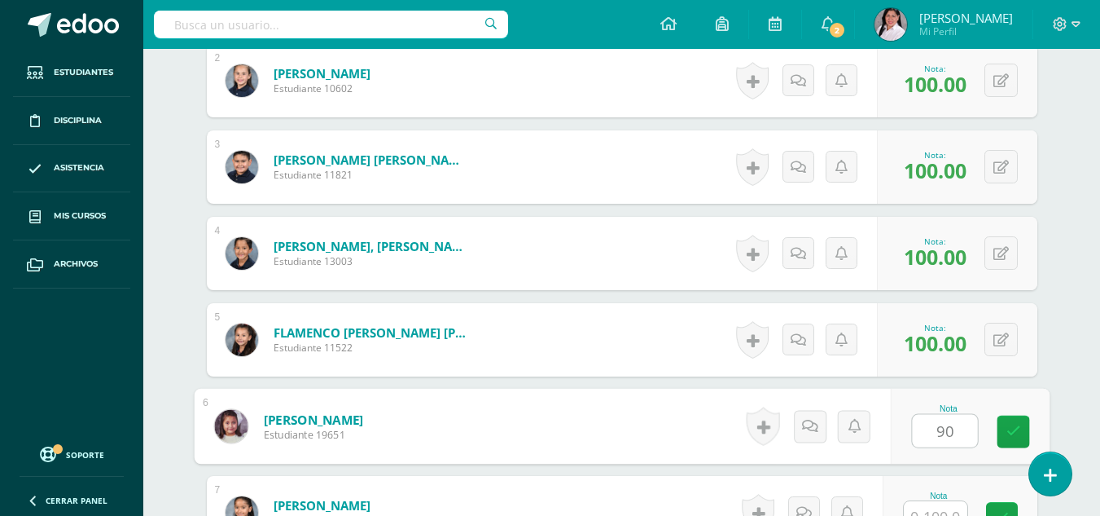
type input "90"
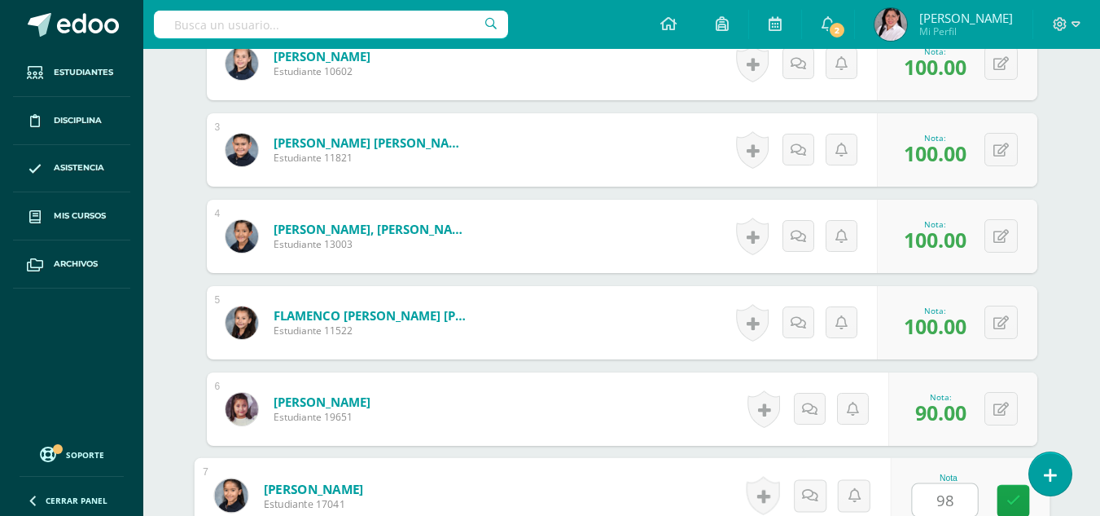
type input "98"
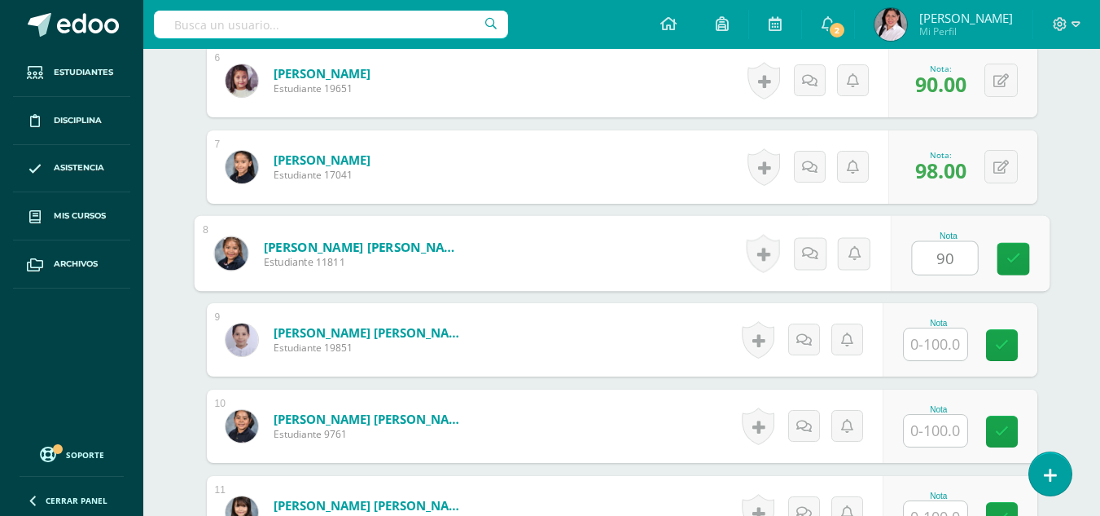
type input "90"
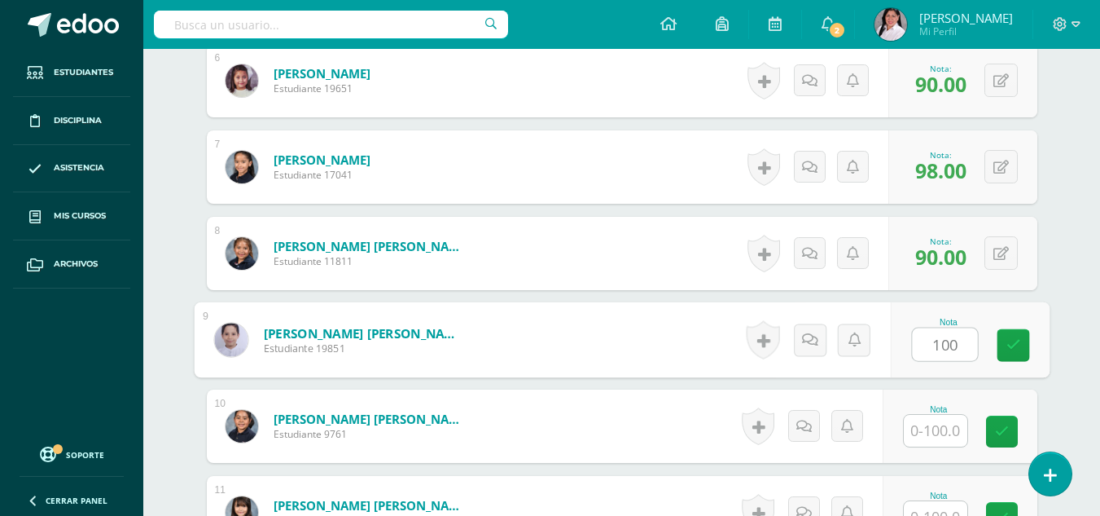
type input "100"
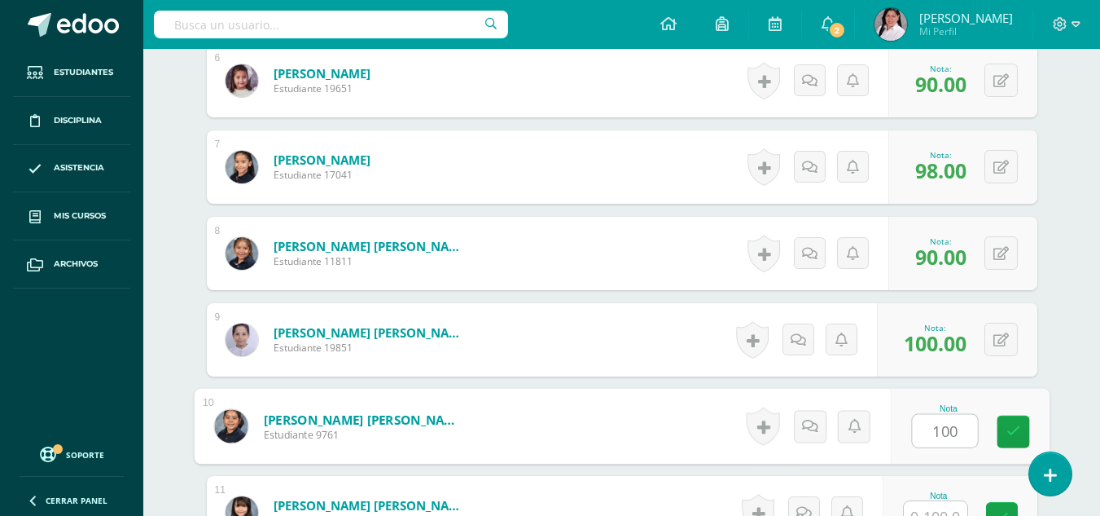
type input "100"
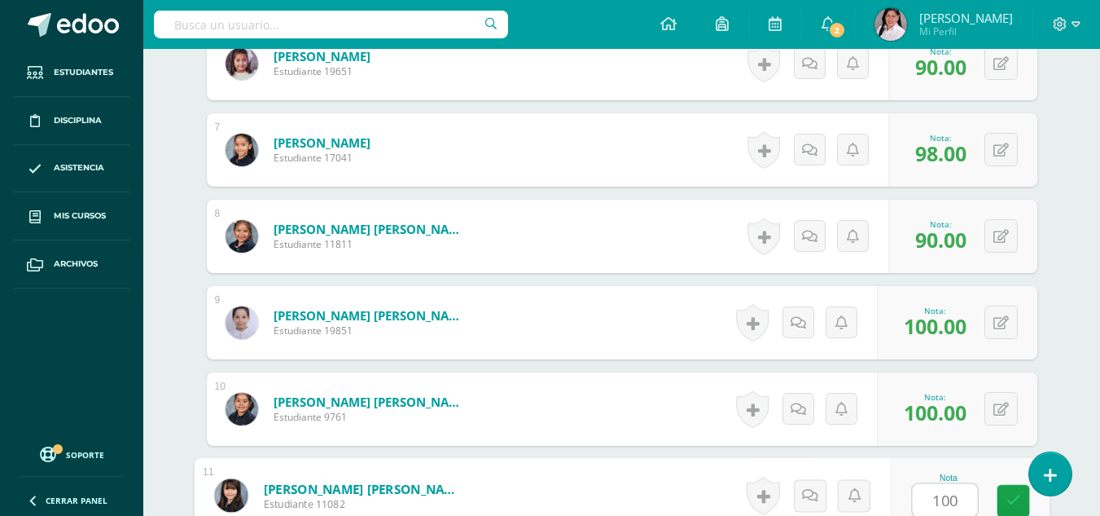
type input "100"
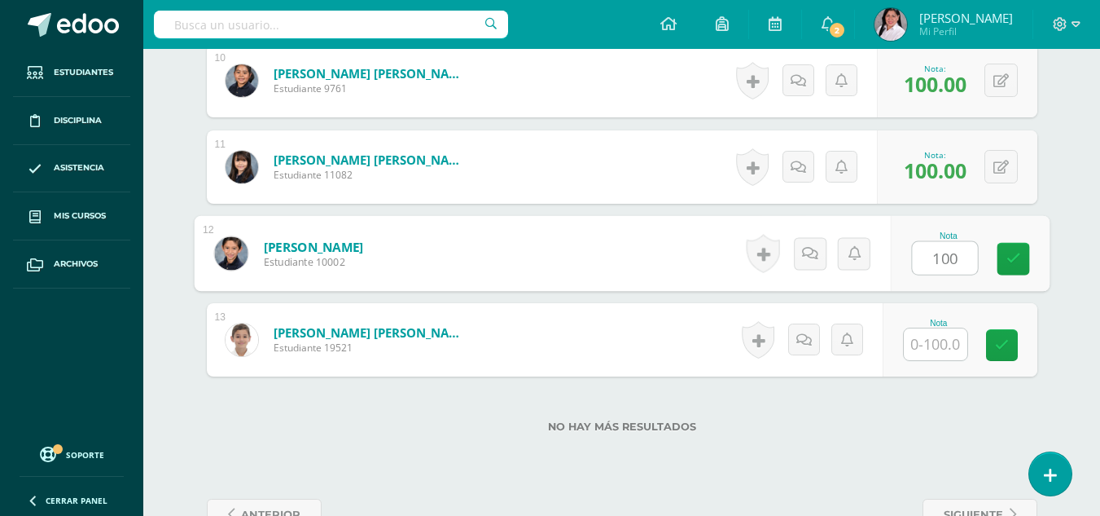
type input "100"
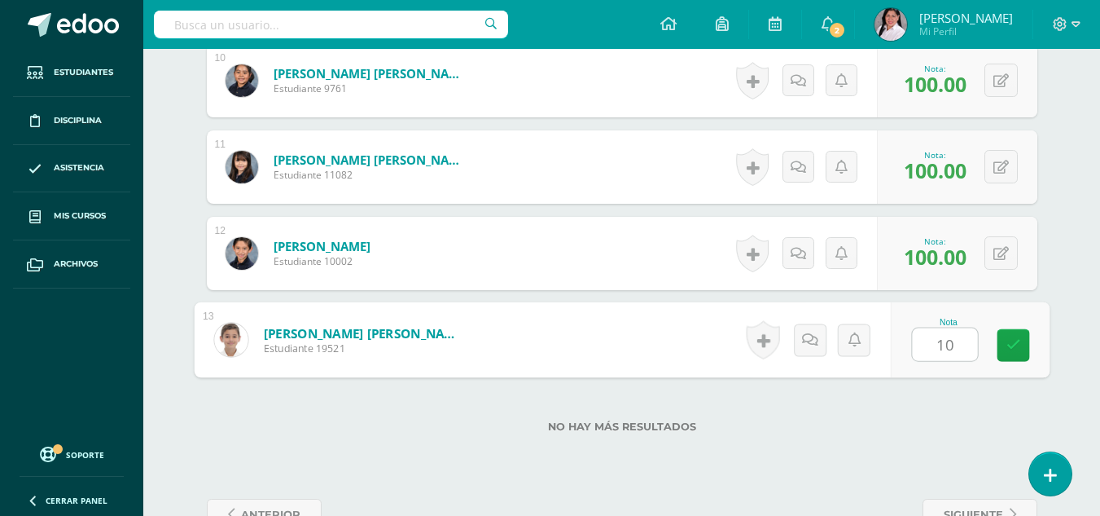
type input "100"
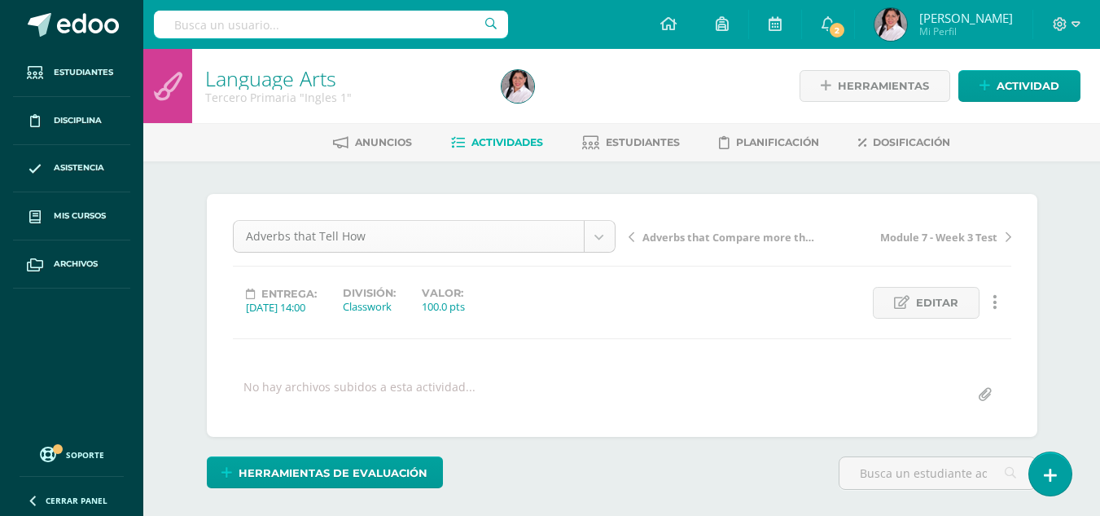
scroll to position [21, 0]
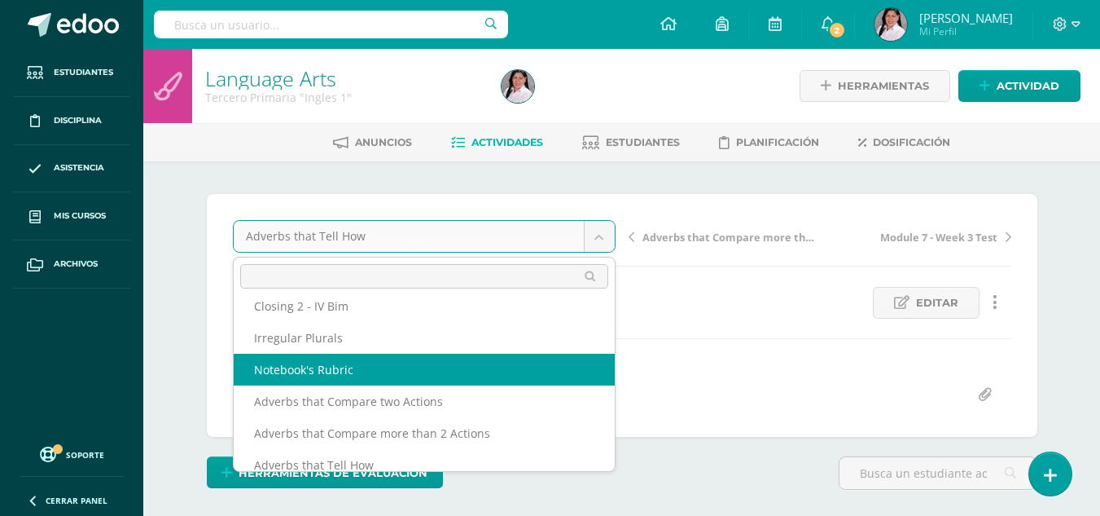
scroll to position [0, 0]
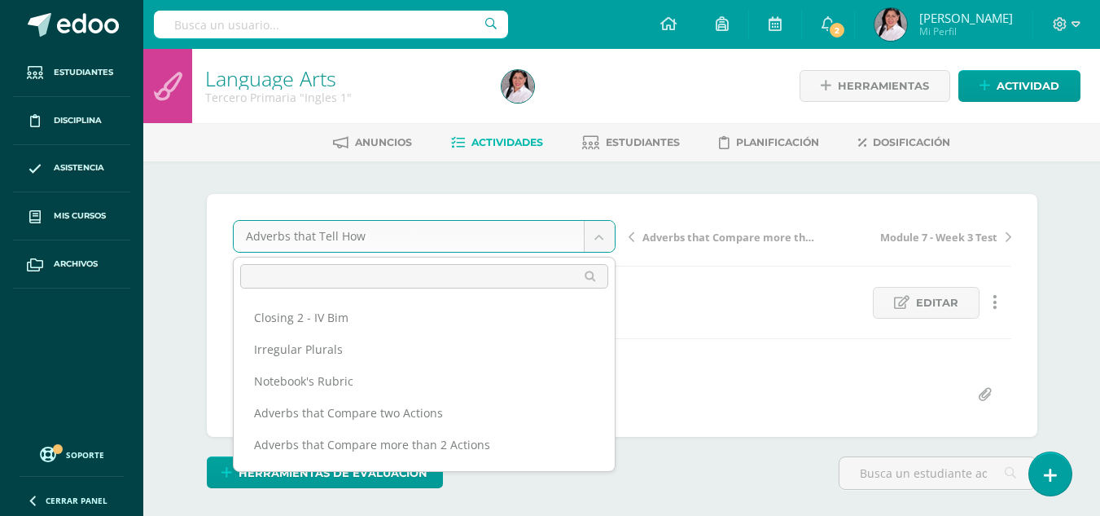
click at [421, 276] on input "text" at bounding box center [424, 276] width 368 height 24
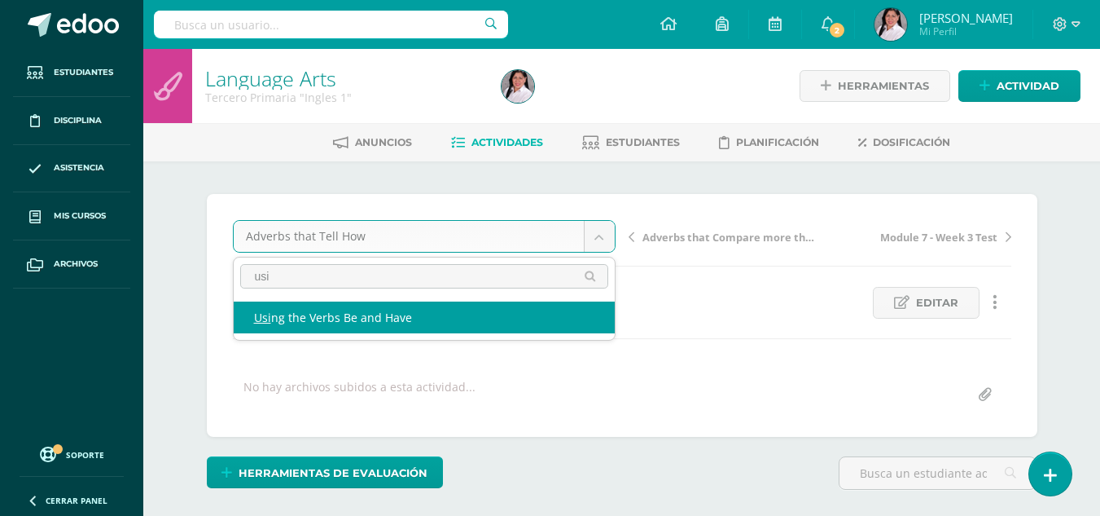
type input "usi"
select select "/dashboard/teacher/grade-activity/238560/"
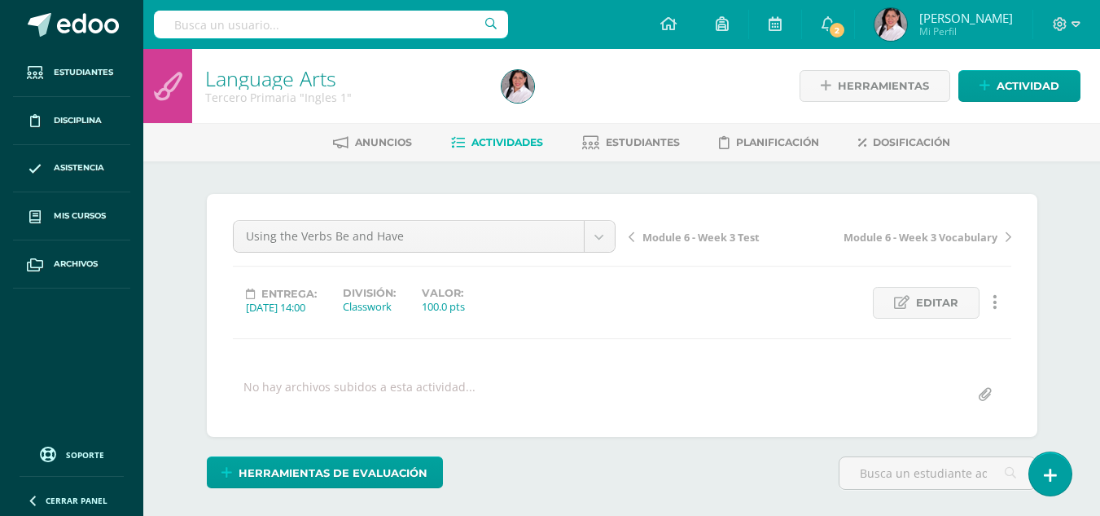
scroll to position [227, 0]
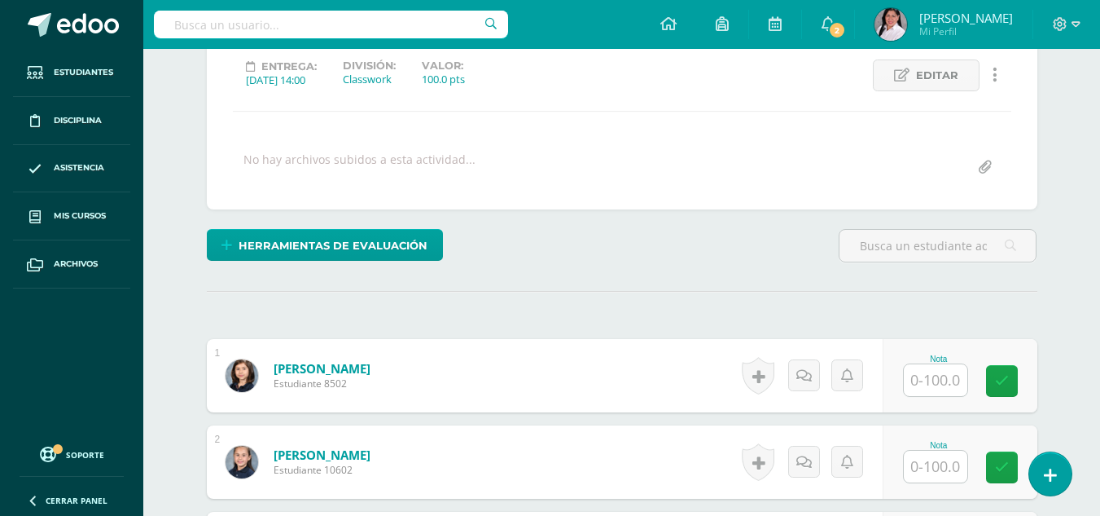
click at [943, 375] on input "text" at bounding box center [936, 380] width 64 height 32
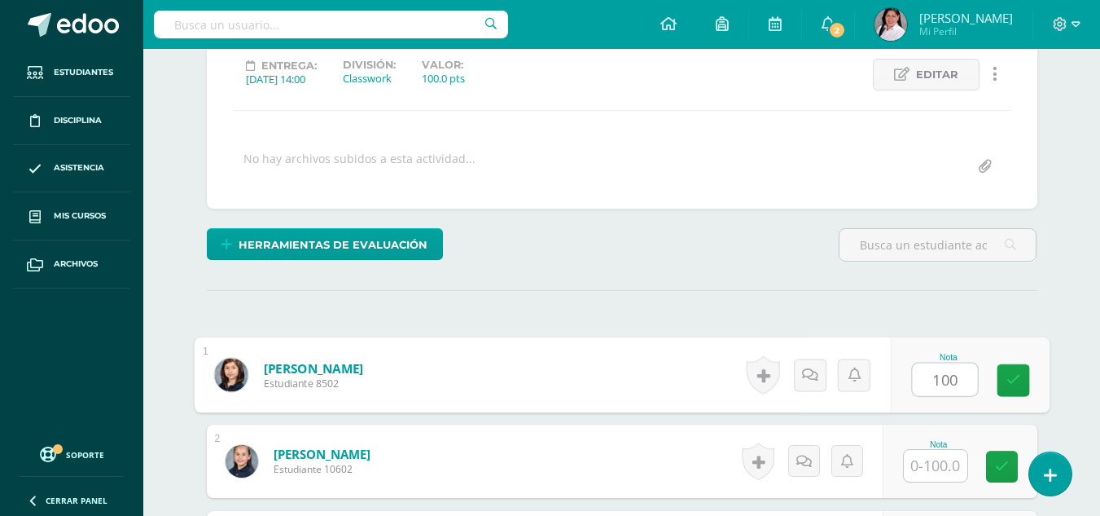
scroll to position [229, 0]
type input "100"
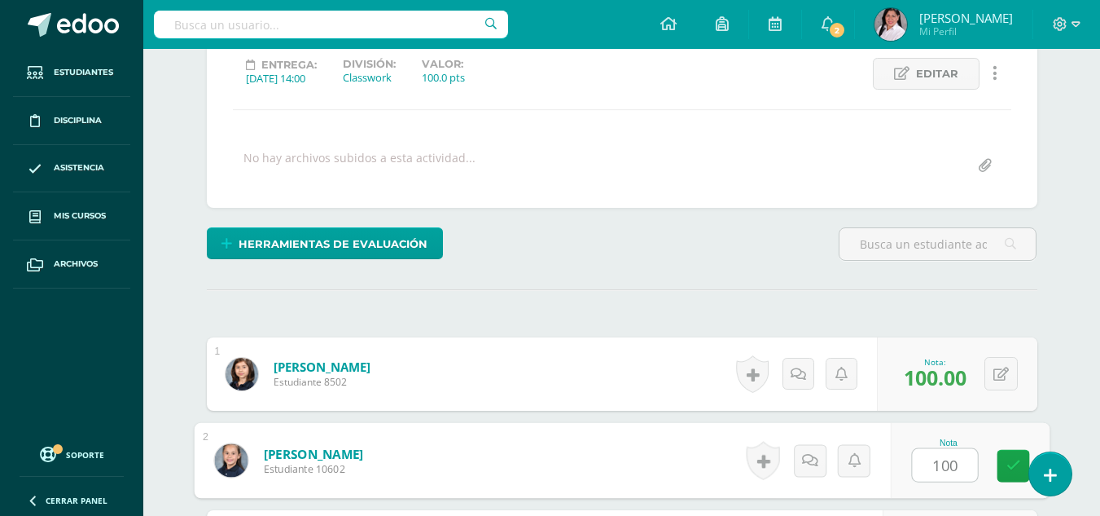
type input "100"
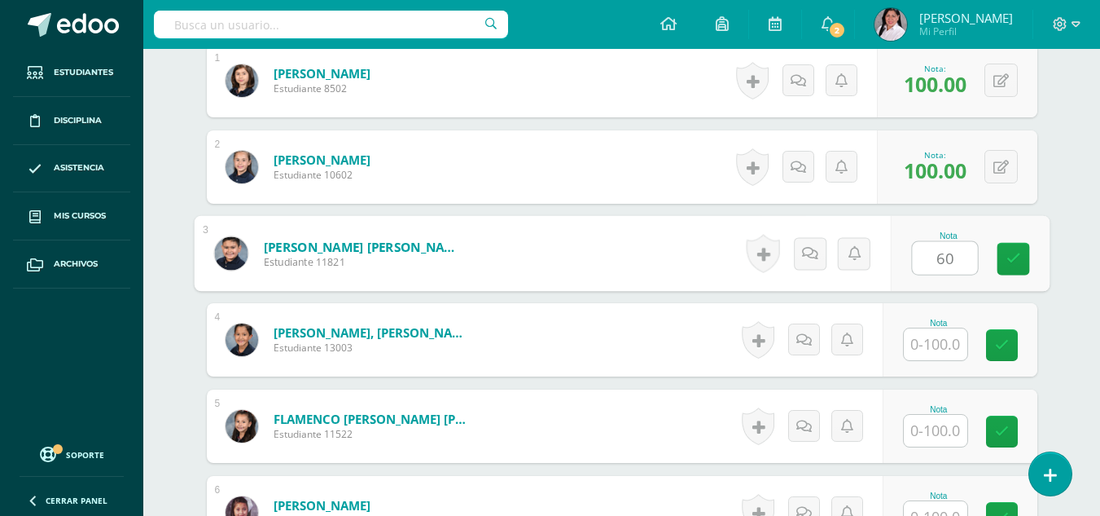
type input "60"
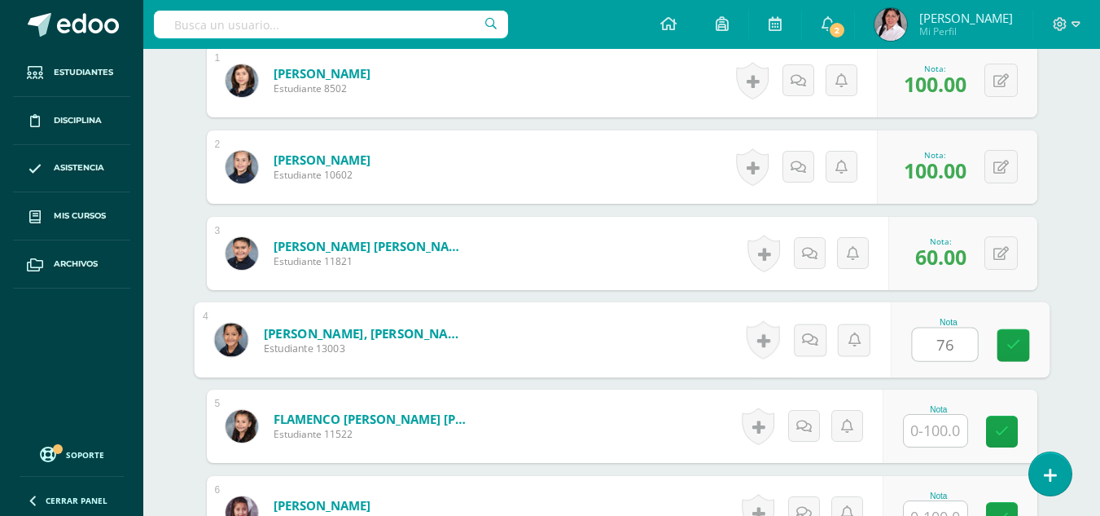
type input "76"
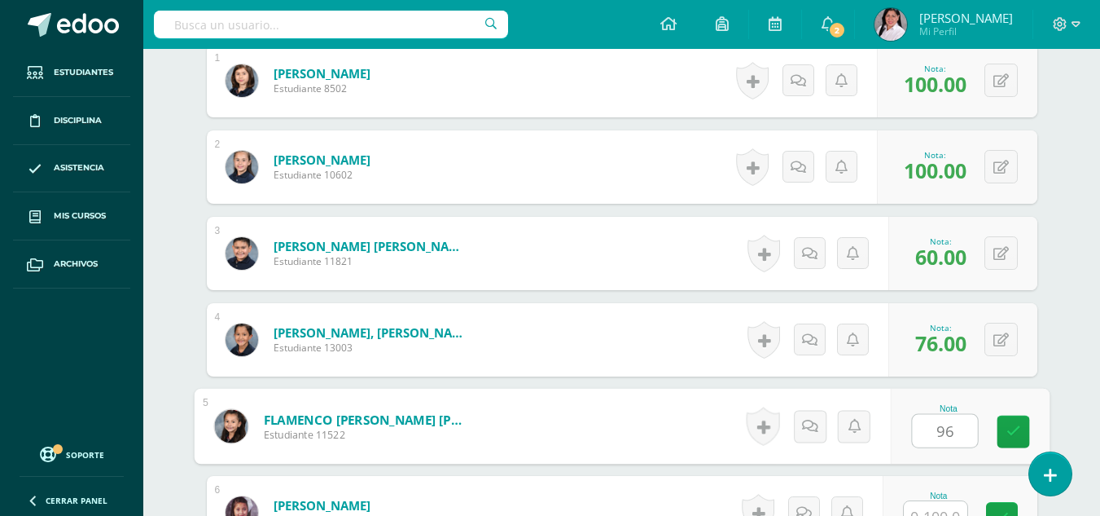
type input "96"
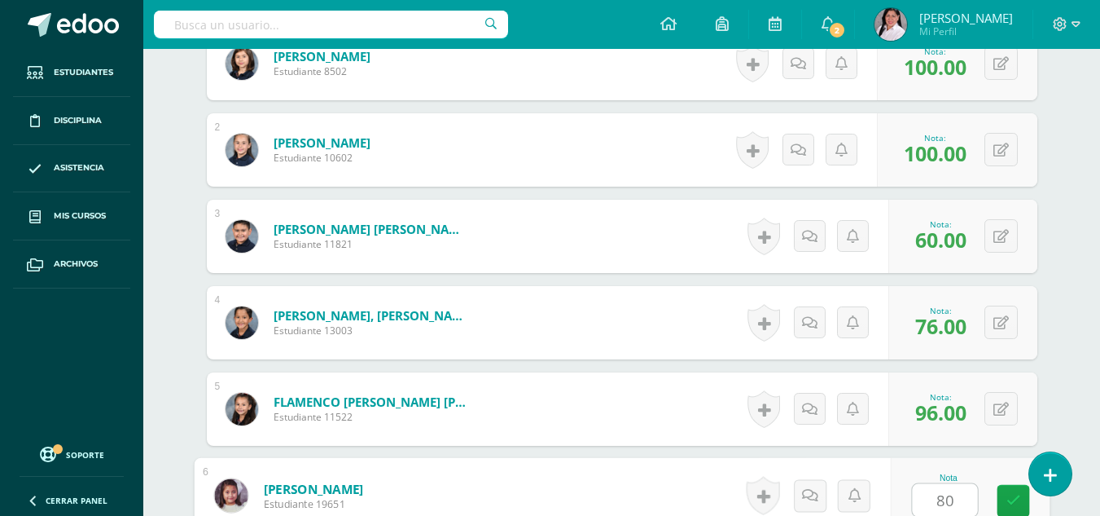
type input "80"
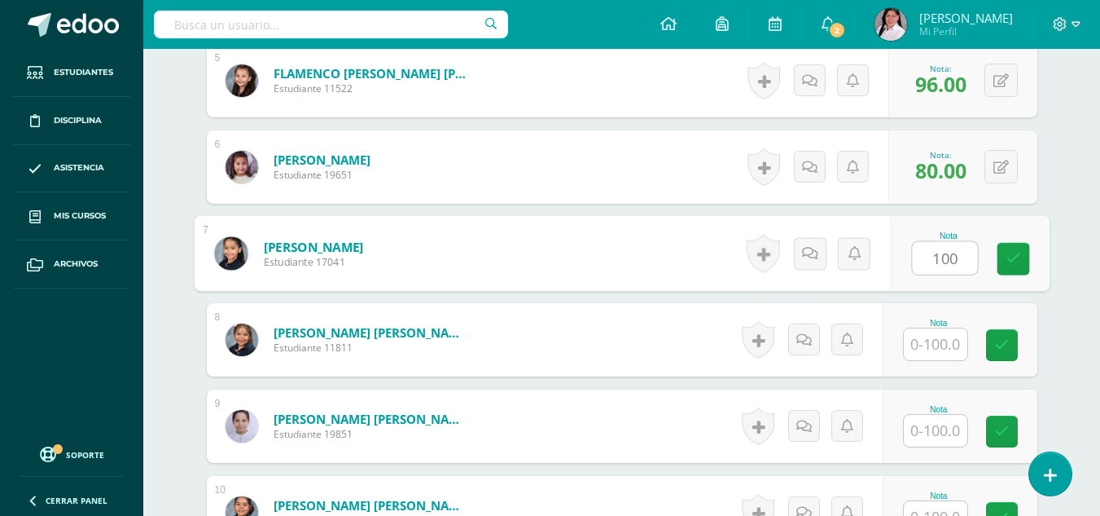
type input "100"
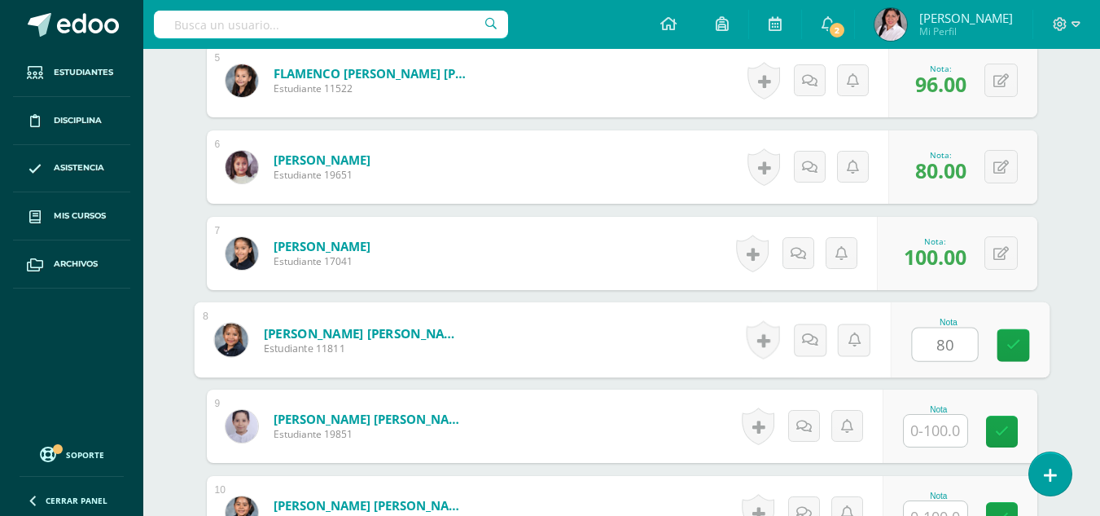
type input "80"
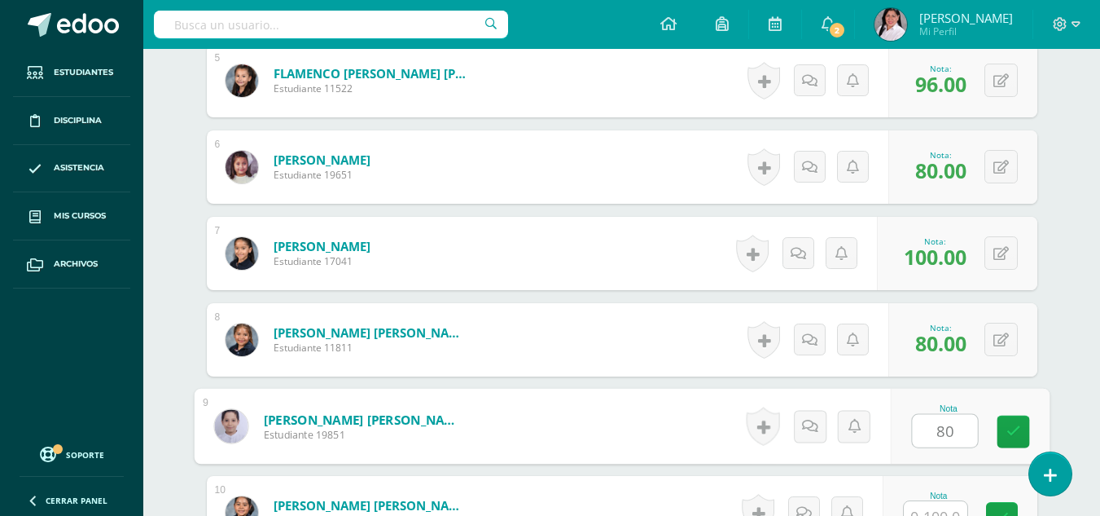
type input "80"
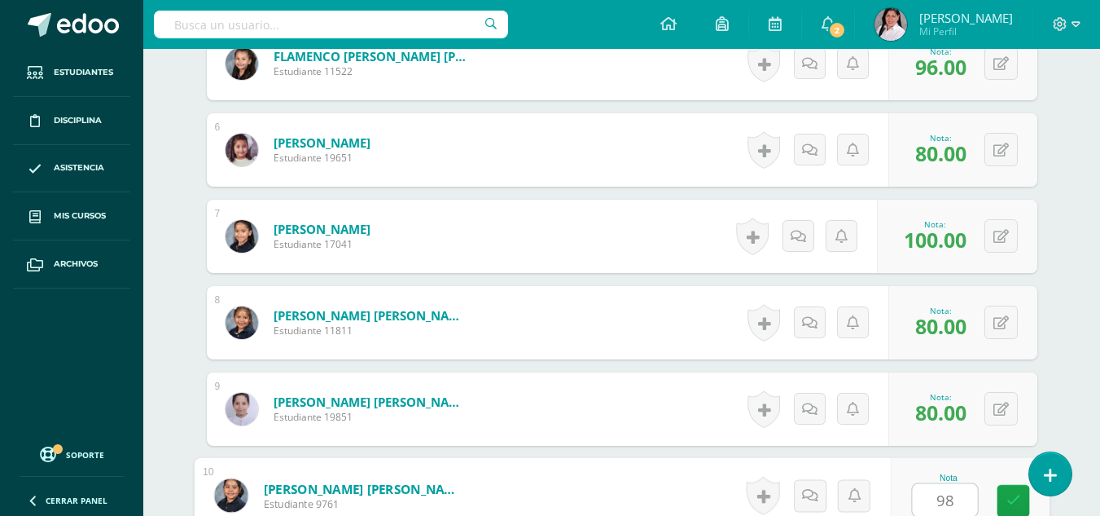
type input "98"
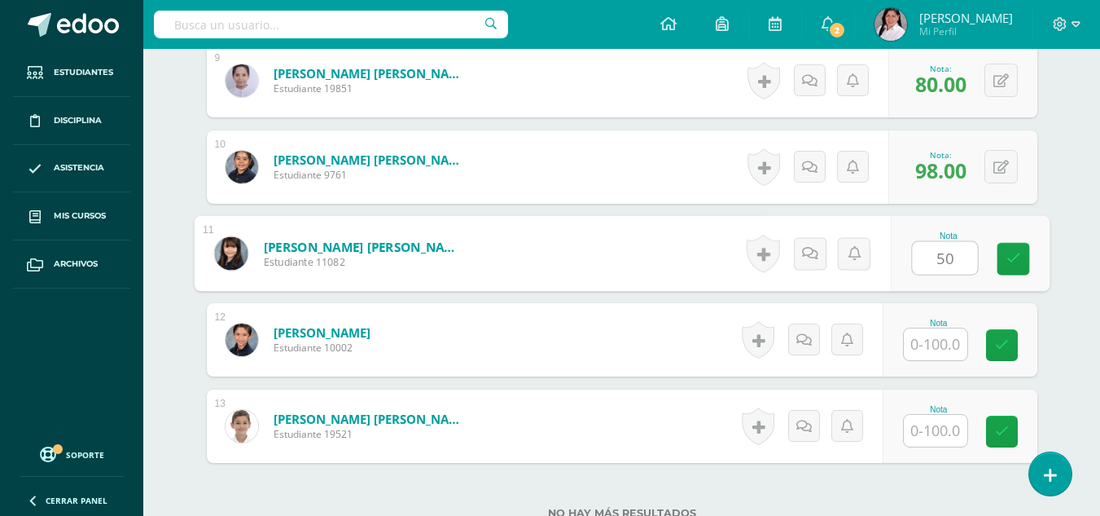
type input "50"
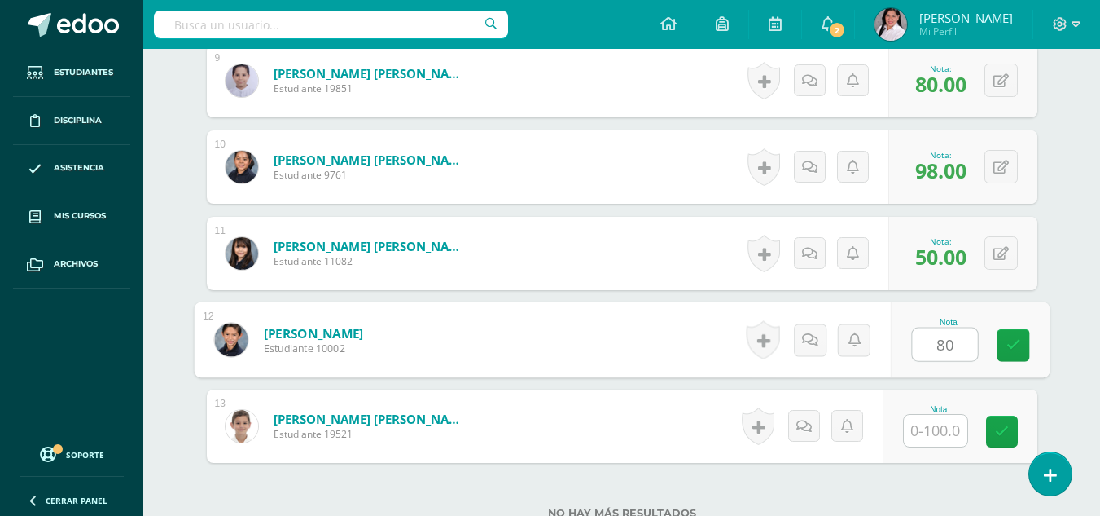
type input "80"
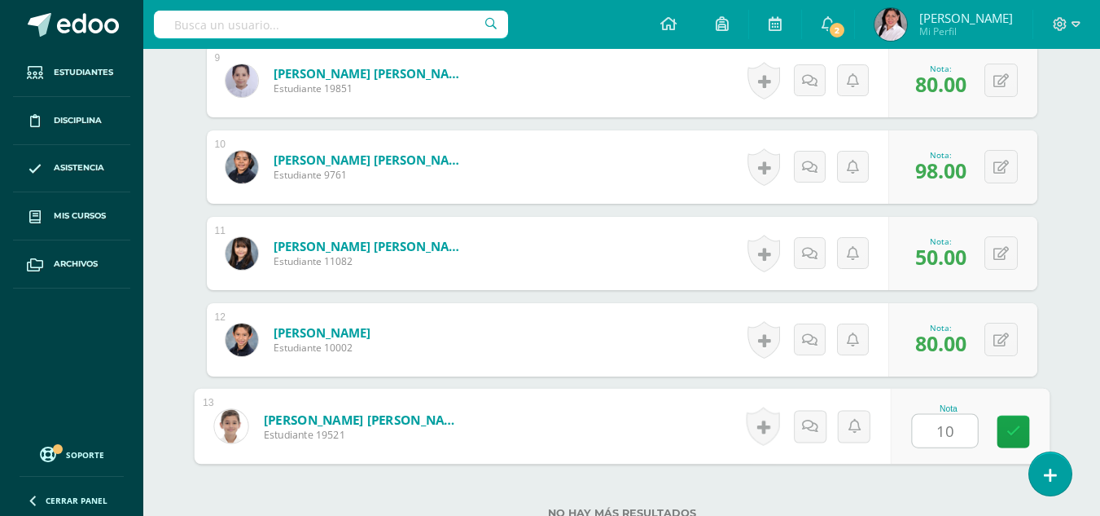
type input "100"
